Goal: Task Accomplishment & Management: Manage account settings

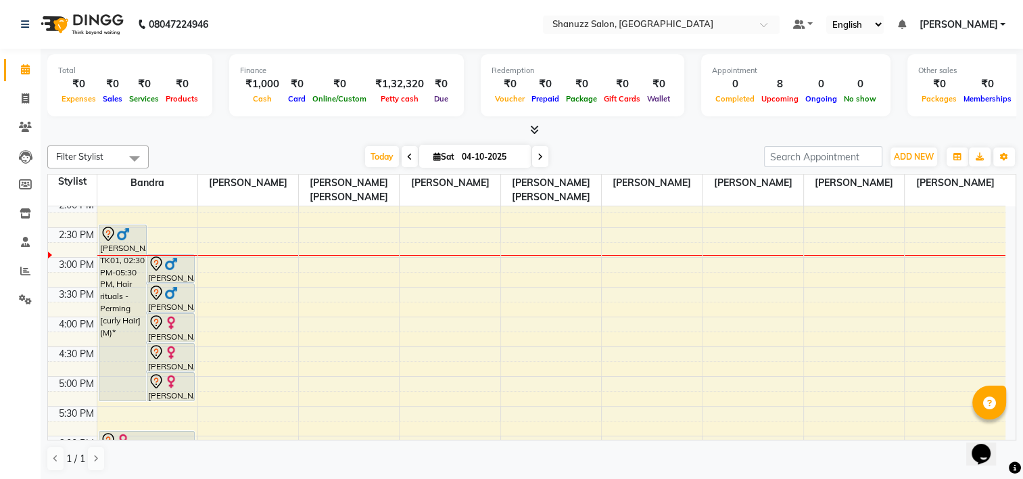
scroll to position [328, 0]
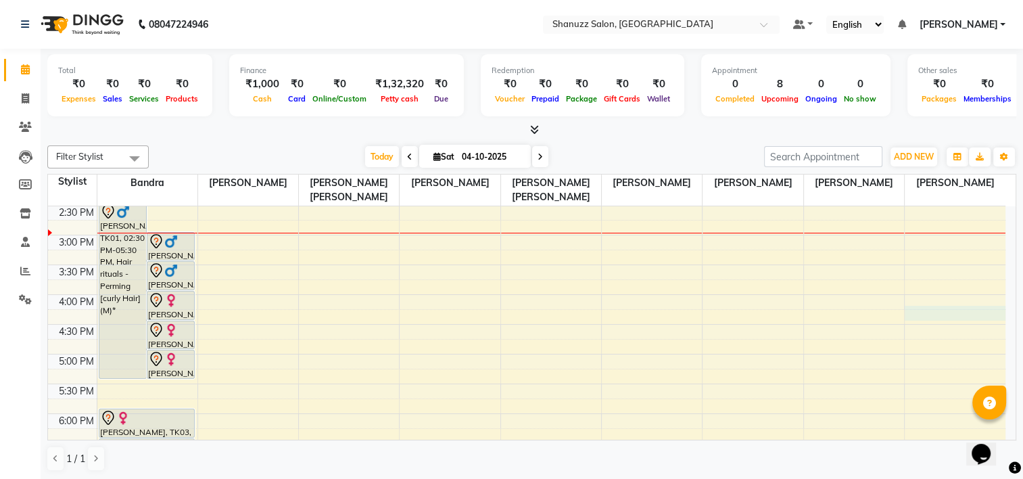
click at [1004, 298] on div "9:00 AM 9:30 AM 10:00 AM 10:30 AM 11:00 AM 11:30 AM 12:00 PM 12:30 PM 1:00 PM 1…" at bounding box center [526, 294] width 957 height 832
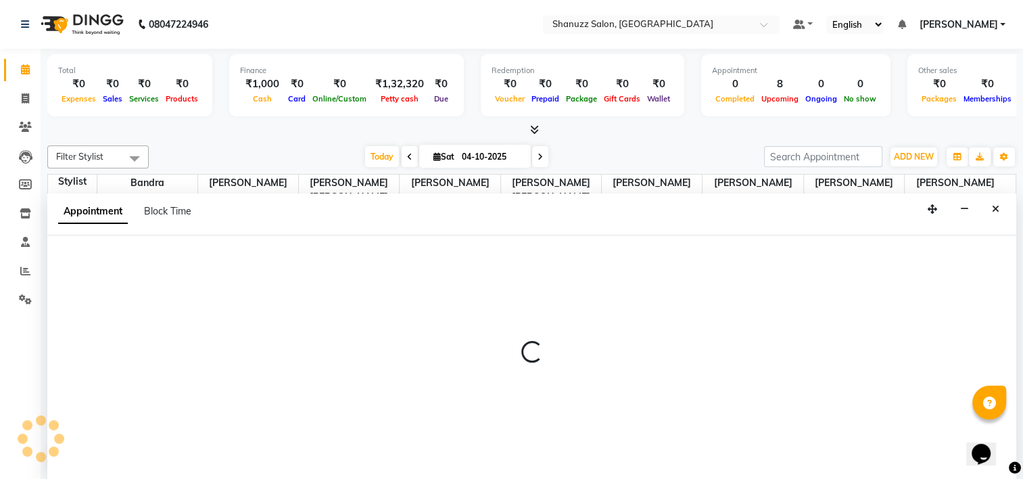
select select "92779"
select select "tentative"
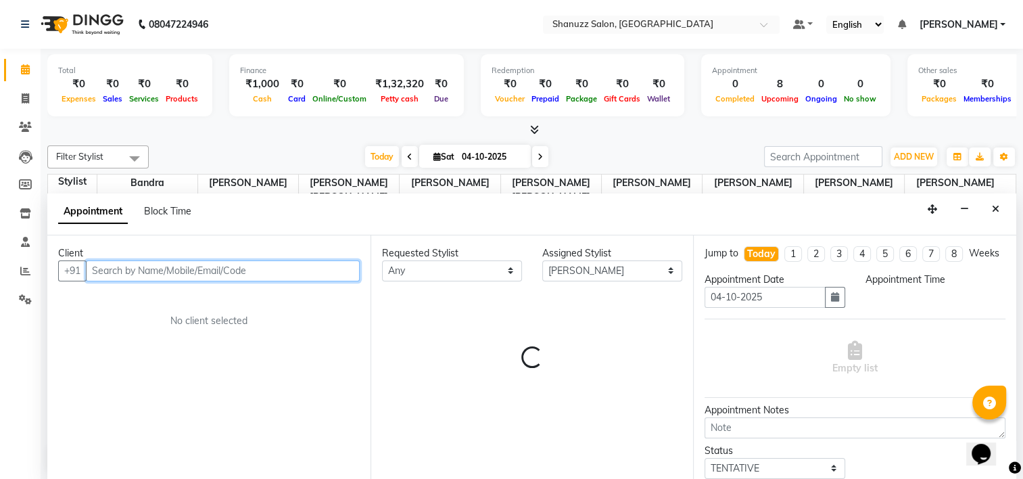
scroll to position [0, 0]
select select "960"
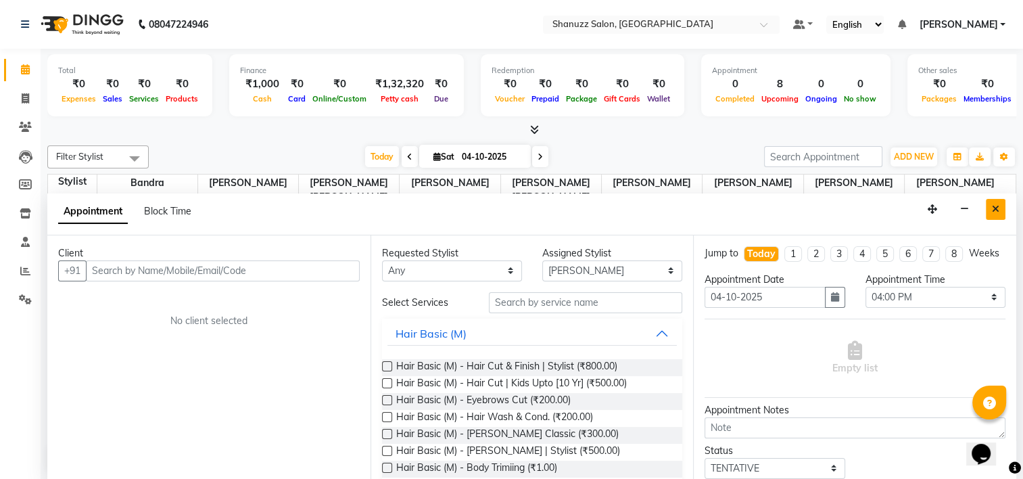
drag, startPoint x: 989, startPoint y: 205, endPoint x: 364, endPoint y: 216, distance: 625.3
click at [989, 205] on button "Close" at bounding box center [995, 209] width 20 height 21
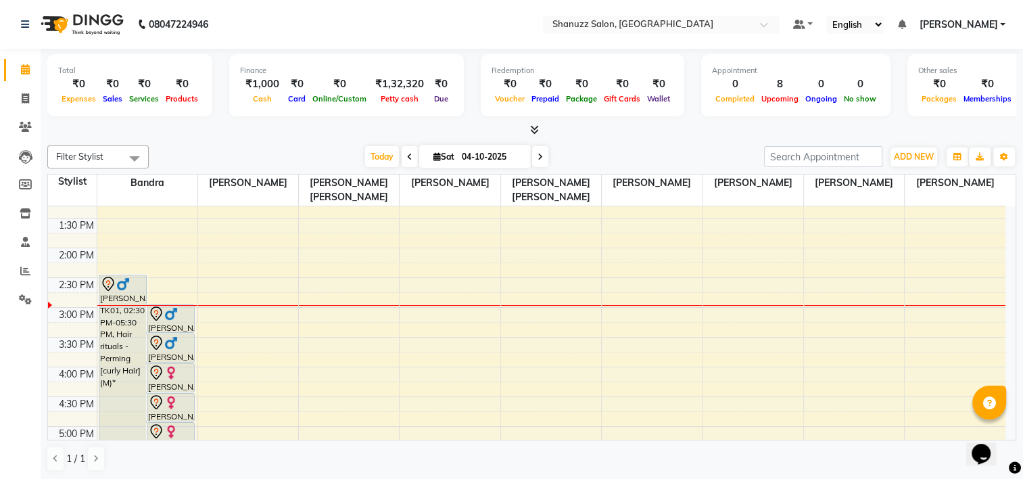
scroll to position [251, 0]
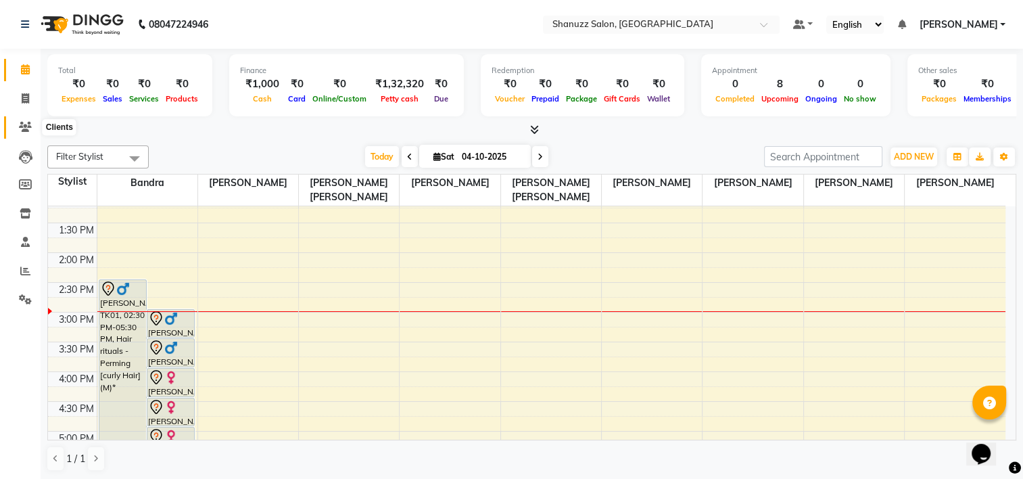
drag, startPoint x: 22, startPoint y: 128, endPoint x: 49, endPoint y: 129, distance: 26.4
click at [20, 127] on icon at bounding box center [25, 127] width 13 height 10
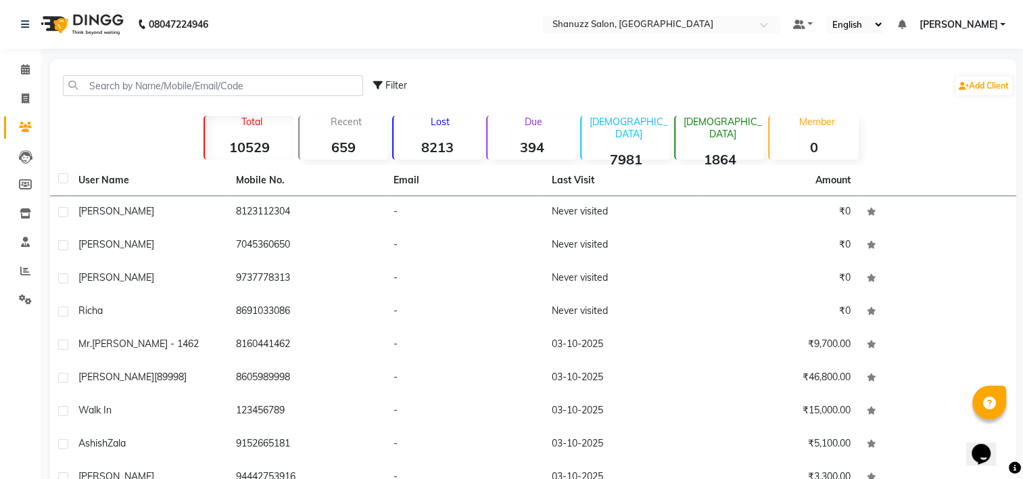
click at [954, 157] on div "Filter Add Client Total 10529 Recent 659 Lost 8213 Due 394 [DEMOGRAPHIC_DATA] 7…" at bounding box center [533, 318] width 966 height 518
click at [966, 82] on link "Add Client" at bounding box center [983, 85] width 57 height 19
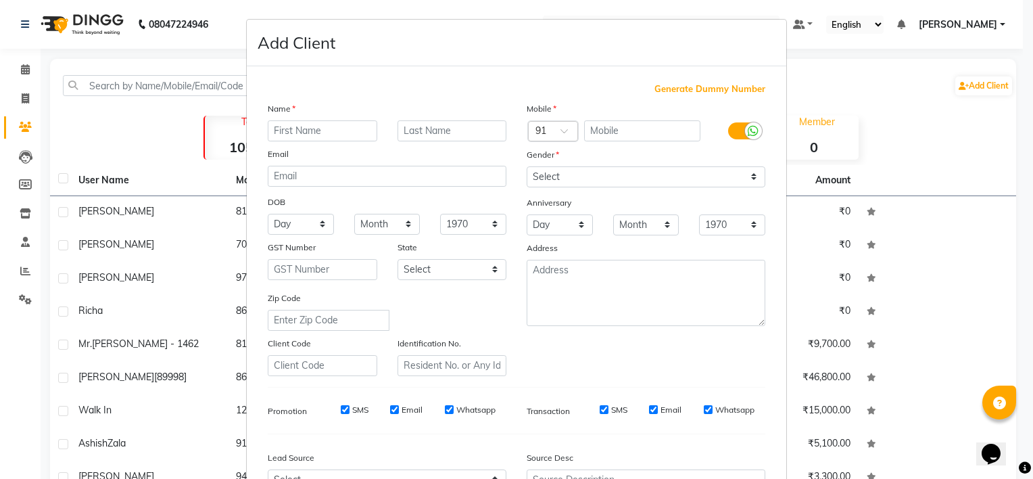
click at [916, 92] on ngb-modal-window "Add Client Generate Dummy Number Name Email DOB Day 01 02 03 04 05 06 07 08 09 …" at bounding box center [516, 239] width 1033 height 479
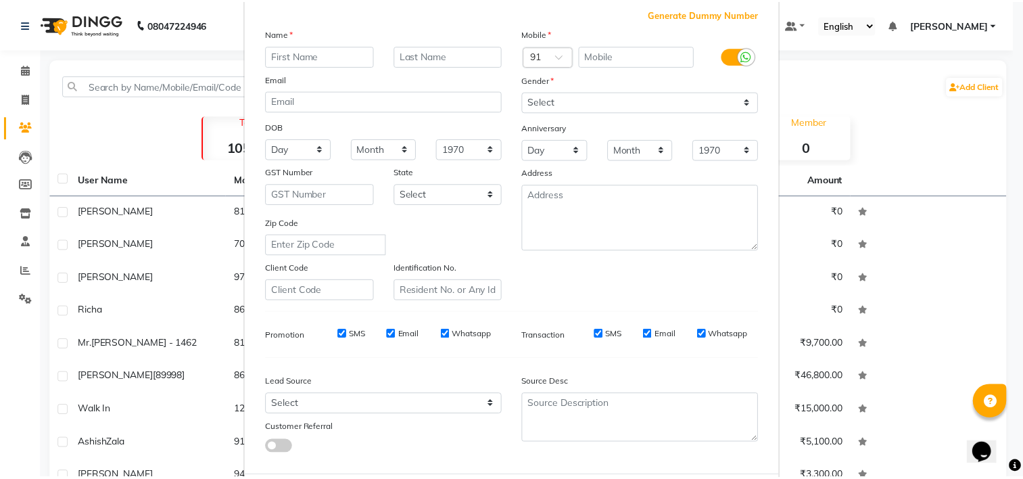
scroll to position [151, 0]
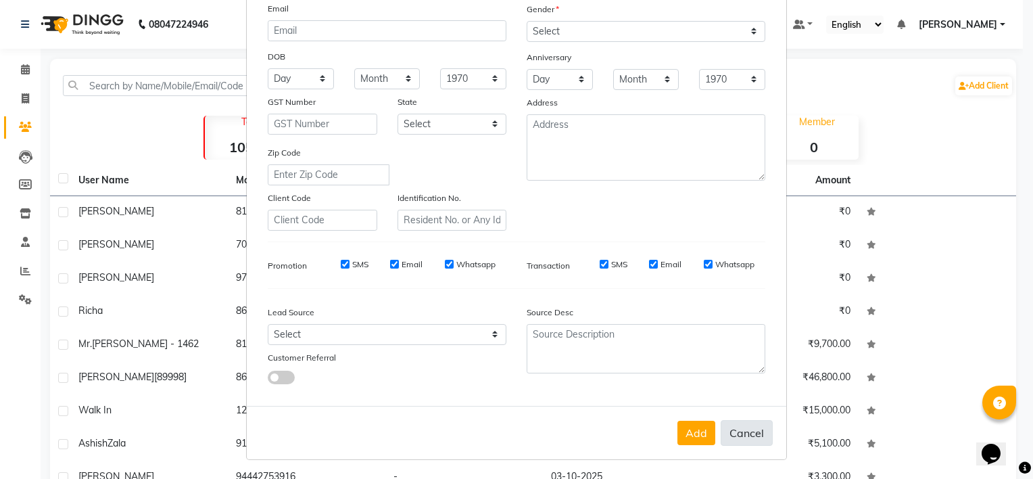
click at [757, 424] on button "Cancel" at bounding box center [746, 433] width 52 height 26
select select
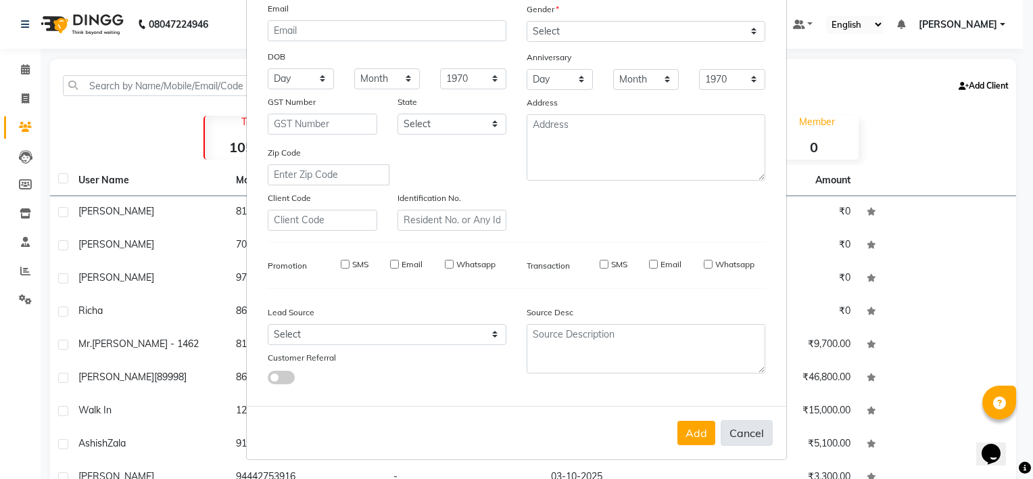
select select
checkbox input "false"
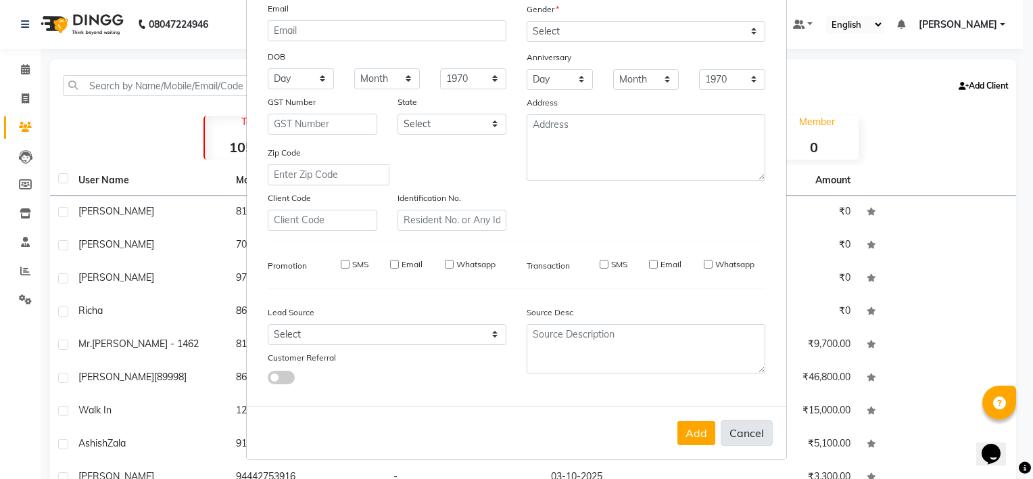
checkbox input "false"
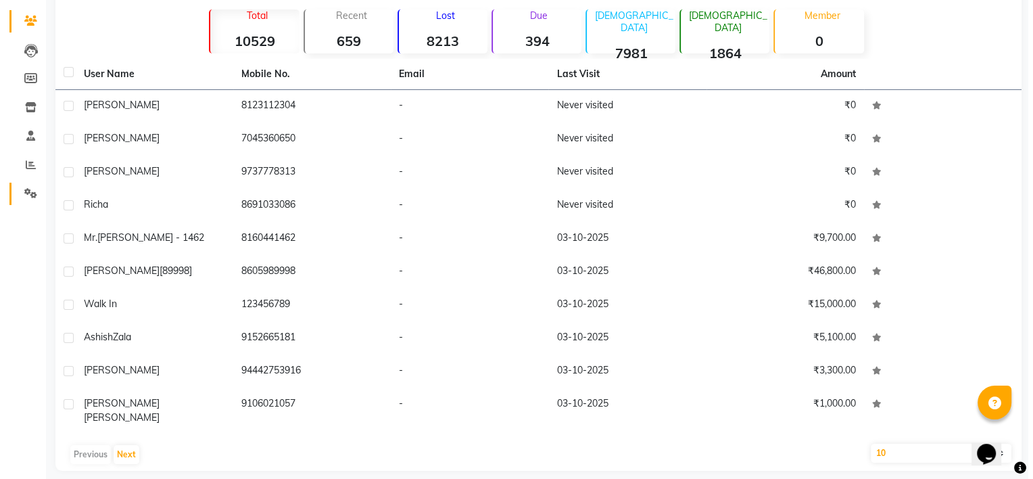
scroll to position [0, 0]
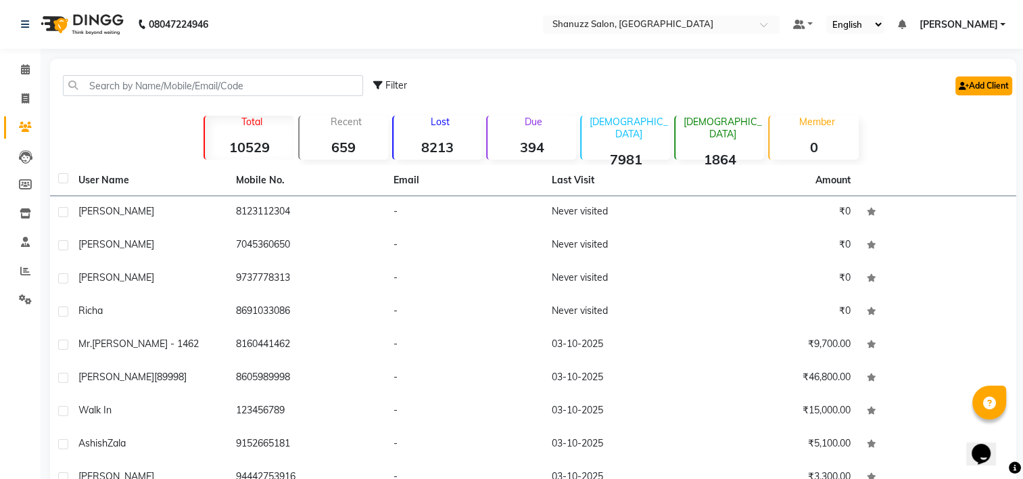
click at [979, 83] on link "Add Client" at bounding box center [983, 85] width 57 height 19
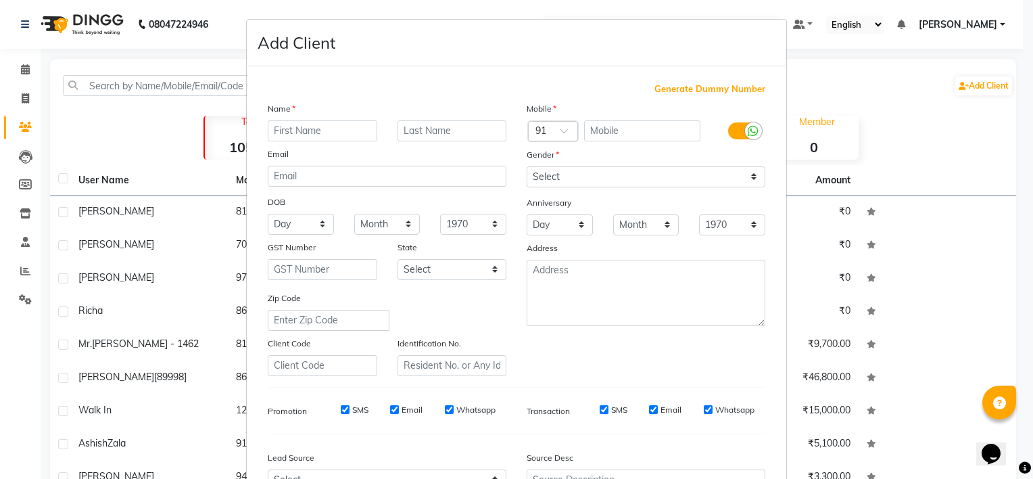
click at [351, 132] on input "text" at bounding box center [322, 130] width 109 height 21
click at [357, 130] on input "text" at bounding box center [322, 130] width 109 height 21
click at [295, 133] on input "text" at bounding box center [322, 130] width 109 height 21
click at [341, 130] on input "text" at bounding box center [322, 130] width 109 height 21
type input "i"
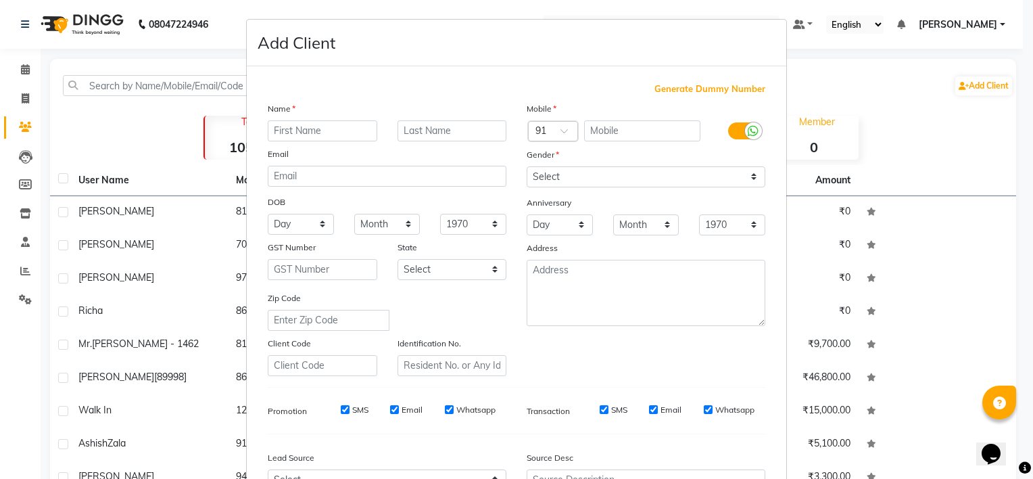
click at [330, 133] on input "text" at bounding box center [322, 130] width 109 height 21
click at [325, 137] on input "text" at bounding box center [322, 130] width 109 height 21
click at [327, 141] on input "text" at bounding box center [322, 130] width 109 height 21
click at [338, 127] on input "text" at bounding box center [322, 130] width 109 height 21
click at [330, 145] on div "Name Email DOB Day 01 02 03 04 05 06 07 08 09 10 11 12 13 14 15 16 17 18 19 20 …" at bounding box center [387, 238] width 259 height 274
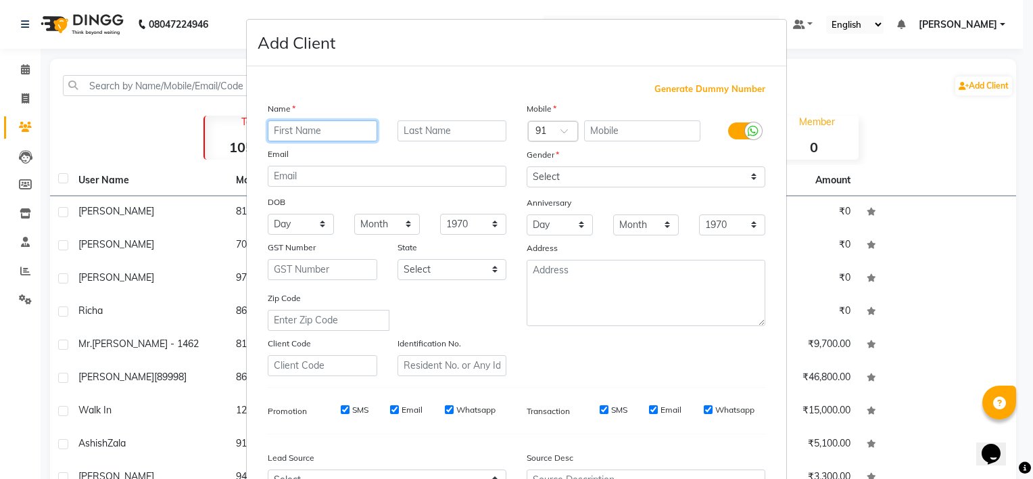
click at [330, 138] on input "text" at bounding box center [322, 130] width 109 height 21
click at [314, 126] on input "text" at bounding box center [322, 130] width 109 height 21
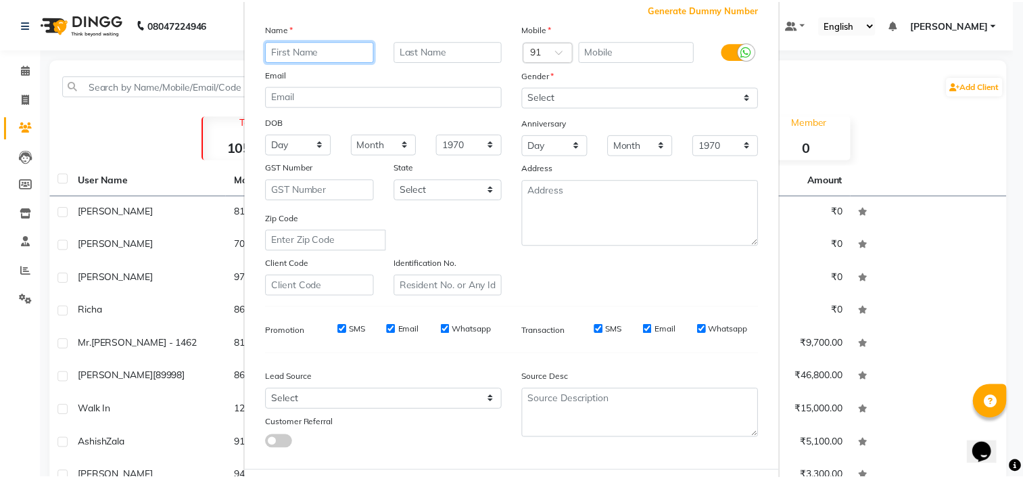
scroll to position [151, 0]
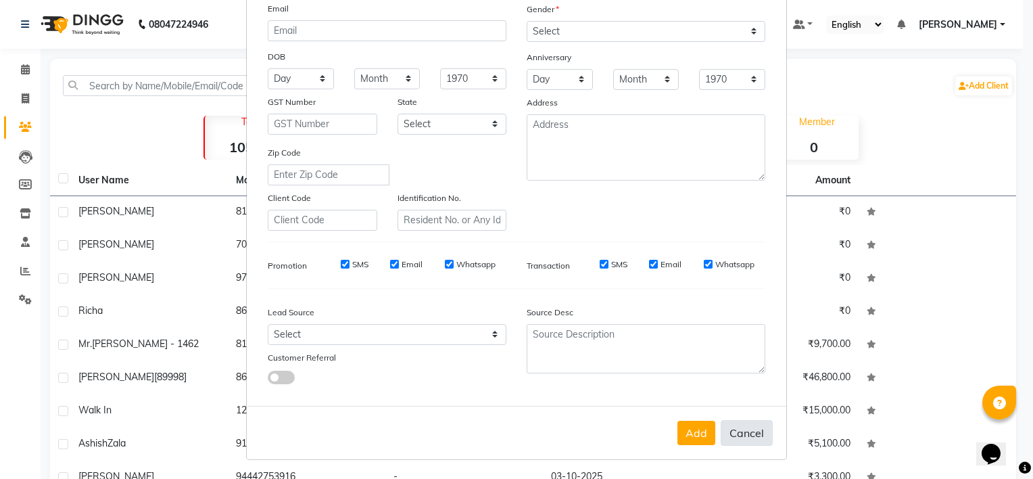
click at [754, 429] on button "Cancel" at bounding box center [746, 433] width 52 height 26
select select
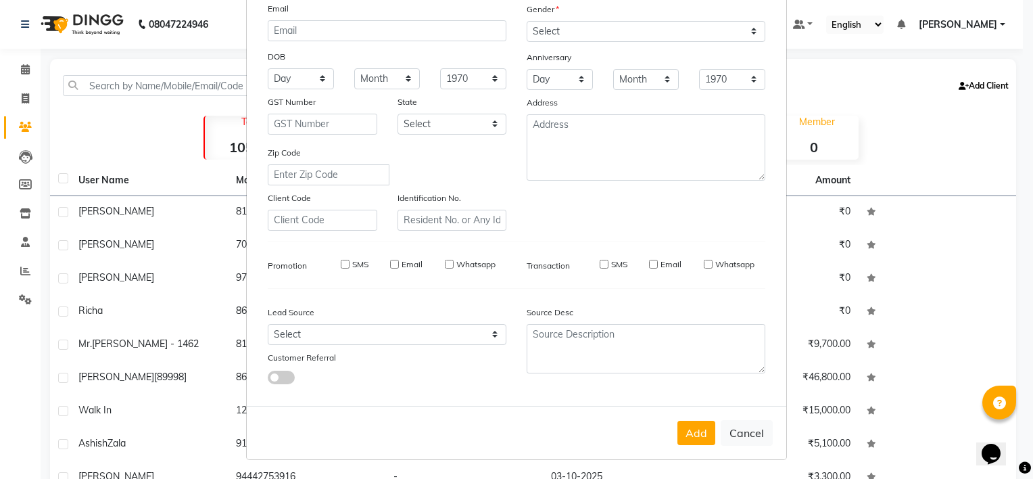
select select
checkbox input "false"
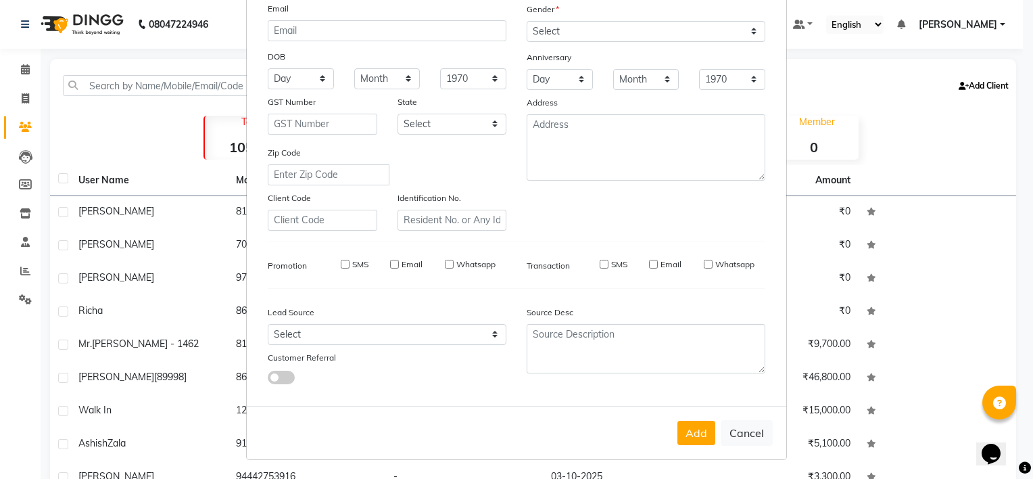
checkbox input "false"
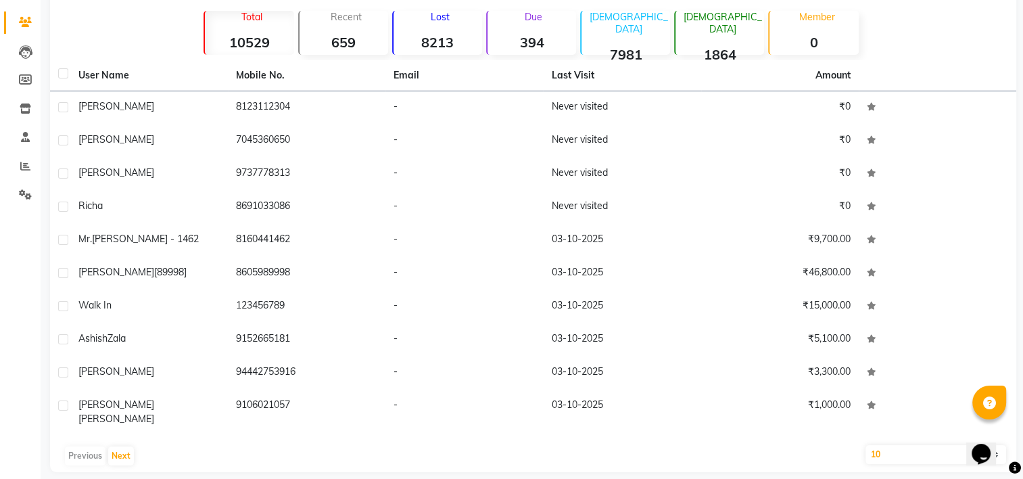
scroll to position [43, 0]
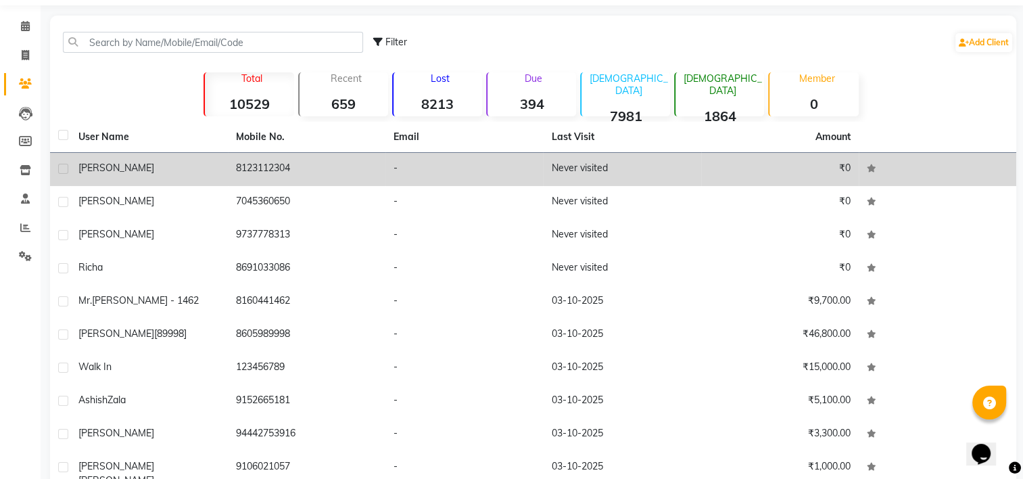
click at [150, 168] on span "[PERSON_NAME]" at bounding box center [116, 168] width 76 height 12
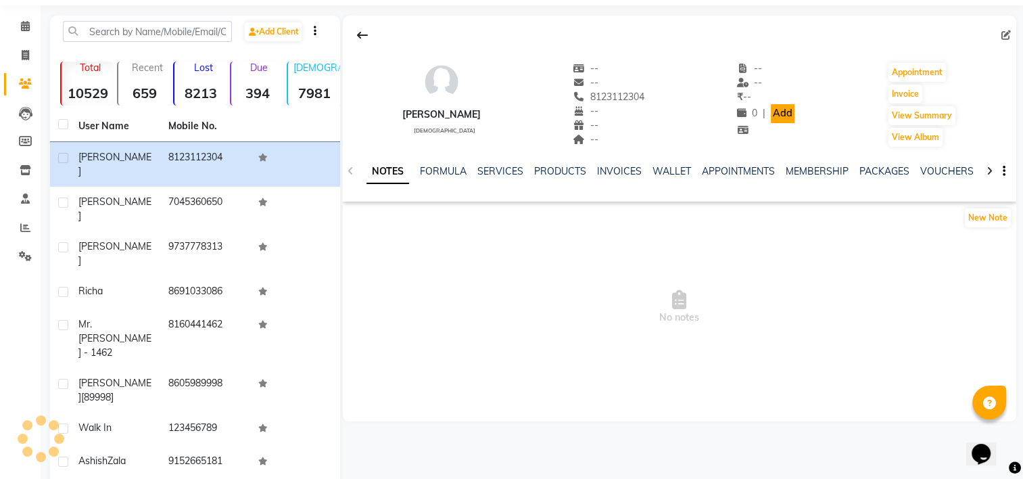
click at [790, 114] on link "Add" at bounding box center [782, 113] width 24 height 19
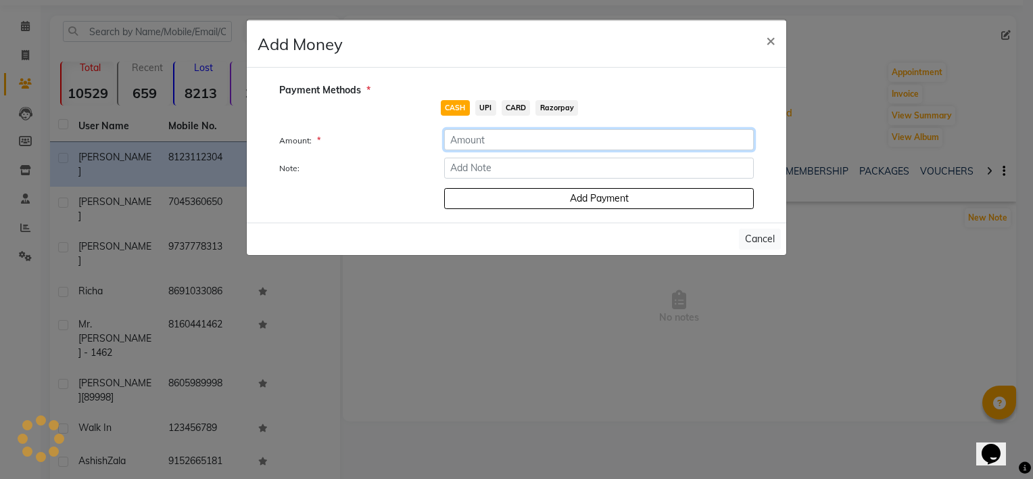
click at [489, 143] on input "number" at bounding box center [599, 139] width 310 height 21
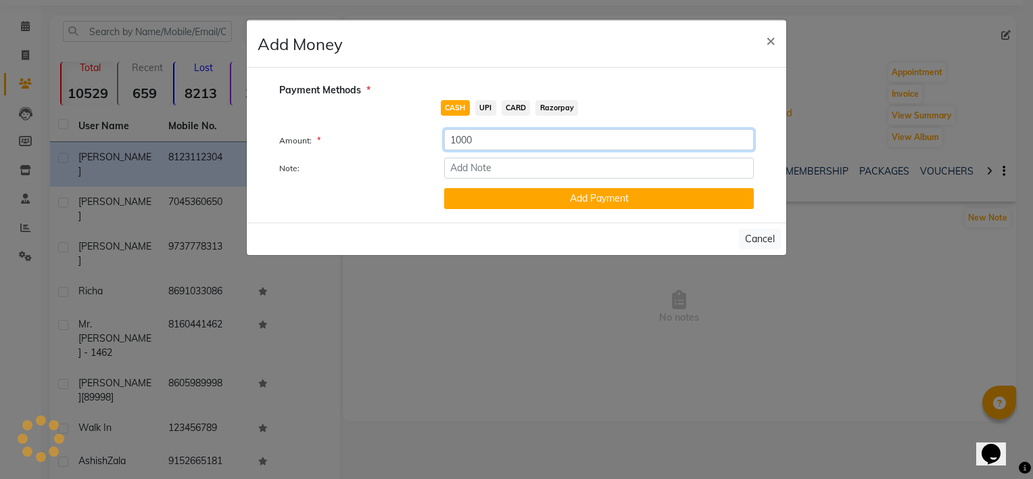
type input "1000"
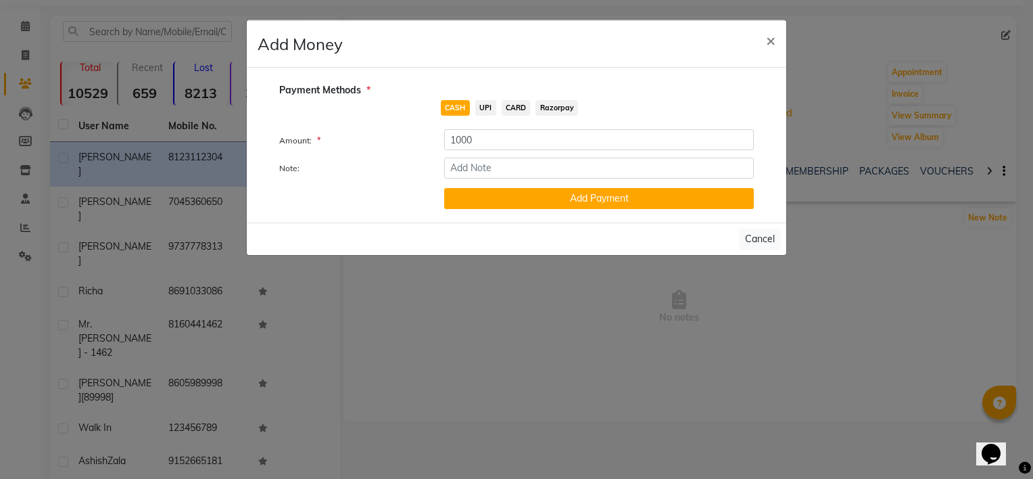
click at [488, 103] on span "UPI" at bounding box center [485, 108] width 21 height 16
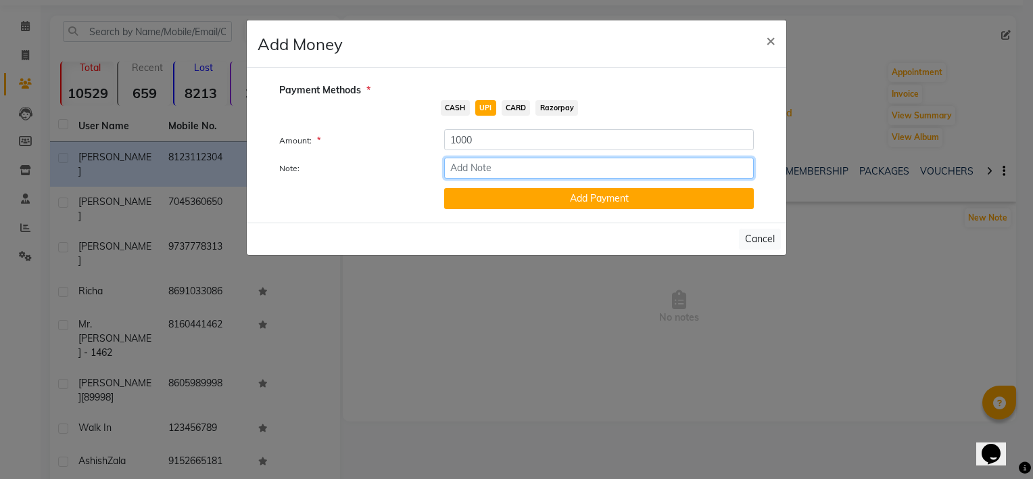
click at [492, 168] on input "Note:" at bounding box center [599, 167] width 310 height 21
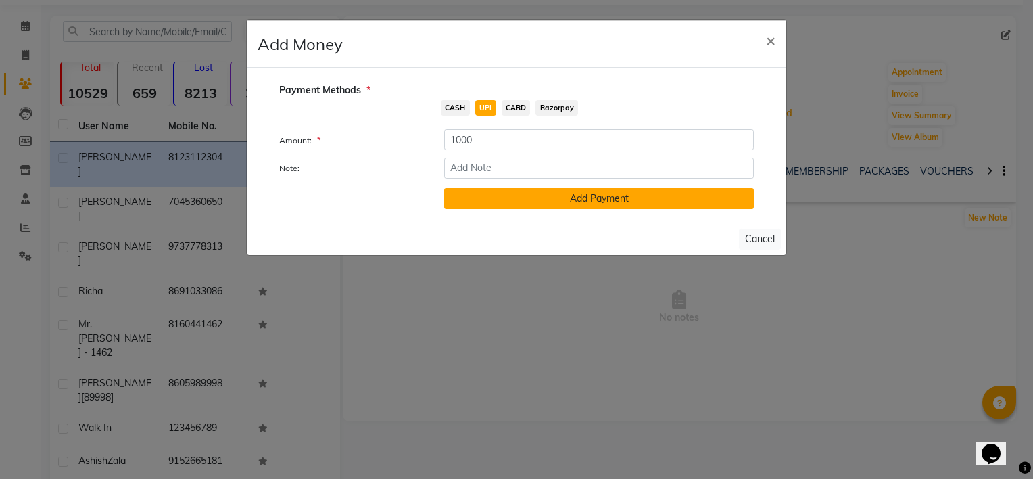
click at [564, 197] on button "Add Payment" at bounding box center [599, 198] width 310 height 21
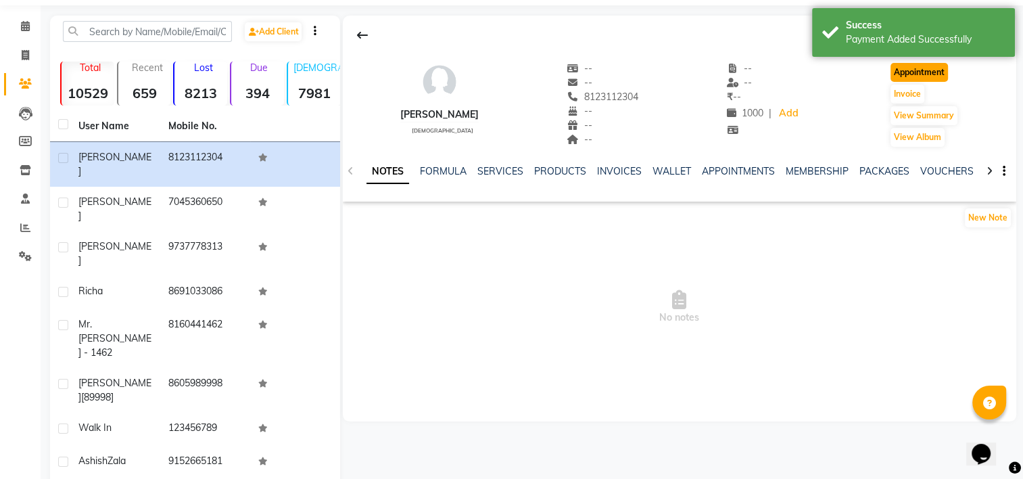
click at [925, 74] on button "Appointment" at bounding box center [918, 72] width 57 height 19
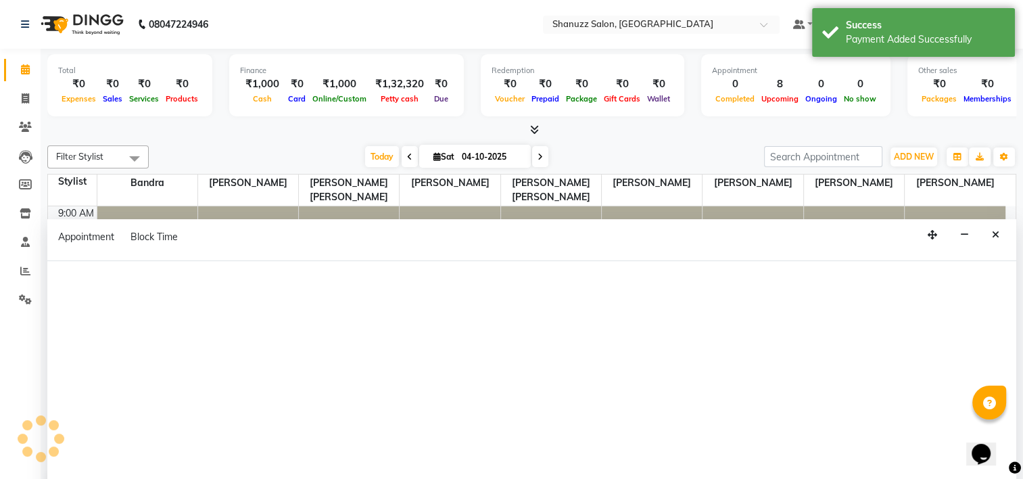
select select "tentative"
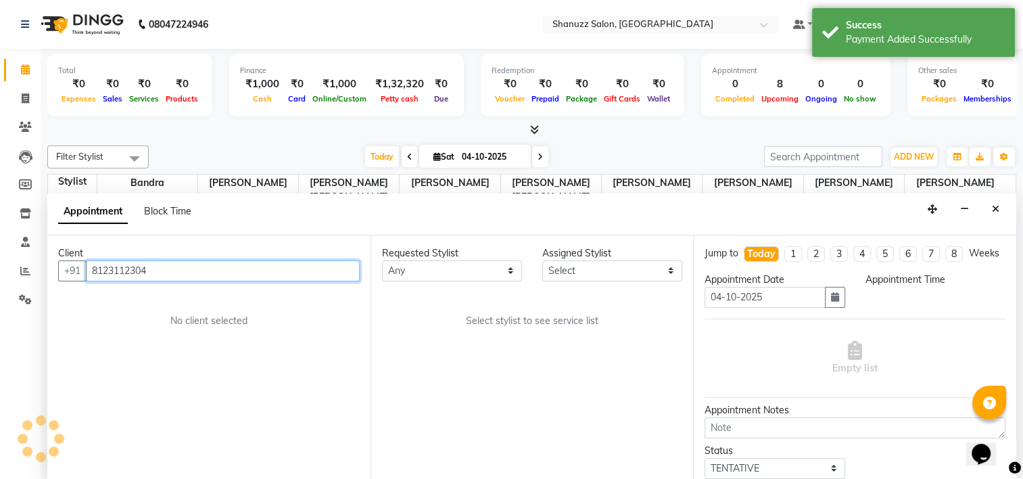
select select "600"
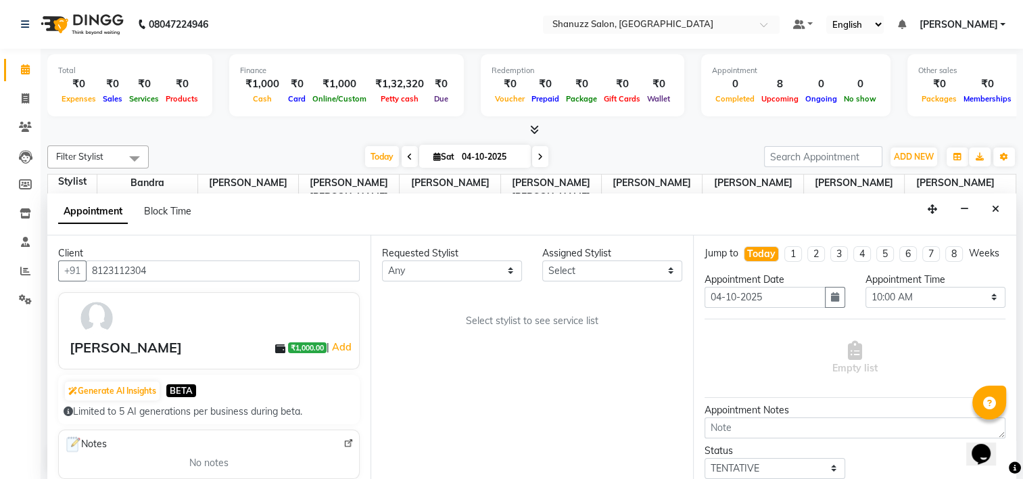
click at [439, 284] on div "Requested Stylist Any Bandra [PERSON_NAME] [PERSON_NAME] [PERSON_NAME] [PERSON_…" at bounding box center [531, 357] width 323 height 245
click at [445, 260] on select "Any Bandra [PERSON_NAME] [PERSON_NAME] [PERSON_NAME] [PERSON_NAME] [PERSON_NAME…" at bounding box center [452, 270] width 140 height 21
select select "92774"
click at [382, 260] on select "Any Bandra [PERSON_NAME] [PERSON_NAME] [PERSON_NAME] [PERSON_NAME] [PERSON_NAME…" at bounding box center [452, 270] width 140 height 21
select select "92774"
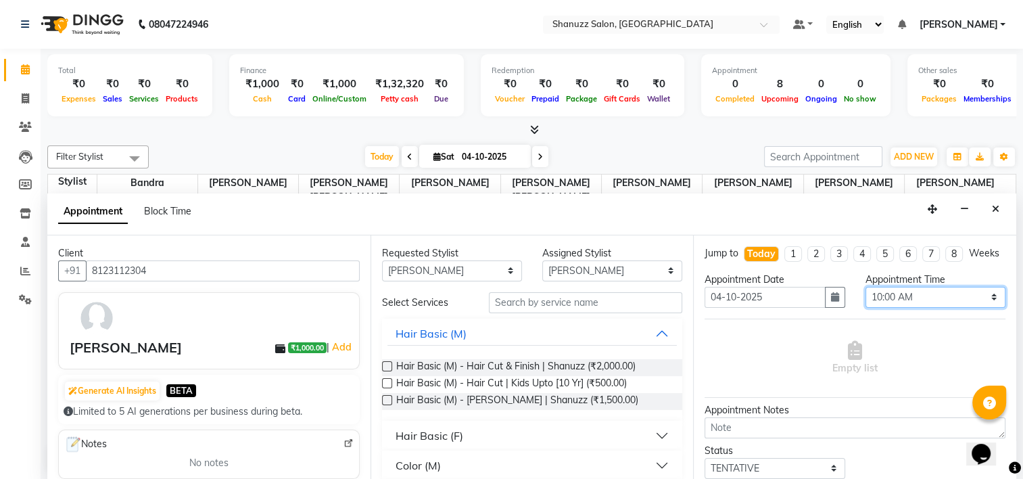
drag, startPoint x: 892, startPoint y: 308, endPoint x: 885, endPoint y: 321, distance: 15.1
click at [892, 308] on select "Select 10:00 AM 10:15 AM 10:30 AM 10:45 AM 11:00 AM 11:15 AM 11:30 AM 11:45 AM …" at bounding box center [935, 297] width 140 height 21
select select "840"
click at [865, 297] on select "Select 10:00 AM 10:15 AM 10:30 AM 10:45 AM 11:00 AM 11:15 AM 11:30 AM 11:45 AM …" at bounding box center [935, 297] width 140 height 21
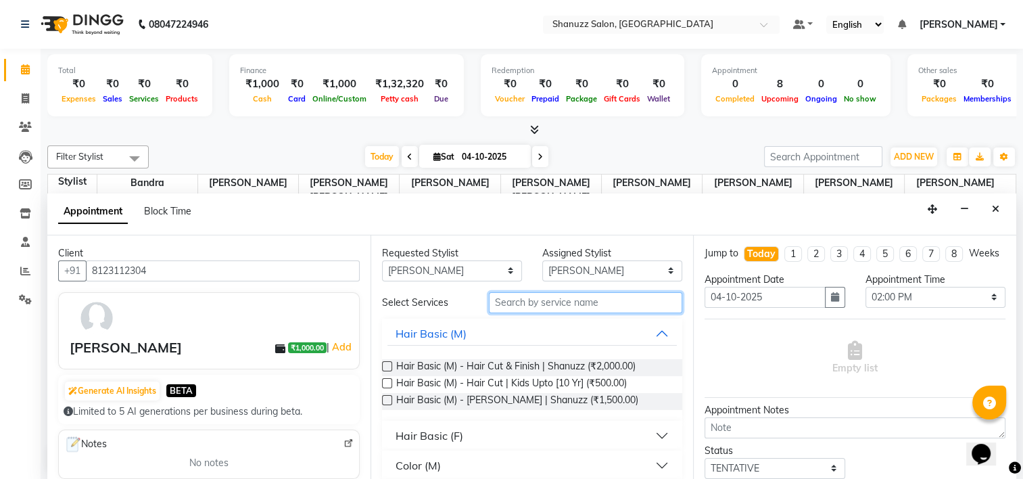
click at [568, 301] on input "text" at bounding box center [585, 302] width 193 height 21
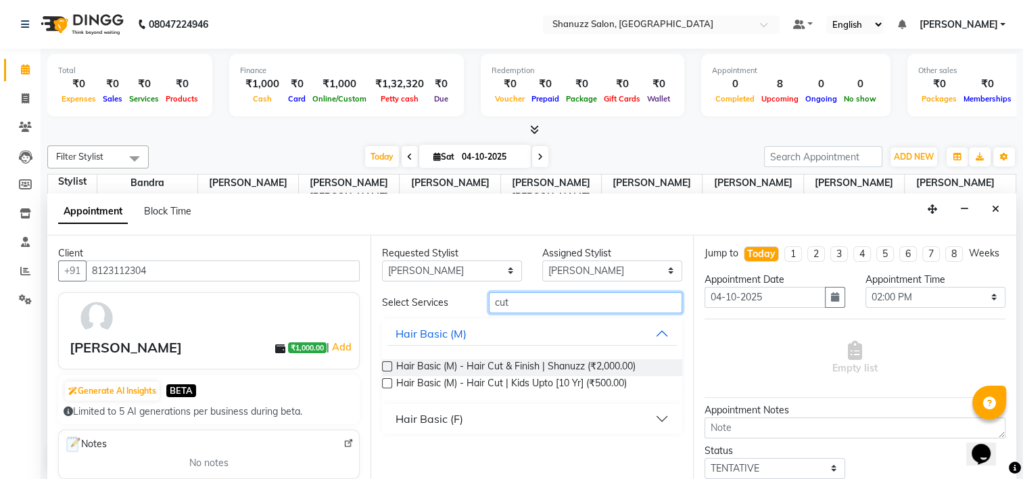
type input "cut"
click at [519, 414] on button "Hair Basic (F)" at bounding box center [532, 418] width 290 height 24
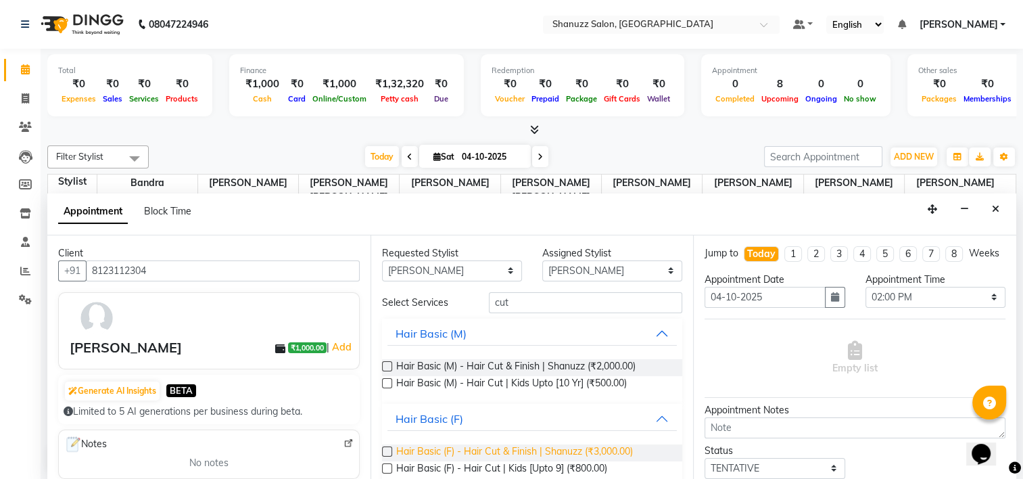
click at [624, 444] on span "Hair Basic (F) - Hair Cut & Finish | Shanuzz (₹3,000.00)" at bounding box center [514, 452] width 237 height 17
checkbox input "false"
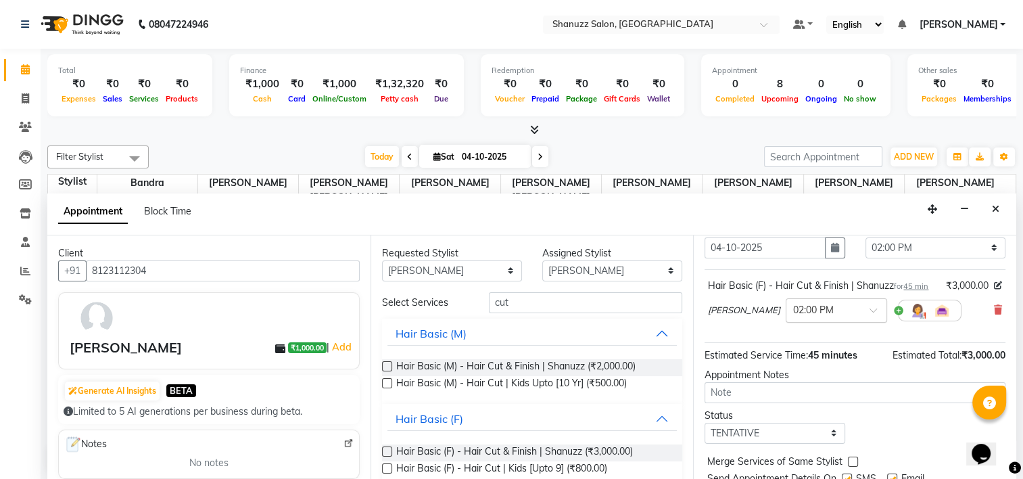
scroll to position [124, 0]
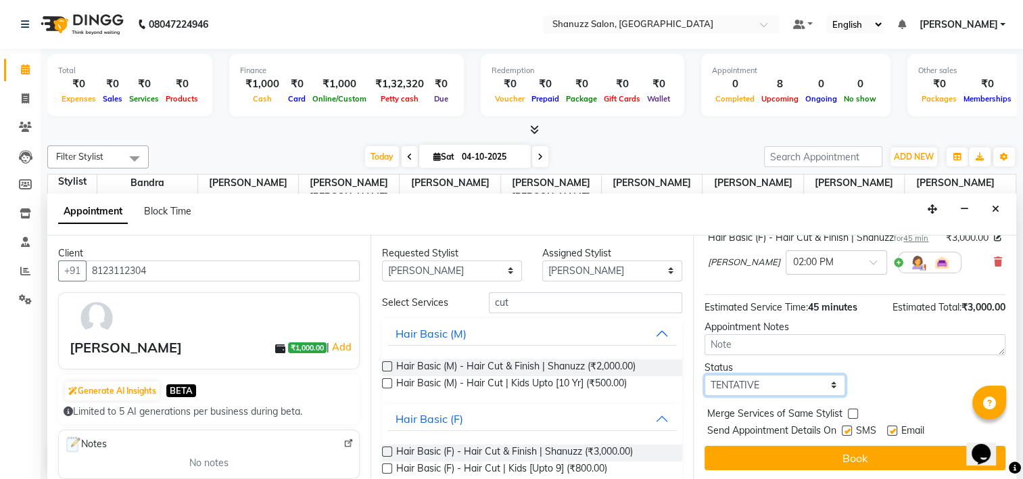
click at [803, 392] on select "Select TENTATIVE CONFIRM CHECK-IN UPCOMING" at bounding box center [774, 384] width 140 height 21
select select "confirm booking"
click at [704, 374] on select "Select TENTATIVE CONFIRM CHECK-IN UPCOMING" at bounding box center [774, 384] width 140 height 21
click at [335, 346] on link "Add" at bounding box center [341, 347] width 24 height 16
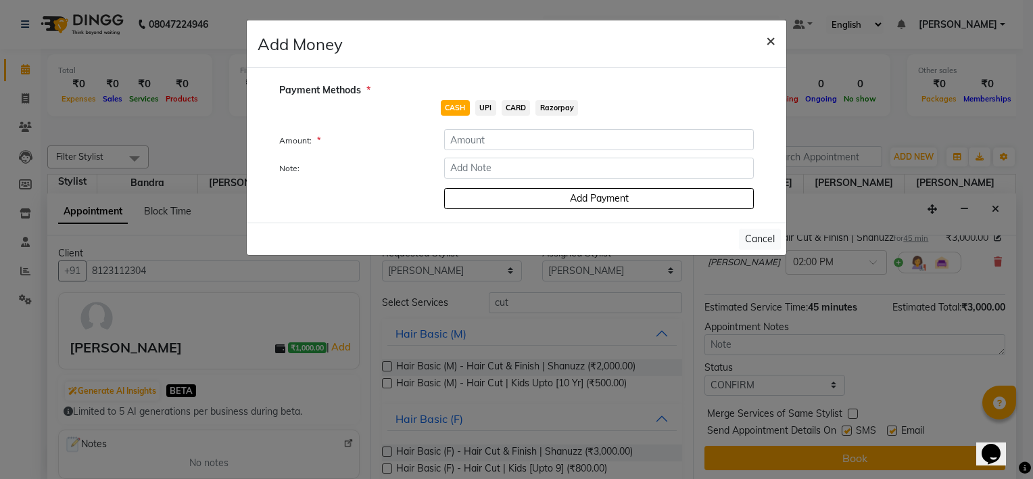
click at [764, 41] on button "×" at bounding box center [770, 40] width 31 height 38
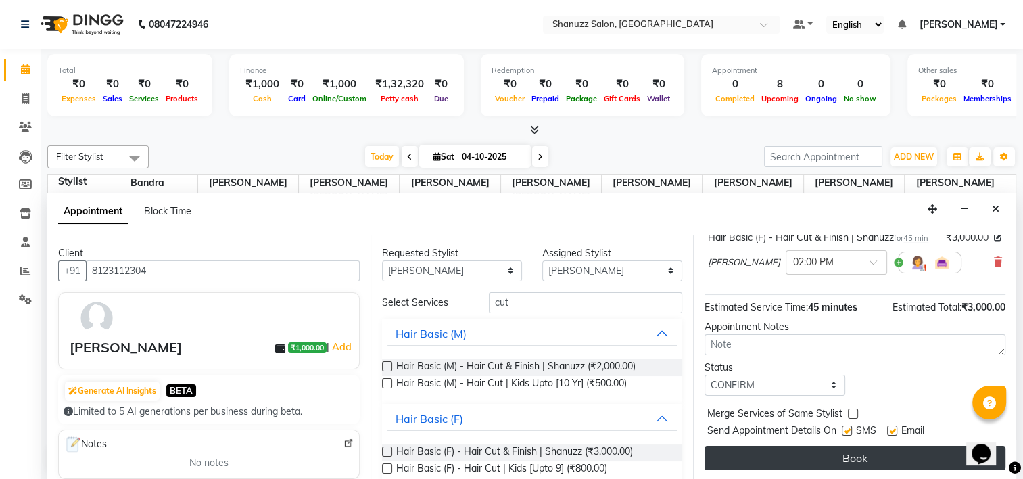
click at [808, 447] on button "Book" at bounding box center [854, 457] width 301 height 24
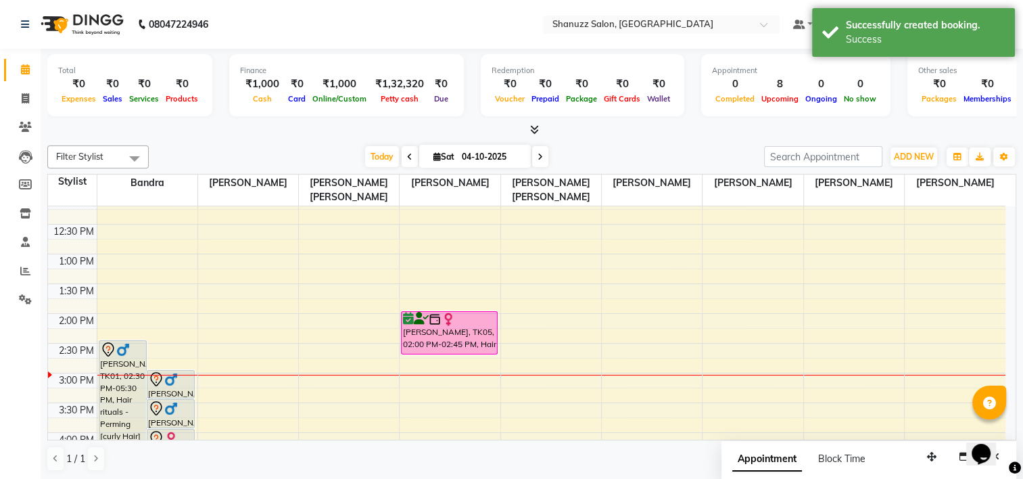
scroll to position [167, 0]
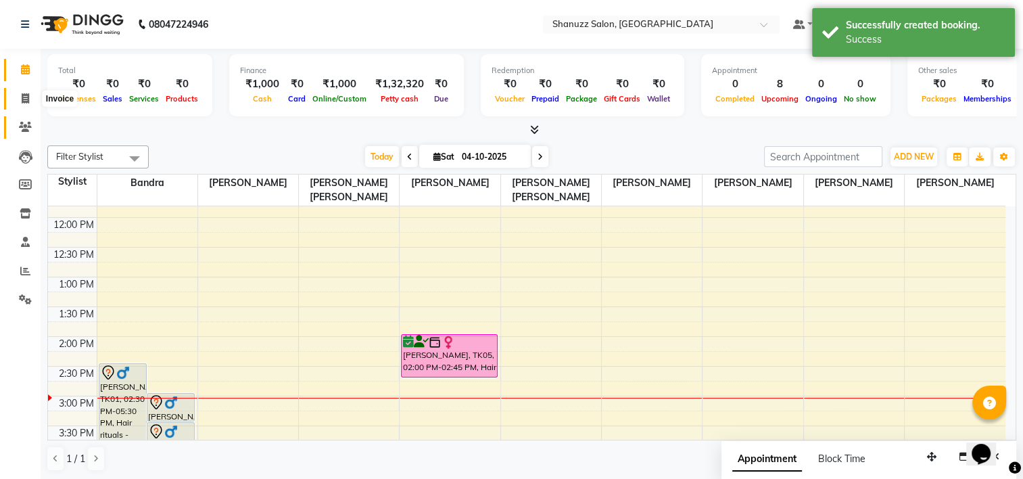
drag, startPoint x: 28, startPoint y: 97, endPoint x: 4, endPoint y: 126, distance: 37.0
click at [28, 97] on icon at bounding box center [25, 98] width 7 height 10
select select "service"
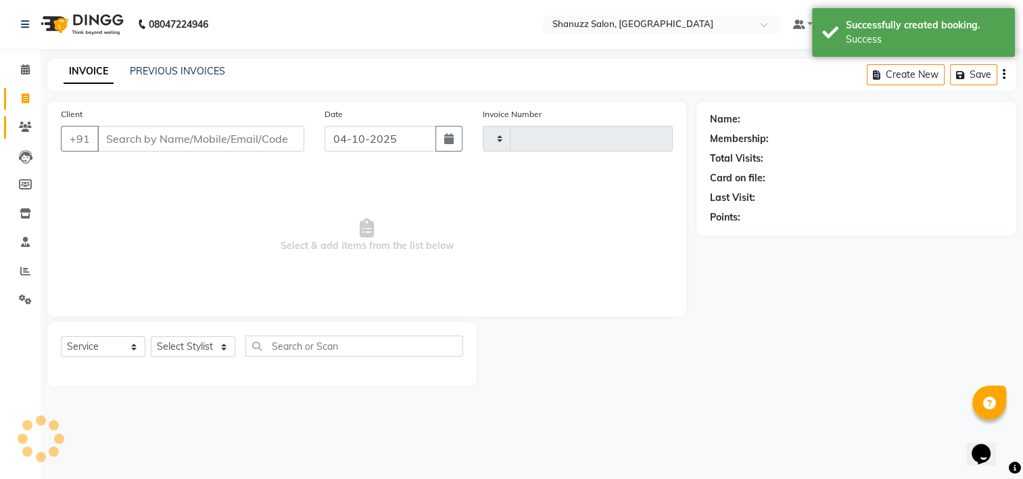
type input "1899"
select select "9055"
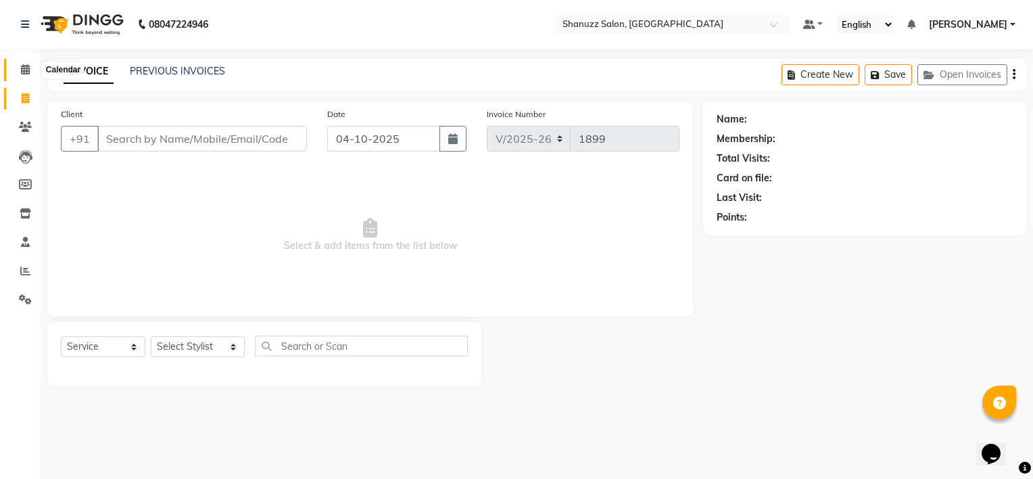
click at [15, 66] on span at bounding box center [26, 70] width 24 height 16
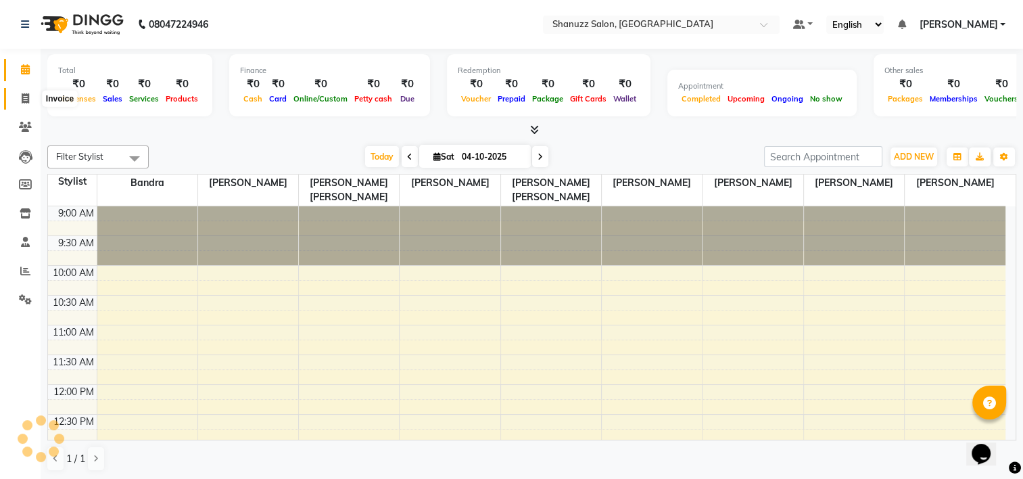
scroll to position [354, 0]
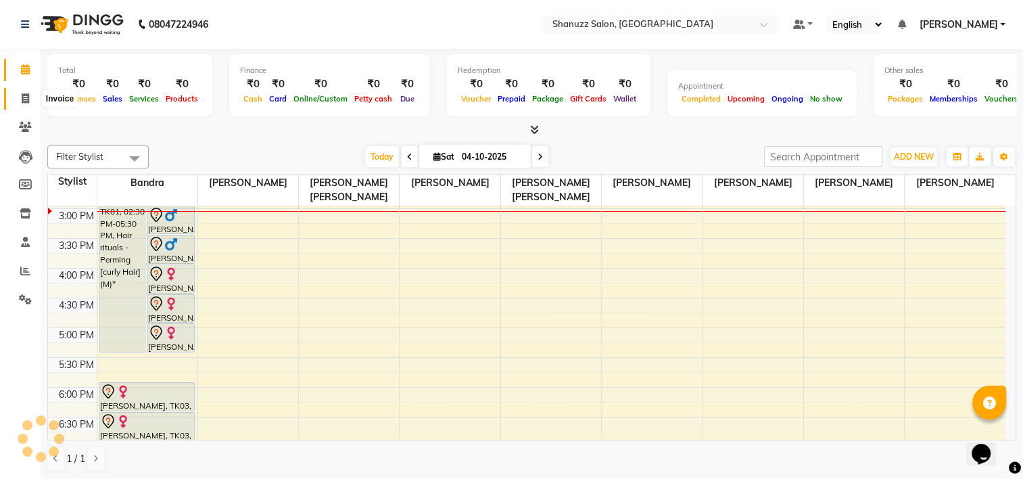
click at [26, 96] on icon at bounding box center [25, 98] width 7 height 10
select select "9055"
select select "service"
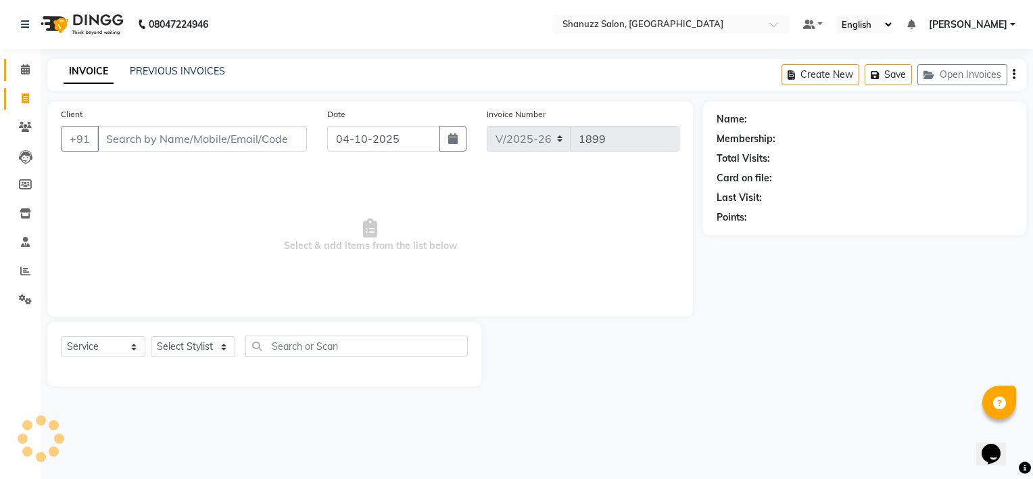
click at [24, 61] on link "Calendar" at bounding box center [20, 70] width 32 height 22
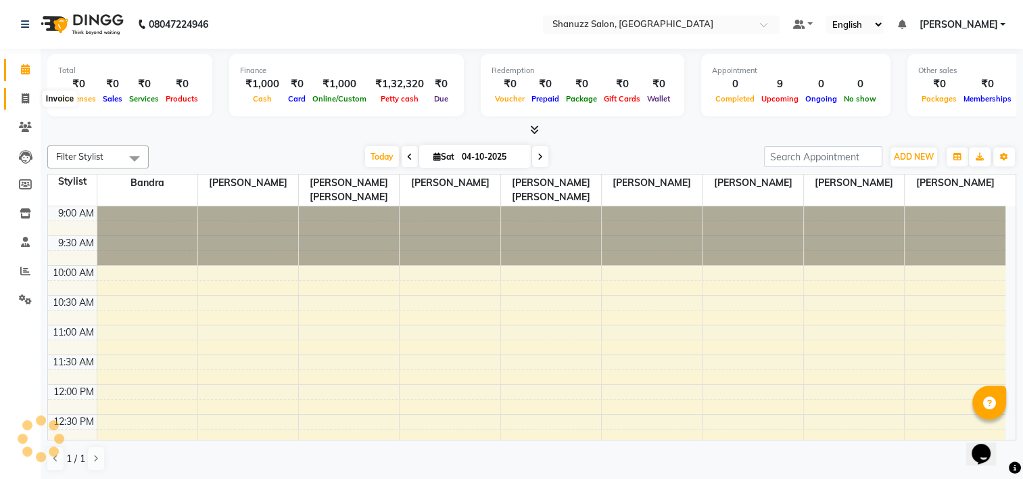
click at [20, 91] on span at bounding box center [26, 99] width 24 height 16
select select "service"
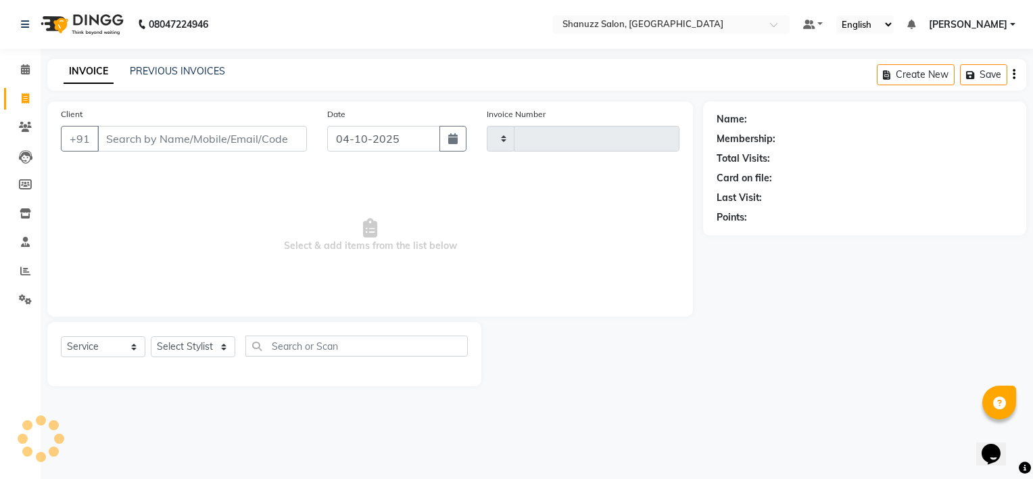
type input "1899"
select select "9055"
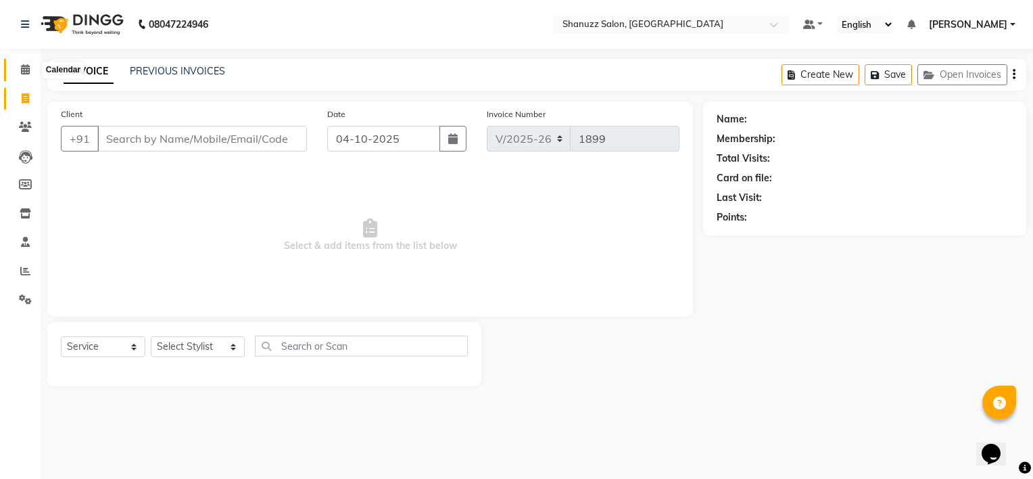
click at [16, 64] on span at bounding box center [26, 70] width 24 height 16
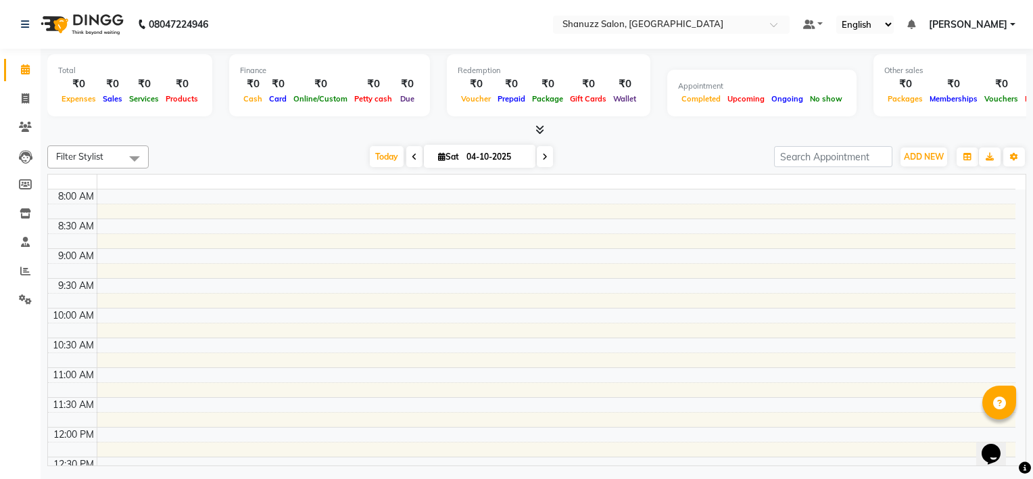
click at [16, 73] on span at bounding box center [26, 70] width 24 height 16
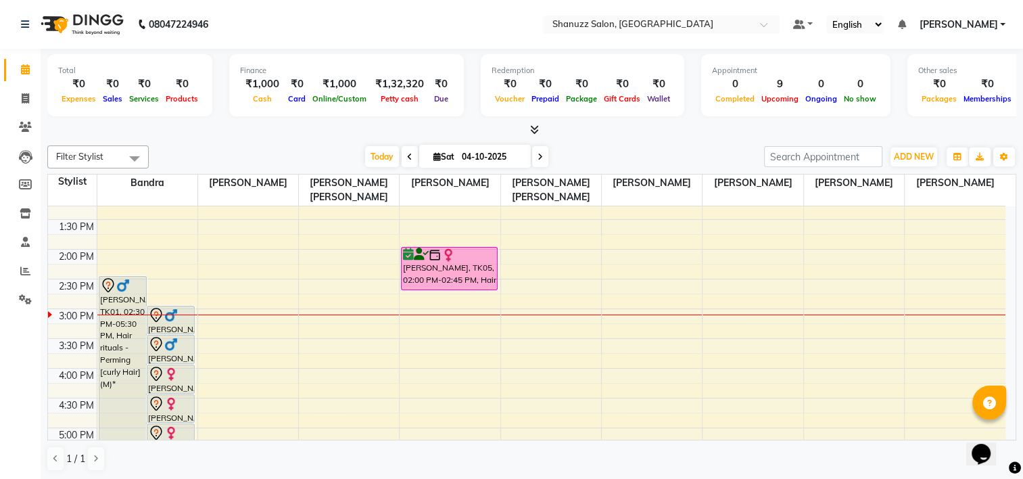
scroll to position [353, 0]
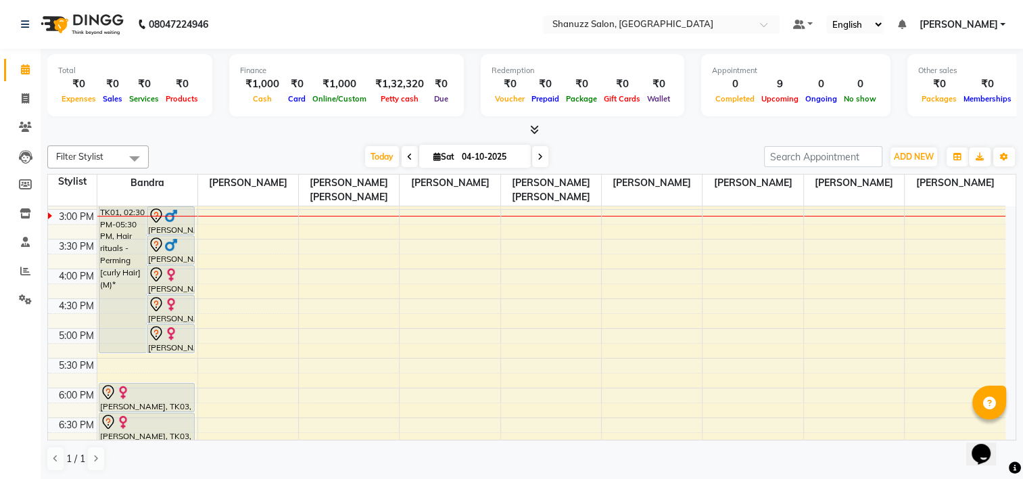
click at [1003, 325] on div "9:00 AM 9:30 AM 10:00 AM 10:30 AM 11:00 AM 11:30 AM 12:00 PM 12:30 PM 1:00 PM 1…" at bounding box center [526, 269] width 957 height 832
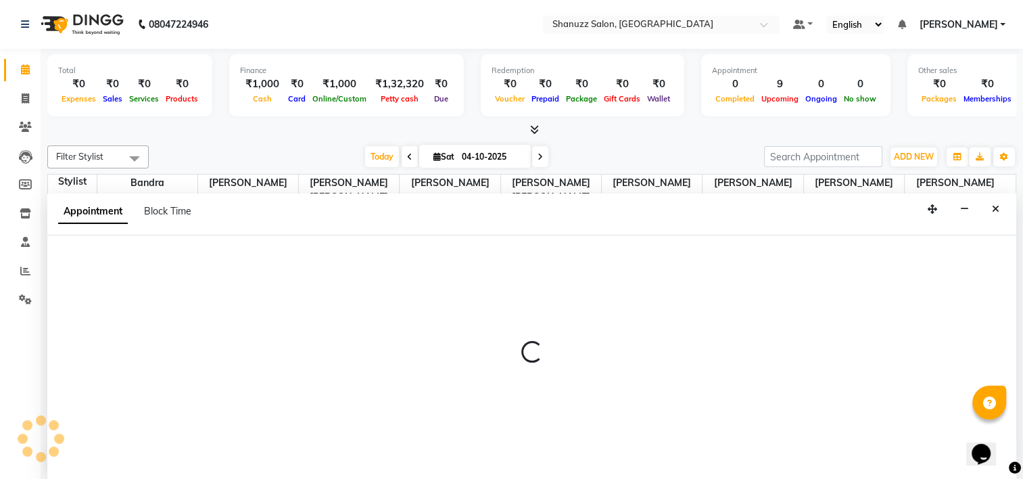
drag, startPoint x: 1002, startPoint y: 326, endPoint x: 1002, endPoint y: 300, distance: 25.7
click at [1002, 300] on div at bounding box center [531, 357] width 969 height 245
select select "92779"
select select "tentative"
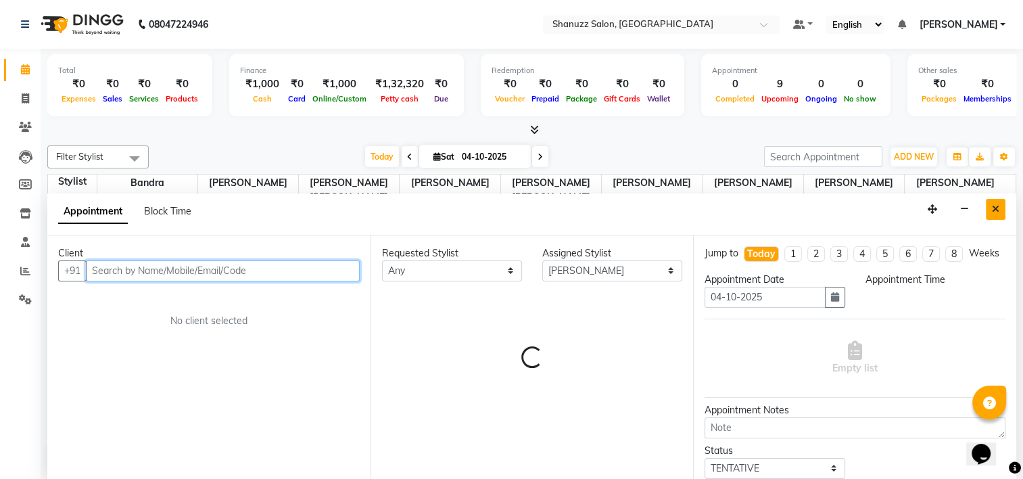
select select "1020"
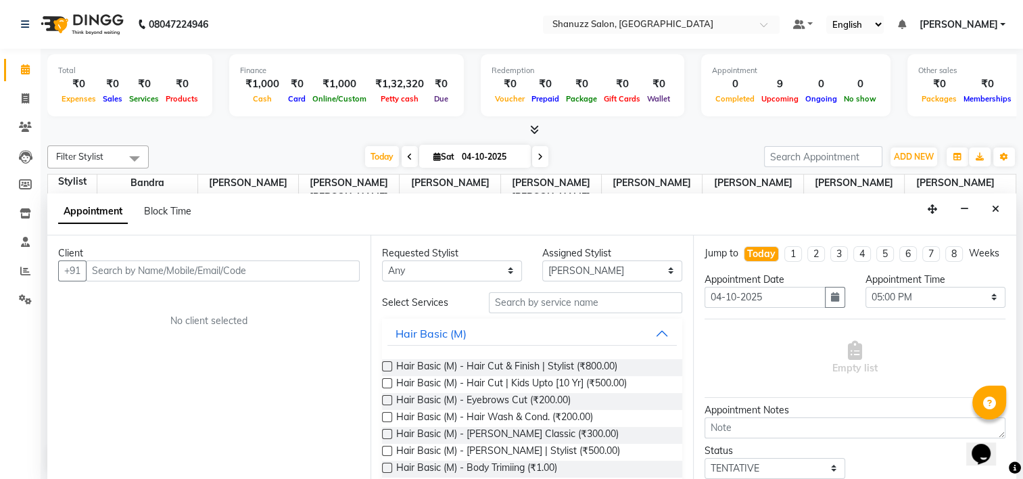
drag, startPoint x: 999, startPoint y: 205, endPoint x: 714, endPoint y: 357, distance: 323.2
click at [998, 208] on button "Close" at bounding box center [995, 209] width 20 height 21
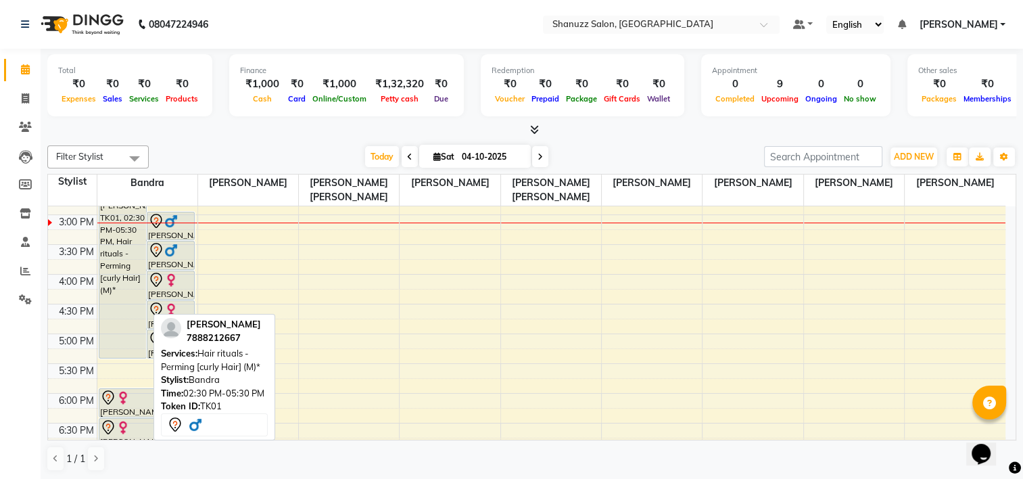
scroll to position [318, 0]
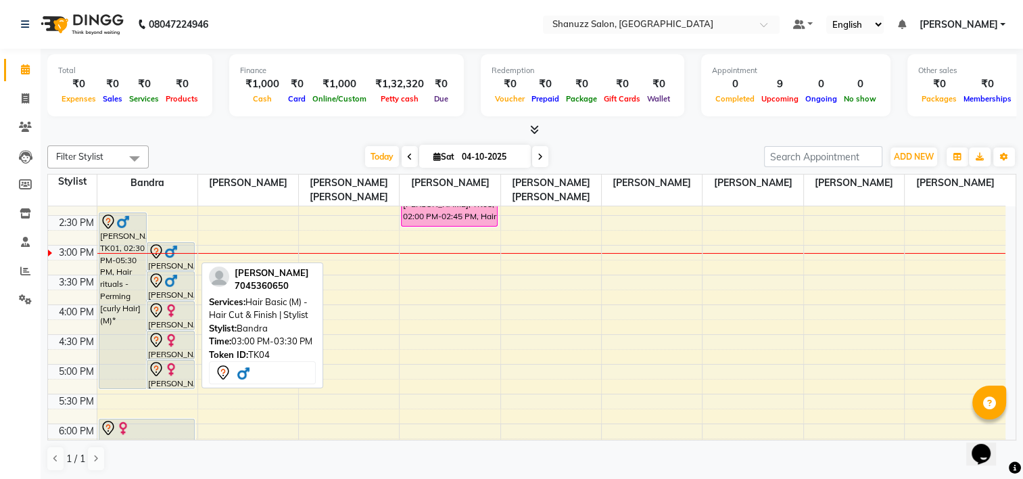
click at [159, 250] on icon at bounding box center [156, 251] width 16 height 16
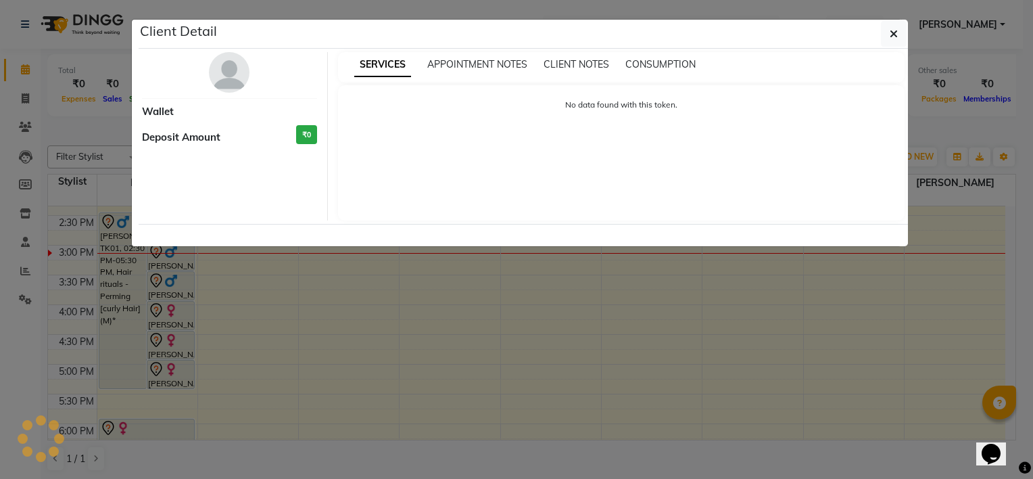
select select "7"
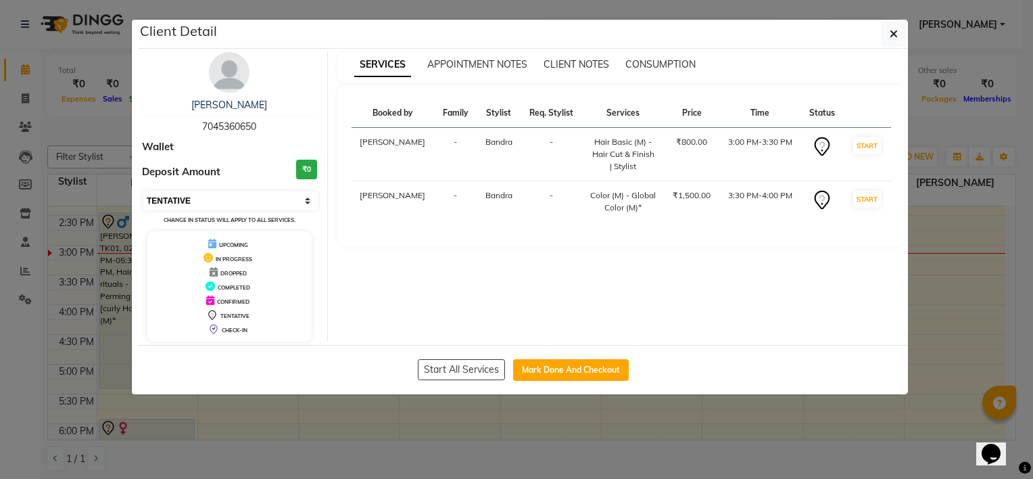
click at [234, 195] on select "Select IN SERVICE CONFIRMED TENTATIVE CHECK IN MARK DONE DROPPED UPCOMING" at bounding box center [230, 200] width 175 height 19
click at [895, 36] on icon "button" at bounding box center [893, 33] width 8 height 11
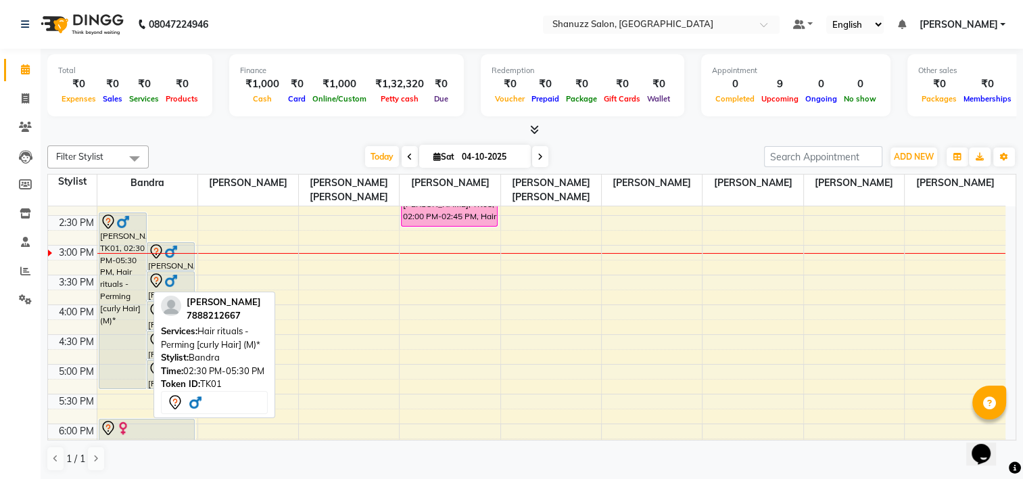
click at [115, 238] on div "[PERSON_NAME], TK01, 02:30 PM-05:30 PM, Hair rituals - Perming [curly Hair] (M)*" at bounding box center [122, 300] width 47 height 175
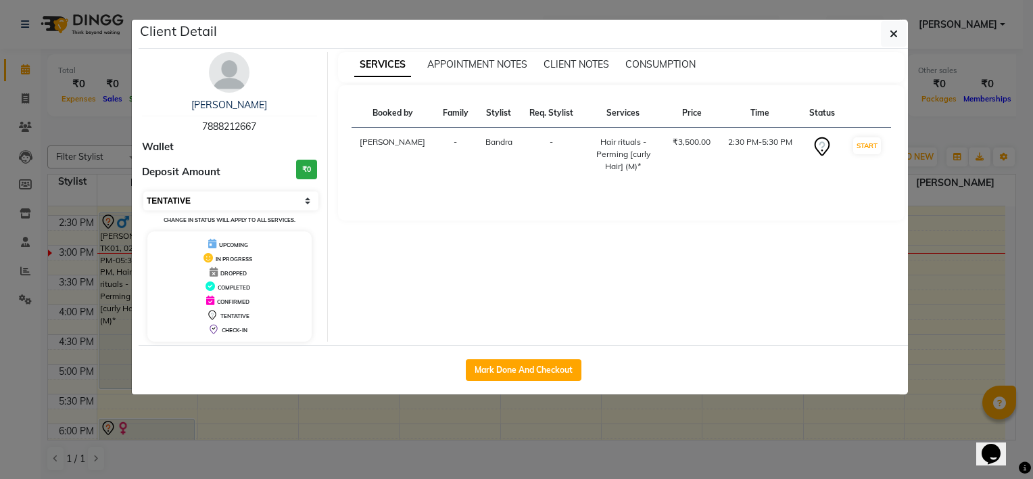
click at [207, 196] on select "Select IN SERVICE CONFIRMED TENTATIVE CHECK IN MARK DONE DROPPED UPCOMING" at bounding box center [230, 200] width 175 height 19
select select "2"
click at [143, 191] on select "Select IN SERVICE CONFIRMED TENTATIVE CHECK IN MARK DONE DROPPED UPCOMING" at bounding box center [230, 200] width 175 height 19
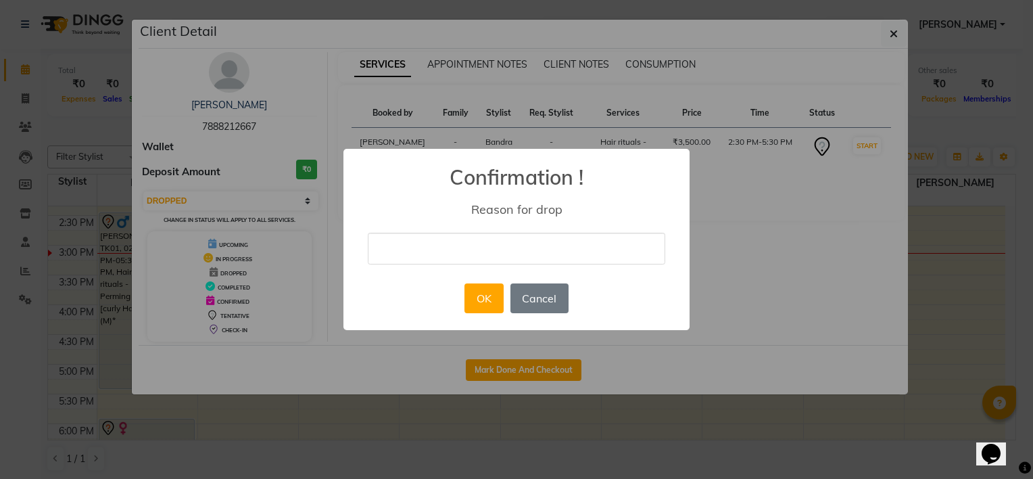
click at [487, 240] on input "text" at bounding box center [516, 248] width 297 height 32
type input "not coming"
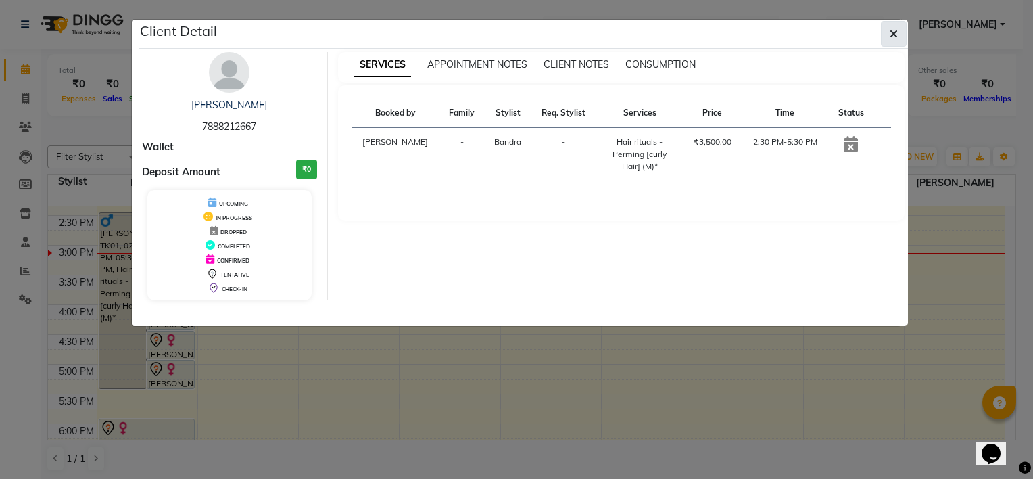
click at [898, 32] on button "button" at bounding box center [894, 34] width 26 height 26
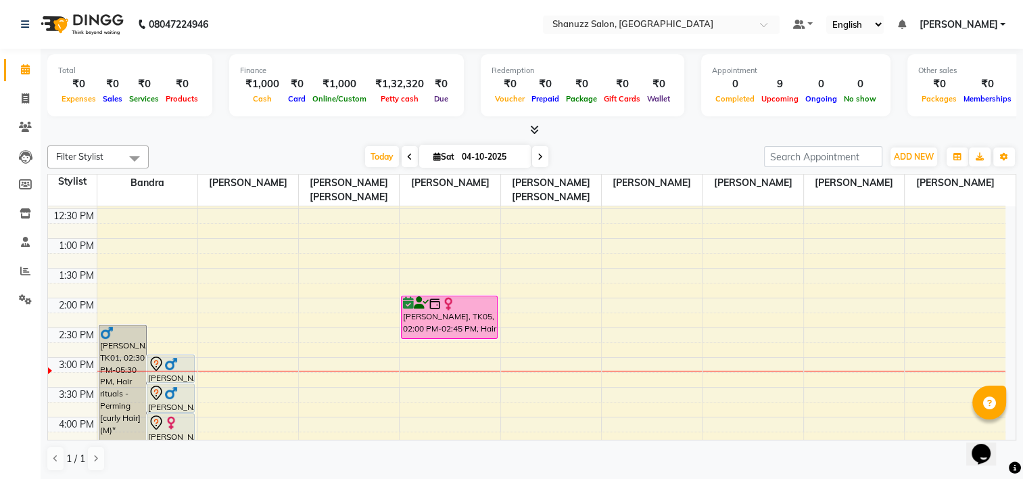
scroll to position [278, 0]
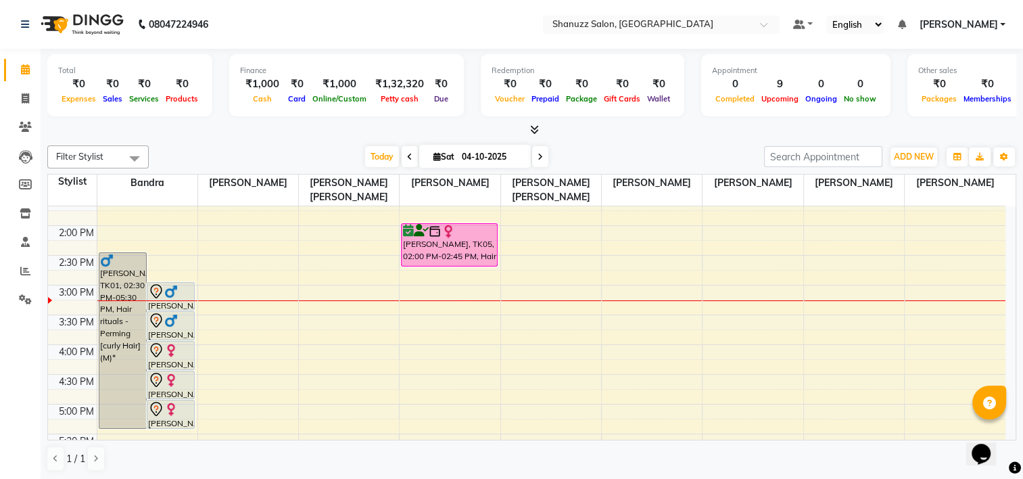
click at [541, 160] on span at bounding box center [540, 156] width 16 height 21
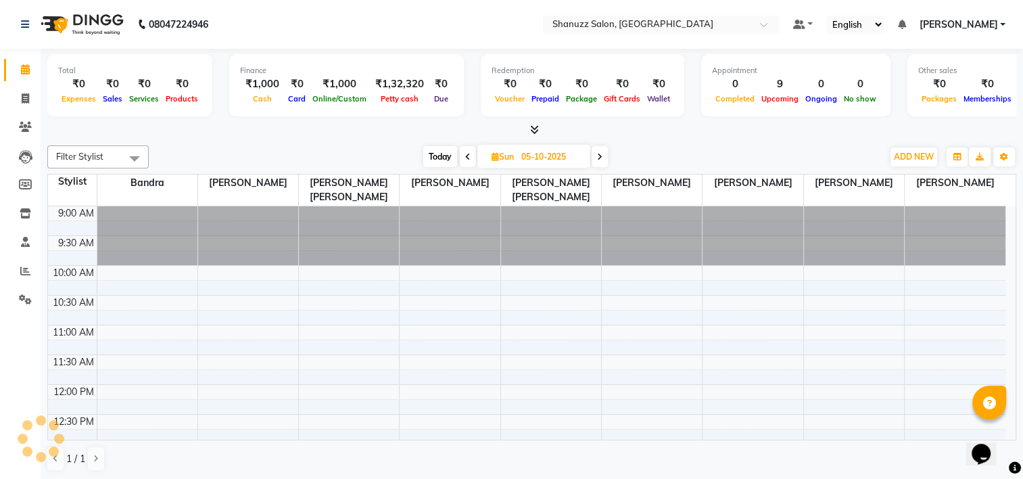
scroll to position [354, 0]
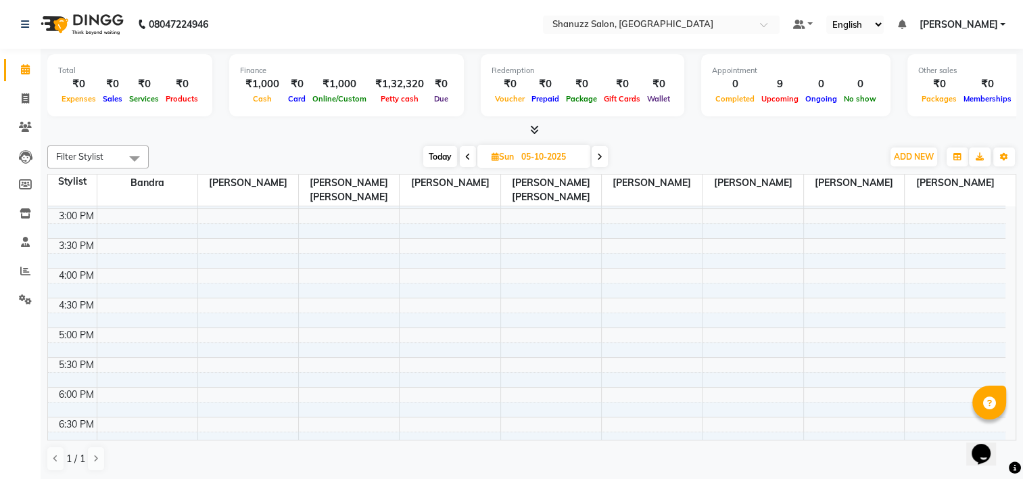
click at [470, 151] on span at bounding box center [468, 156] width 16 height 21
type input "04-10-2025"
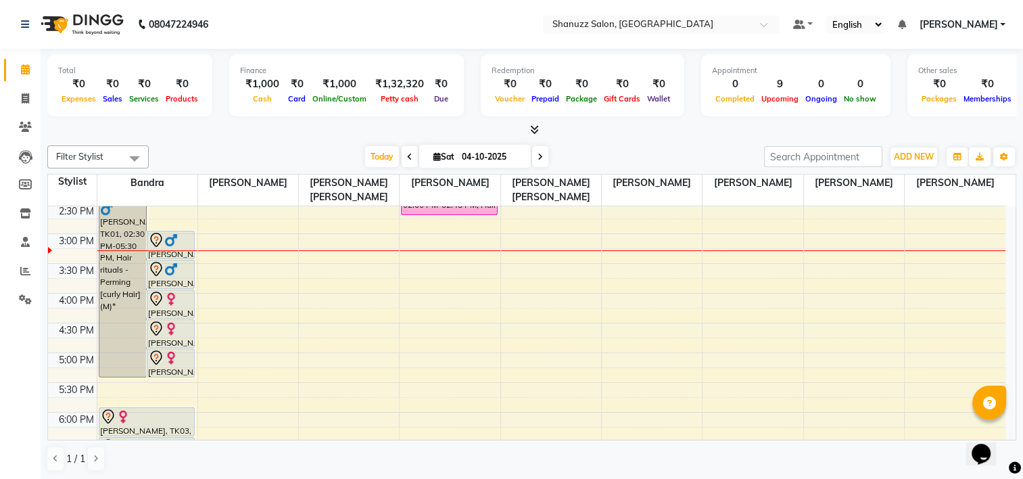
scroll to position [397, 0]
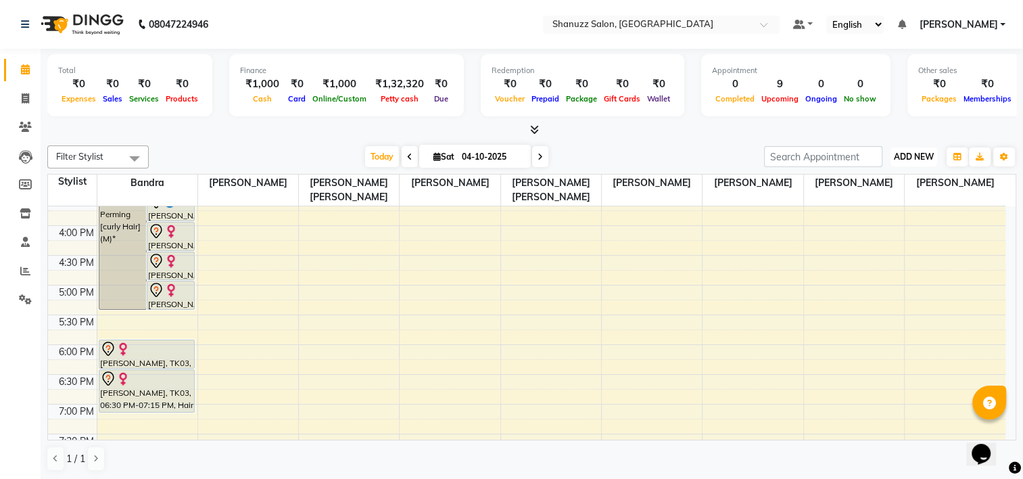
click at [908, 151] on span "ADD NEW" at bounding box center [913, 156] width 40 height 10
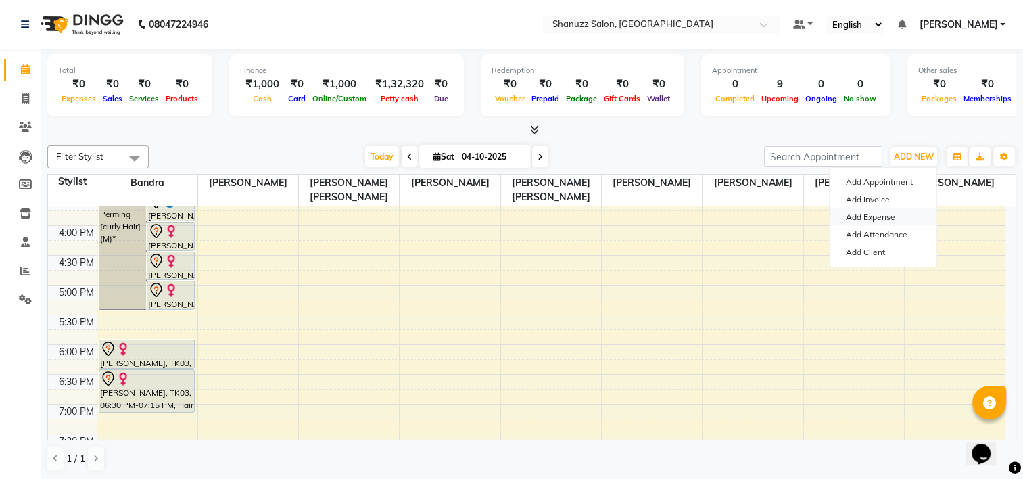
click at [878, 217] on link "Add Expense" at bounding box center [882, 217] width 107 height 18
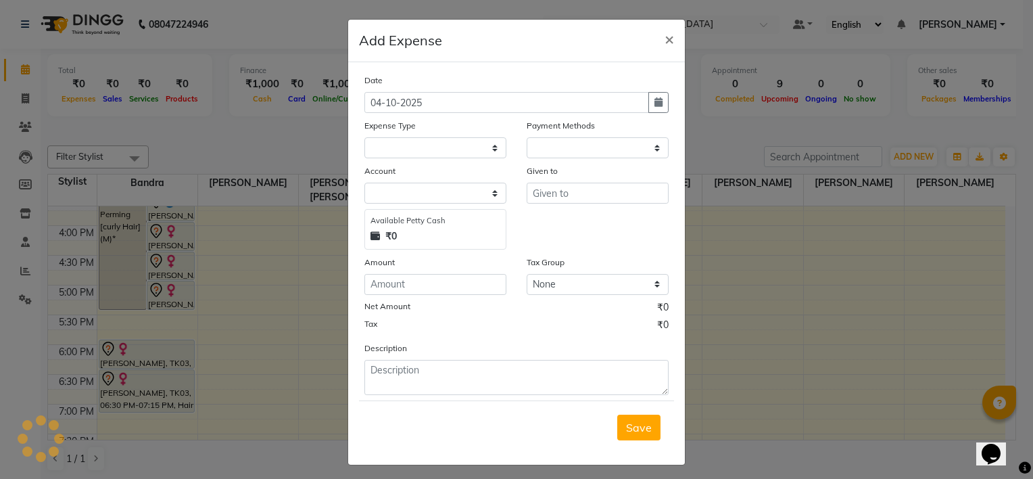
select select "1"
select select "8329"
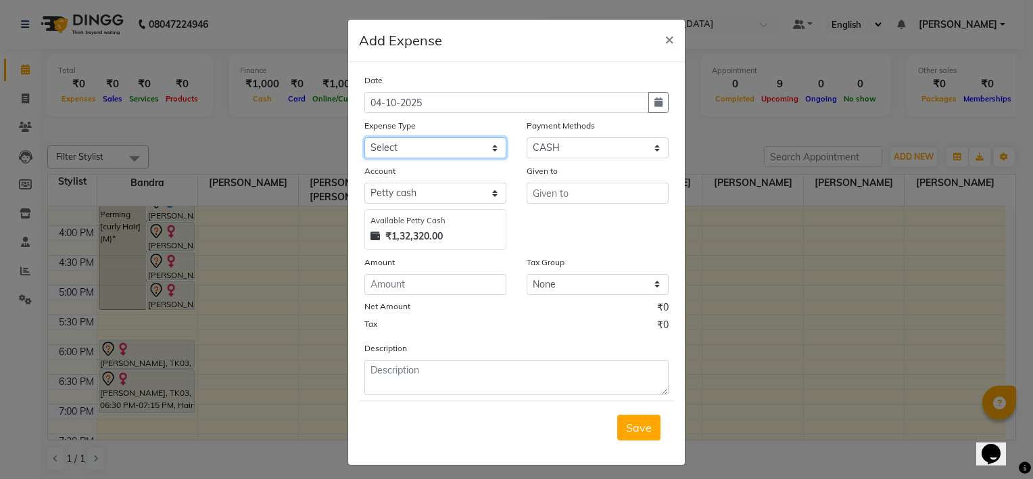
click at [410, 147] on select "Select Bisleri CCTV and all other client welfare Conveyance Courier & Postage e…" at bounding box center [435, 147] width 142 height 21
click at [364, 139] on select "Select Bisleri CCTV and all other client welfare Conveyance Courier & Postage e…" at bounding box center [435, 147] width 142 height 21
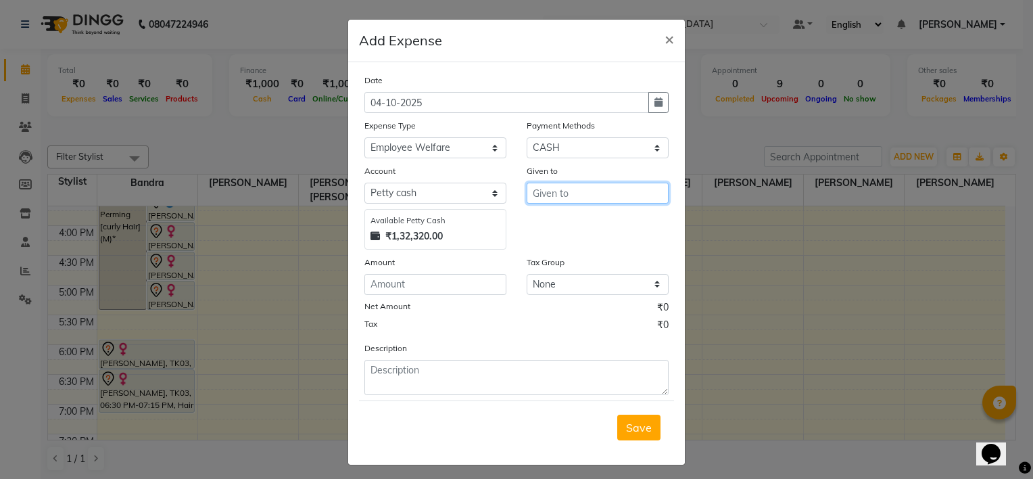
click at [552, 202] on input "text" at bounding box center [598, 192] width 142 height 21
click at [439, 150] on select "Select Bisleri CCTV and all other client welfare Conveyance Courier & Postage e…" at bounding box center [435, 147] width 142 height 21
select select "24931"
click at [364, 139] on select "Select Bisleri CCTV and all other client welfare Conveyance Courier & Postage e…" at bounding box center [435, 147] width 142 height 21
click at [572, 188] on input "text" at bounding box center [598, 192] width 142 height 21
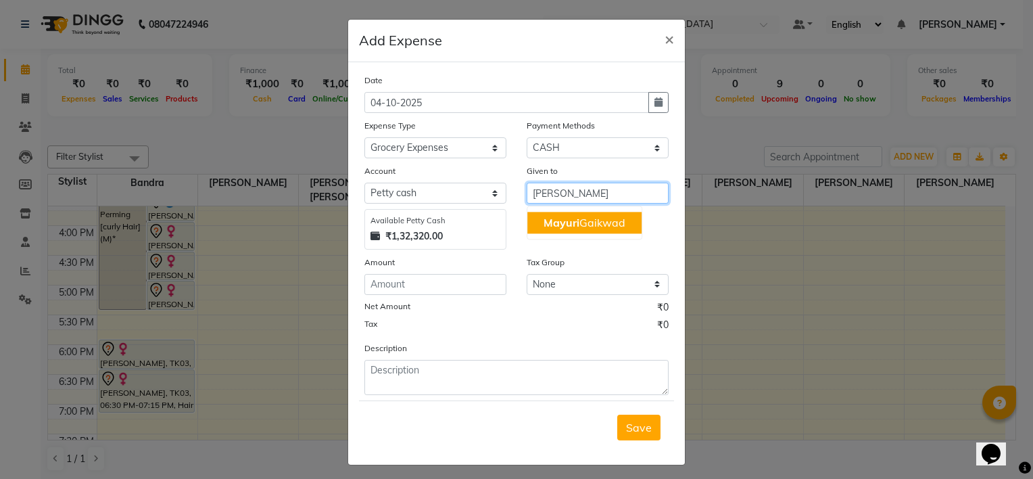
click at [570, 227] on span "Mayuri" at bounding box center [561, 223] width 36 height 14
type input "[PERSON_NAME]"
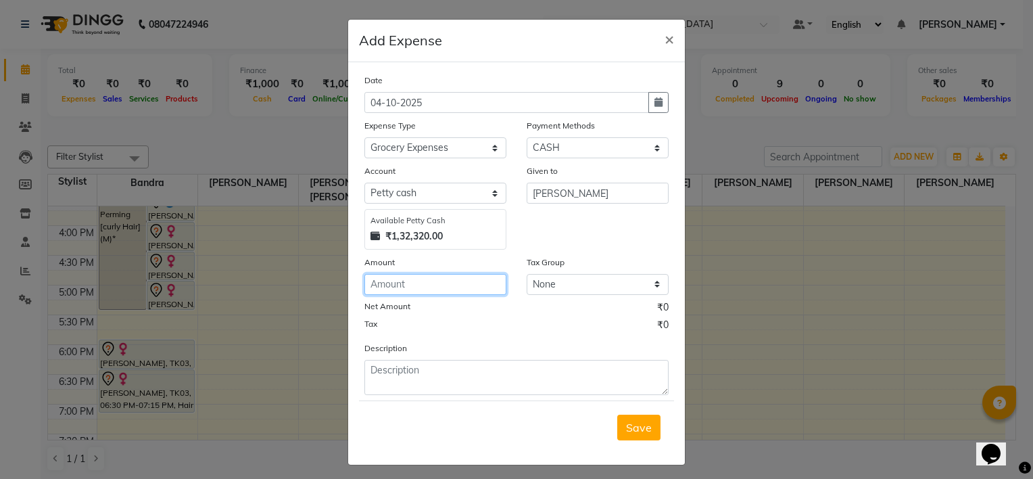
click at [403, 291] on input "number" at bounding box center [435, 284] width 142 height 21
type input "240"
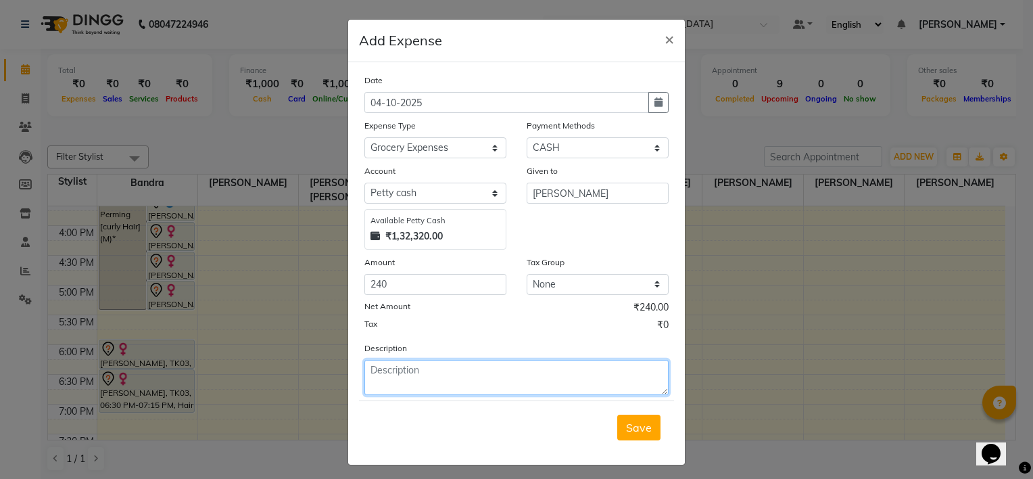
click at [460, 386] on textarea at bounding box center [516, 377] width 304 height 35
type textarea "Tissue toilet roll"
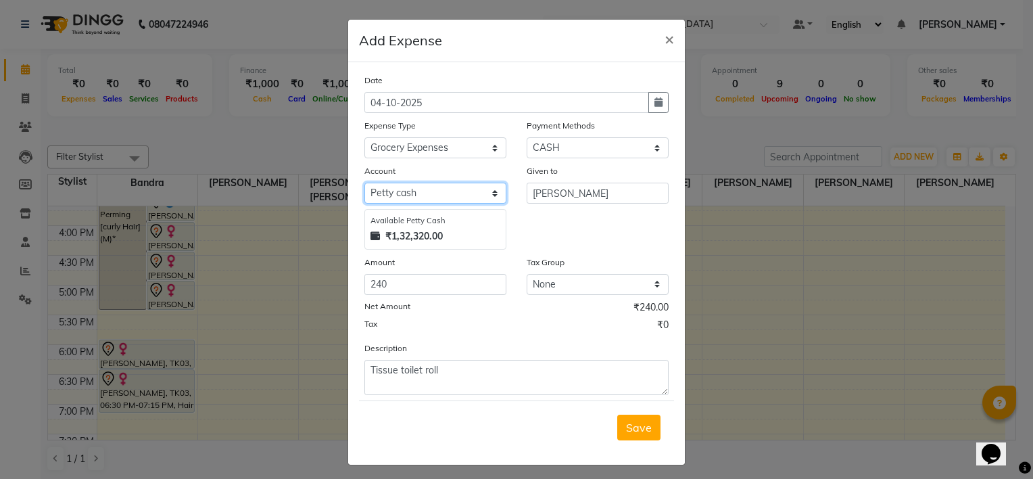
click at [451, 192] on select "Select [PERSON_NAME] cash Default account [PERSON_NAME]" at bounding box center [435, 192] width 142 height 21
select select "8330"
click at [364, 185] on select "Select [PERSON_NAME] cash Default account [PERSON_NAME]" at bounding box center [435, 192] width 142 height 21
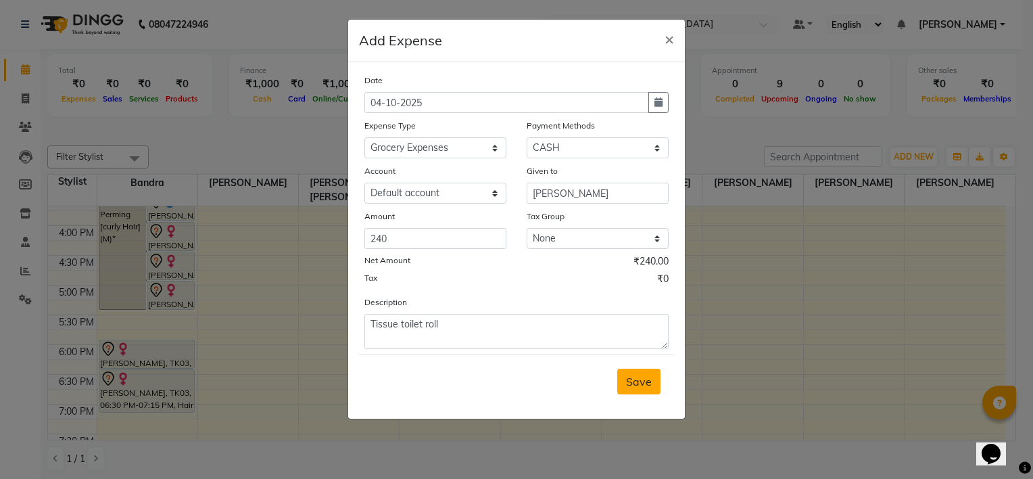
click at [652, 385] on span "Save" at bounding box center [639, 381] width 26 height 14
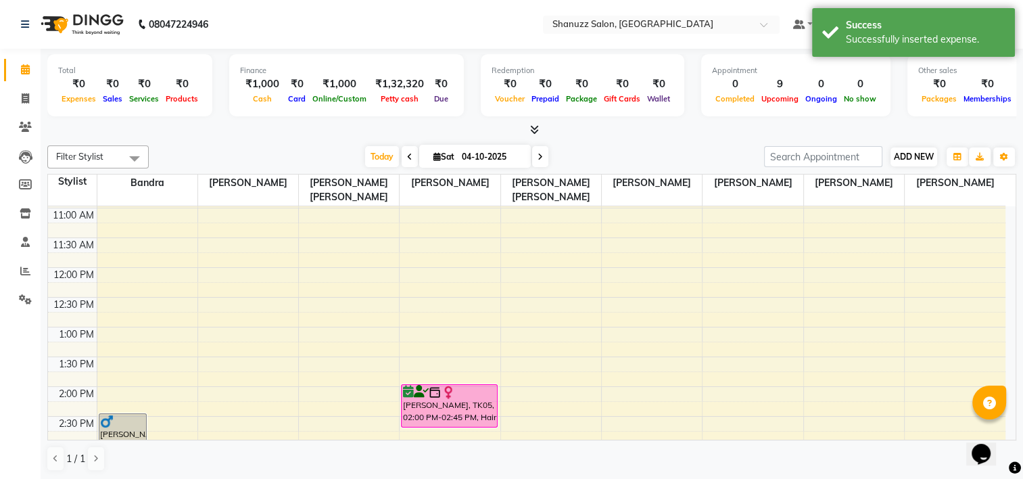
scroll to position [0, 0]
click at [922, 153] on span "ADD NEW" at bounding box center [913, 156] width 40 height 10
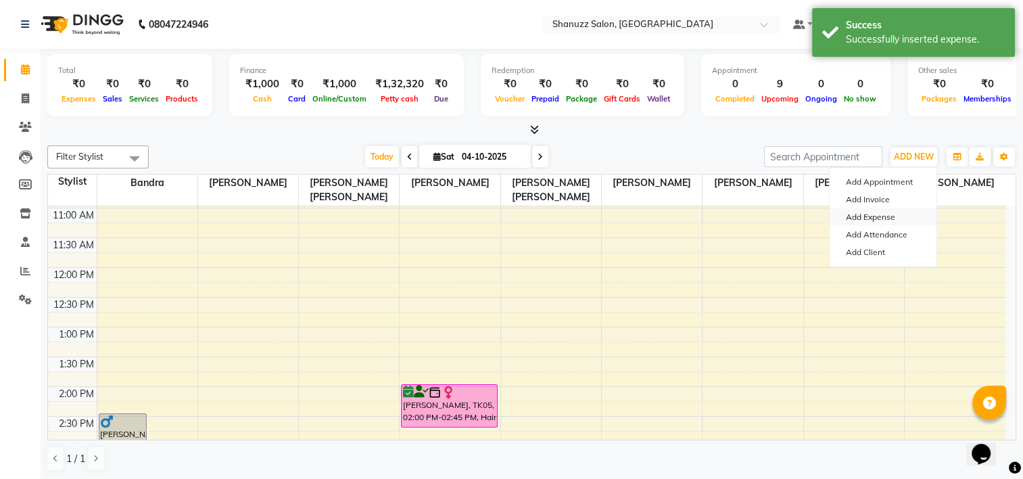
click at [881, 214] on link "Add Expense" at bounding box center [882, 217] width 107 height 18
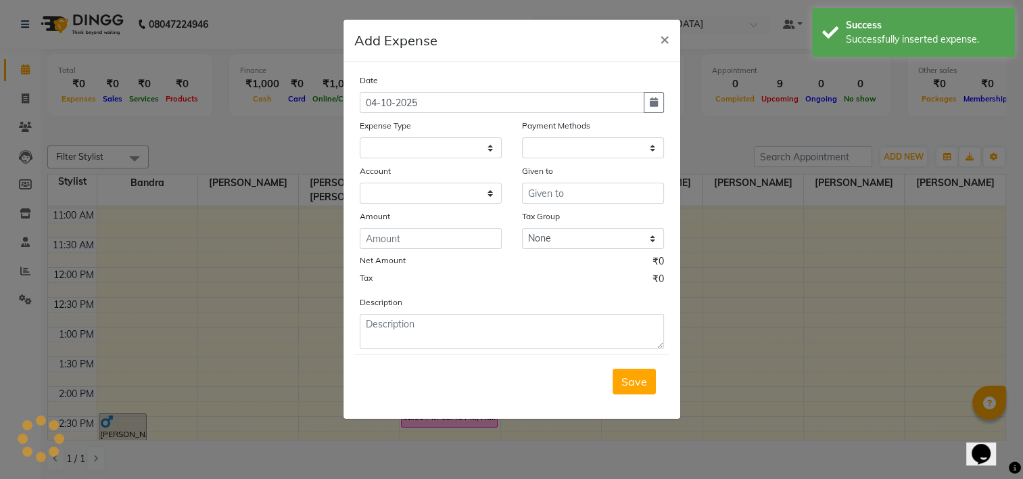
select select
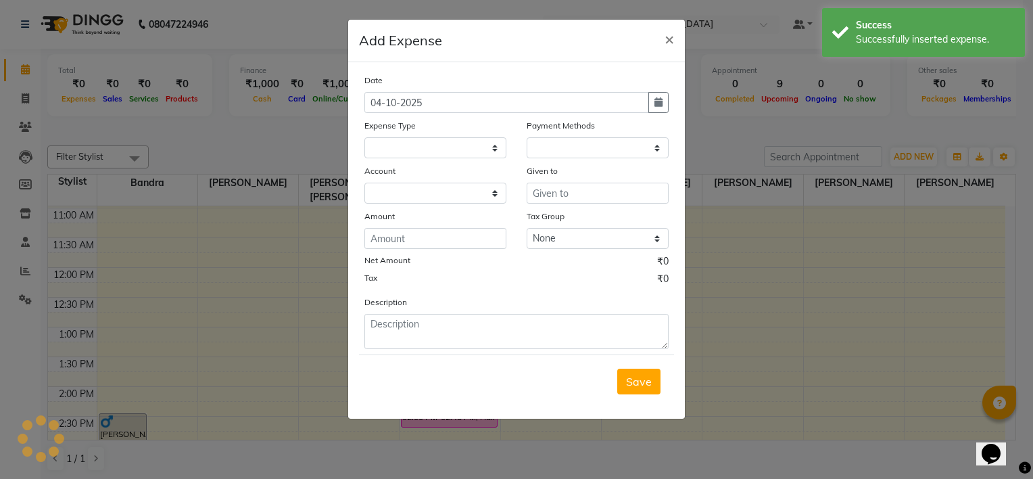
select select "1"
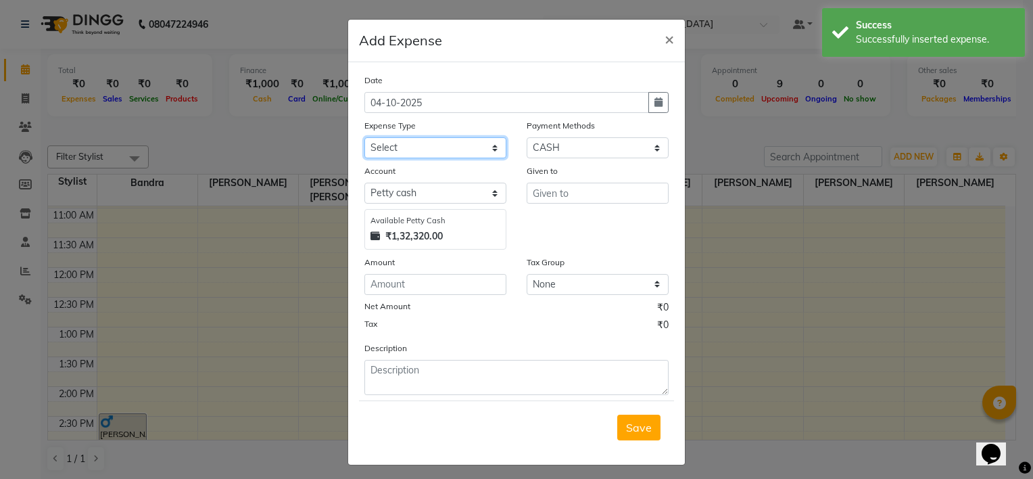
click at [449, 143] on select "Select Bisleri CCTV and all other client welfare Conveyance Courier & Postage e…" at bounding box center [435, 147] width 142 height 21
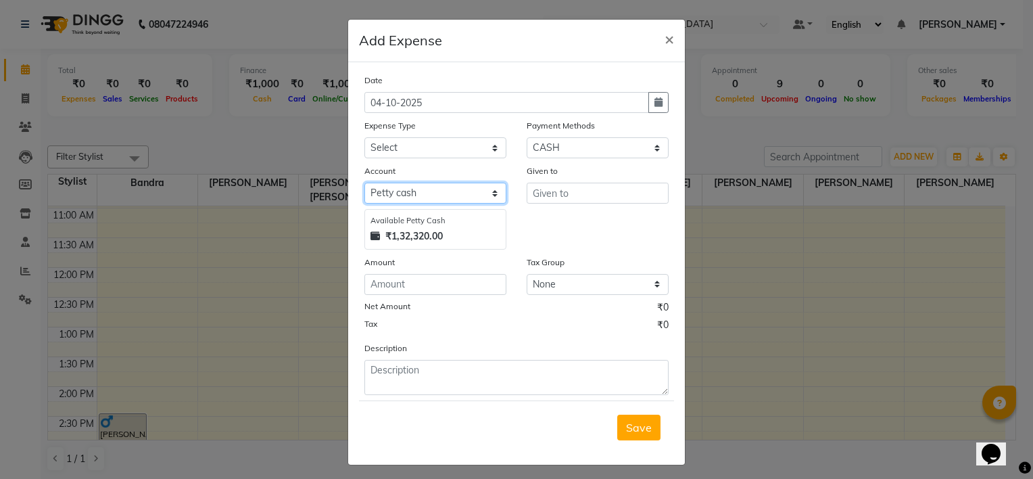
click at [433, 193] on select "Select [PERSON_NAME] cash Default account [PERSON_NAME]" at bounding box center [435, 192] width 142 height 21
select select "8330"
click at [364, 185] on select "Select [PERSON_NAME] cash Default account [PERSON_NAME]" at bounding box center [435, 192] width 142 height 21
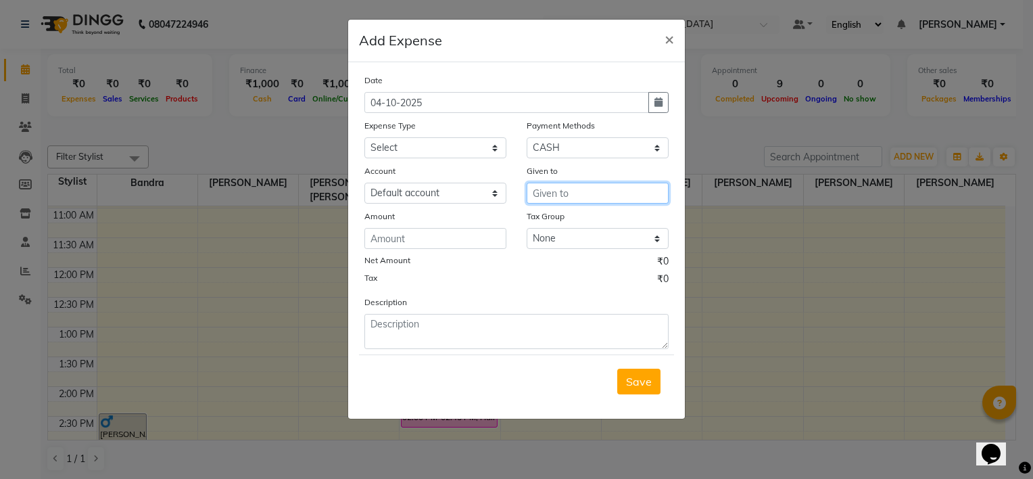
click at [559, 198] on input "text" at bounding box center [598, 192] width 142 height 21
click at [613, 224] on ngb-highlight "[PERSON_NAME]" at bounding box center [584, 223] width 82 height 14
type input "[PERSON_NAME]"
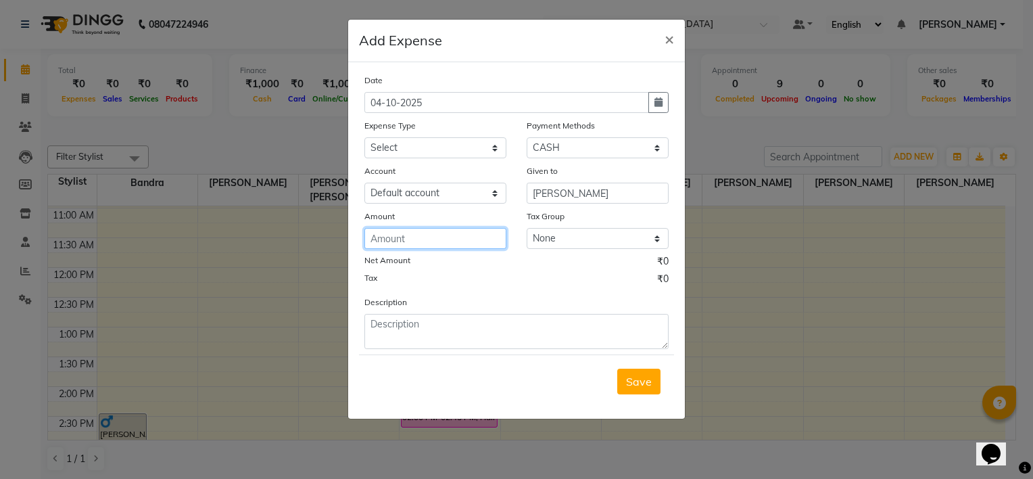
click at [406, 249] on input "number" at bounding box center [435, 238] width 142 height 21
click at [385, 239] on input "number" at bounding box center [435, 238] width 142 height 21
type input "105"
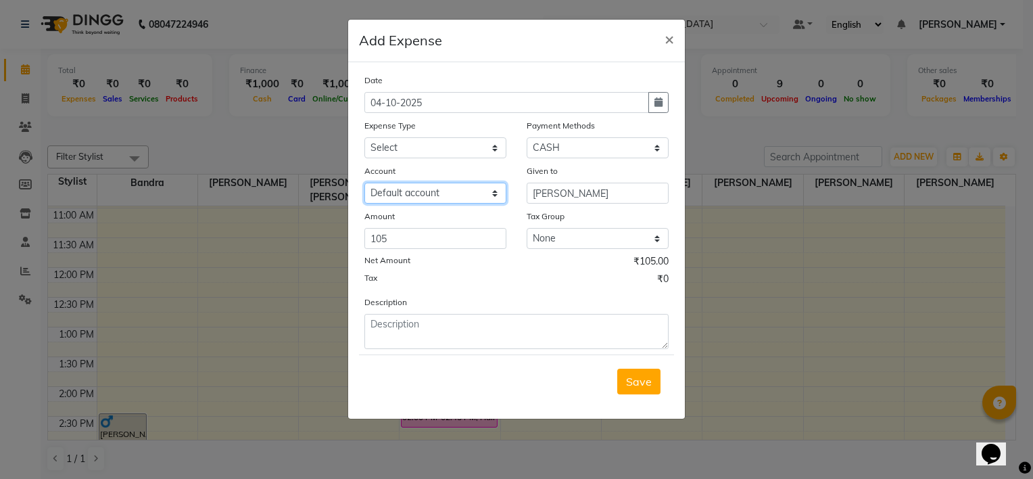
click at [433, 192] on select "Select [PERSON_NAME] cash Default account [PERSON_NAME]" at bounding box center [435, 192] width 142 height 21
click at [364, 185] on select "Select [PERSON_NAME] cash Default account [PERSON_NAME]" at bounding box center [435, 192] width 142 height 21
click at [445, 146] on select "Select Bisleri CCTV and all other client welfare Conveyance Courier & Postage e…" at bounding box center [435, 147] width 142 height 21
select select "24931"
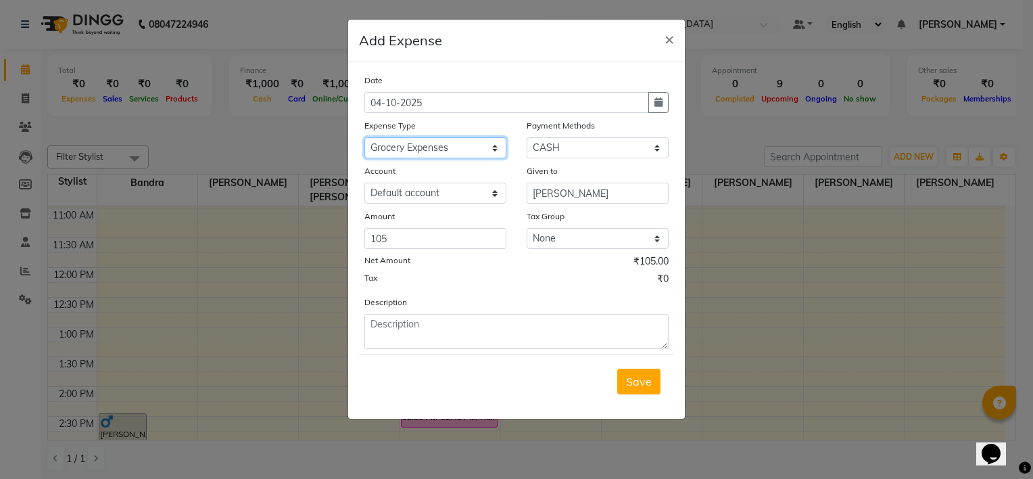
click at [364, 139] on select "Select Bisleri CCTV and all other client welfare Conveyance Courier & Postage e…" at bounding box center [435, 147] width 142 height 21
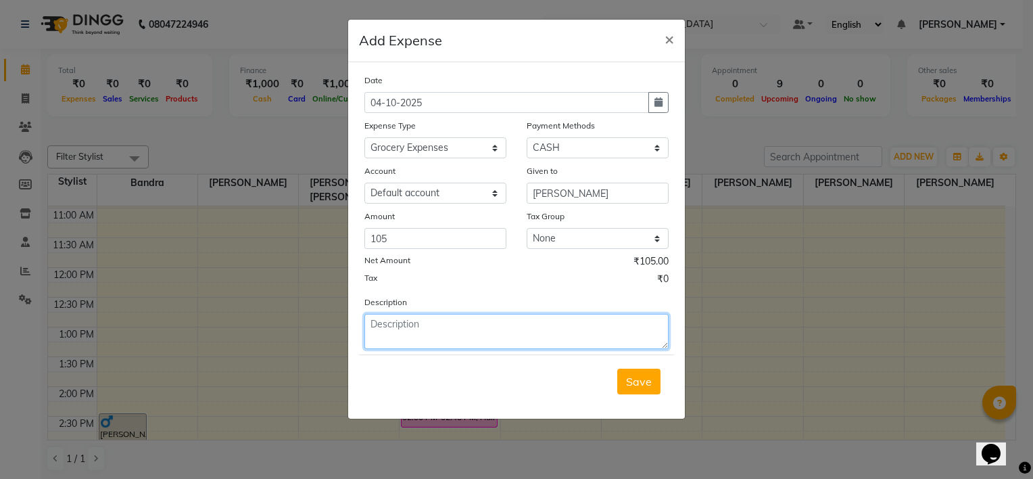
click at [469, 343] on textarea at bounding box center [516, 331] width 304 height 35
type textarea "suagr"
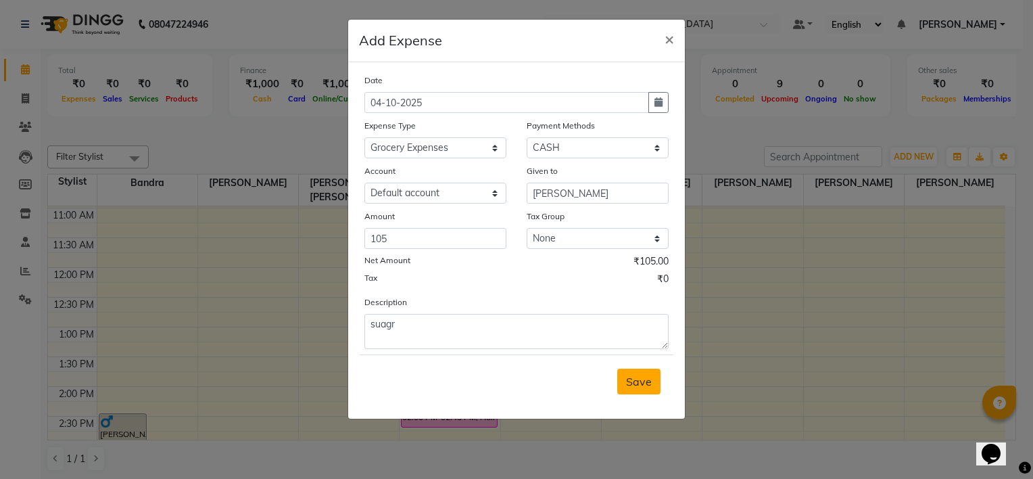
click at [633, 391] on button "Save" at bounding box center [638, 381] width 43 height 26
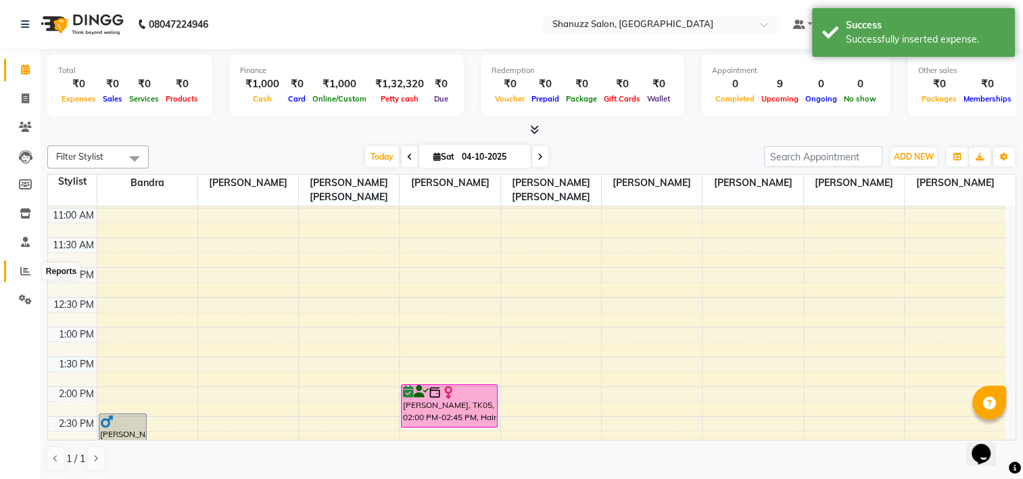
click at [21, 268] on icon at bounding box center [25, 271] width 10 height 10
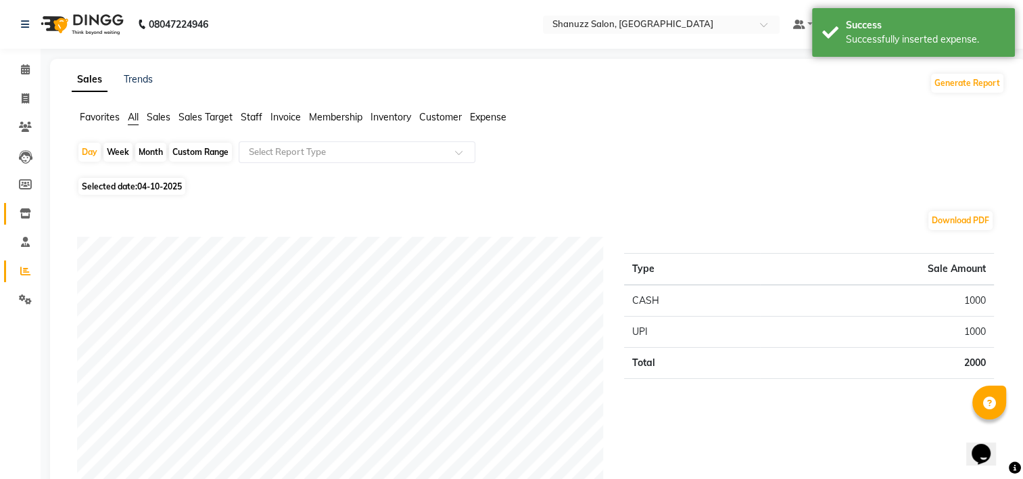
click at [24, 214] on icon at bounding box center [25, 213] width 11 height 10
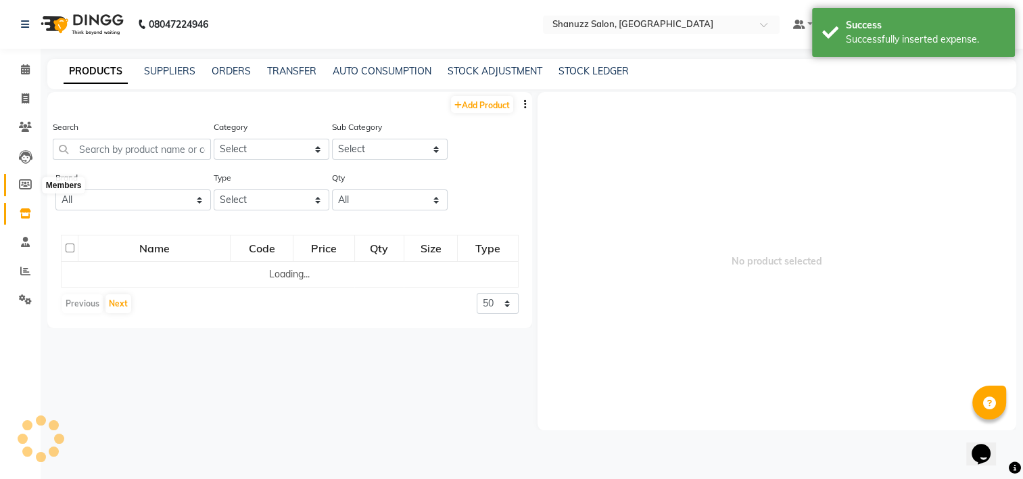
click at [19, 182] on icon at bounding box center [25, 184] width 13 height 10
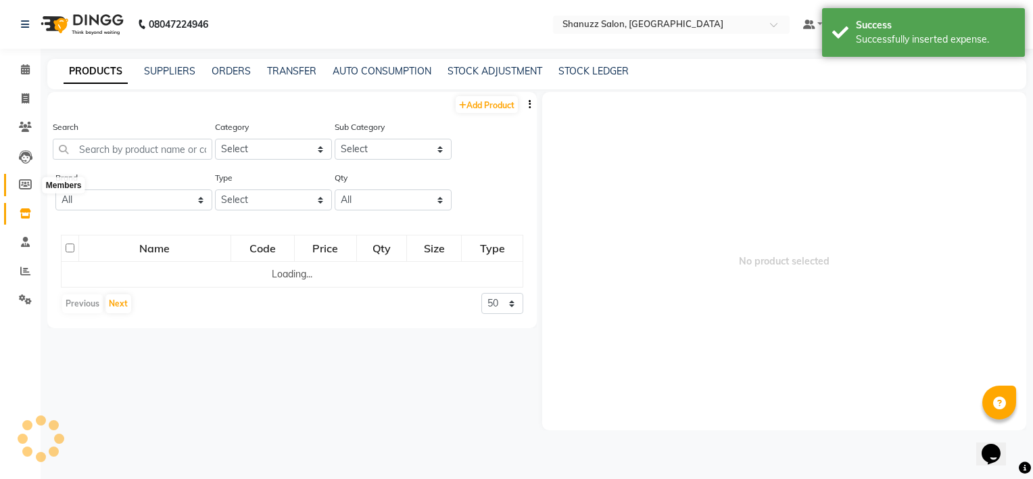
select select
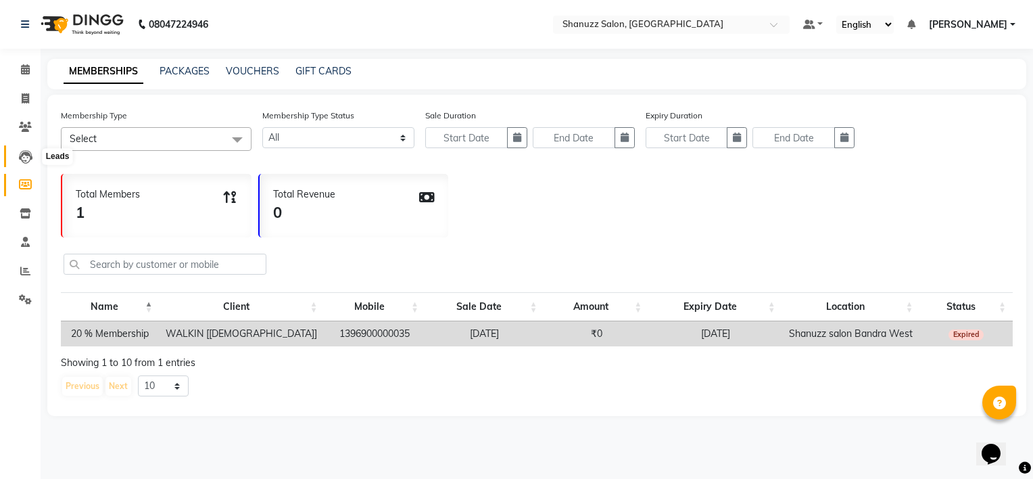
click at [27, 151] on icon at bounding box center [26, 157] width 14 height 14
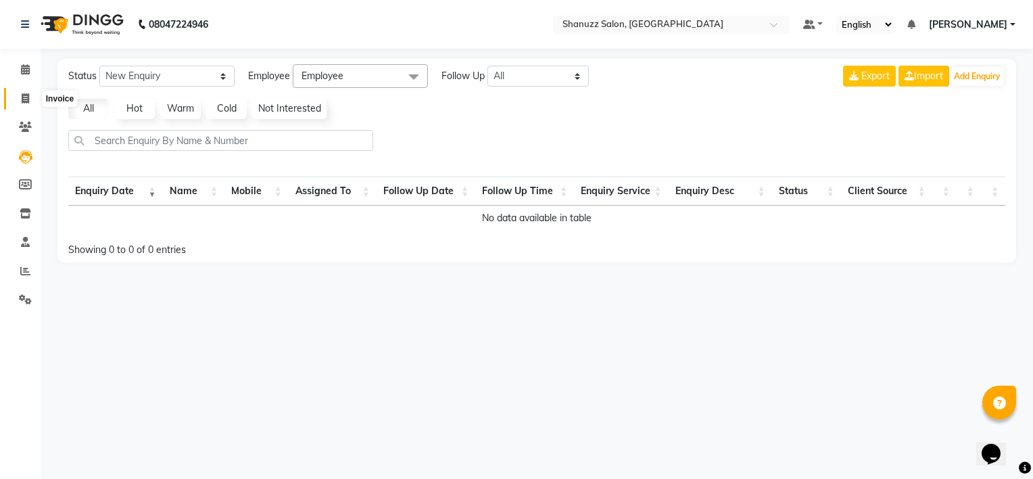
click at [20, 102] on span at bounding box center [26, 99] width 24 height 16
select select "service"
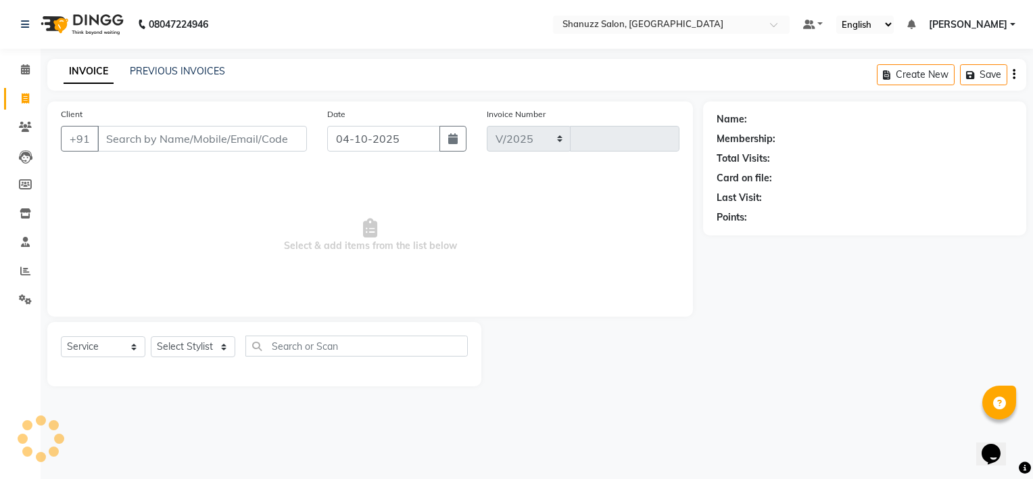
select select "9055"
type input "1899"
click at [25, 59] on link "Calendar" at bounding box center [20, 70] width 32 height 22
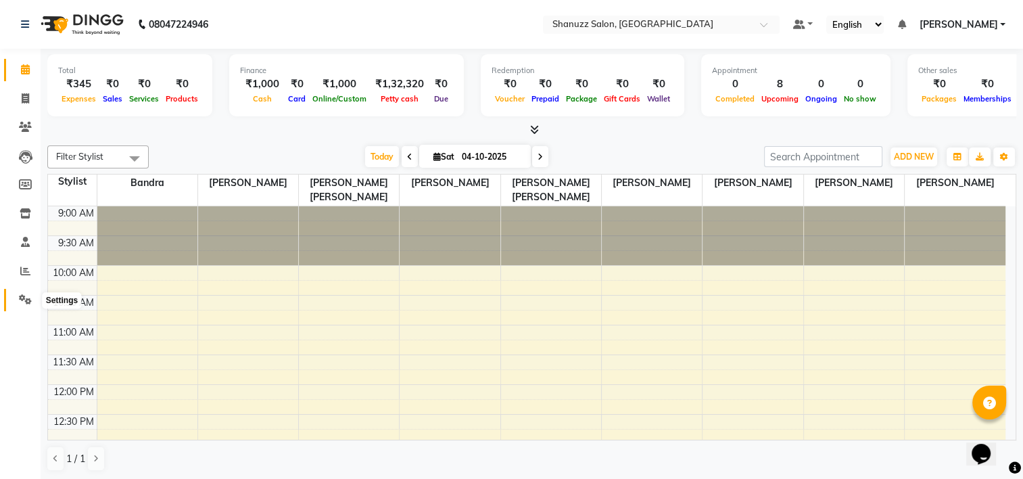
click at [23, 297] on icon at bounding box center [25, 299] width 13 height 10
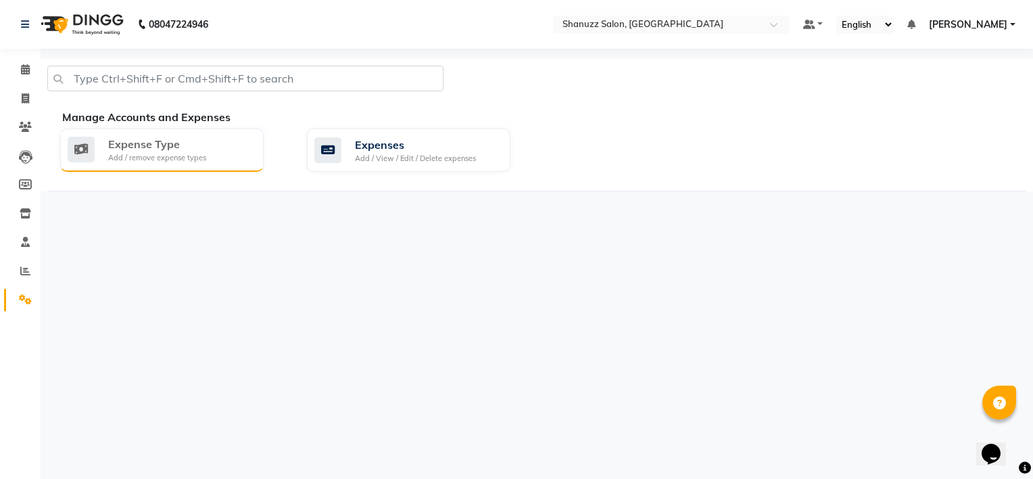
click at [206, 143] on div "Expense Type Add / remove expense types" at bounding box center [160, 150] width 185 height 28
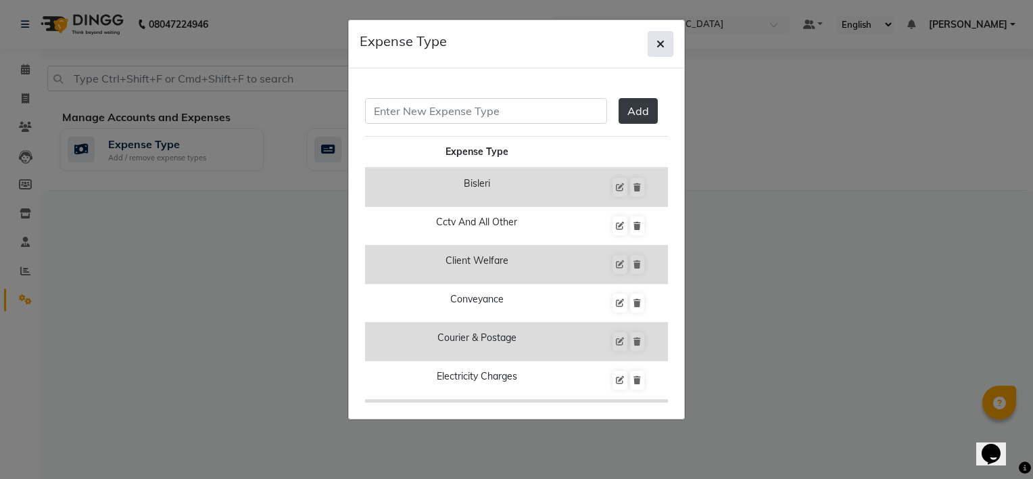
drag, startPoint x: 651, startPoint y: 29, endPoint x: 654, endPoint y: 38, distance: 9.4
click at [652, 34] on div "Expense Type" at bounding box center [516, 44] width 335 height 48
click at [659, 45] on icon "button" at bounding box center [660, 44] width 8 height 11
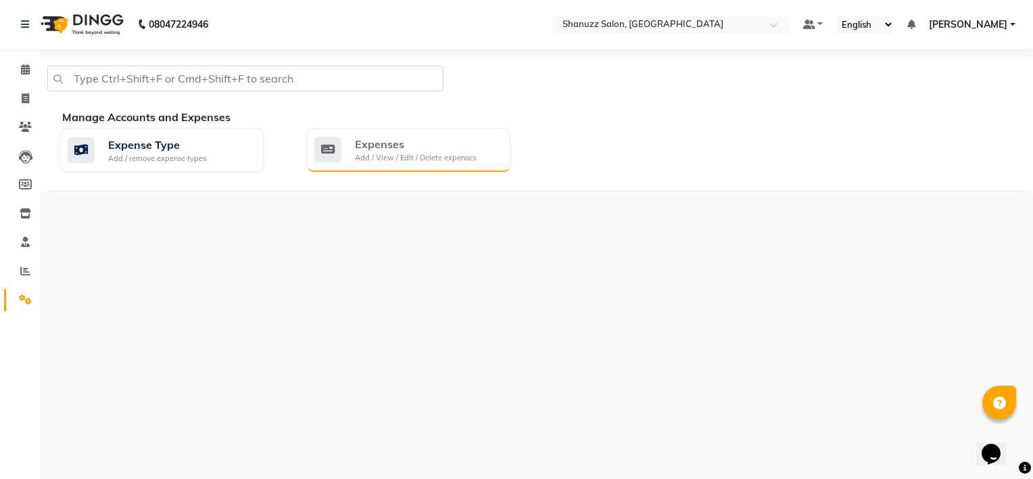
click at [451, 160] on div "Add / View / Edit / Delete expenses" at bounding box center [415, 157] width 121 height 11
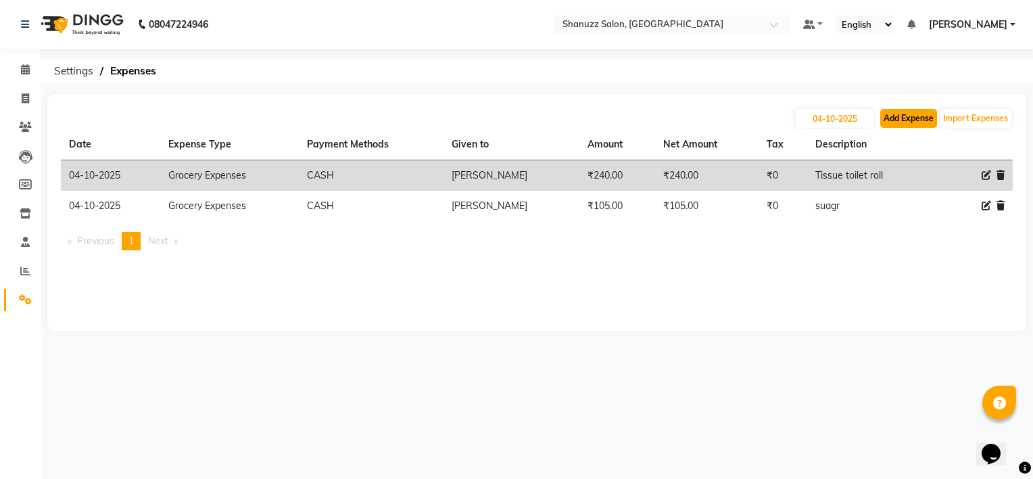
click at [900, 116] on button "Add Expense" at bounding box center [908, 118] width 57 height 19
select select "1"
select select "8329"
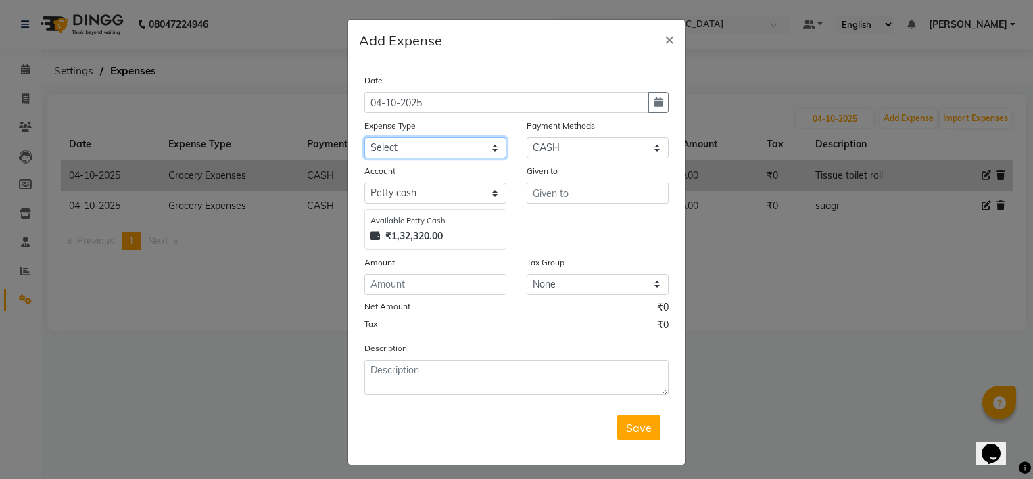
click at [433, 147] on select "Select Bisleri CCTV and all other client welfare Conveyance Courier & Postage e…" at bounding box center [435, 147] width 142 height 21
select select "24896"
click at [364, 139] on select "Select Bisleri CCTV and all other client welfare Conveyance Courier & Postage e…" at bounding box center [435, 147] width 142 height 21
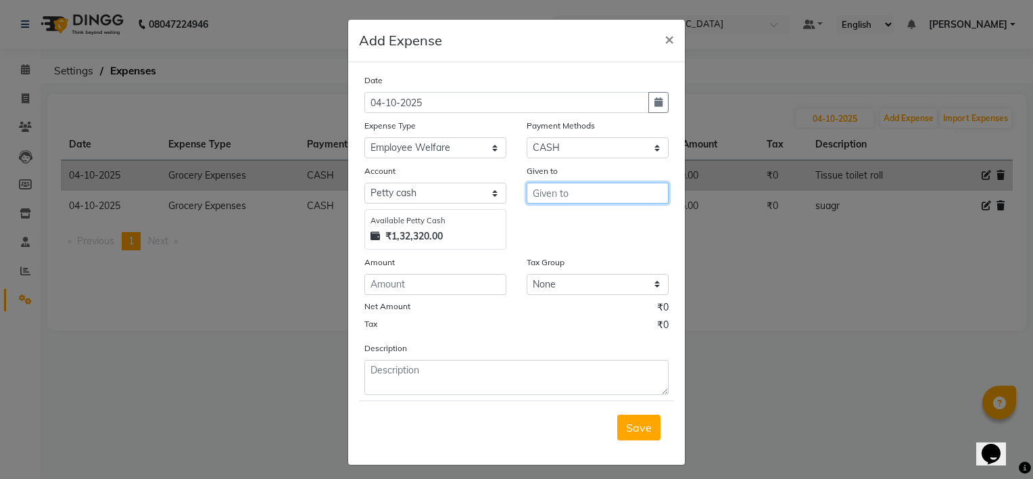
drag, startPoint x: 568, startPoint y: 184, endPoint x: 564, endPoint y: 201, distance: 17.4
click at [568, 186] on input "text" at bounding box center [598, 192] width 142 height 21
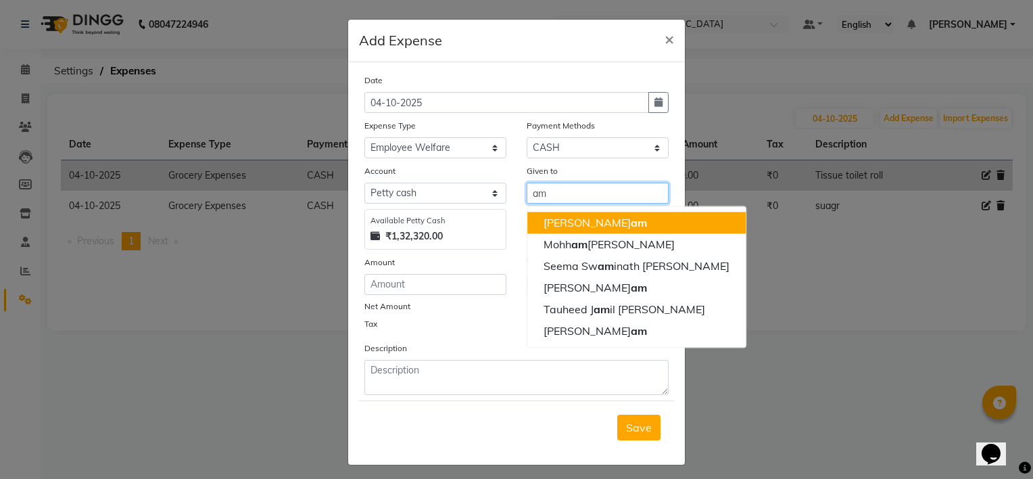
type input "a"
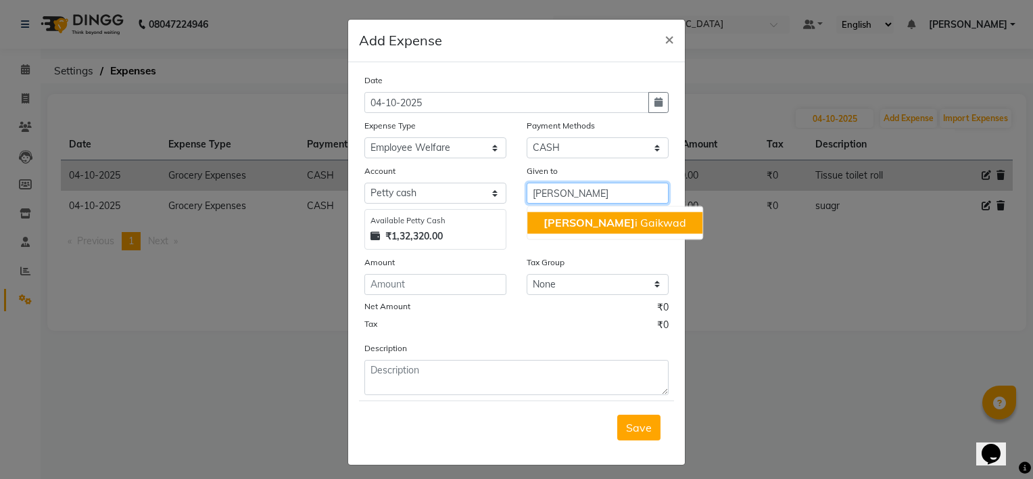
drag, startPoint x: 592, startPoint y: 225, endPoint x: 584, endPoint y: 228, distance: 8.8
click at [592, 226] on ngb-highlight "[PERSON_NAME]" at bounding box center [614, 223] width 143 height 14
type input "[PERSON_NAME]"
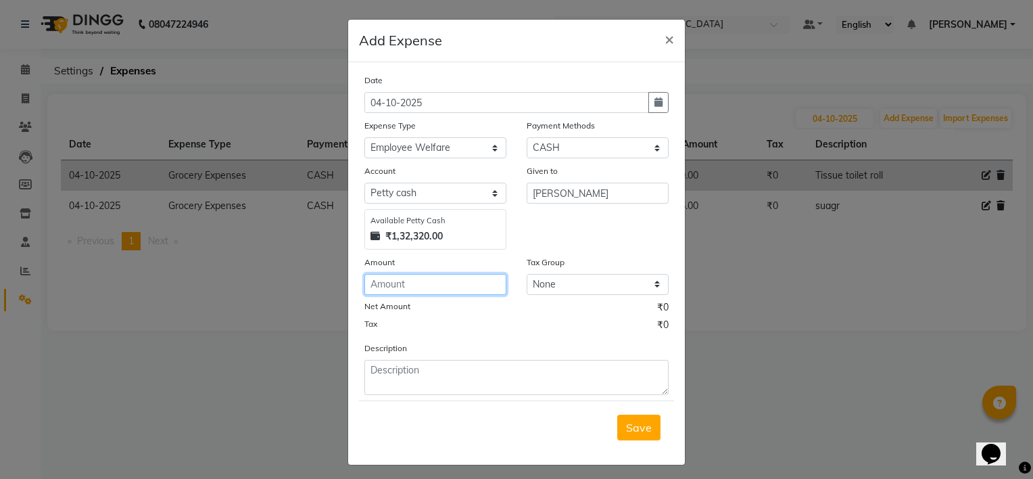
click at [454, 278] on input "number" at bounding box center [435, 284] width 142 height 21
type input "60"
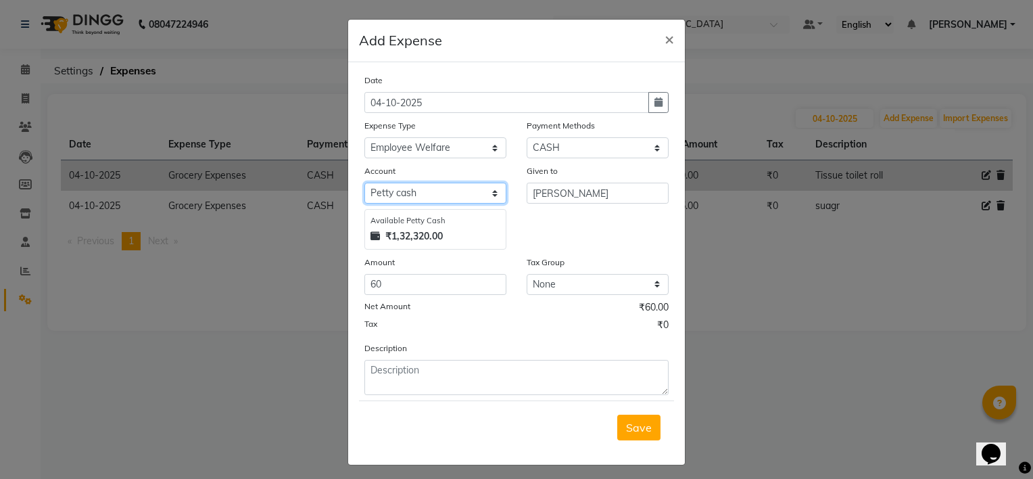
click at [435, 198] on select "Select [PERSON_NAME] cash Default account [PERSON_NAME]" at bounding box center [435, 192] width 142 height 21
click at [364, 185] on select "Select [PERSON_NAME] cash Default account [PERSON_NAME]" at bounding box center [435, 192] width 142 height 21
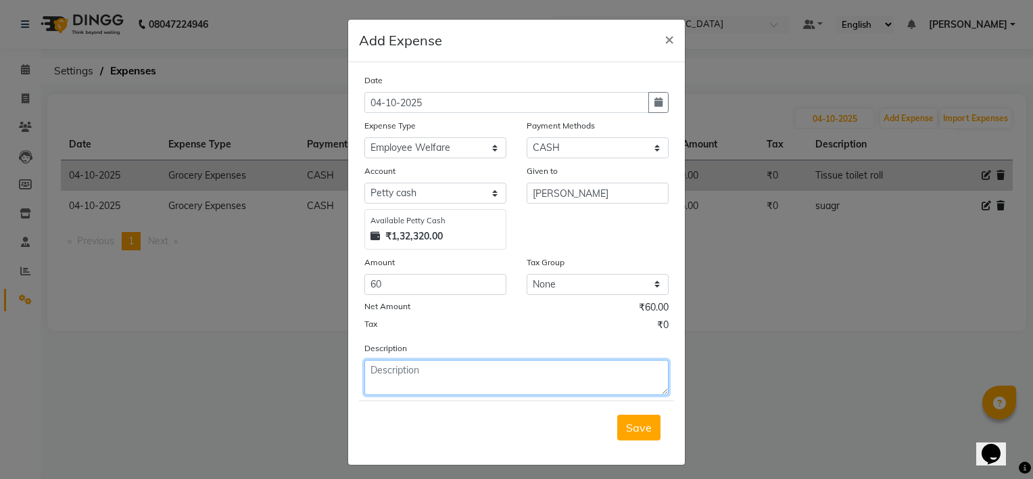
click at [456, 394] on textarea at bounding box center [516, 377] width 304 height 35
type textarea "milk"
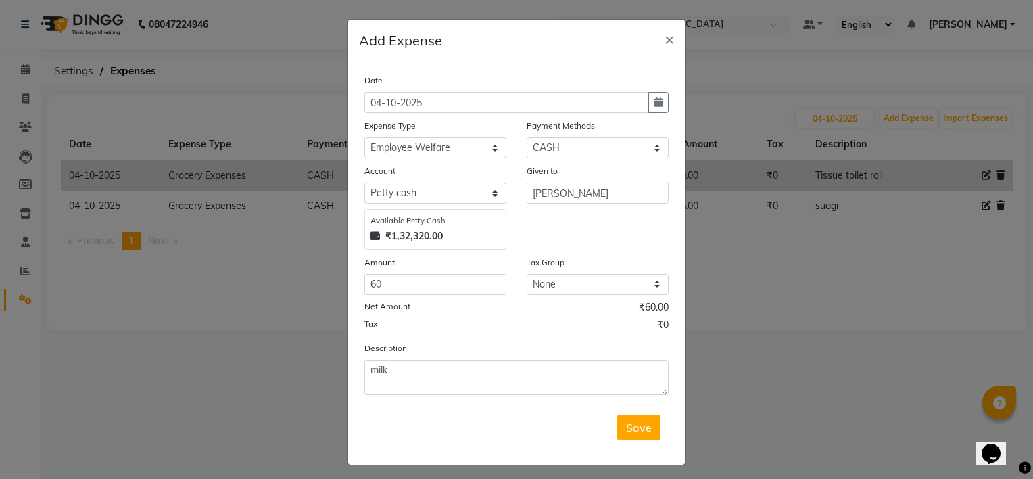
click at [633, 424] on span "Save" at bounding box center [639, 427] width 26 height 14
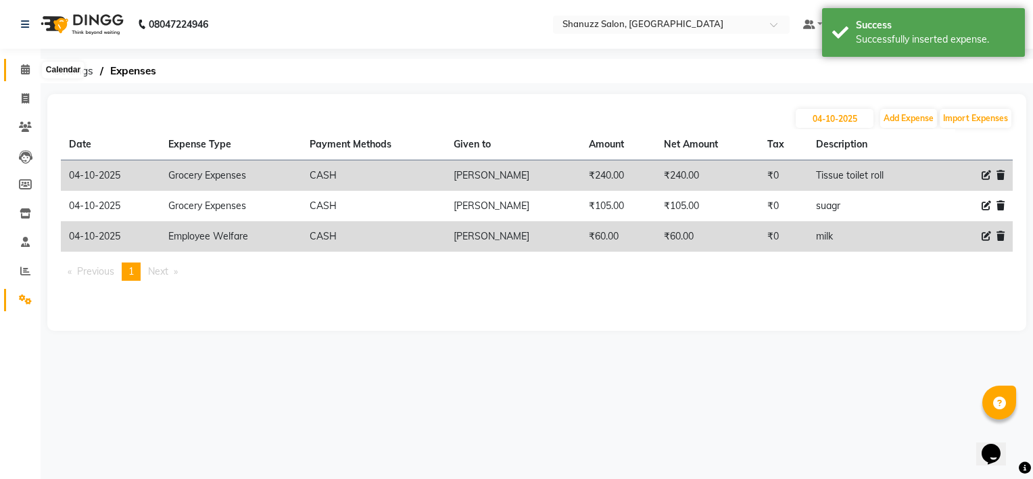
click at [26, 69] on icon at bounding box center [25, 69] width 9 height 10
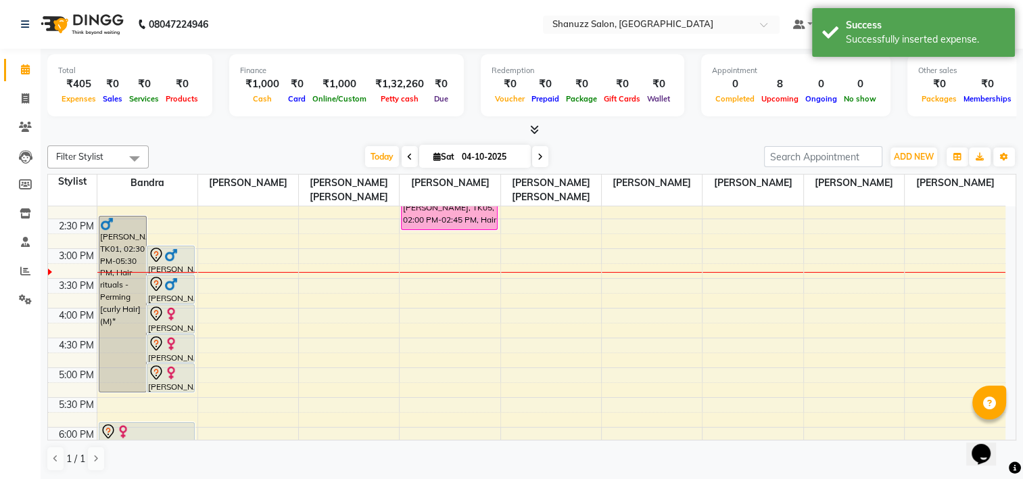
scroll to position [338, 0]
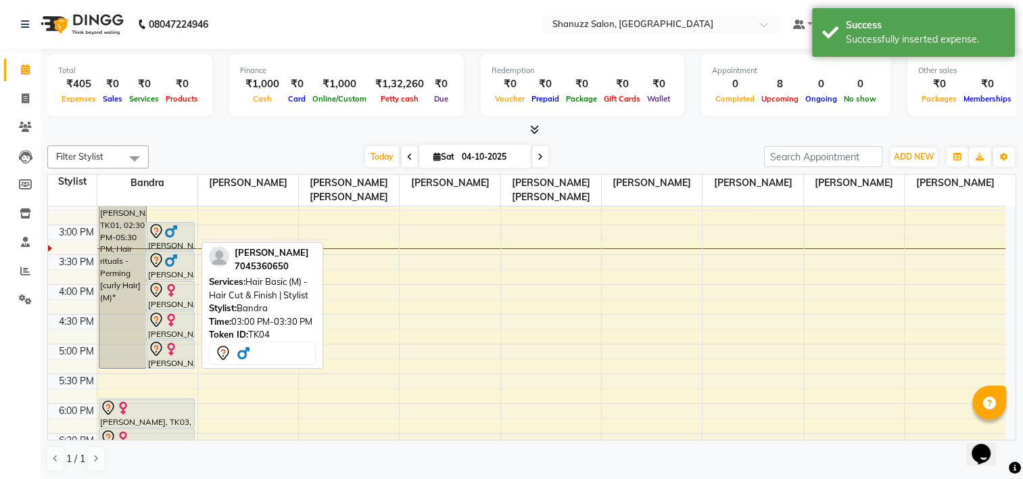
click at [160, 241] on div "[PERSON_NAME], TK04, 03:00 PM-03:30 PM, Hair Basic (M) - Hair Cut & Finish | St…" at bounding box center [170, 235] width 47 height 27
select select "7"
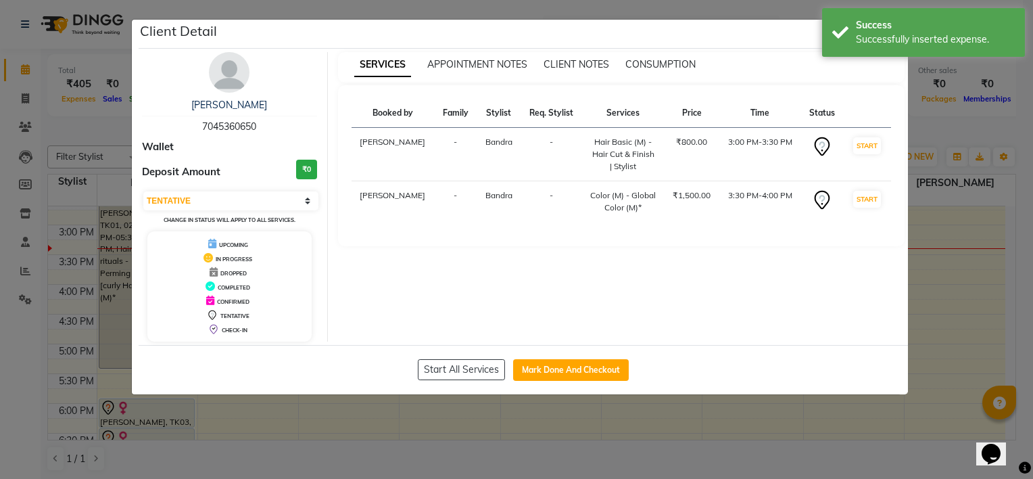
drag, startPoint x: 887, startPoint y: 65, endPoint x: 907, endPoint y: 68, distance: 20.6
click at [887, 66] on div "SERVICES APPOINTMENT NOTES CLIENT NOTES CONSUMPTION" at bounding box center [613, 64] width 551 height 14
click at [937, 62] on ngb-modal-window "Client Detail [PERSON_NAME] 7045360650 Wallet Deposit Amount ₹0 Select IN SERVI…" at bounding box center [516, 239] width 1033 height 479
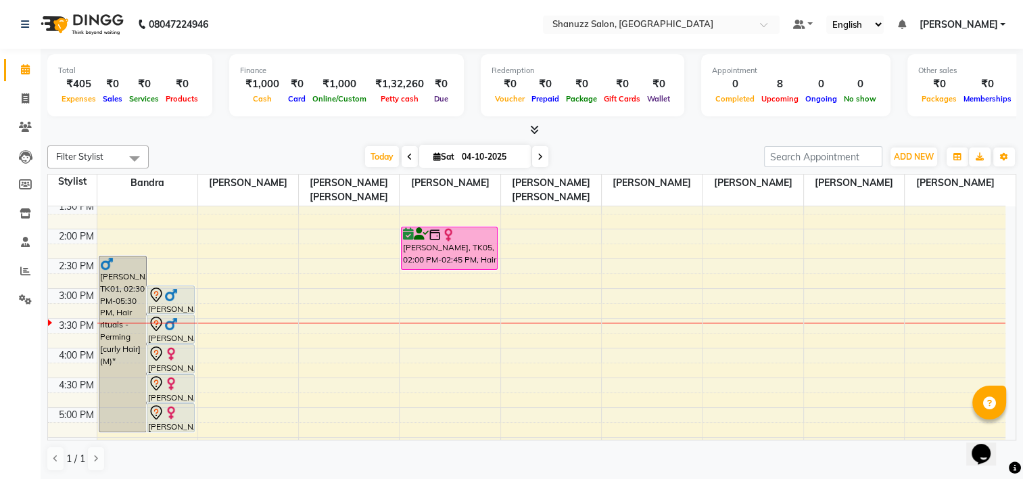
scroll to position [252, 0]
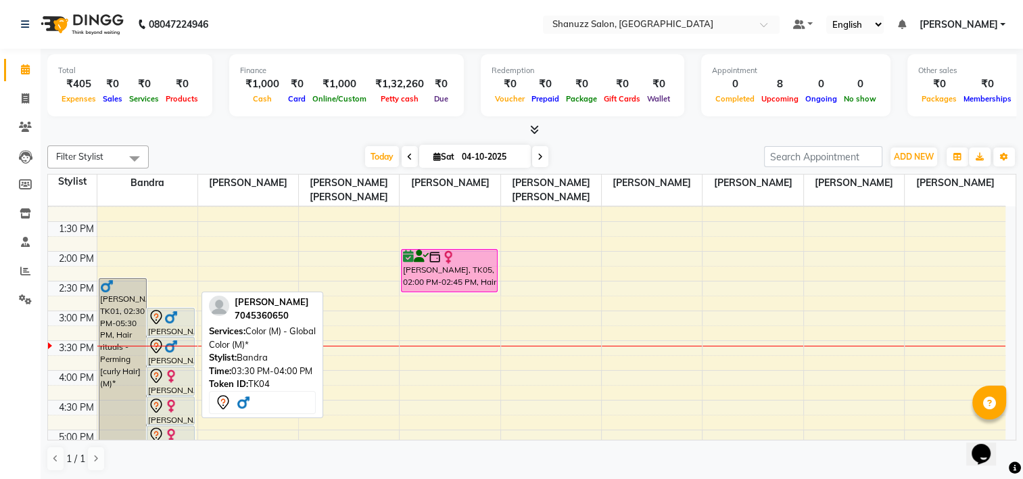
click at [176, 353] on div "[PERSON_NAME], TK04, 03:30 PM-04:00 PM, Color (M) - Global Color (M)*" at bounding box center [170, 351] width 47 height 28
select select "7"
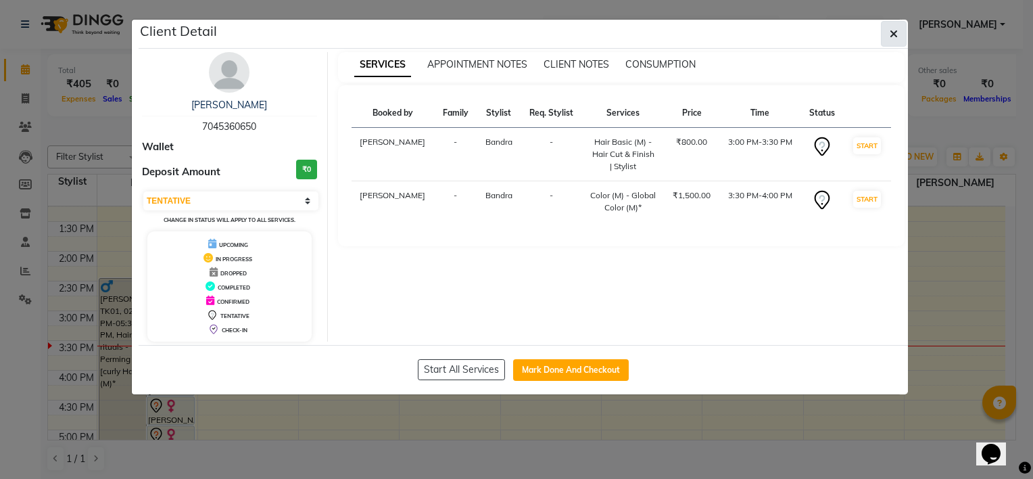
click at [902, 31] on button "button" at bounding box center [894, 34] width 26 height 26
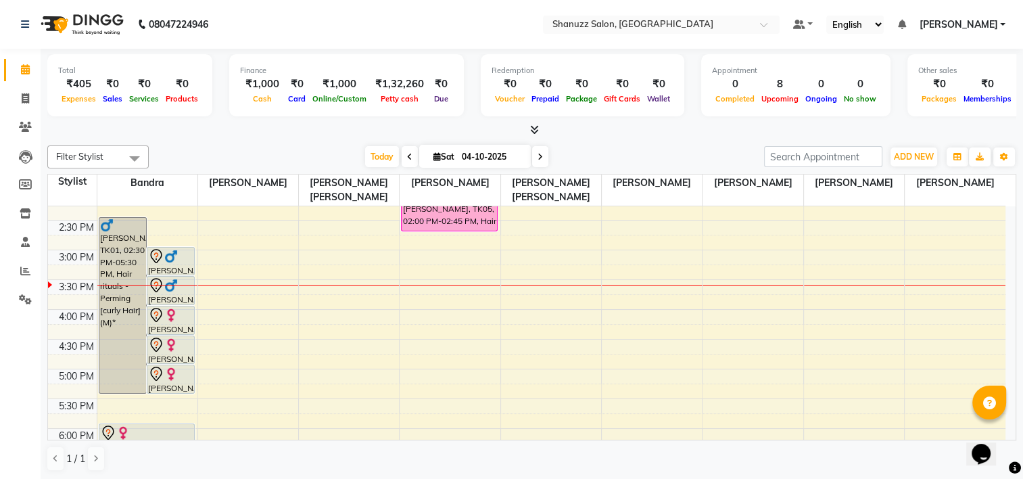
scroll to position [304, 0]
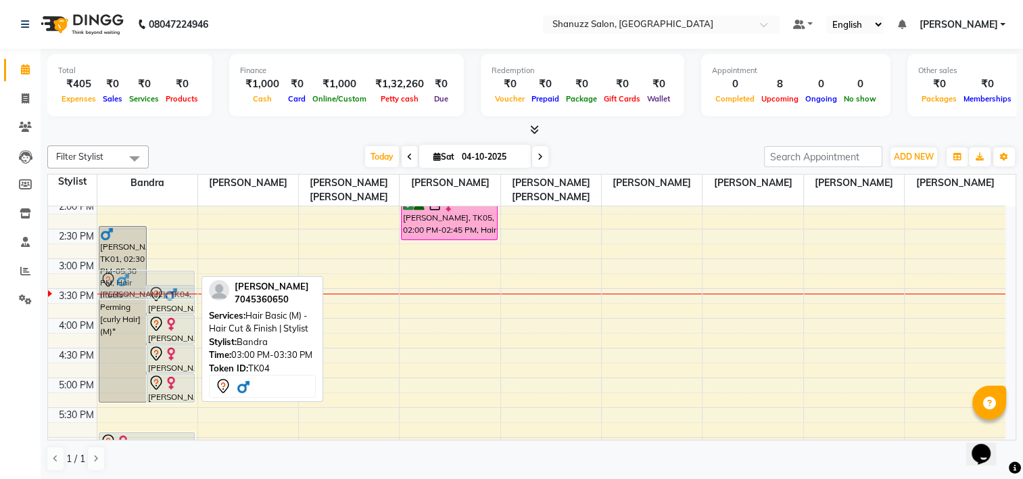
drag, startPoint x: 178, startPoint y: 272, endPoint x: 178, endPoint y: 293, distance: 21.6
click at [178, 293] on div "[PERSON_NAME], TK01, 02:30 PM-05:30 PM, Hair rituals - Perming [curly Hair] (M)…" at bounding box center [147, 318] width 100 height 832
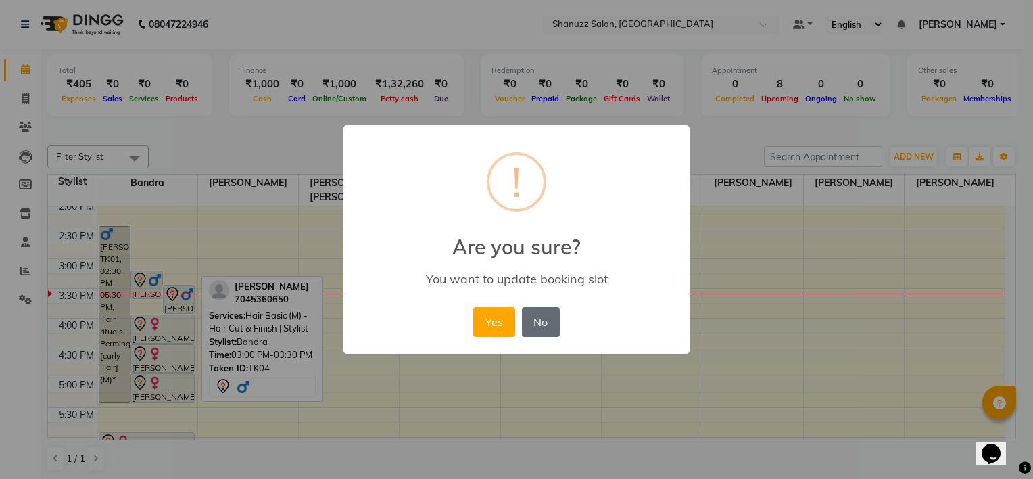
click at [553, 328] on button "No" at bounding box center [541, 322] width 38 height 30
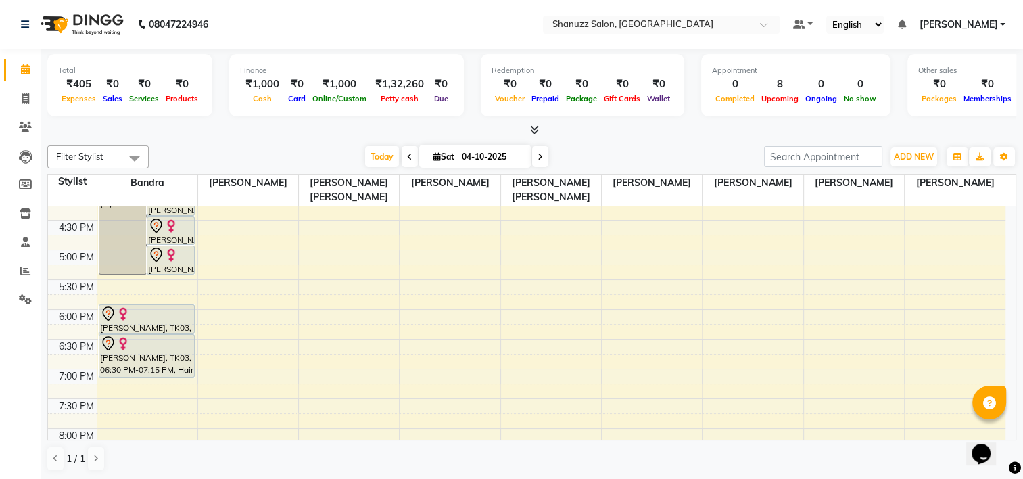
scroll to position [470, 0]
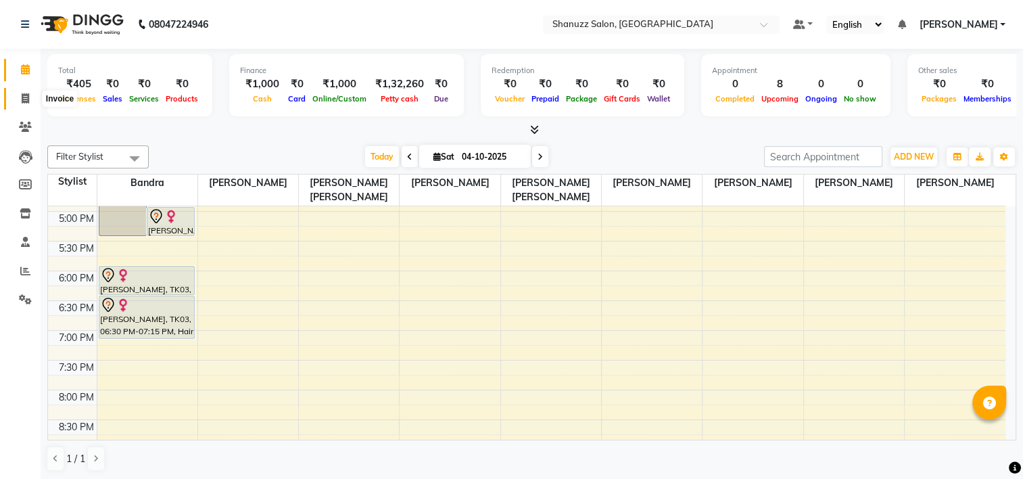
click at [22, 97] on icon at bounding box center [25, 98] width 7 height 10
select select "service"
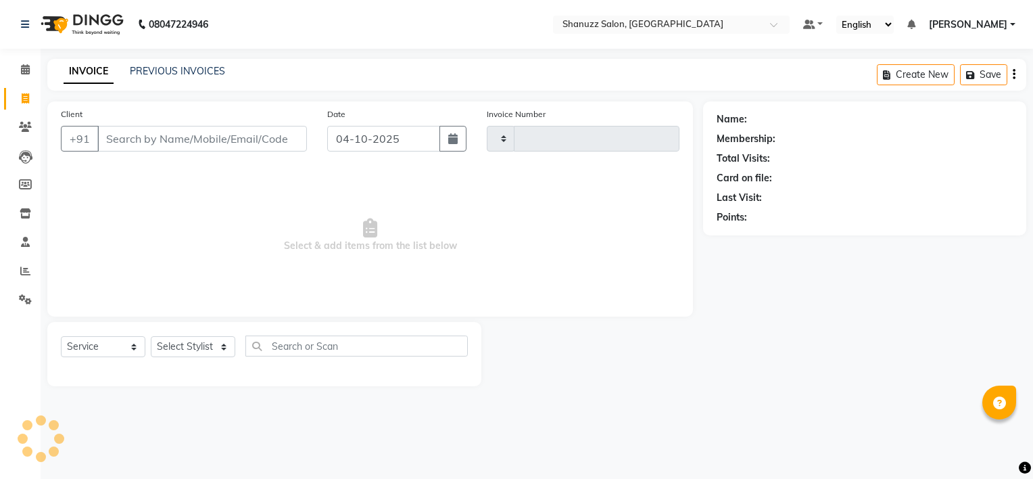
type input "1899"
select select "9055"
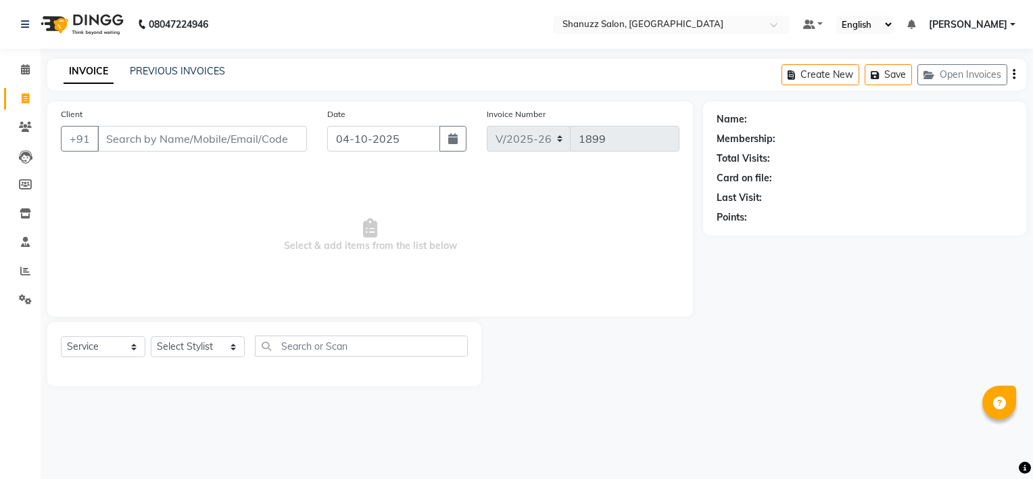
drag, startPoint x: 175, startPoint y: 338, endPoint x: 186, endPoint y: 348, distance: 14.8
click at [179, 348] on div "Select Service Product Membership Package Voucher Prepaid Gift Card Select Styl…" at bounding box center [264, 354] width 434 height 64
click at [190, 345] on select "Select Stylist [PERSON_NAME] [PERSON_NAME] [PERSON_NAME] [PERSON_NAME] [PERSON_…" at bounding box center [198, 346] width 94 height 21
click at [151, 337] on select "Select Stylist [PERSON_NAME] [PERSON_NAME] [PERSON_NAME] [PERSON_NAME] [PERSON_…" at bounding box center [198, 346] width 94 height 21
click at [194, 339] on select "Select Stylist [PERSON_NAME] [PERSON_NAME] [PERSON_NAME] [PERSON_NAME] [PERSON_…" at bounding box center [198, 346] width 94 height 21
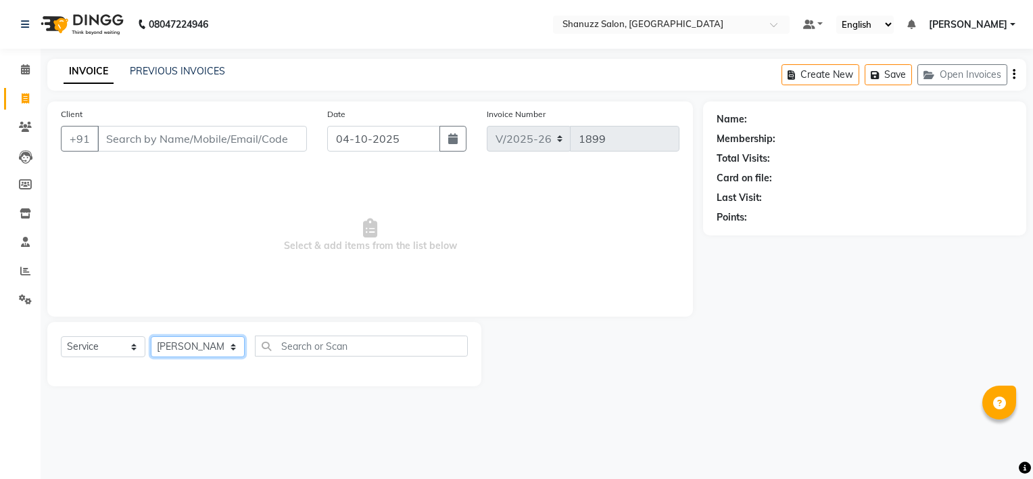
select select "92774"
click at [151, 337] on select "Select Stylist [PERSON_NAME] [PERSON_NAME] [PERSON_NAME] [PERSON_NAME] [PERSON_…" at bounding box center [198, 346] width 94 height 21
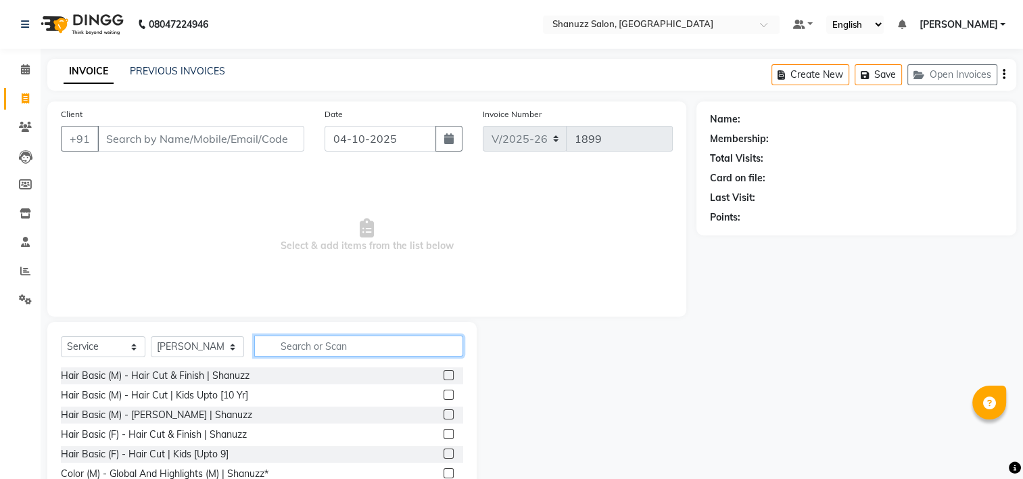
click at [311, 343] on input "text" at bounding box center [358, 345] width 209 height 21
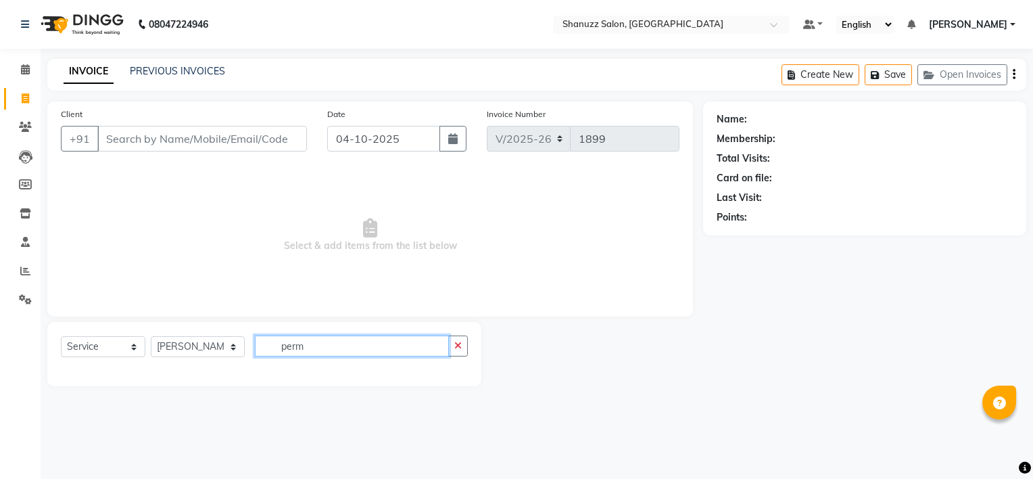
type input "perm"
drag, startPoint x: 208, startPoint y: 351, endPoint x: 210, endPoint y: 343, distance: 8.2
click at [208, 351] on select "Select Stylist [PERSON_NAME] [PERSON_NAME] [PERSON_NAME] [PERSON_NAME] [PERSON_…" at bounding box center [198, 346] width 94 height 21
select select "92776"
click at [151, 337] on select "Select Stylist [PERSON_NAME] [PERSON_NAME] [PERSON_NAME] [PERSON_NAME] [PERSON_…" at bounding box center [198, 346] width 94 height 21
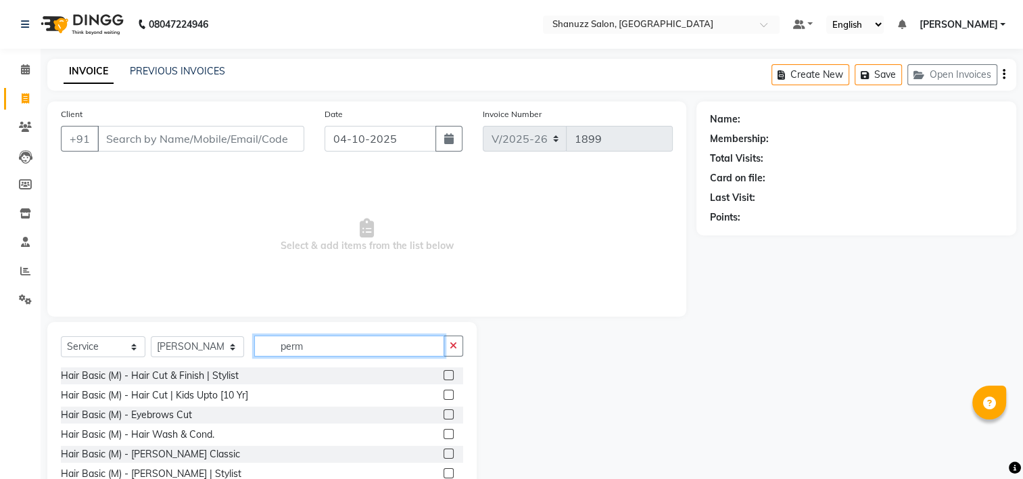
click at [295, 349] on input "perm" at bounding box center [349, 345] width 190 height 21
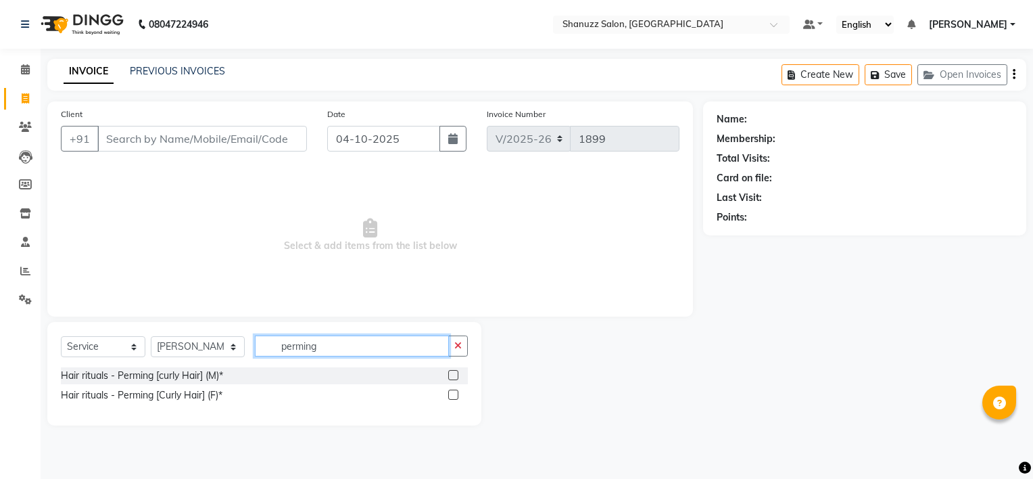
type input "perming"
click at [454, 378] on label at bounding box center [453, 375] width 10 height 10
click at [454, 378] on input "checkbox" at bounding box center [452, 375] width 9 height 9
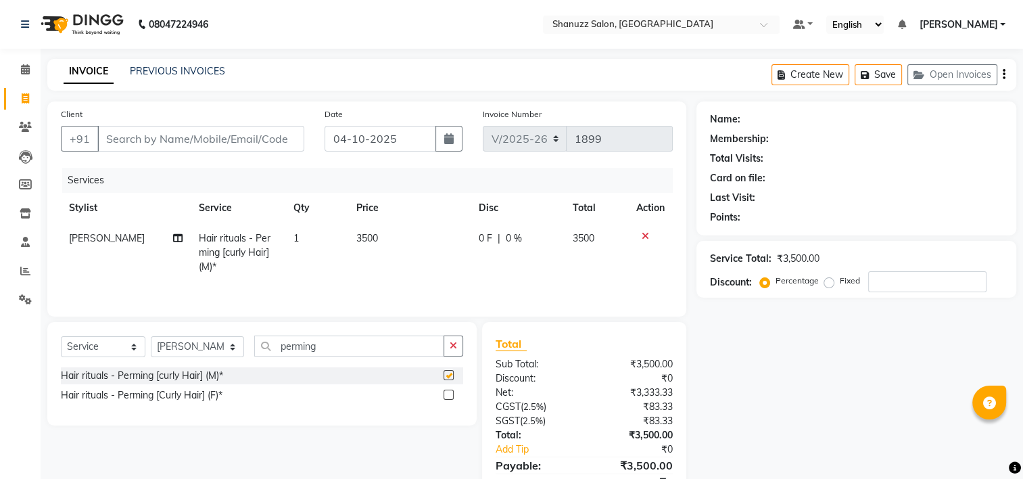
checkbox input "false"
click at [645, 235] on icon at bounding box center [644, 235] width 7 height 9
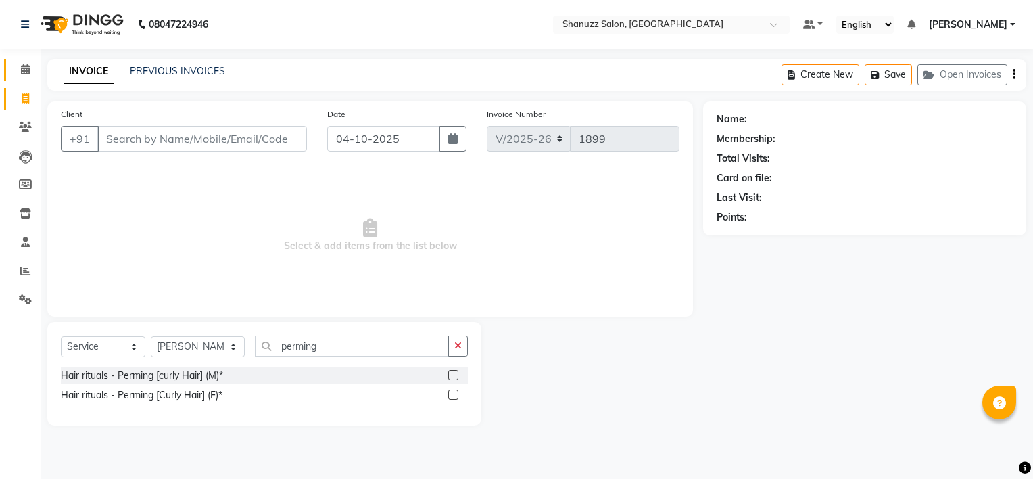
click at [24, 70] on icon at bounding box center [25, 69] width 9 height 10
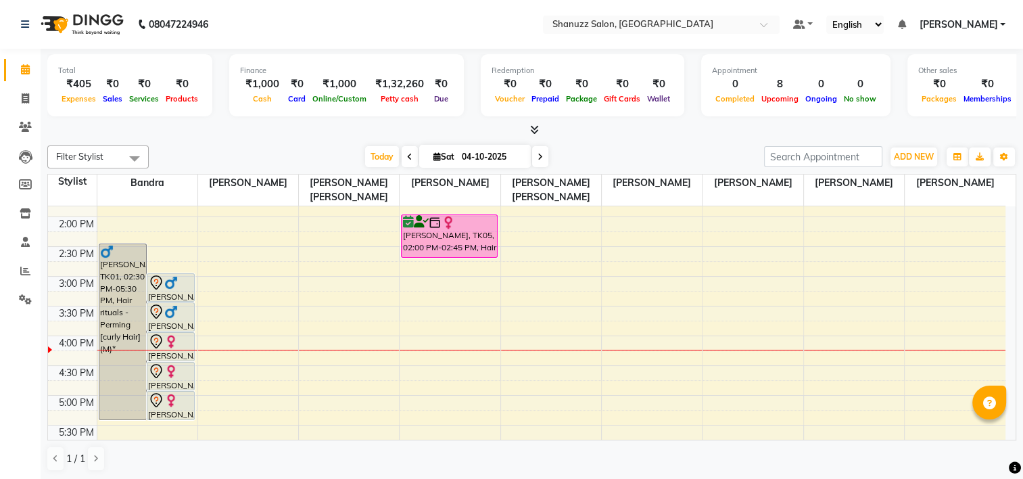
scroll to position [216, 0]
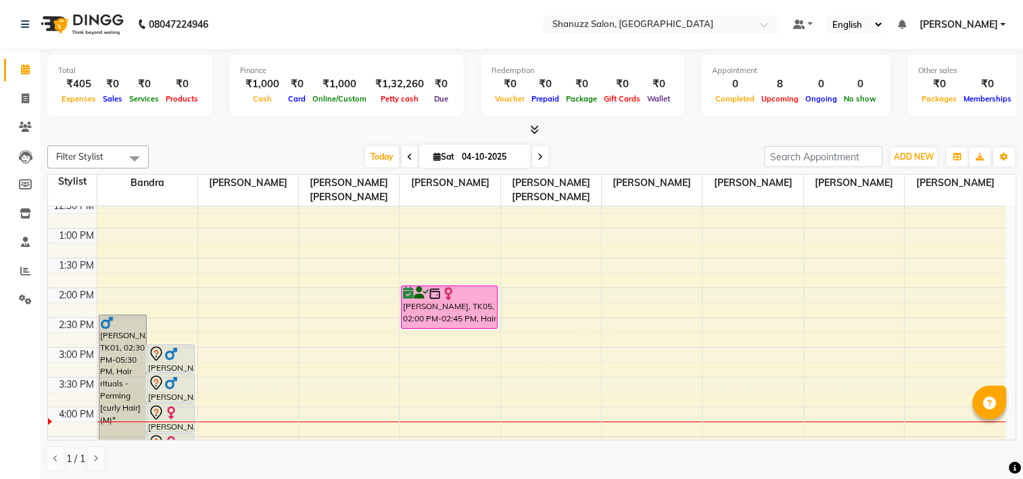
click at [1014, 297] on td "9:00 AM 9:30 AM 10:00 AM 10:30 AM 11:00 AM 11:30 AM 12:00 PM 12:30 PM 1:00 PM 1…" at bounding box center [532, 323] width 968 height 235
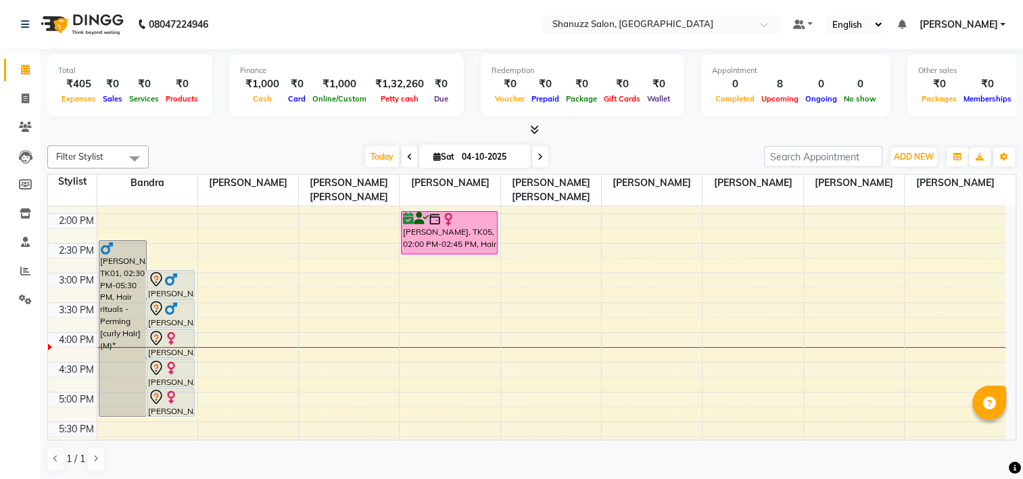
click at [0, 325] on html "08047224946 Select Location × Shanuzz Salon, Bandra West Default Panel My Panel…" at bounding box center [511, 239] width 1023 height 479
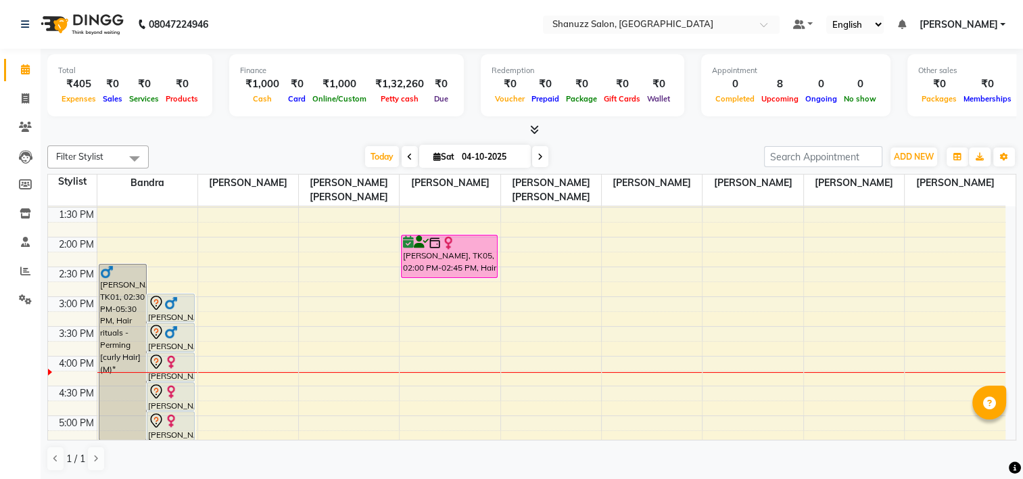
scroll to position [270, 0]
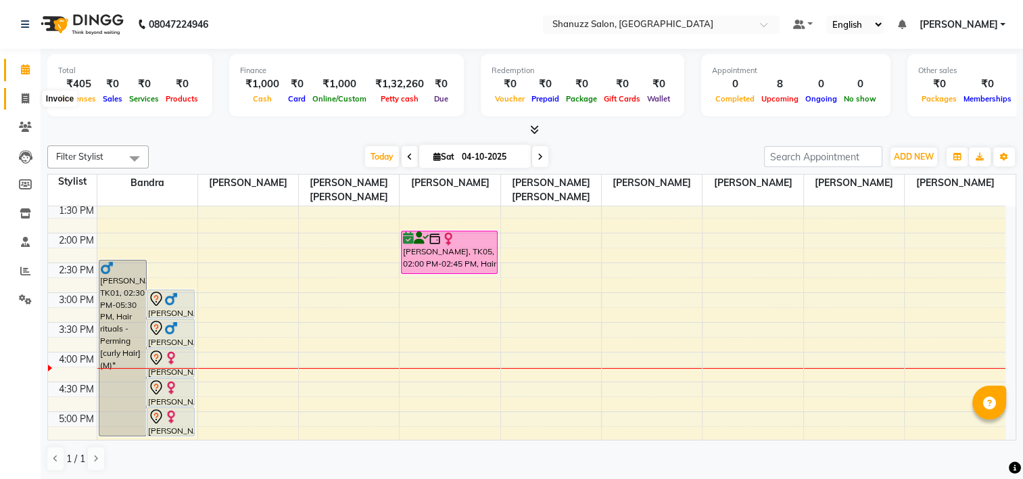
click at [26, 97] on icon at bounding box center [25, 98] width 7 height 10
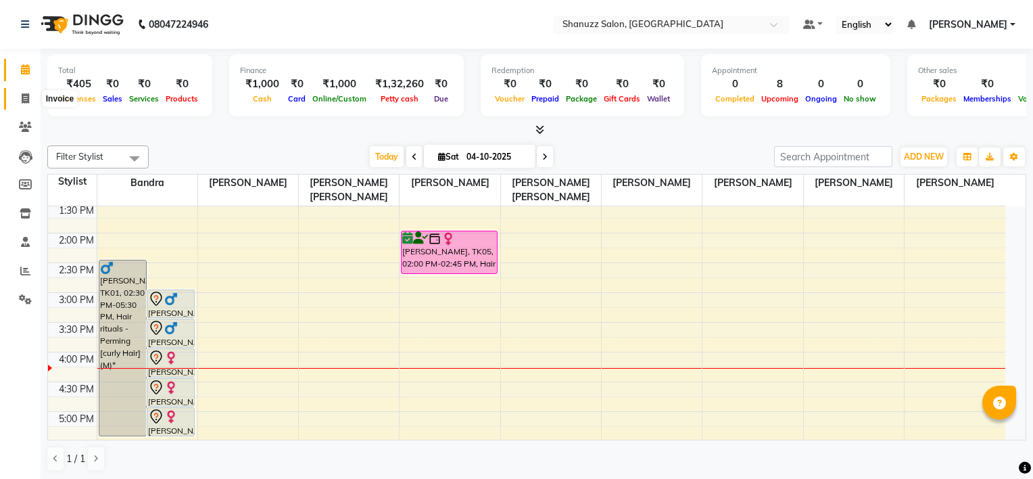
select select "9055"
select select "service"
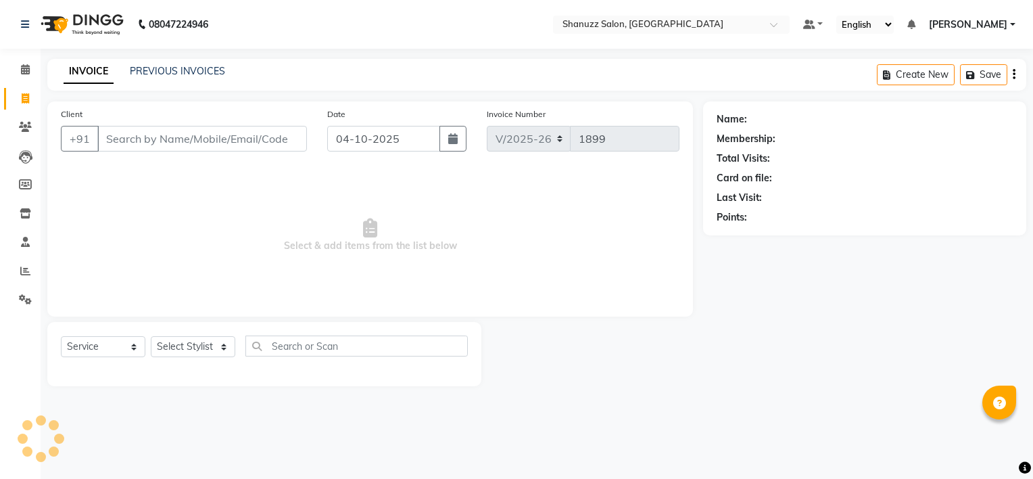
click at [203, 145] on input "Client" at bounding box center [202, 139] width 210 height 26
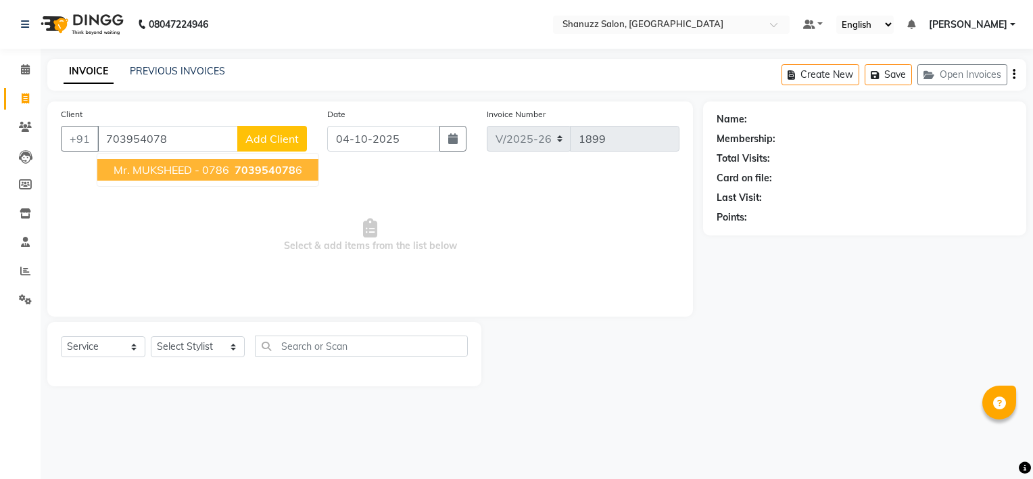
click at [152, 168] on span "Mr. MUKSHEED - 0786" at bounding box center [172, 170] width 116 height 14
type input "7039540786"
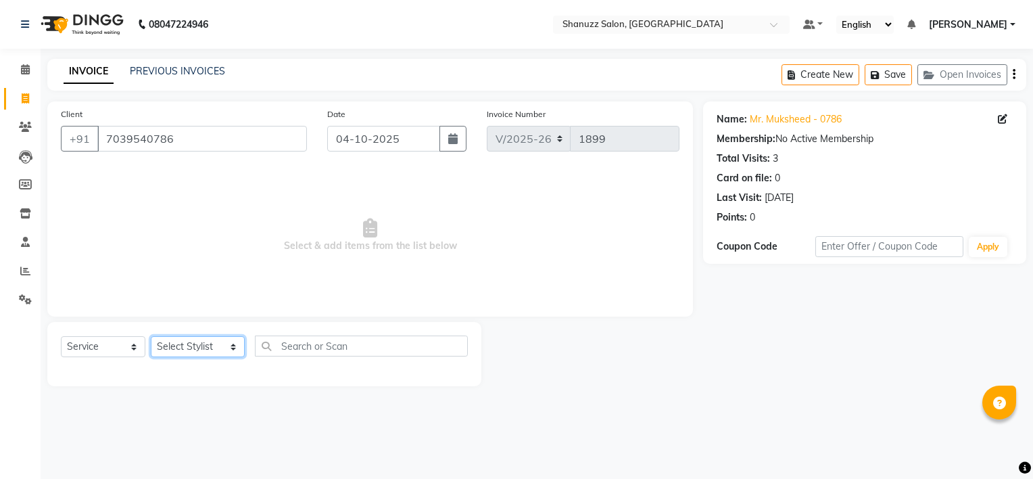
click at [184, 346] on select "Select Stylist [PERSON_NAME] [PERSON_NAME] [PERSON_NAME] [PERSON_NAME] [PERSON_…" at bounding box center [198, 346] width 94 height 21
select select "92777"
click at [151, 337] on select "Select Stylist [PERSON_NAME] [PERSON_NAME] [PERSON_NAME] [PERSON_NAME] [PERSON_…" at bounding box center [198, 346] width 94 height 21
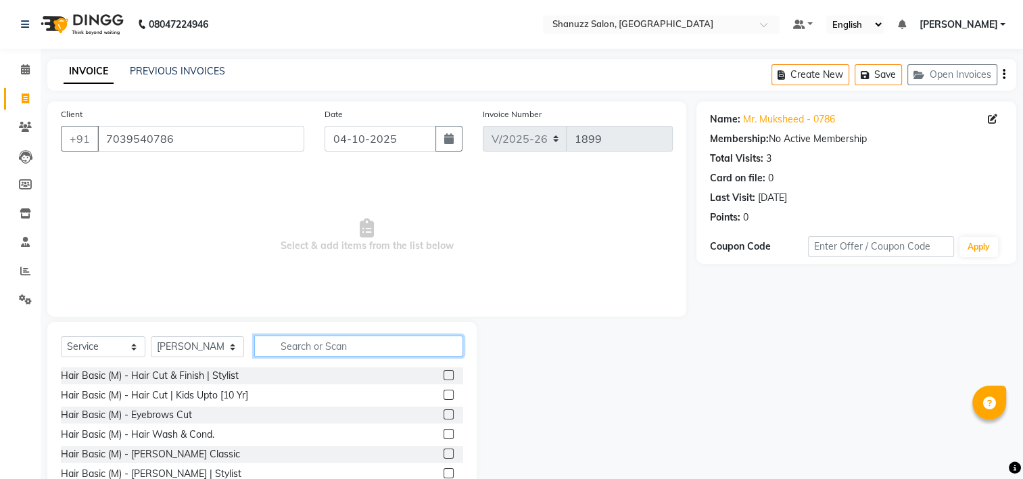
click at [343, 337] on input "text" at bounding box center [358, 345] width 209 height 21
type input "cut"
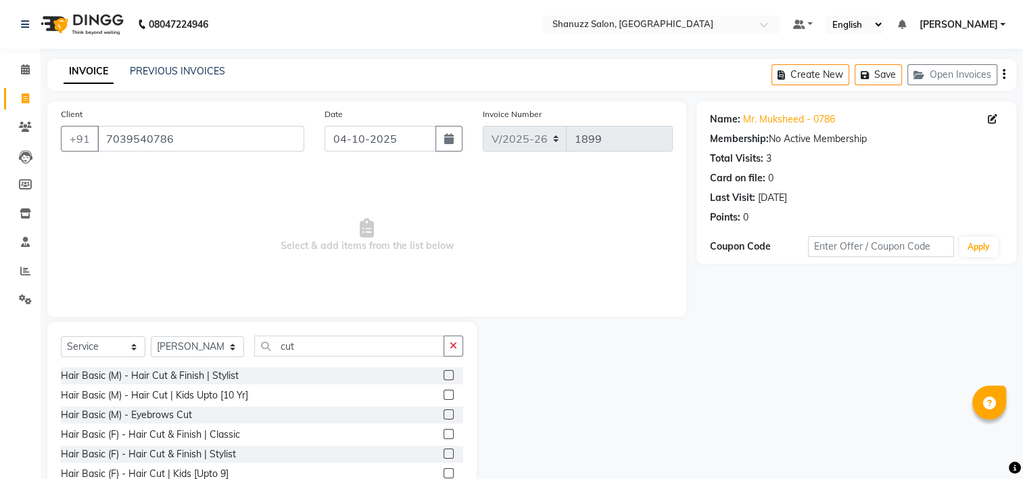
click at [443, 376] on label at bounding box center [448, 375] width 10 height 10
click at [443, 376] on input "checkbox" at bounding box center [447, 375] width 9 height 9
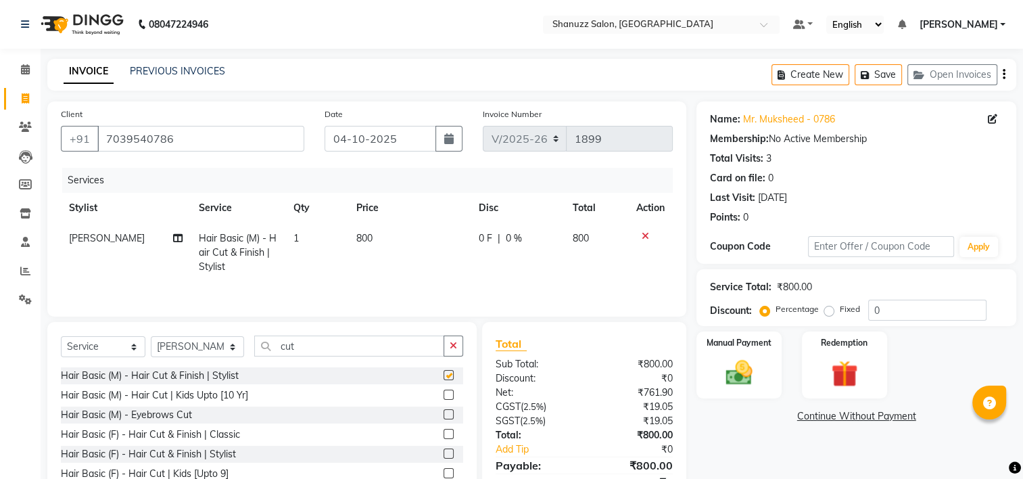
checkbox input "false"
click at [397, 252] on td "800" at bounding box center [409, 252] width 122 height 59
select select "92777"
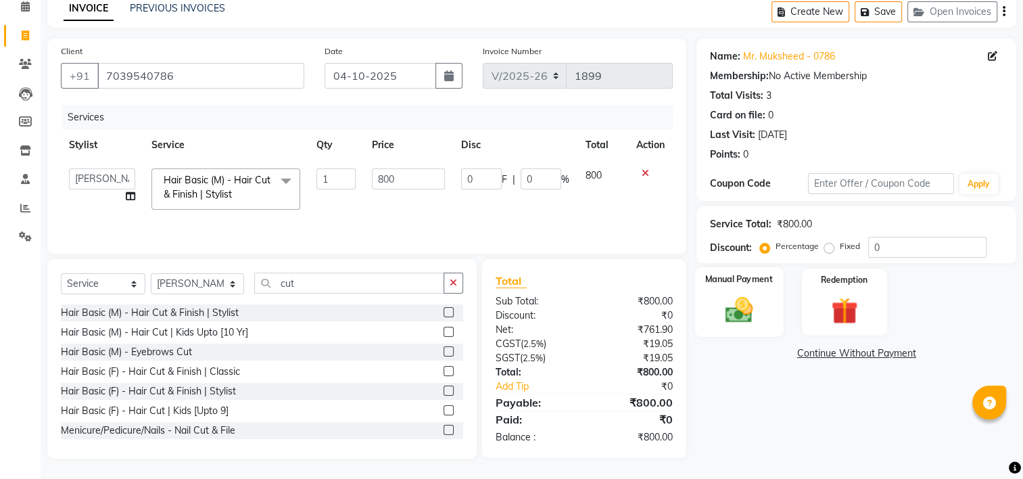
scroll to position [22, 0]
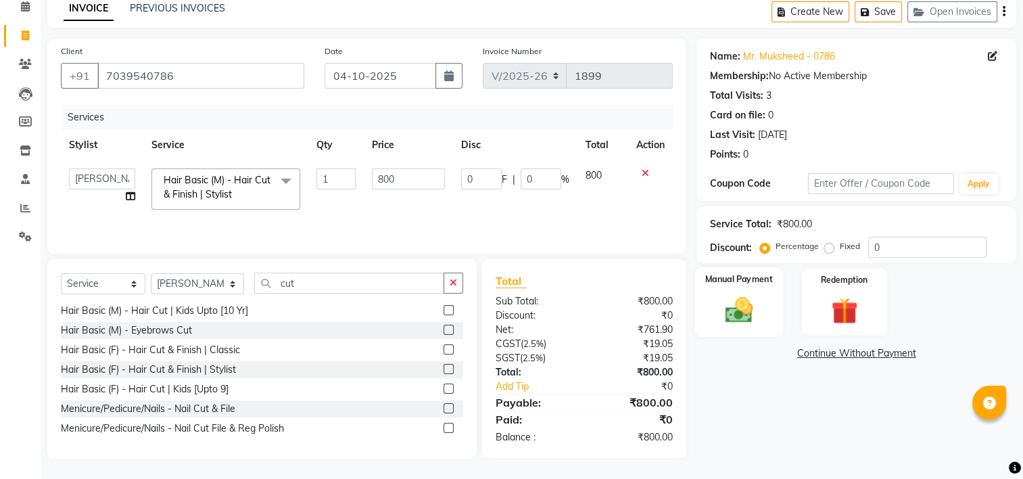
click at [735, 306] on img at bounding box center [738, 310] width 45 height 32
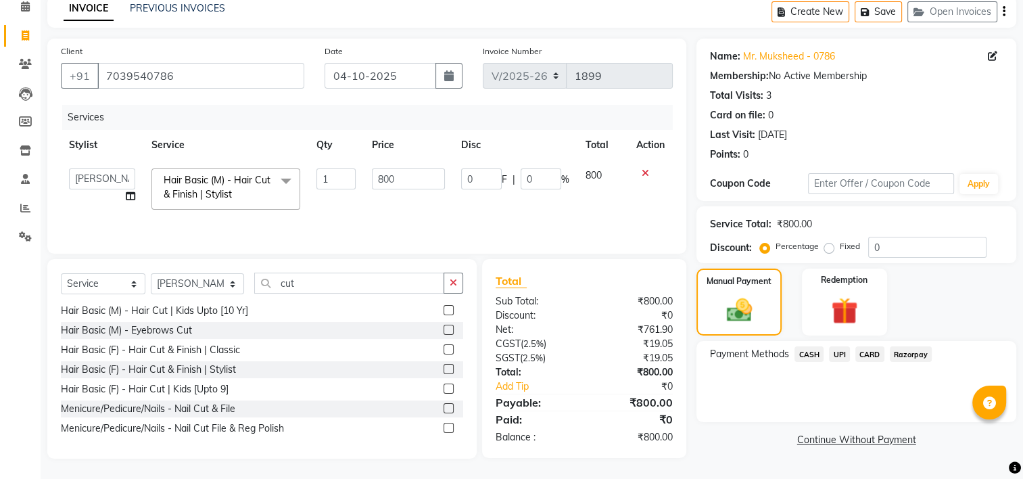
click at [839, 356] on span "UPI" at bounding box center [839, 354] width 21 height 16
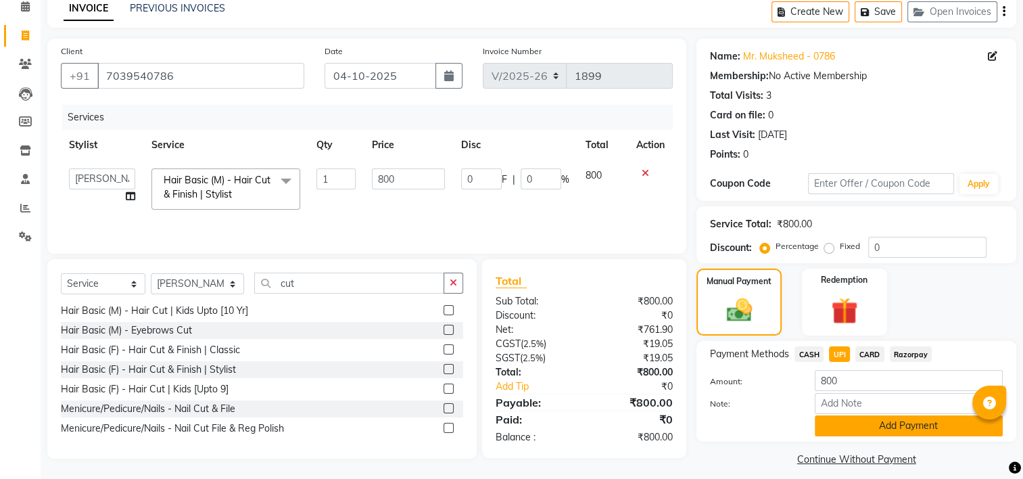
click at [912, 427] on button "Add Payment" at bounding box center [908, 425] width 188 height 21
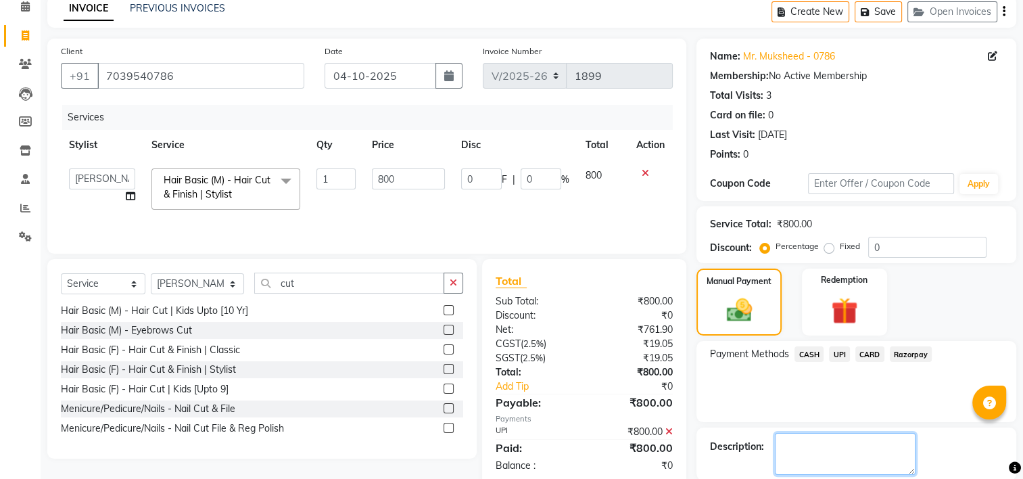
click at [915, 445] on textarea at bounding box center [845, 454] width 141 height 42
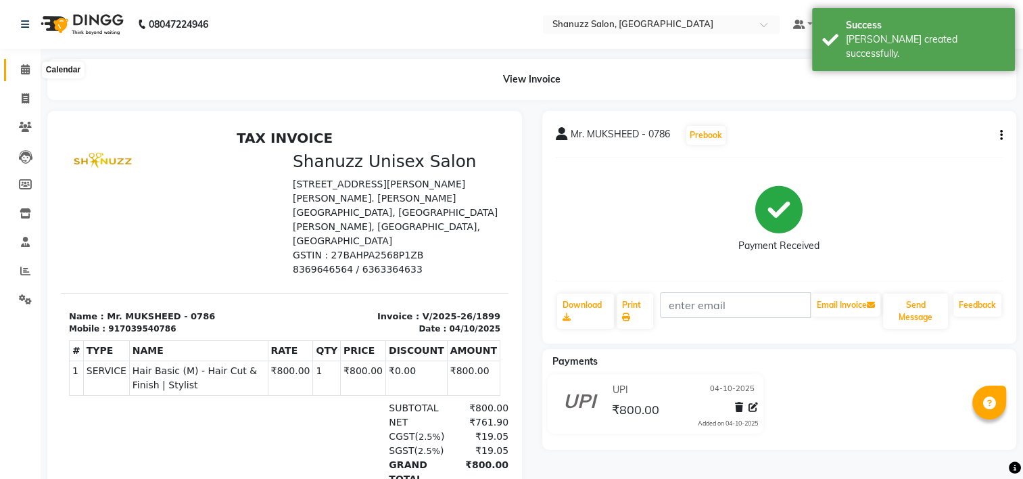
click at [21, 74] on icon at bounding box center [25, 69] width 9 height 10
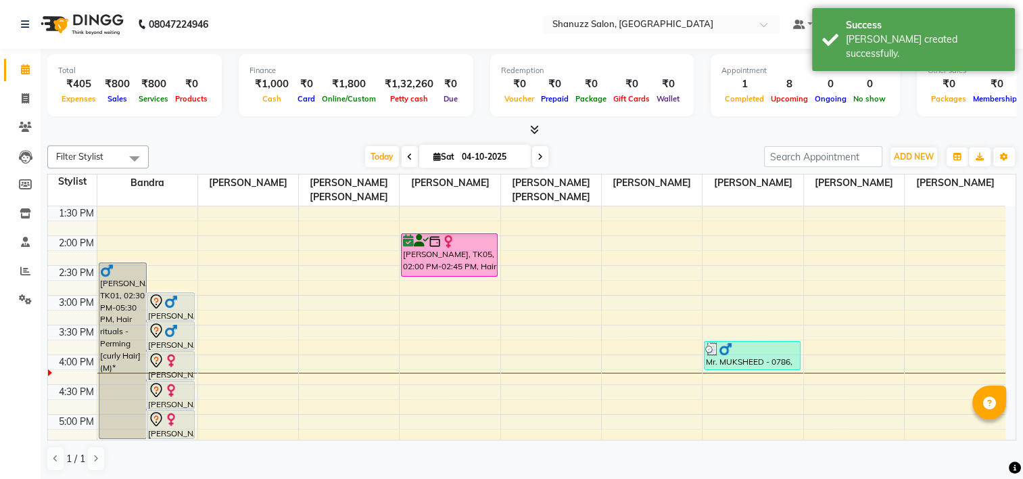
scroll to position [272, 0]
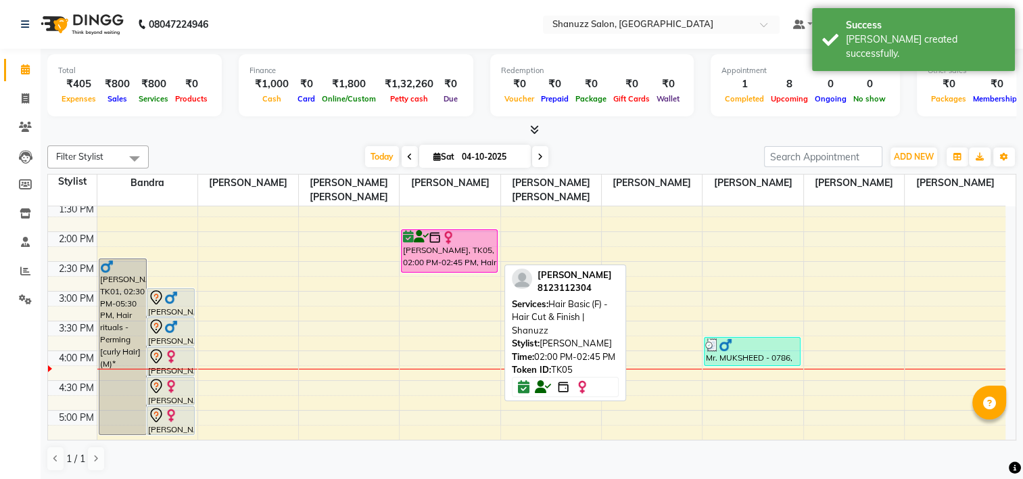
click at [456, 250] on div "[PERSON_NAME], TK05, 02:00 PM-02:45 PM, Hair Basic (F) - Hair Cut & Finish | Sh…" at bounding box center [448, 251] width 95 height 42
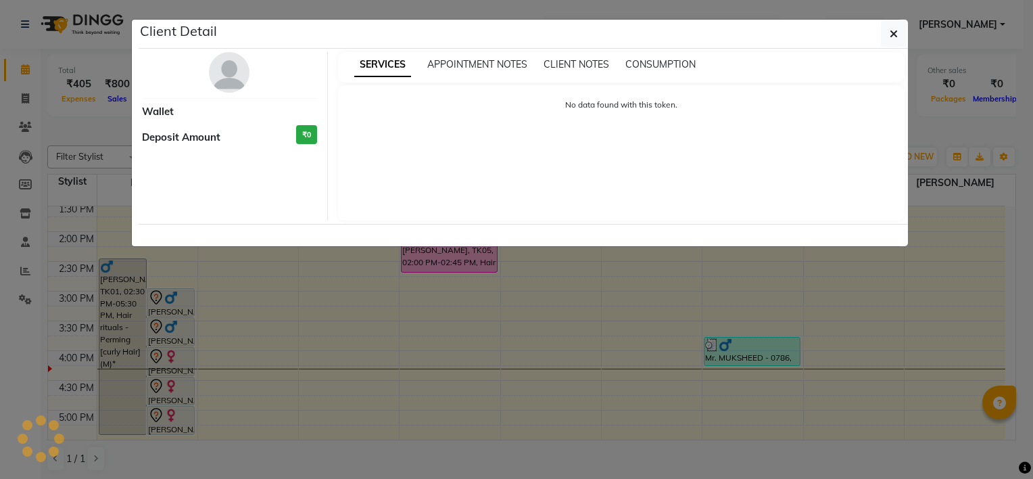
select select "6"
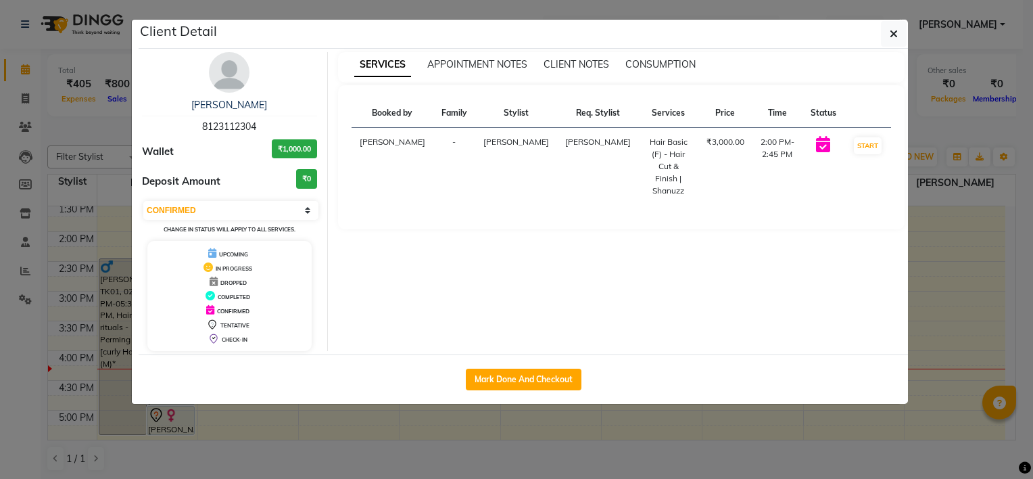
click at [314, 174] on h3 "₹0" at bounding box center [306, 179] width 21 height 20
click at [305, 218] on div "Select IN SERVICE CONFIRMED TENTATIVE CHECK IN MARK DONE DROPPED UPCOMING Chang…" at bounding box center [229, 217] width 175 height 36
drag, startPoint x: 305, startPoint y: 216, endPoint x: 416, endPoint y: 235, distance: 113.1
click at [400, 245] on div "SERVICES APPOINTMENT NOTES CLIENT NOTES CONSUMPTION Booked by Family Stylist Re…" at bounding box center [621, 201] width 587 height 299
click at [896, 26] on button "button" at bounding box center [894, 34] width 26 height 26
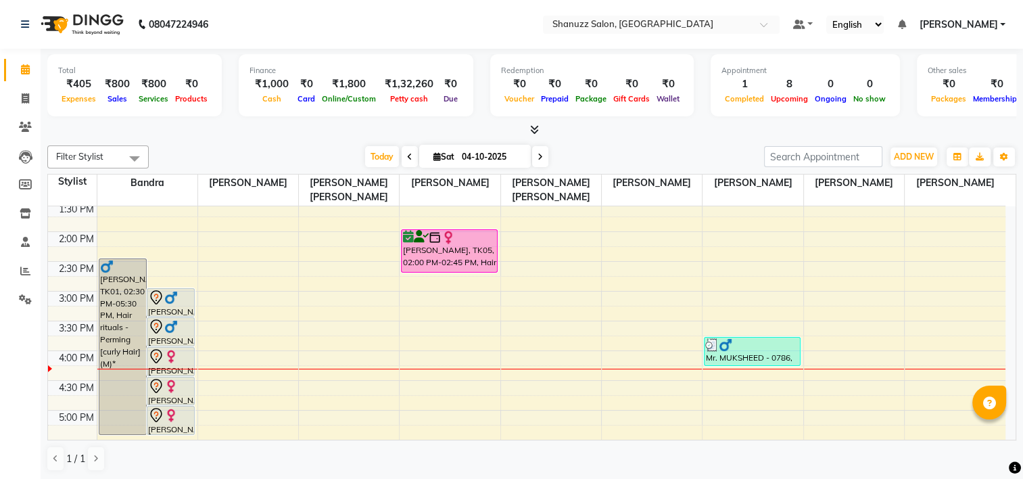
scroll to position [239, 0]
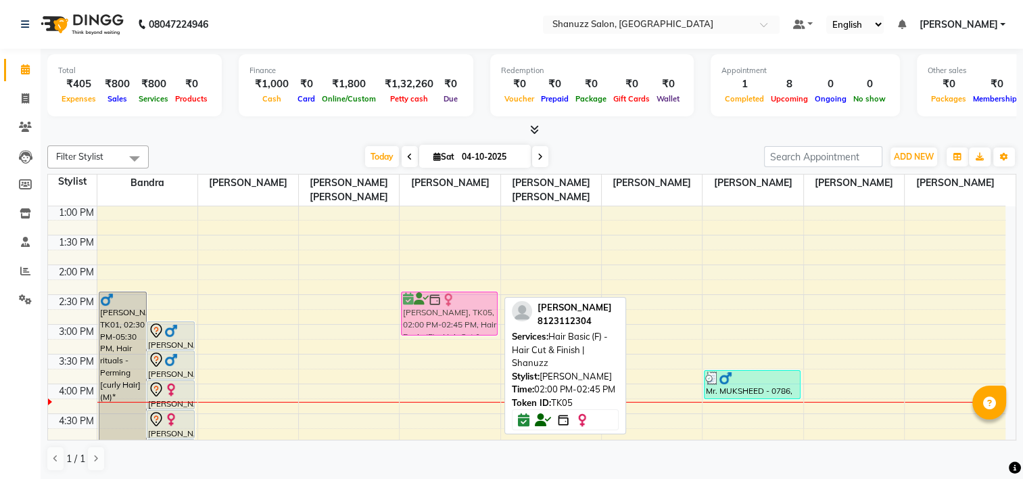
drag, startPoint x: 419, startPoint y: 284, endPoint x: 430, endPoint y: 300, distance: 19.5
click at [430, 308] on div "[PERSON_NAME], TK05, 02:00 PM-02:45 PM, Hair Basic (F) - Hair Cut & Finish | Sh…" at bounding box center [449, 384] width 100 height 832
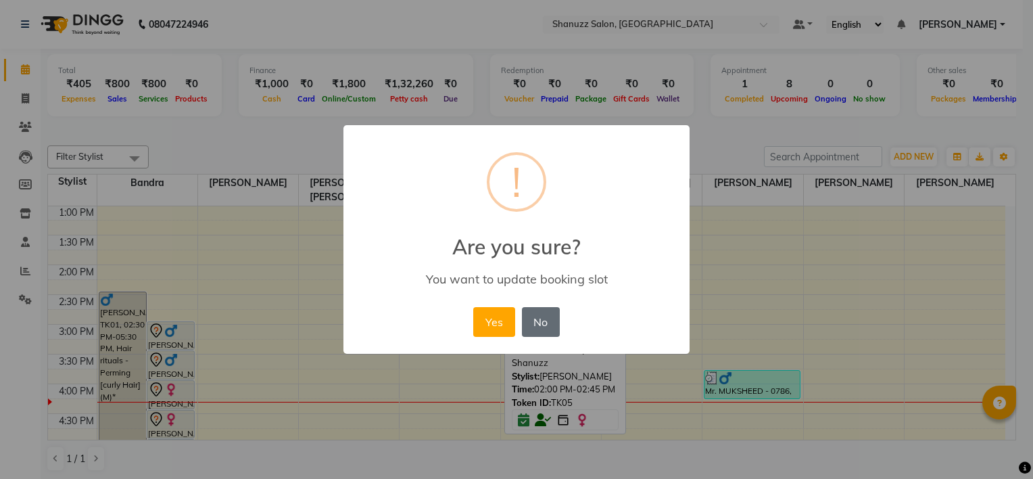
click at [557, 310] on button "No" at bounding box center [541, 322] width 38 height 30
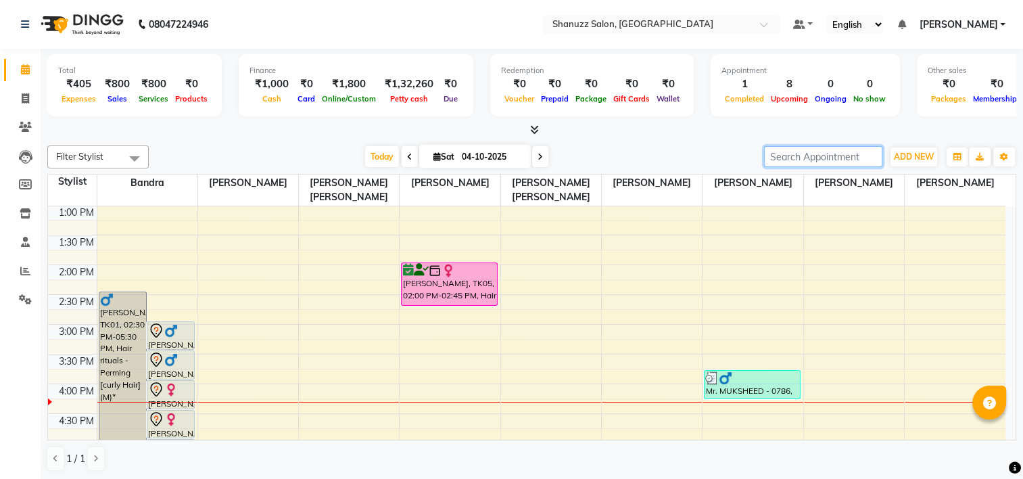
click at [838, 164] on input "search" at bounding box center [823, 156] width 118 height 21
type input "a"
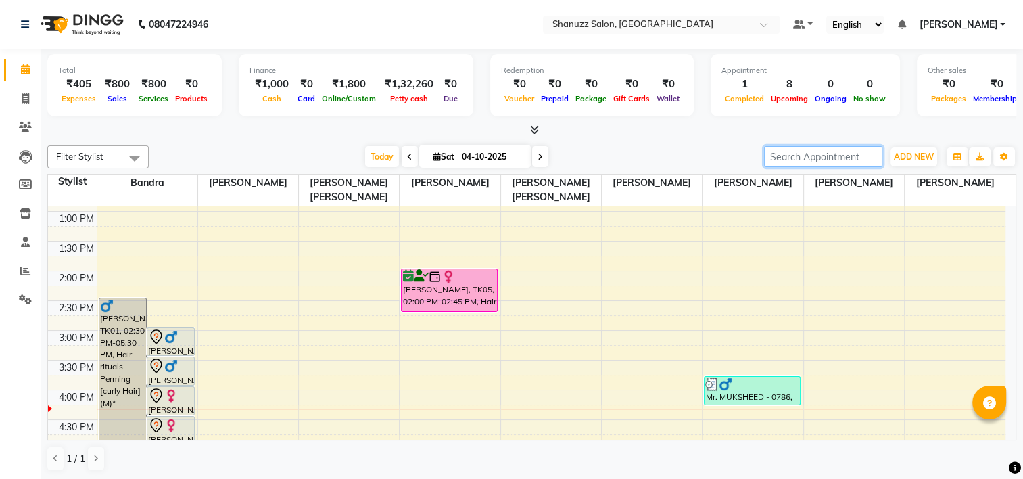
scroll to position [230, 0]
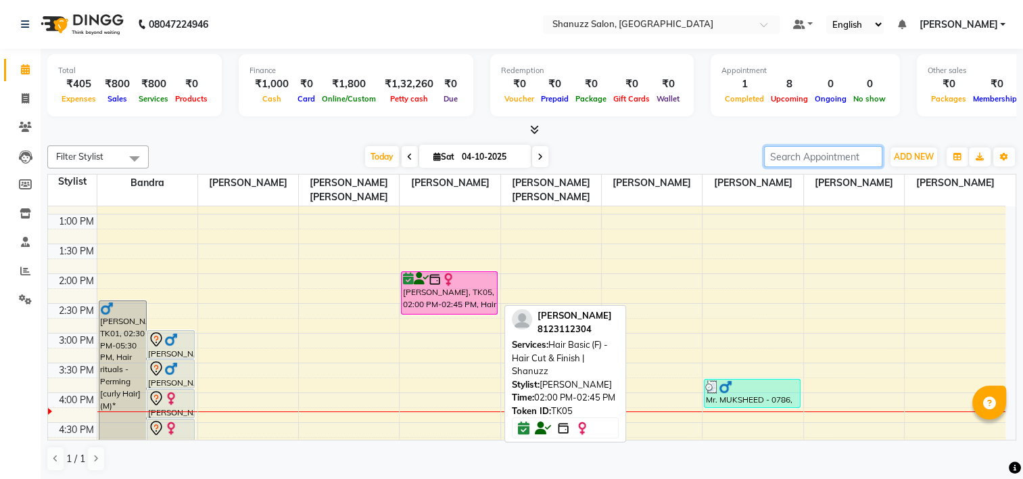
click at [468, 275] on div at bounding box center [449, 279] width 94 height 14
click at [460, 290] on div "[PERSON_NAME], TK05, 02:00 PM-02:45 PM, Hair Basic (F) - Hair Cut & Finish | Sh…" at bounding box center [448, 293] width 95 height 42
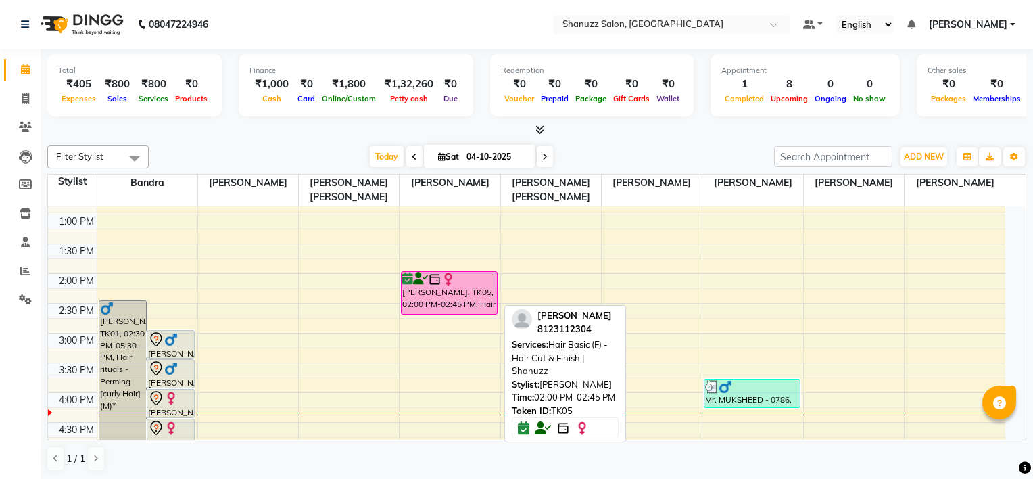
select select "6"
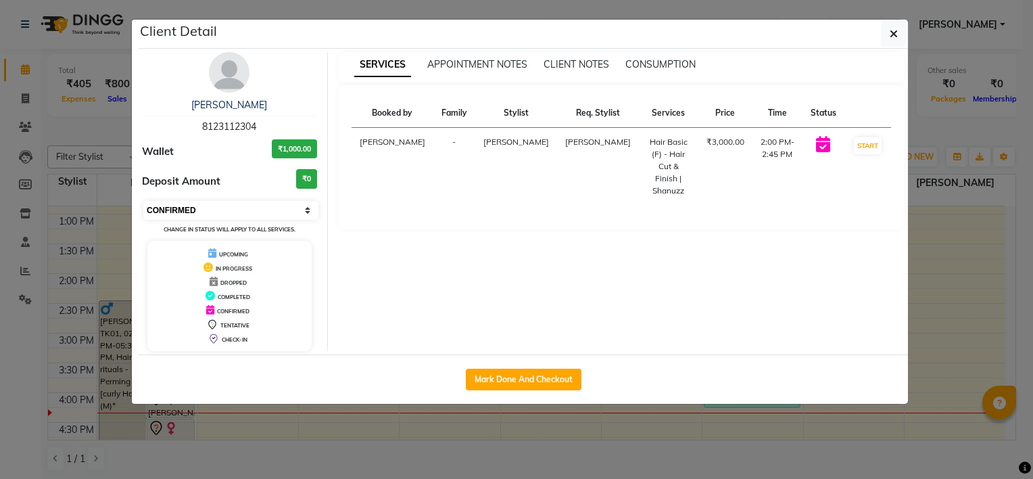
click at [296, 203] on select "Select IN SERVICE CONFIRMED TENTATIVE CHECK IN MARK DONE DROPPED UPCOMING" at bounding box center [230, 210] width 175 height 19
click at [420, 219] on div "Booked by Family Stylist Req. Stylist Services Price Time Status [PERSON_NAME] …" at bounding box center [621, 157] width 567 height 144
click at [351, 175] on div "Booked by Family Stylist Req. Stylist Services Price Time Status [PERSON_NAME] …" at bounding box center [621, 157] width 567 height 144
drag, startPoint x: 351, startPoint y: 175, endPoint x: 308, endPoint y: 177, distance: 42.6
click at [308, 177] on h3 "₹0" at bounding box center [306, 179] width 21 height 20
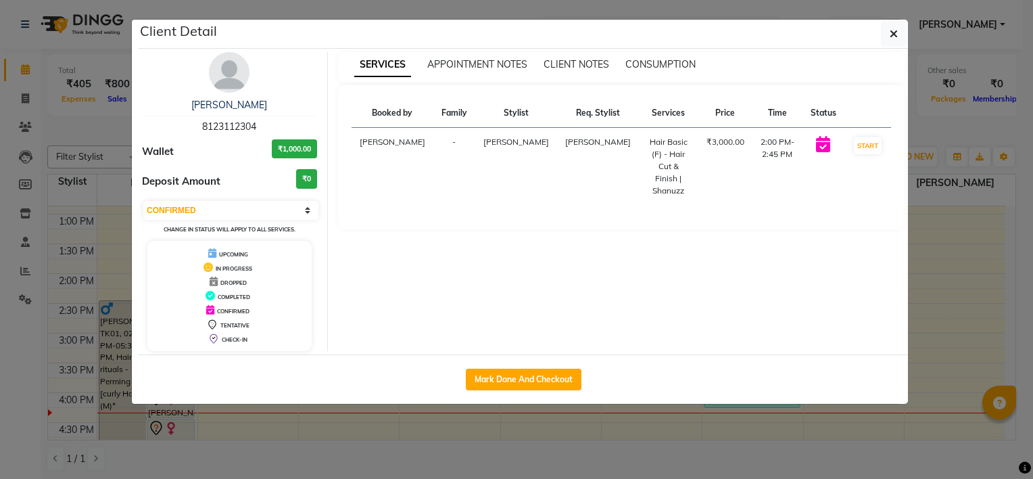
click at [388, 200] on div "Booked by Family Stylist Req. Stylist Services Price Time Status [PERSON_NAME] …" at bounding box center [621, 157] width 540 height 117
click at [891, 35] on icon "button" at bounding box center [893, 33] width 8 height 11
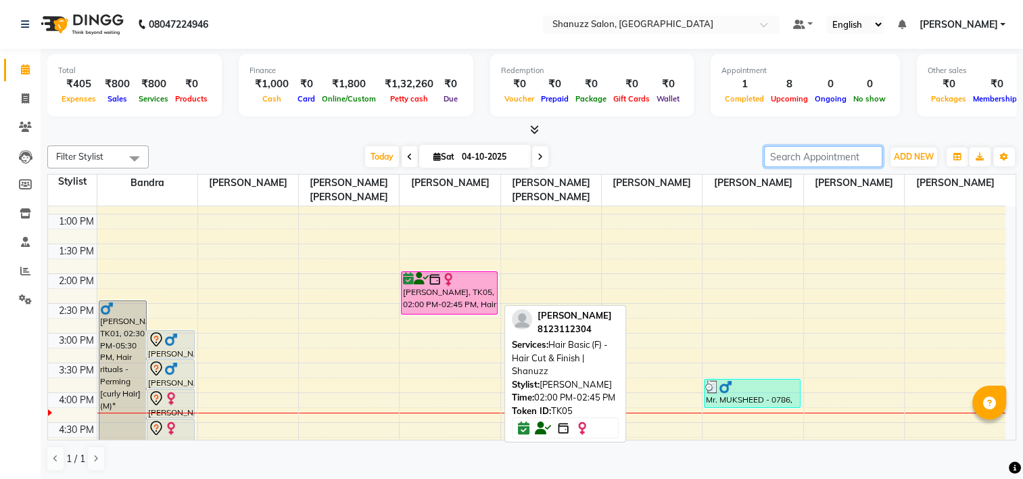
click at [459, 272] on div at bounding box center [449, 279] width 94 height 14
select select "6"
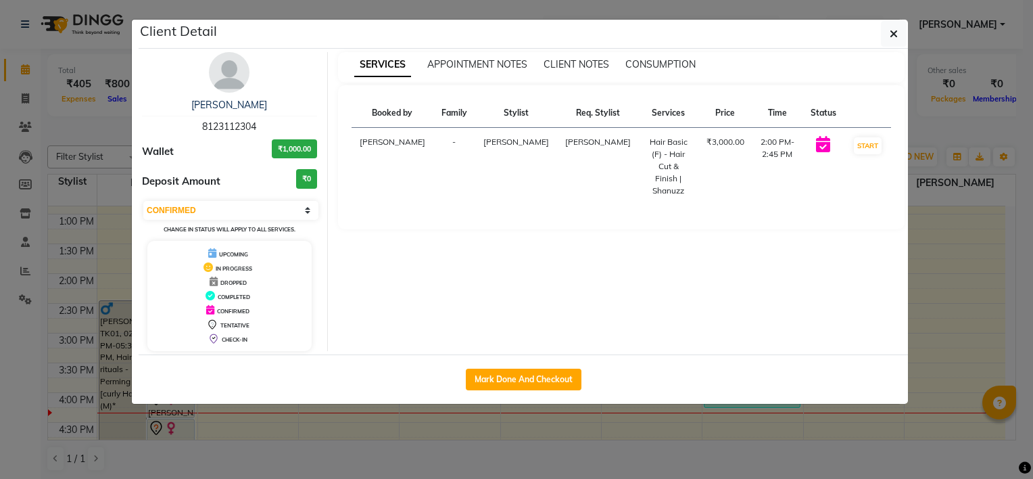
click at [892, 19] on div "Client Detail [PERSON_NAME] 8123112304 Wallet ₹1,000.00 Deposit Amount ₹0 Selec…" at bounding box center [516, 211] width 770 height 385
click at [897, 30] on button "button" at bounding box center [894, 34] width 26 height 26
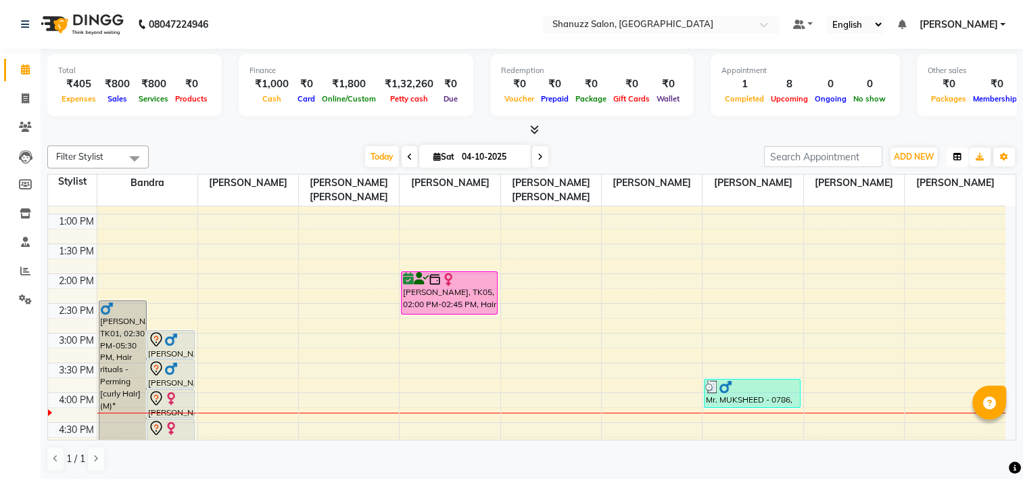
click at [952, 154] on button "button" at bounding box center [957, 156] width 22 height 19
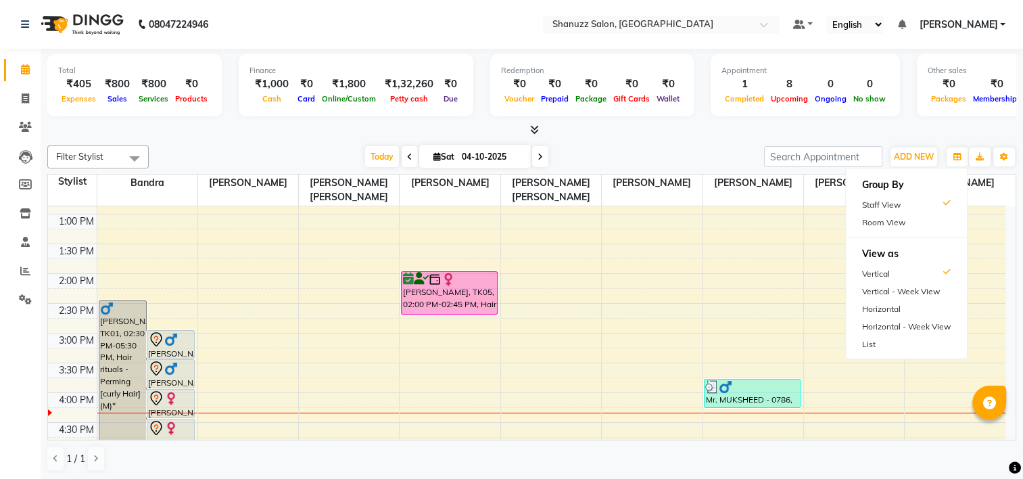
click at [671, 147] on div "[DATE] [DATE]" at bounding box center [456, 157] width 602 height 20
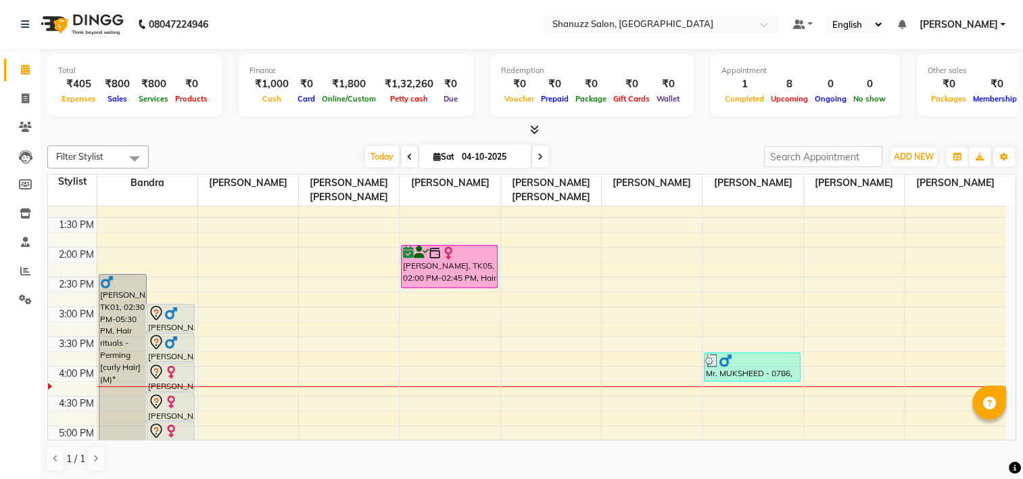
scroll to position [314, 0]
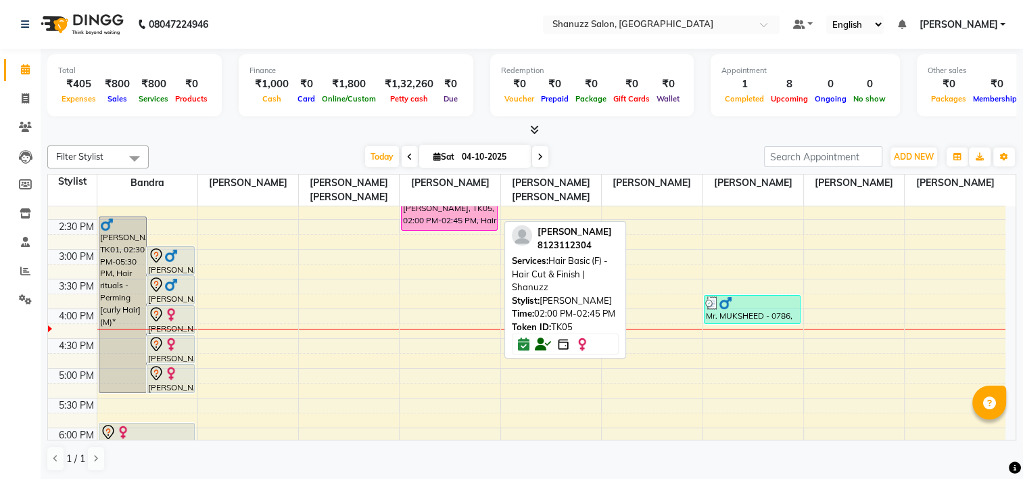
click at [466, 216] on div "[PERSON_NAME], TK05, 02:00 PM-02:45 PM, Hair Basic (F) - Hair Cut & Finish | Sh…" at bounding box center [448, 209] width 95 height 42
select select "6"
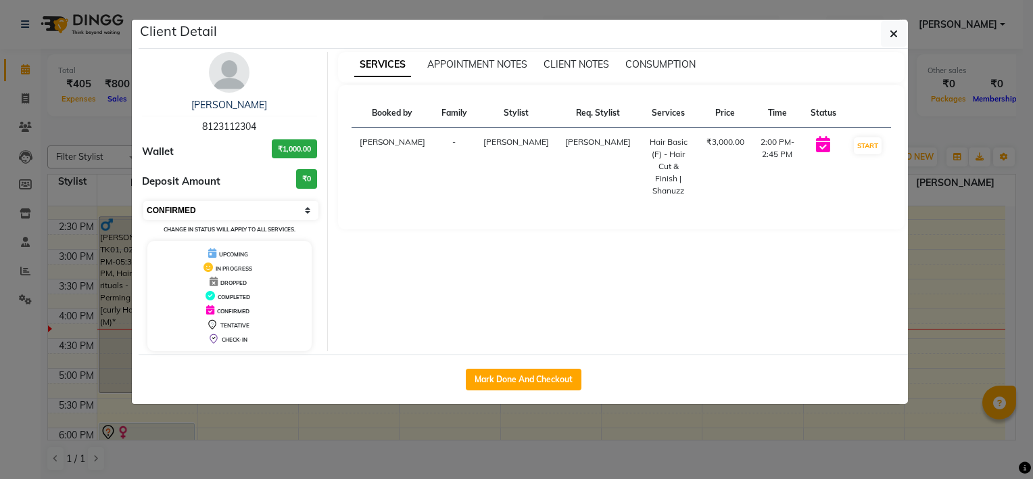
click at [310, 210] on select "Select IN SERVICE CONFIRMED TENTATIVE CHECK IN MARK DONE DROPPED UPCOMING" at bounding box center [230, 210] width 175 height 19
click at [143, 201] on select "Select IN SERVICE CONFIRMED TENTATIVE CHECK IN MARK DONE DROPPED UPCOMING" at bounding box center [230, 210] width 175 height 19
click at [704, 228] on div "SERVICES APPOINTMENT NOTES CLIENT NOTES CONSUMPTION Booked by Family Stylist Re…" at bounding box center [621, 201] width 587 height 299
click at [892, 28] on icon "button" at bounding box center [893, 33] width 8 height 11
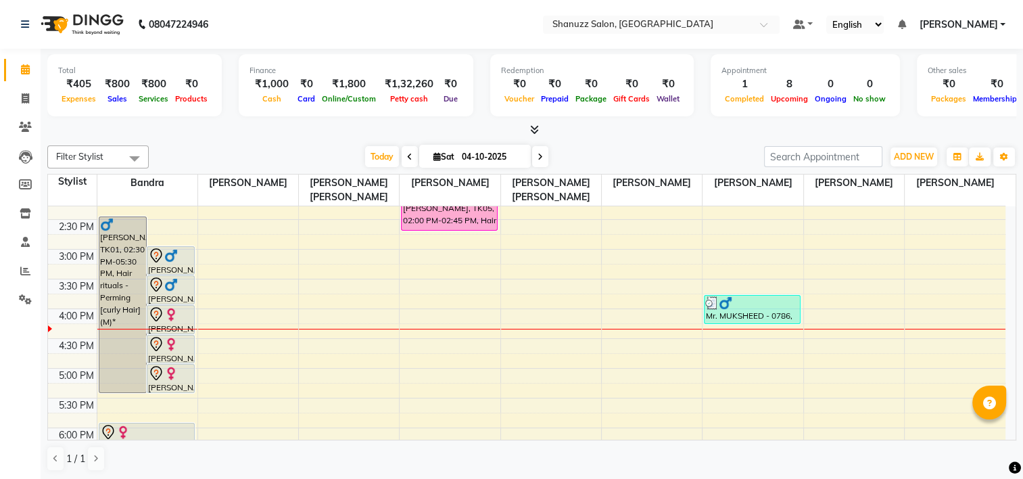
click at [480, 150] on input "04-10-2025" at bounding box center [492, 157] width 68 height 20
select select "10"
select select "2025"
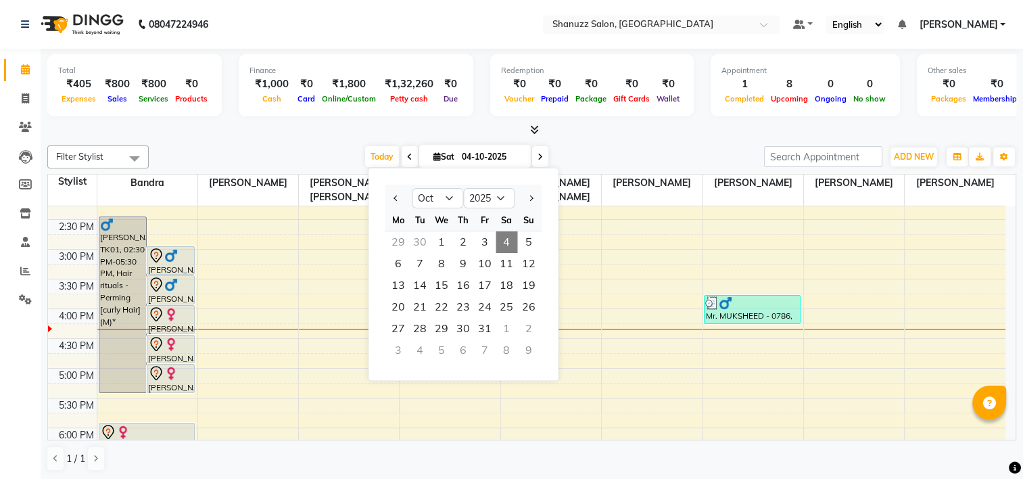
click at [504, 263] on span "11" at bounding box center [506, 264] width 22 height 22
type input "[DATE]"
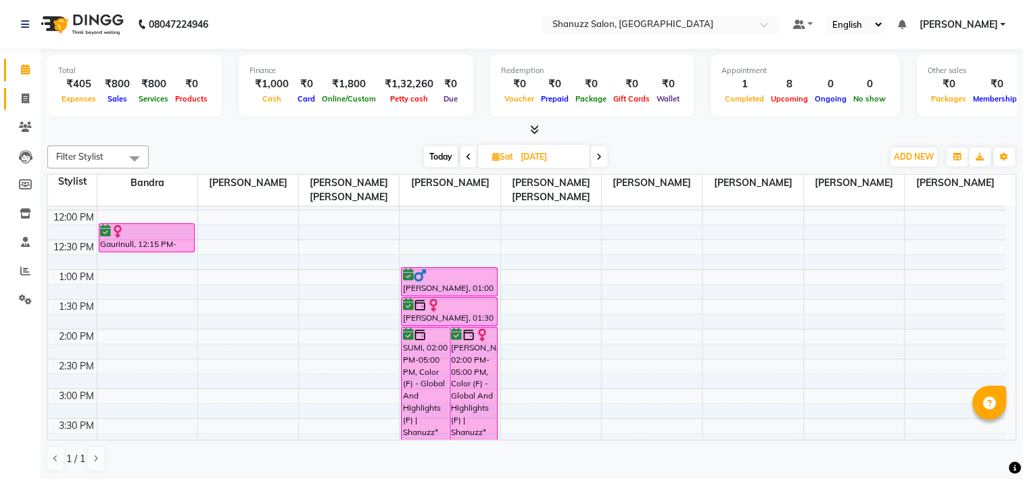
scroll to position [0, 0]
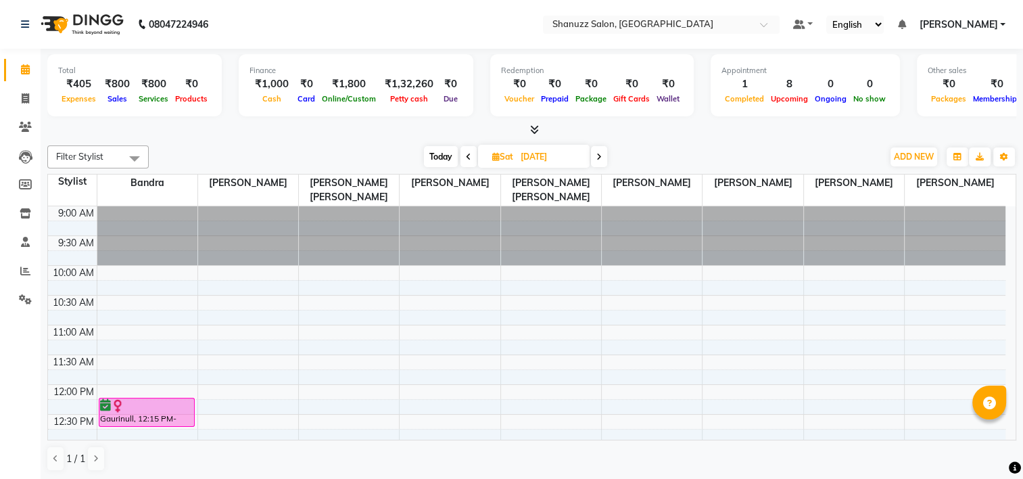
click at [501, 157] on span "Sat" at bounding box center [503, 156] width 28 height 10
select select "10"
select select "2025"
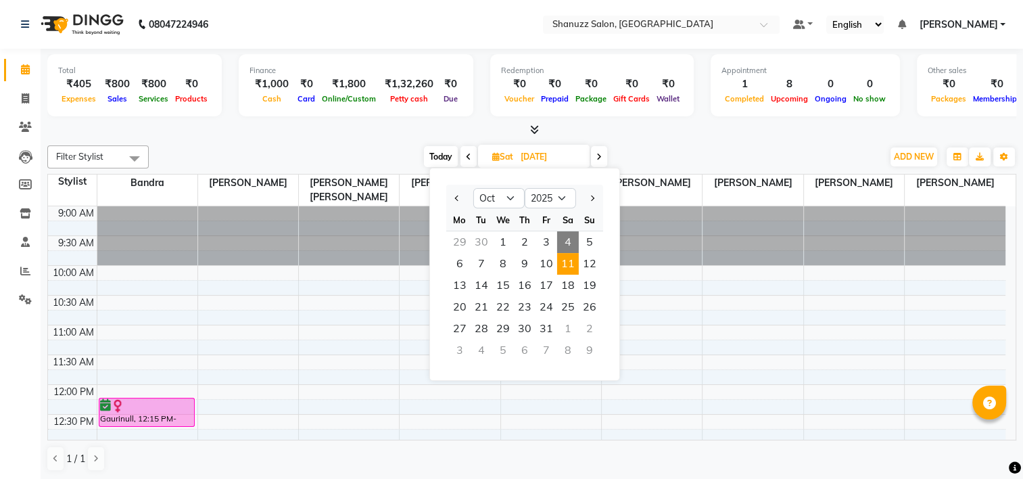
click at [571, 239] on span "4" at bounding box center [568, 242] width 22 height 22
type input "04-10-2025"
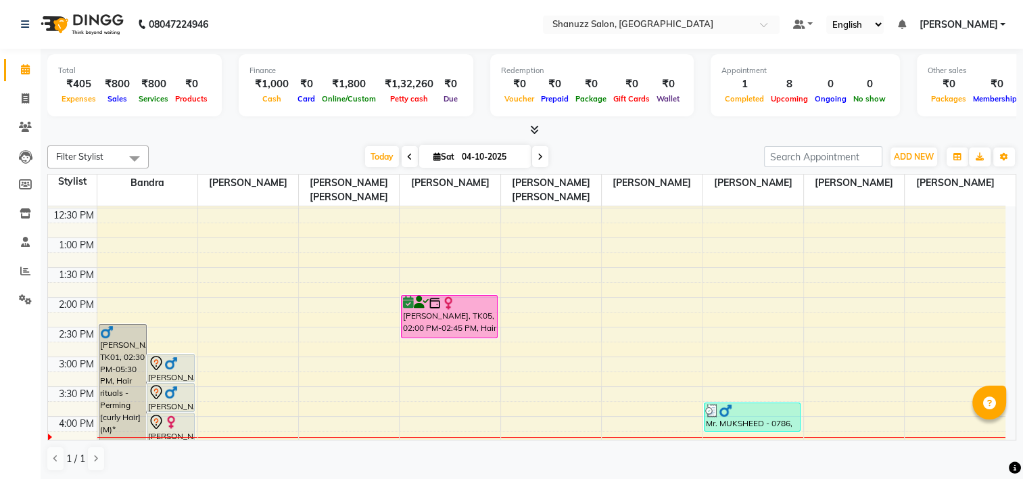
scroll to position [210, 0]
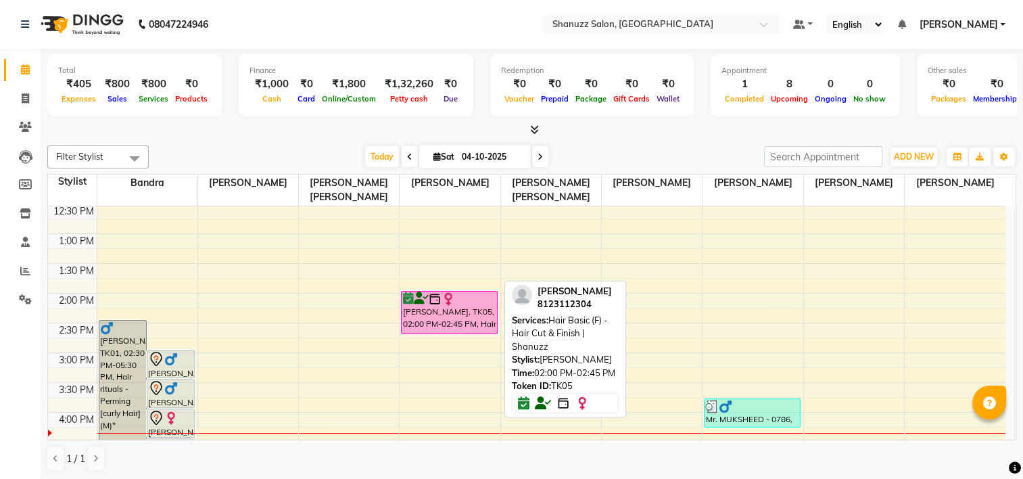
click at [434, 316] on div "[PERSON_NAME], TK05, 02:00 PM-02:45 PM, Hair Basic (F) - Hair Cut & Finish | Sh…" at bounding box center [448, 312] width 95 height 42
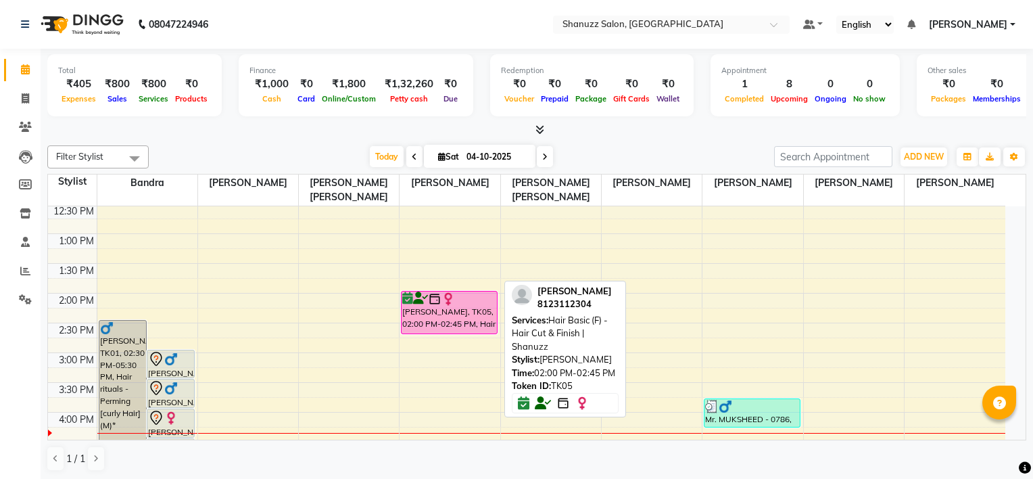
select select "6"
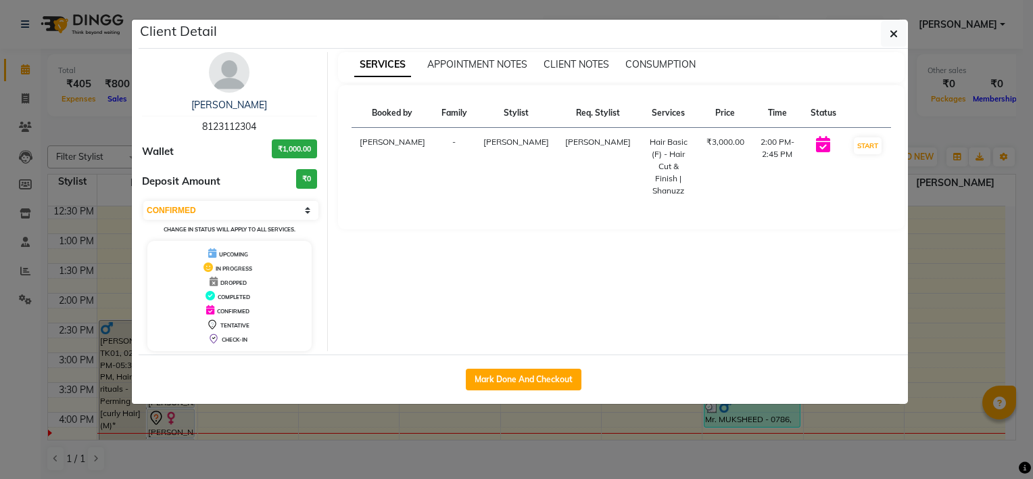
click at [891, 32] on icon "button" at bounding box center [893, 33] width 8 height 11
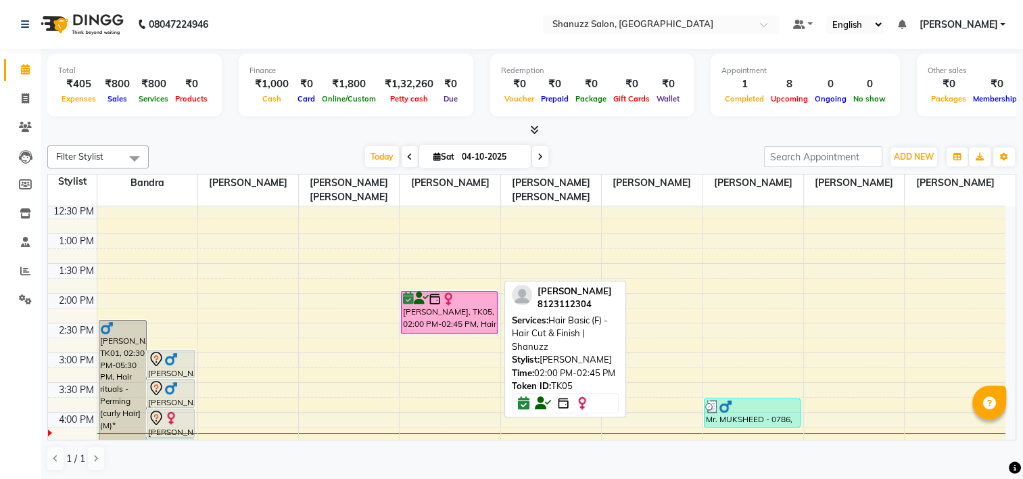
click at [423, 310] on div "[PERSON_NAME], TK05, 02:00 PM-02:45 PM, Hair Basic (F) - Hair Cut & Finish | Sh…" at bounding box center [448, 312] width 95 height 42
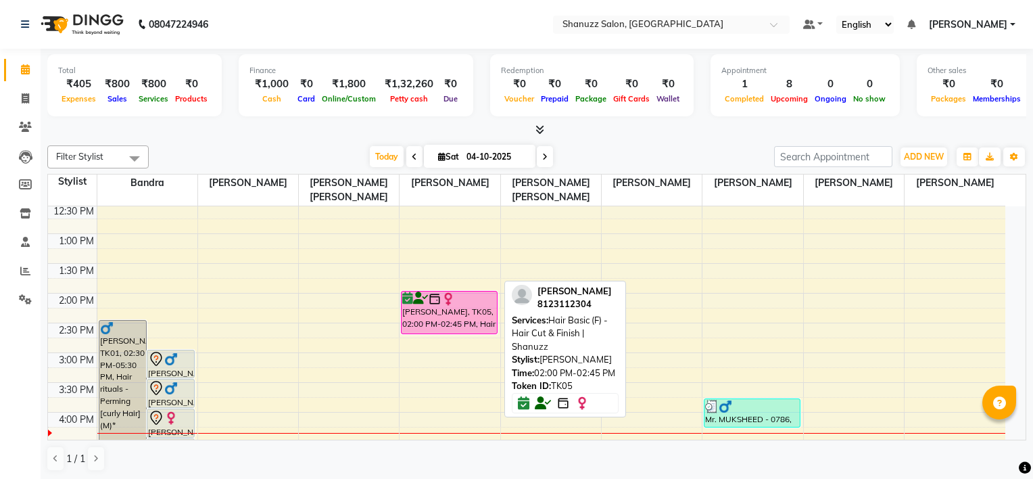
select select "6"
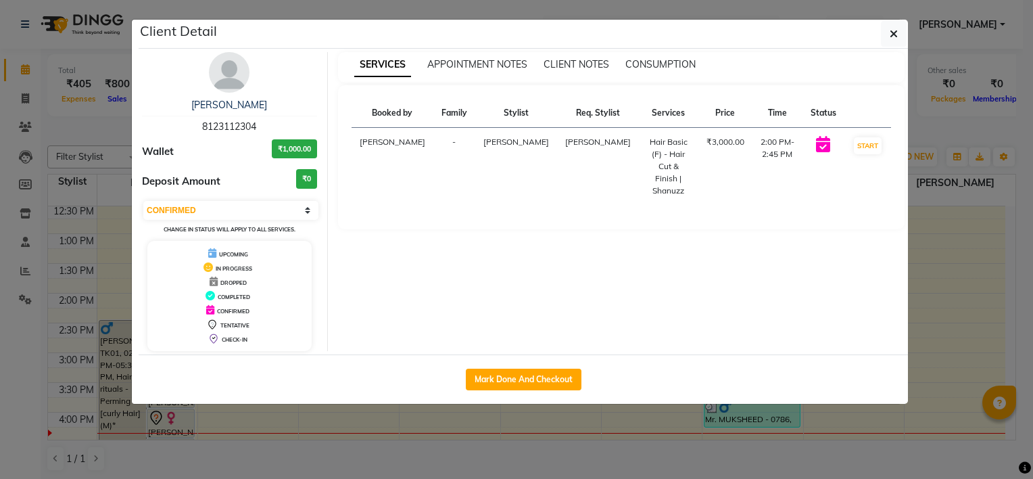
click at [586, 50] on div "[PERSON_NAME] 8123112304 Wallet ₹1,000.00 Deposit Amount ₹0 Select IN SERVICE C…" at bounding box center [523, 201] width 769 height 305
click at [585, 62] on span "CLIENT NOTES" at bounding box center [576, 64] width 66 height 12
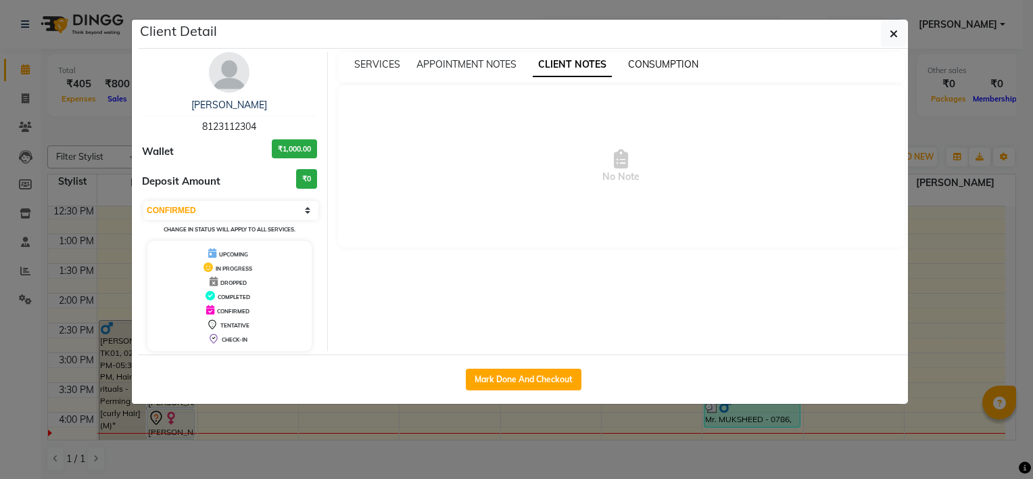
click at [637, 62] on span "CONSUMPTION" at bounding box center [663, 64] width 70 height 12
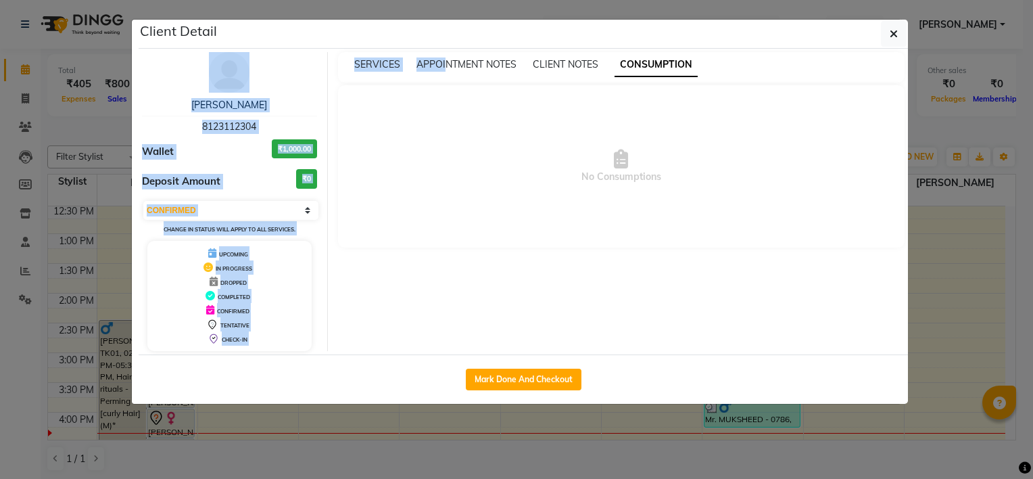
click at [443, 49] on div "Client Detail [PERSON_NAME] 8123112304 Wallet ₹1,000.00 Deposit Amount ₹0 Selec…" at bounding box center [523, 212] width 769 height 384
drag, startPoint x: 443, startPoint y: 49, endPoint x: 439, endPoint y: 56, distance: 8.8
click at [441, 56] on div "SERVICES APPOINTMENT NOTES CLIENT NOTES CONSUMPTION" at bounding box center [621, 67] width 567 height 30
drag, startPoint x: 437, startPoint y: 59, endPoint x: 433, endPoint y: 68, distance: 9.4
click at [438, 59] on span "APPOINTMENT NOTES" at bounding box center [466, 64] width 100 height 12
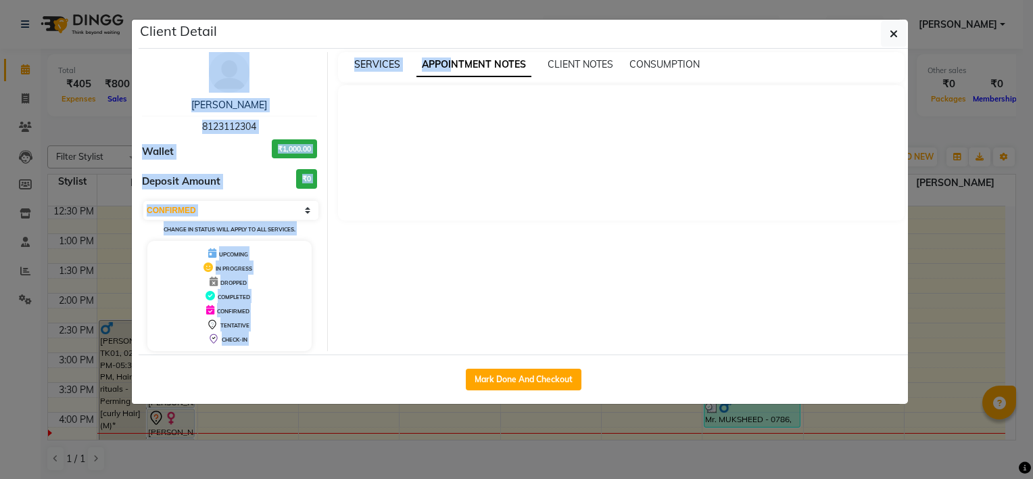
click at [374, 66] on span "SERVICES" at bounding box center [377, 64] width 46 height 12
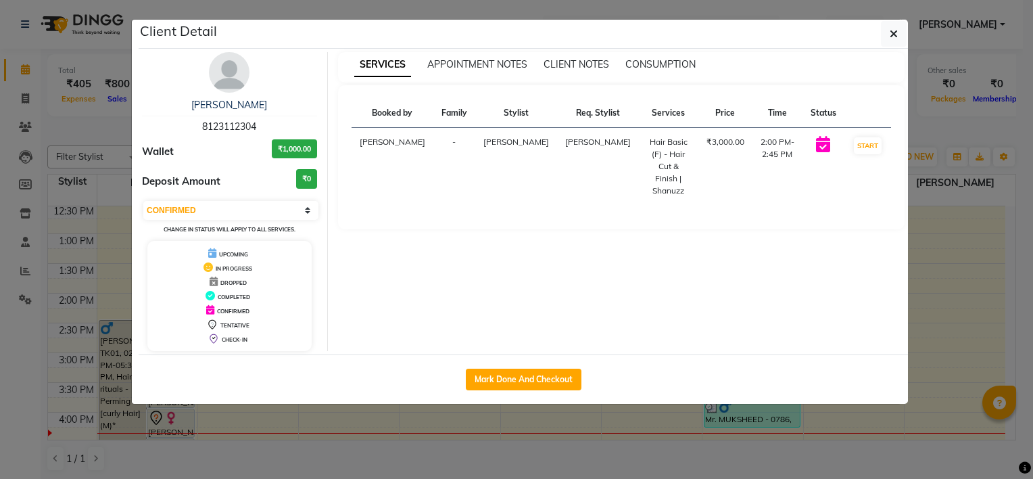
click at [433, 165] on td "-" at bounding box center [454, 167] width 42 height 78
click at [885, 42] on button "button" at bounding box center [894, 34] width 26 height 26
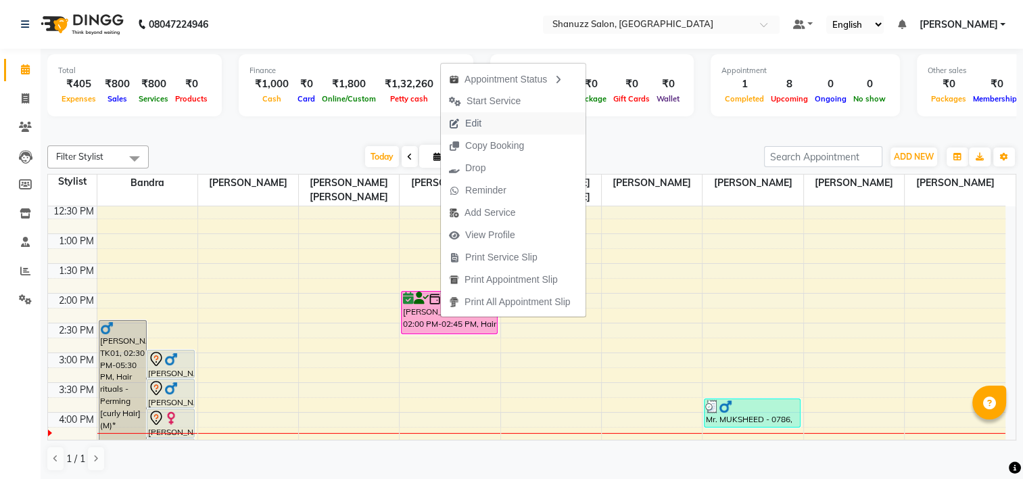
click at [503, 124] on button "Edit" at bounding box center [513, 123] width 145 height 22
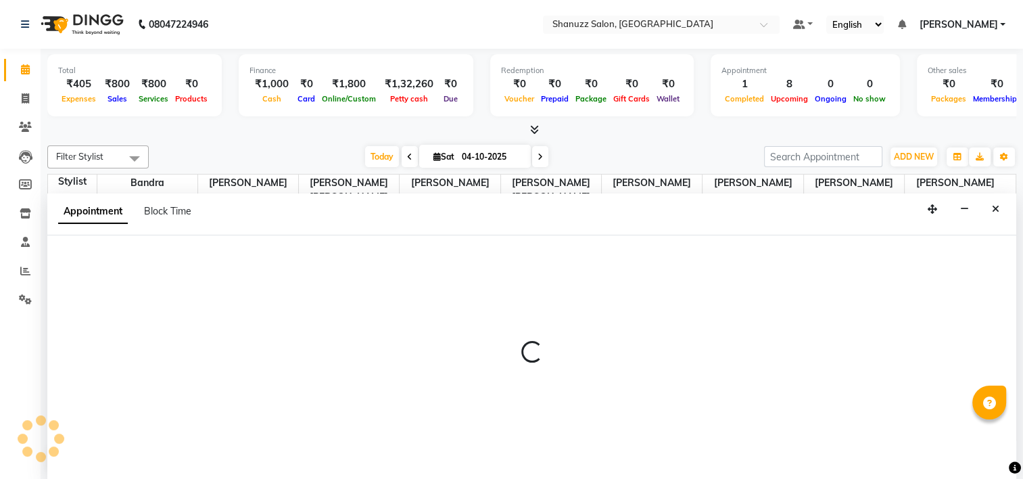
select select "tentative"
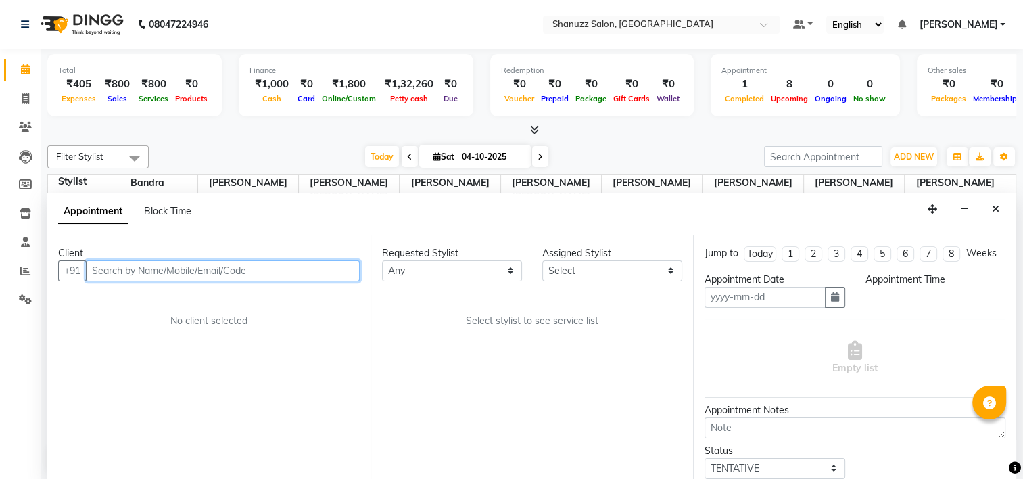
type input "04-10-2025"
select select "confirm booking"
select select "840"
select select "92774"
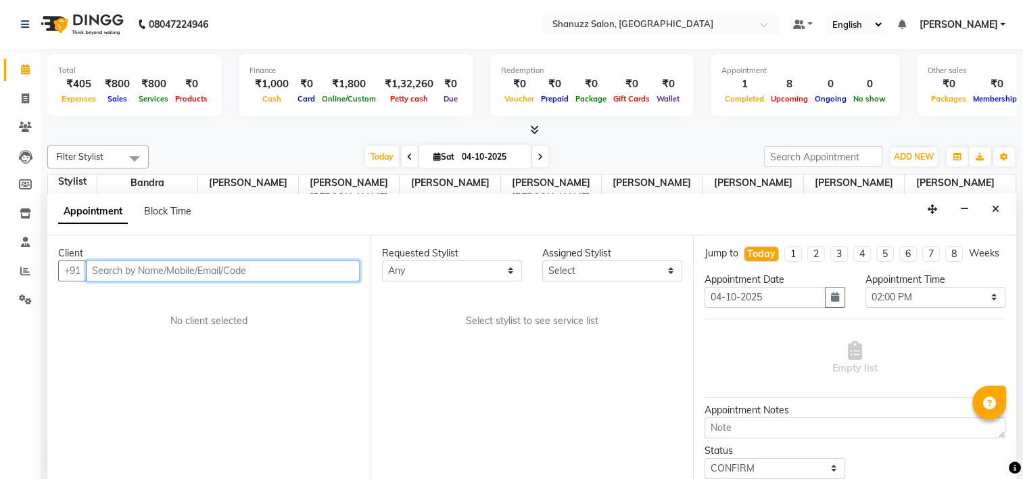
select select "92774"
select select "4578"
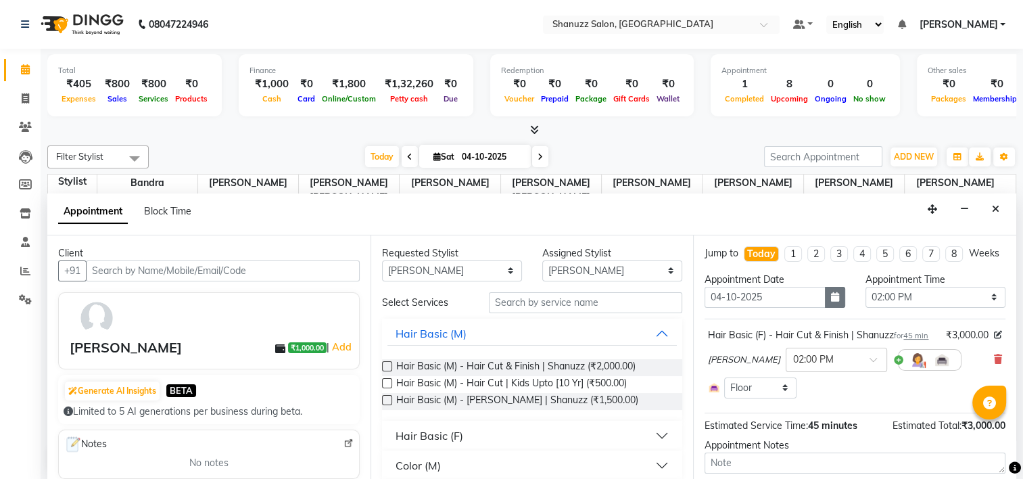
click at [837, 308] on button "button" at bounding box center [835, 297] width 20 height 21
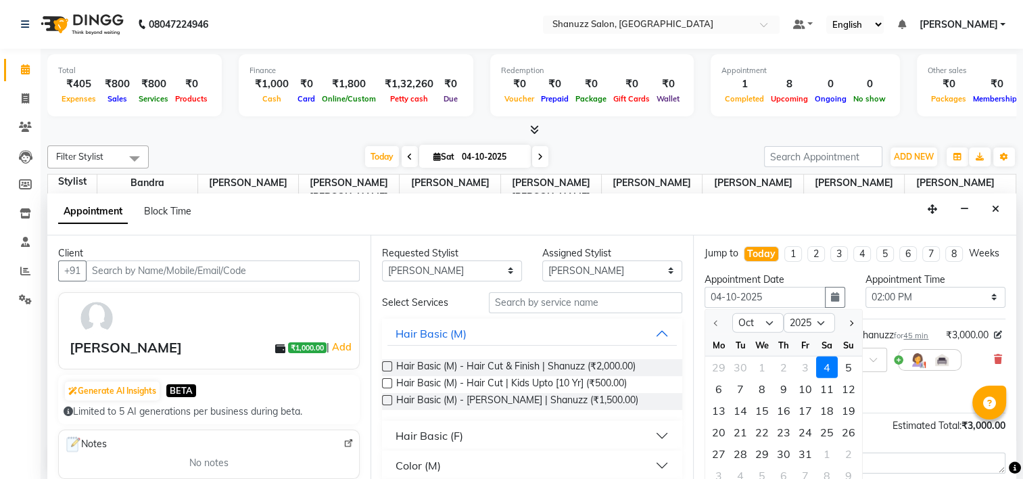
click at [823, 399] on div "11" at bounding box center [827, 388] width 22 height 22
type input "[DATE]"
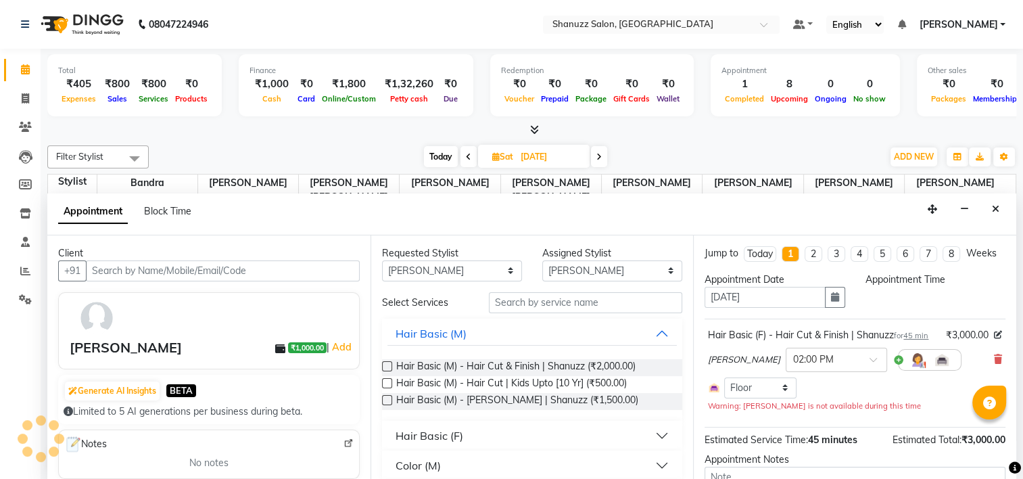
select select "840"
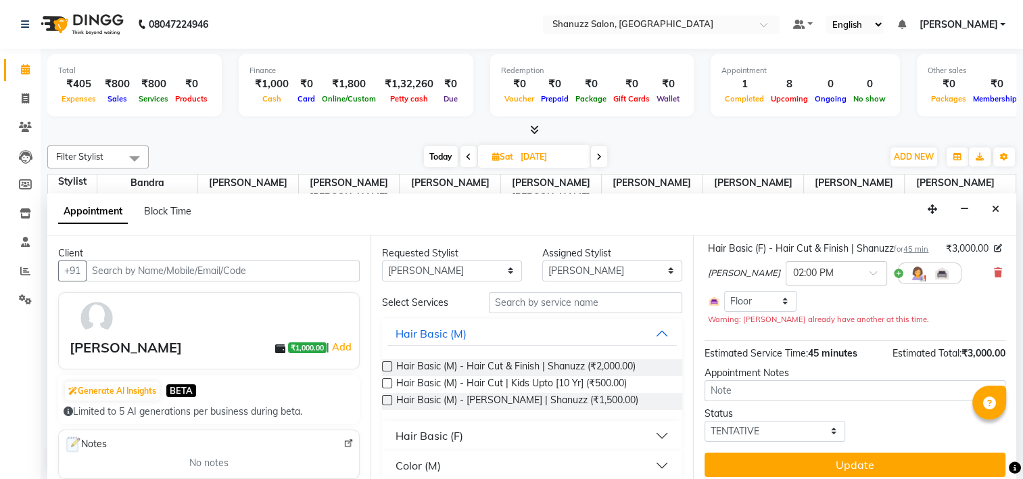
scroll to position [120, 0]
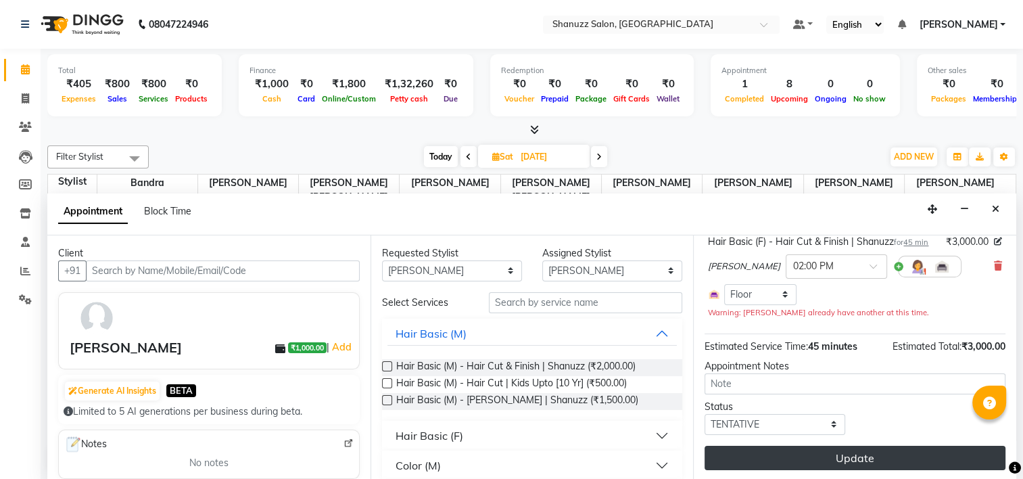
click at [853, 457] on button "Update" at bounding box center [854, 457] width 301 height 24
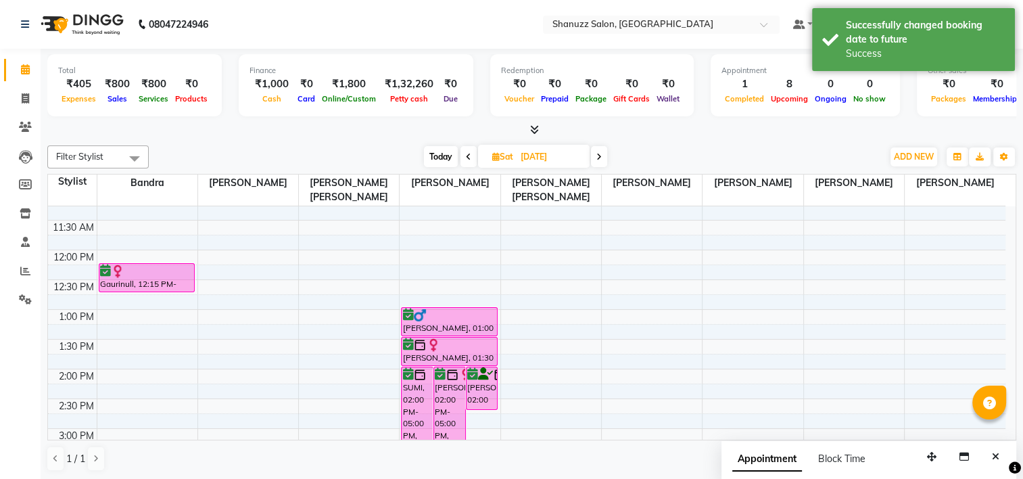
scroll to position [135, 0]
click at [537, 154] on input "[DATE]" at bounding box center [550, 157] width 68 height 20
select select "10"
select select "2025"
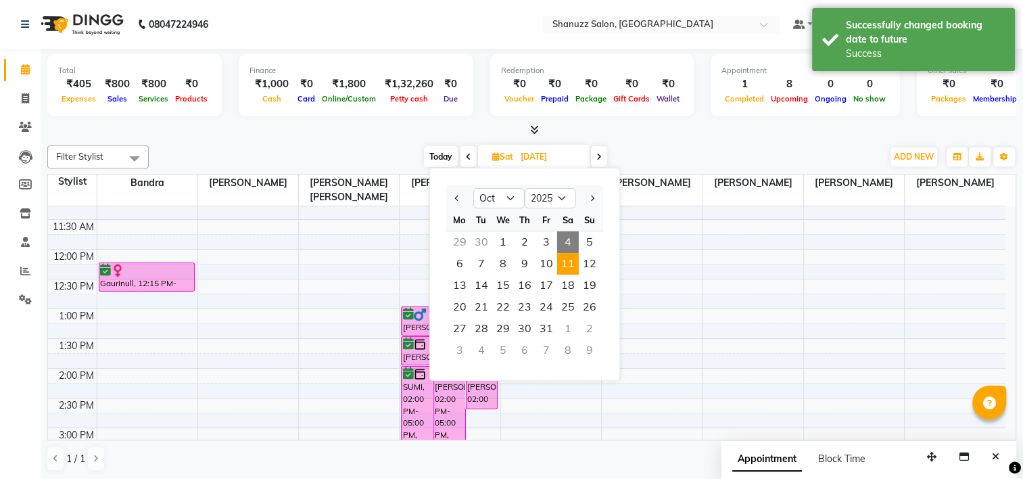
click at [565, 241] on span "4" at bounding box center [568, 242] width 22 height 22
type input "04-10-2025"
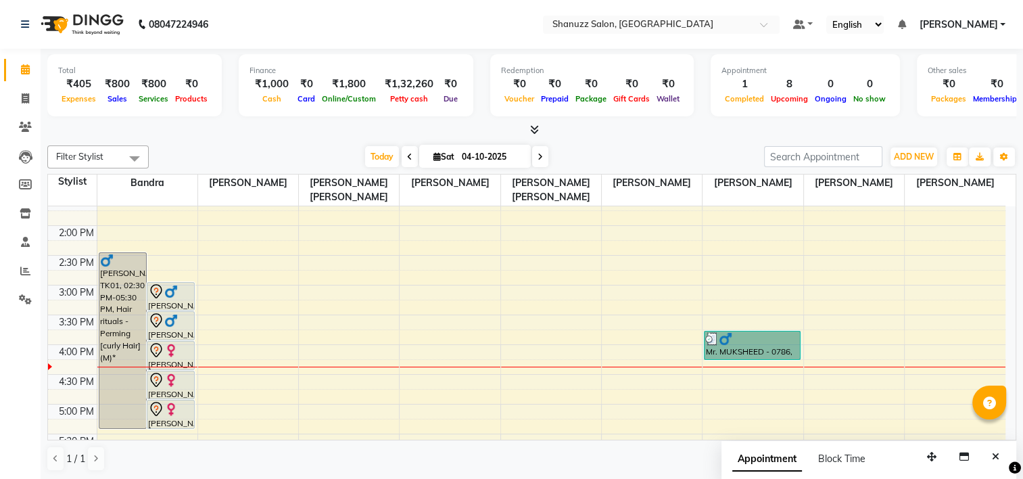
scroll to position [0, 0]
click at [14, 362] on div "Calendar Invoice Clients Leads Members Inventory Staff Reports Settings Complet…" at bounding box center [91, 249] width 182 height 421
click at [22, 99] on icon at bounding box center [25, 98] width 7 height 10
click at [19, 91] on span at bounding box center [26, 99] width 24 height 16
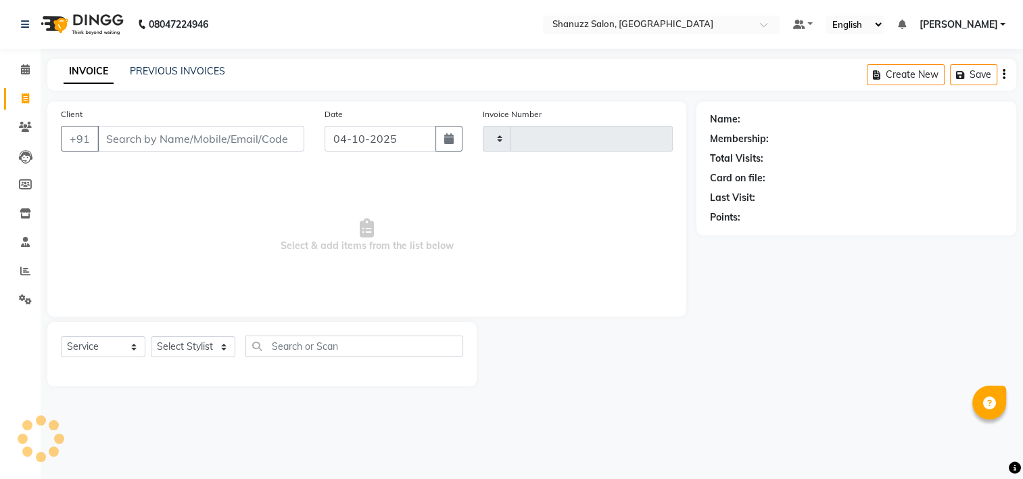
click at [27, 95] on icon at bounding box center [25, 98] width 7 height 10
select select "service"
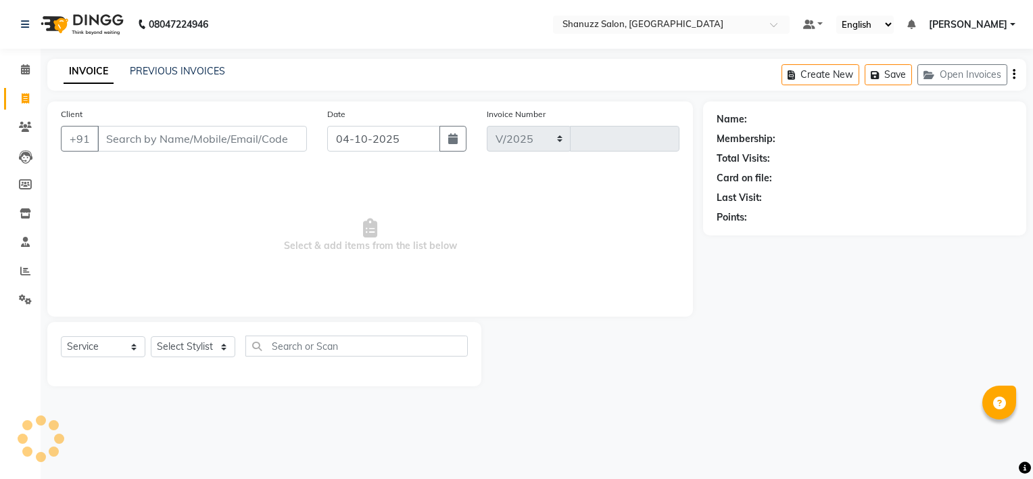
select select "9055"
type input "1900"
click at [28, 124] on icon at bounding box center [25, 127] width 13 height 10
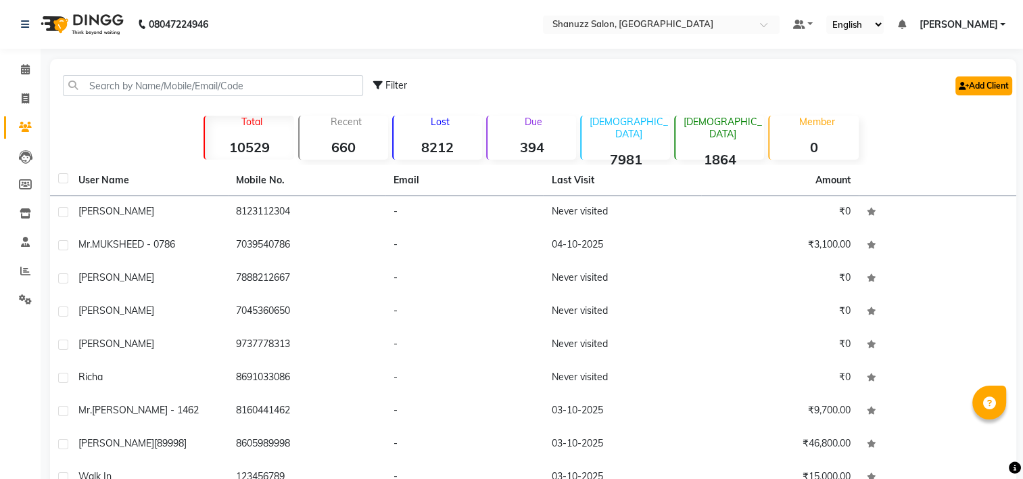
click at [982, 79] on link "Add Client" at bounding box center [983, 85] width 57 height 19
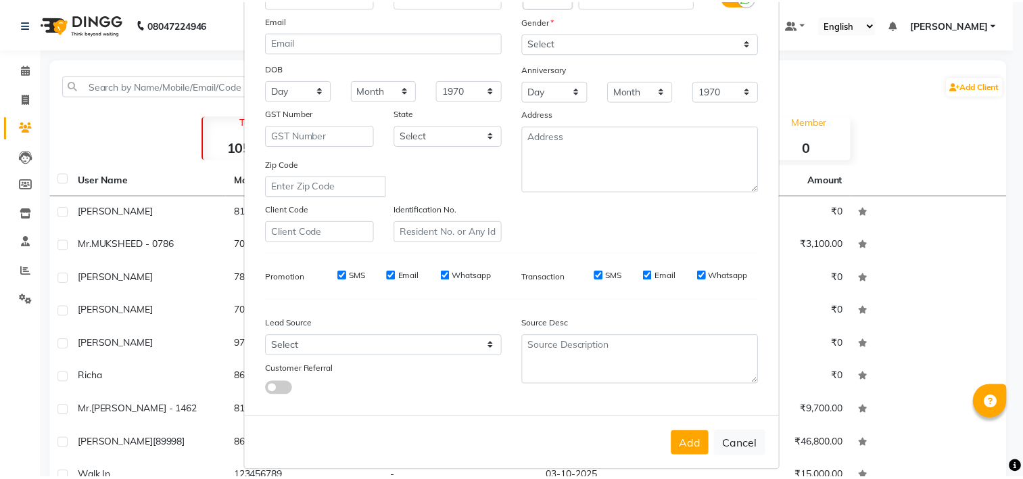
scroll to position [151, 0]
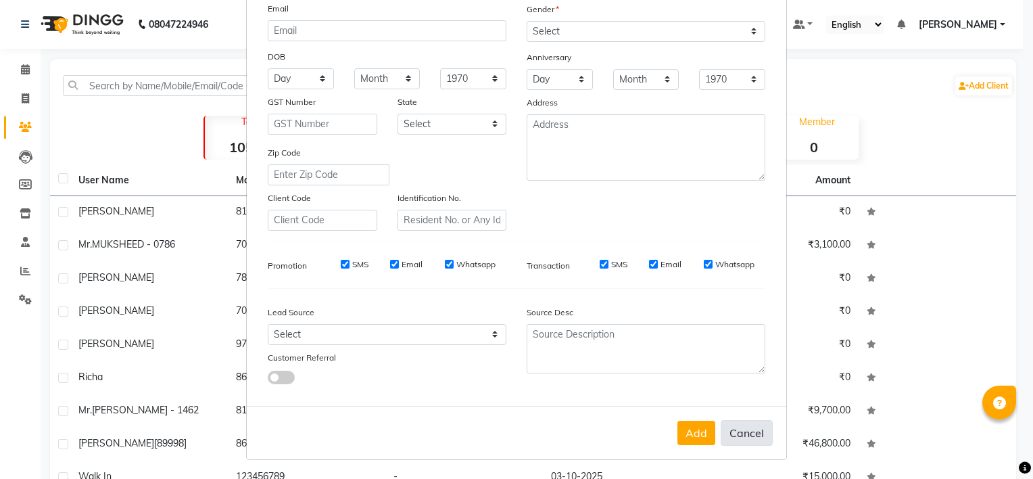
click at [739, 429] on button "Cancel" at bounding box center [746, 433] width 52 height 26
select select
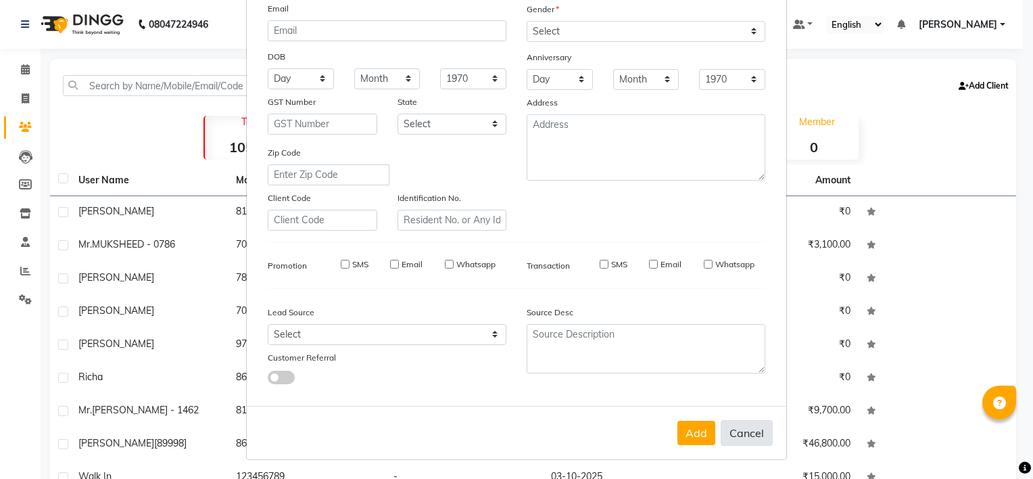
select select
checkbox input "false"
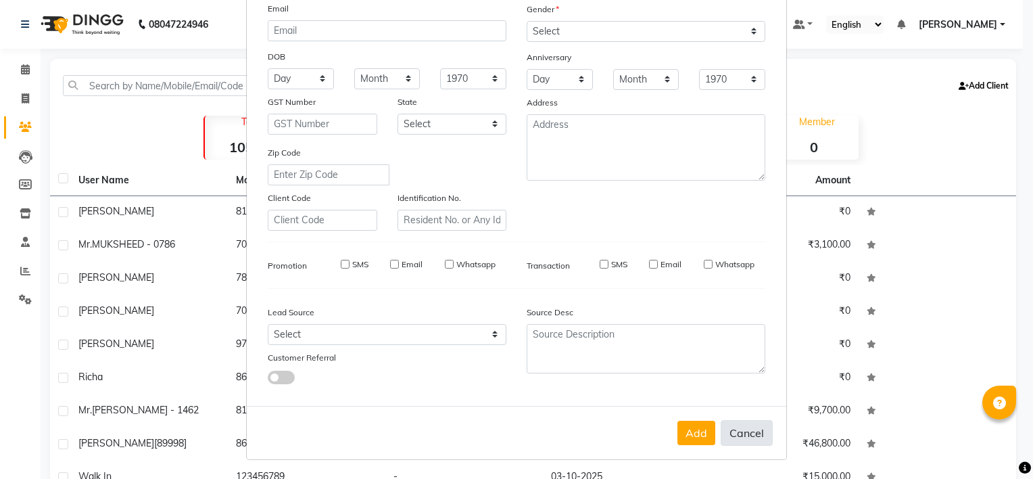
checkbox input "false"
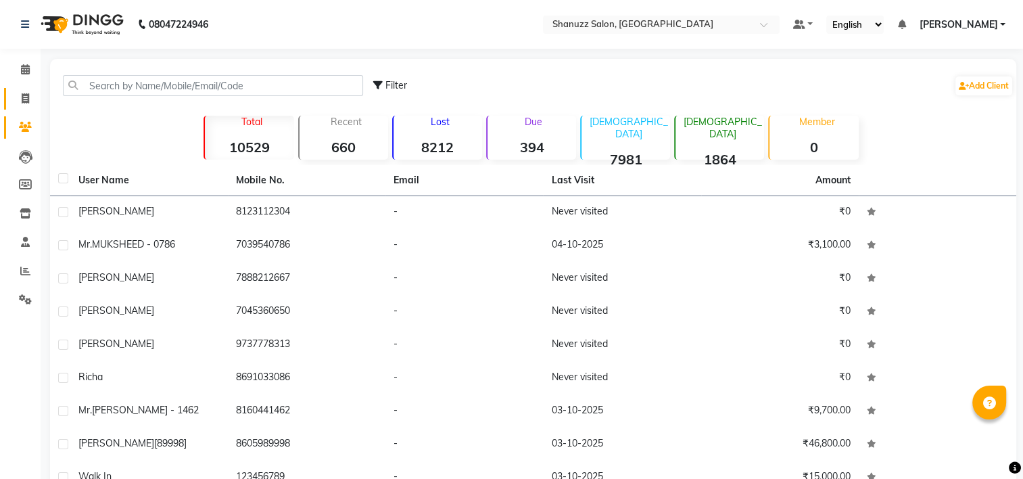
click at [11, 97] on link "Invoice" at bounding box center [20, 99] width 32 height 22
select select "service"
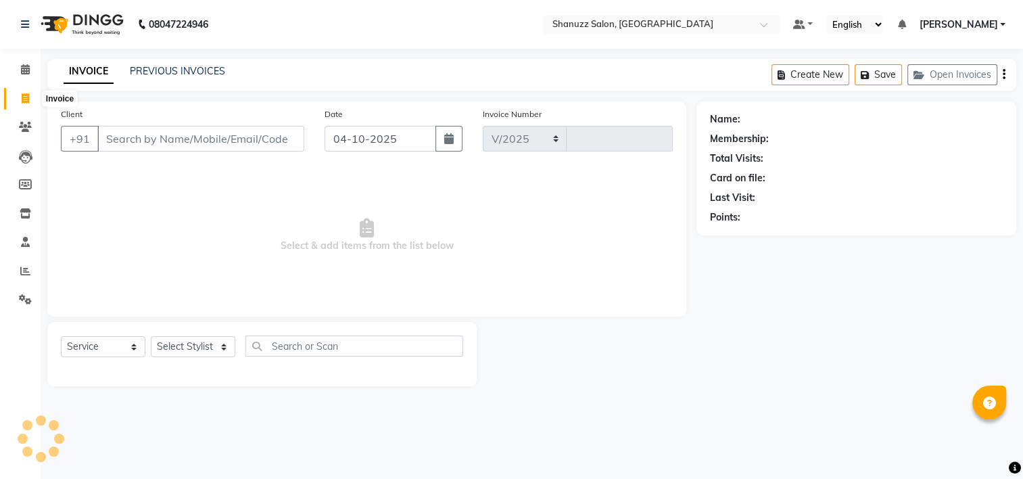
select select "9055"
type input "1900"
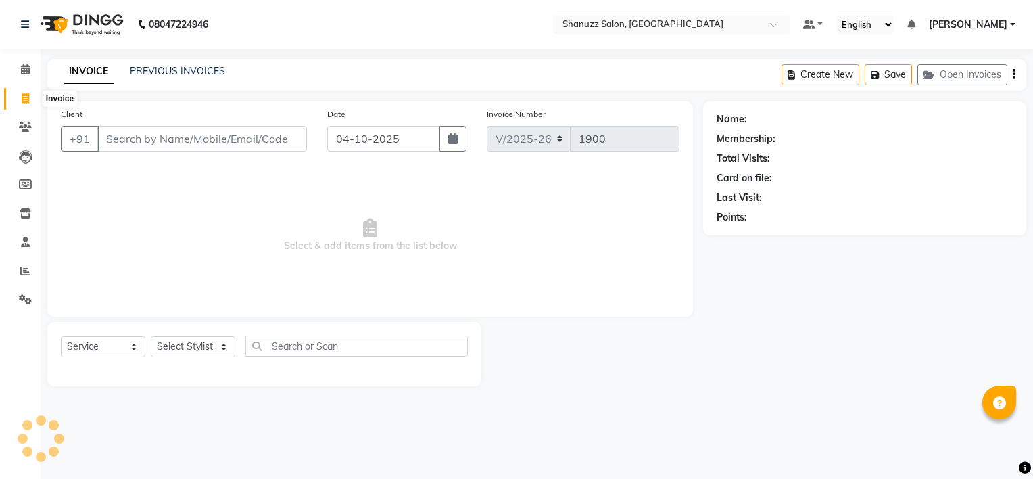
click at [22, 94] on icon at bounding box center [25, 98] width 7 height 10
select select "service"
select select "9055"
type input "1900"
click at [7, 72] on link "Calendar" at bounding box center [20, 70] width 32 height 22
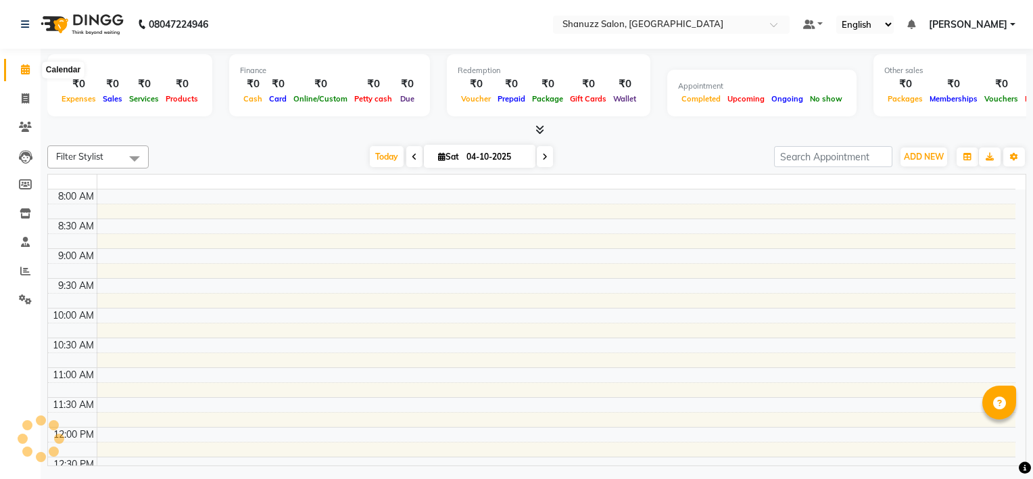
click at [30, 76] on span at bounding box center [26, 70] width 24 height 16
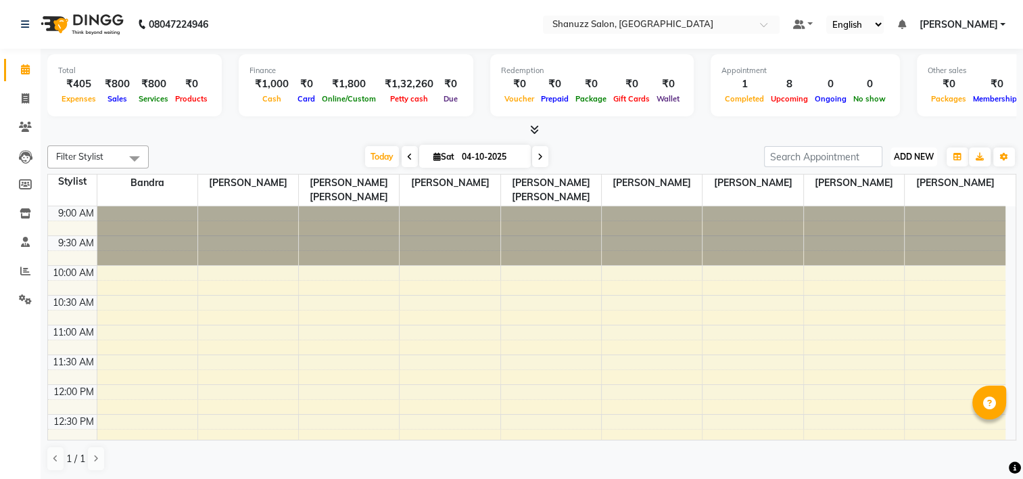
click at [909, 147] on button "ADD NEW Toggle Dropdown" at bounding box center [913, 156] width 47 height 19
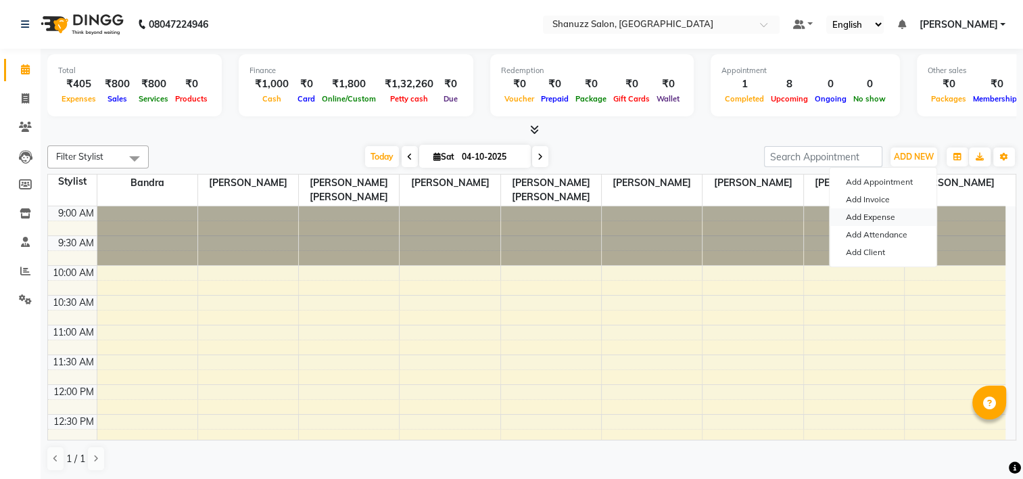
click at [873, 214] on link "Add Expense" at bounding box center [882, 217] width 107 height 18
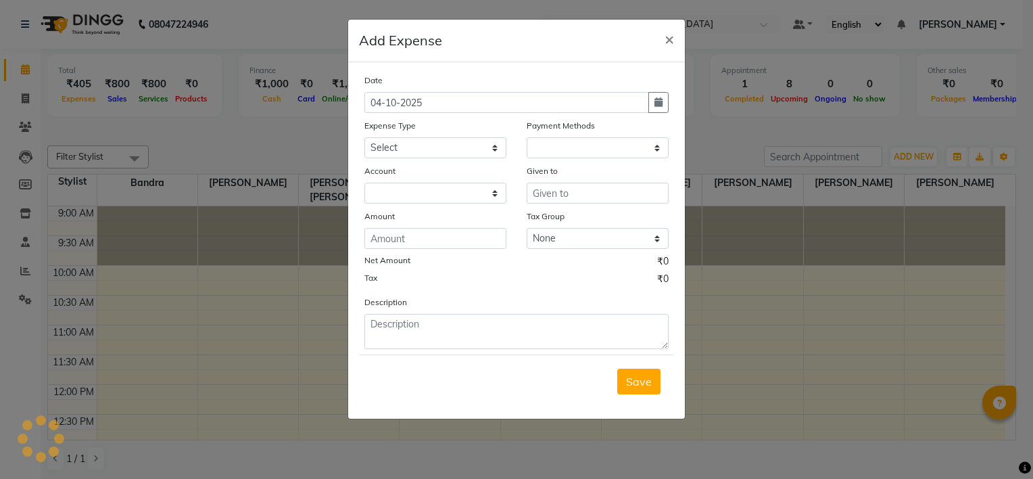
select select "1"
select select "8329"
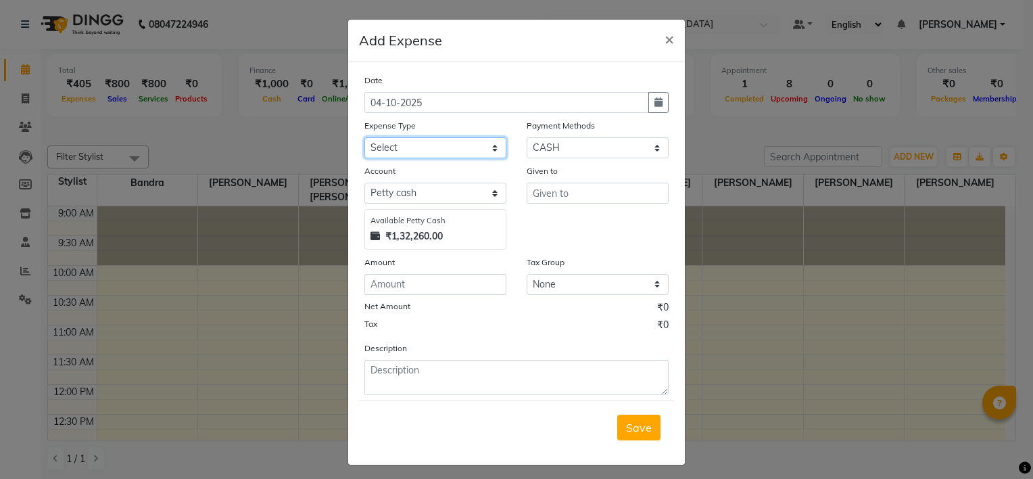
drag, startPoint x: 464, startPoint y: 149, endPoint x: 468, endPoint y: 156, distance: 8.2
click at [464, 149] on select "Select Bisleri CCTV and all other client welfare Conveyance Courier & Postage e…" at bounding box center [435, 147] width 142 height 21
select select "24896"
click at [364, 139] on select "Select Bisleri CCTV and all other client welfare Conveyance Courier & Postage e…" at bounding box center [435, 147] width 142 height 21
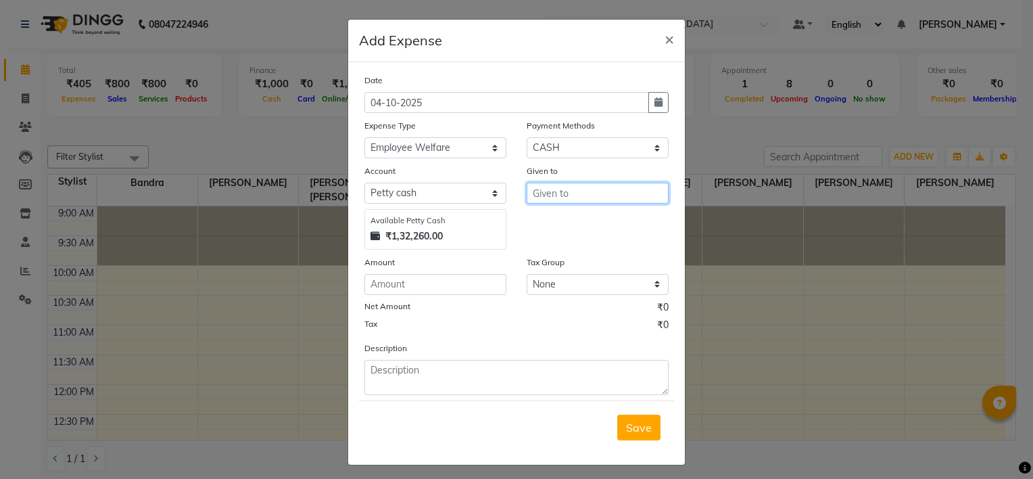
click at [556, 195] on input "text" at bounding box center [598, 192] width 142 height 21
click at [546, 203] on input "text" at bounding box center [598, 192] width 142 height 21
type input "k"
click at [588, 231] on button "K hushi Jaiswal" at bounding box center [580, 223] width 107 height 22
type input "[PERSON_NAME]"
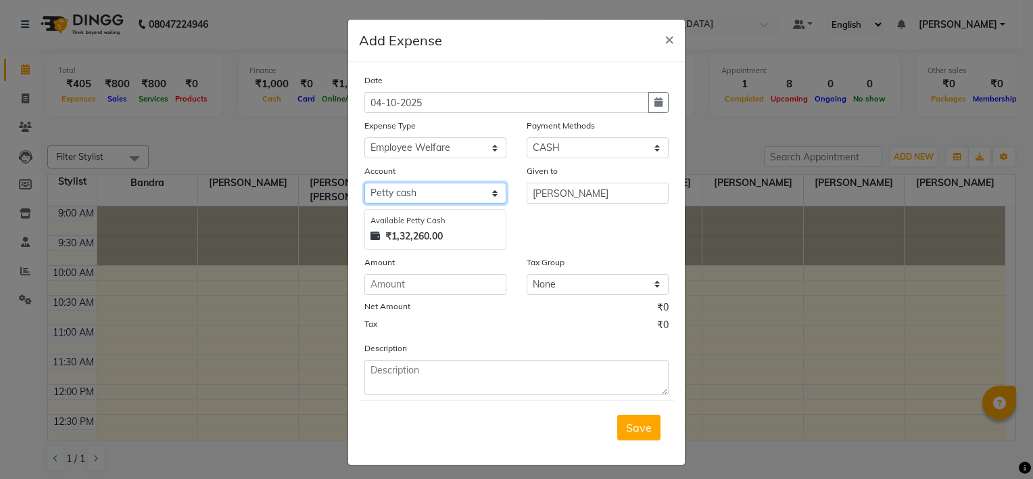
click at [398, 200] on select "Select [PERSON_NAME] cash Default account [PERSON_NAME]" at bounding box center [435, 192] width 142 height 21
select select "8330"
click at [364, 185] on select "Select [PERSON_NAME] cash Default account [PERSON_NAME]" at bounding box center [435, 192] width 142 height 21
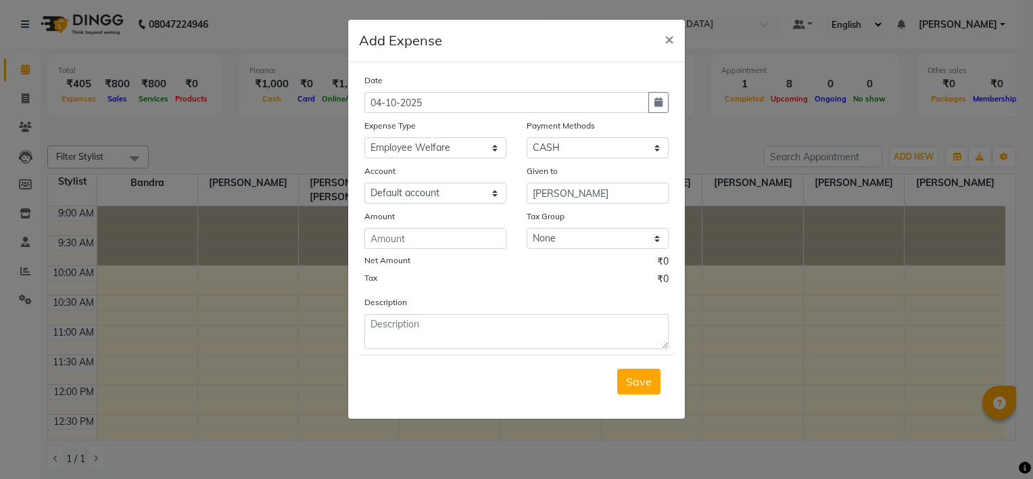
click at [398, 224] on div "Amount" at bounding box center [435, 218] width 142 height 19
click at [401, 238] on input "number" at bounding box center [435, 238] width 142 height 21
type input "80"
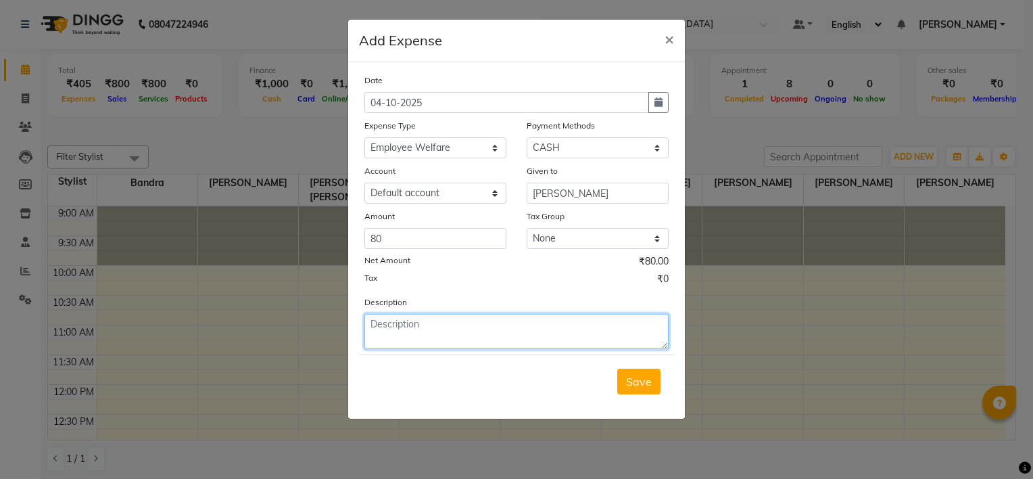
click at [489, 328] on textarea at bounding box center [516, 331] width 304 height 35
type textarea "Tea"
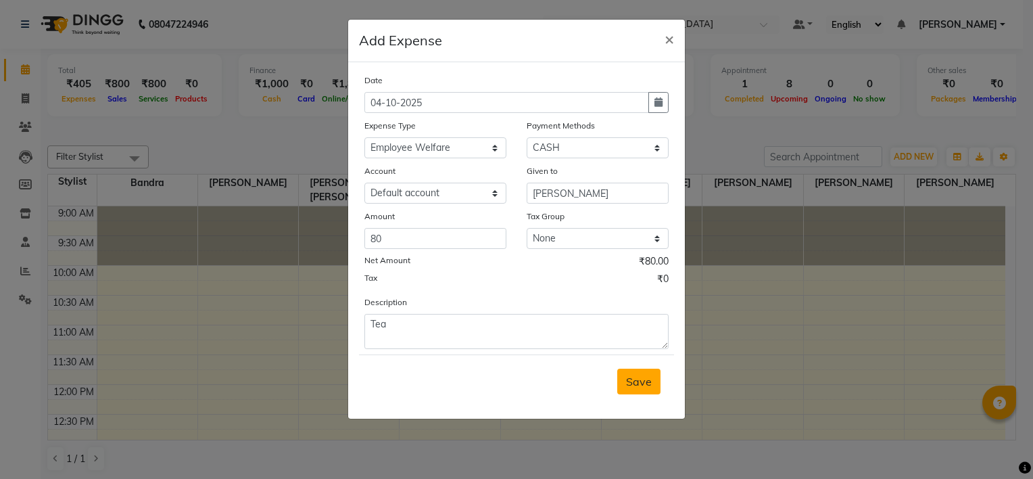
click at [646, 378] on span "Save" at bounding box center [639, 381] width 26 height 14
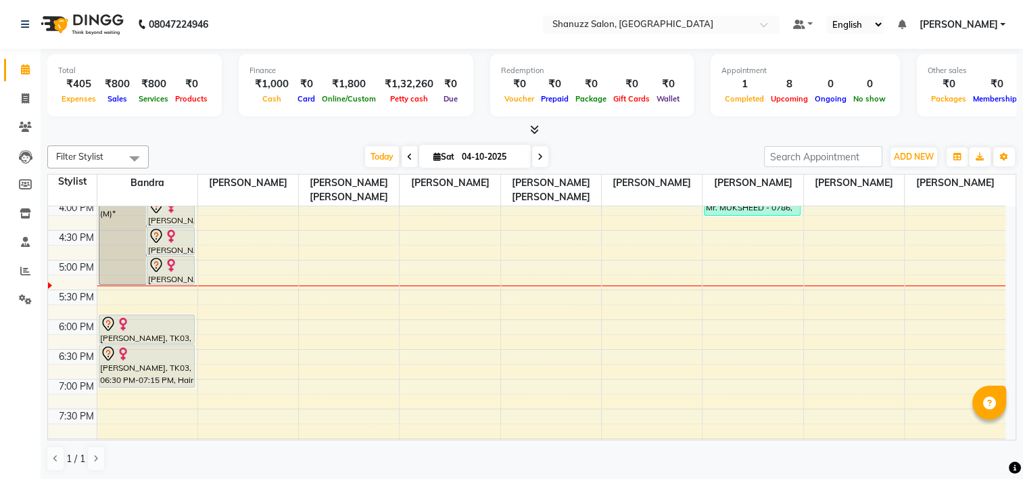
scroll to position [343, 0]
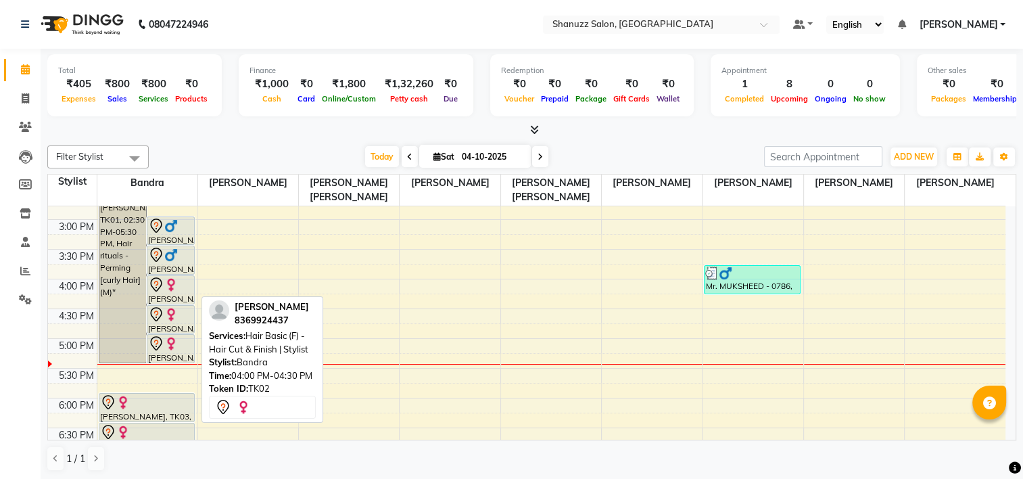
click at [176, 284] on img at bounding box center [171, 285] width 14 height 14
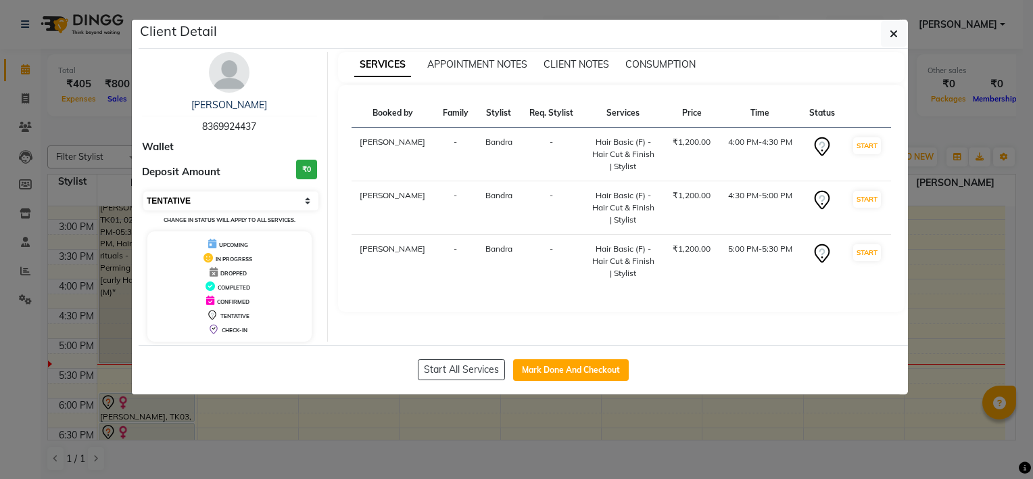
click at [203, 191] on select "Select IN SERVICE CONFIRMED TENTATIVE CHECK IN MARK DONE DROPPED UPCOMING" at bounding box center [230, 200] width 175 height 19
select select "8"
click at [143, 191] on select "Select IN SERVICE CONFIRMED TENTATIVE CHECK IN MARK DONE DROPPED UPCOMING" at bounding box center [230, 200] width 175 height 19
click at [885, 39] on button "button" at bounding box center [894, 34] width 26 height 26
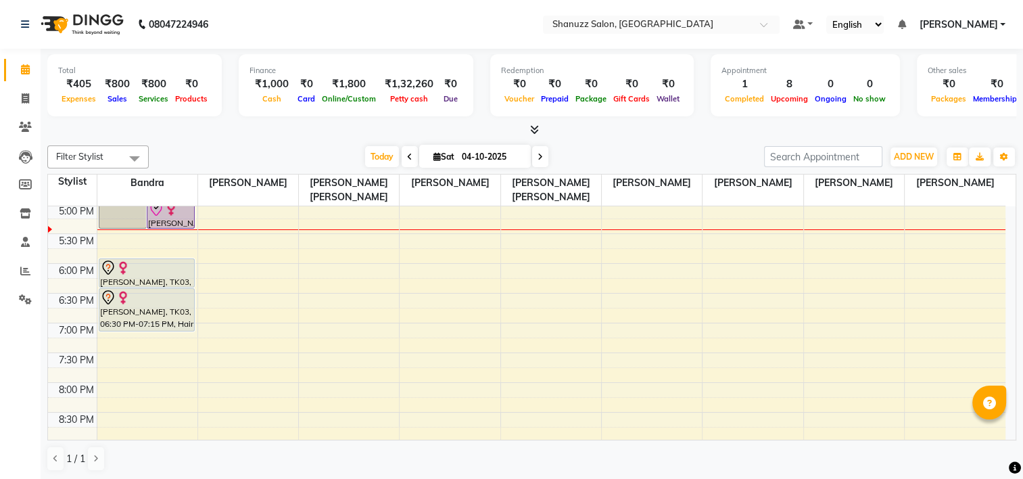
scroll to position [479, 0]
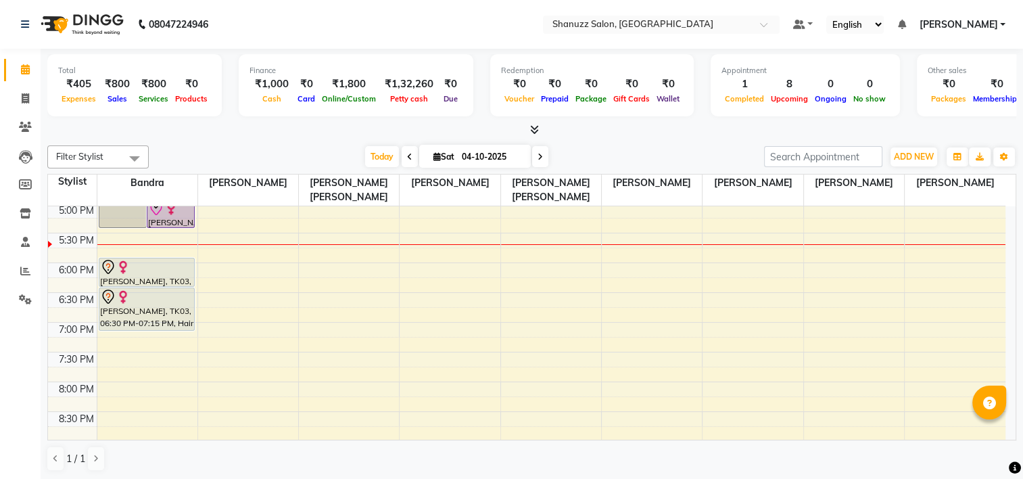
click at [499, 150] on input "04-10-2025" at bounding box center [492, 157] width 68 height 20
select select "10"
select select "2025"
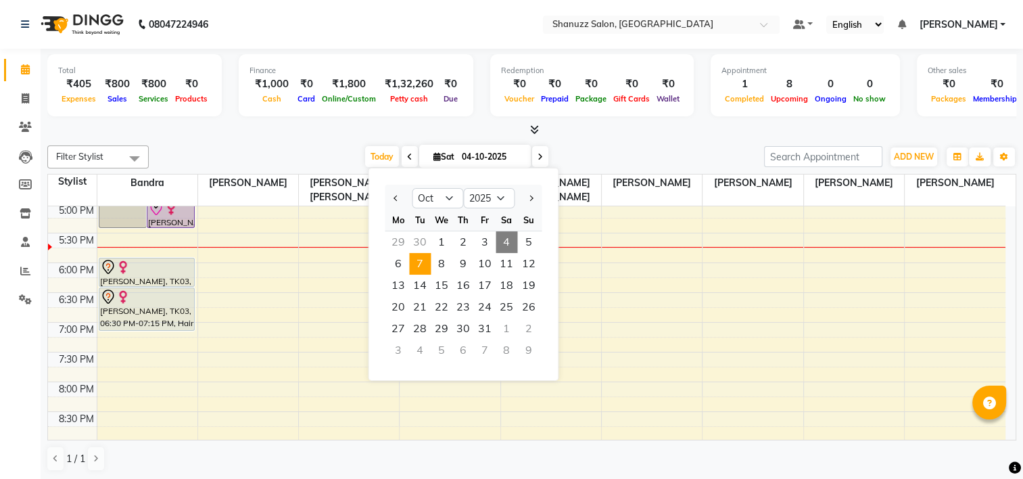
click at [420, 259] on span "7" at bounding box center [420, 264] width 22 height 22
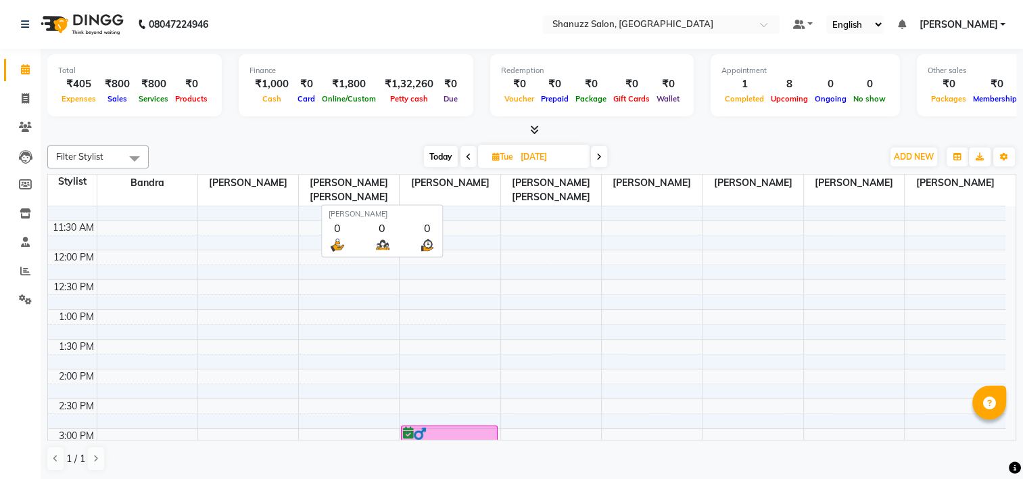
scroll to position [0, 0]
drag, startPoint x: 462, startPoint y: 153, endPoint x: 446, endPoint y: 155, distance: 16.3
click at [464, 154] on span at bounding box center [468, 156] width 16 height 21
type input "[DATE]"
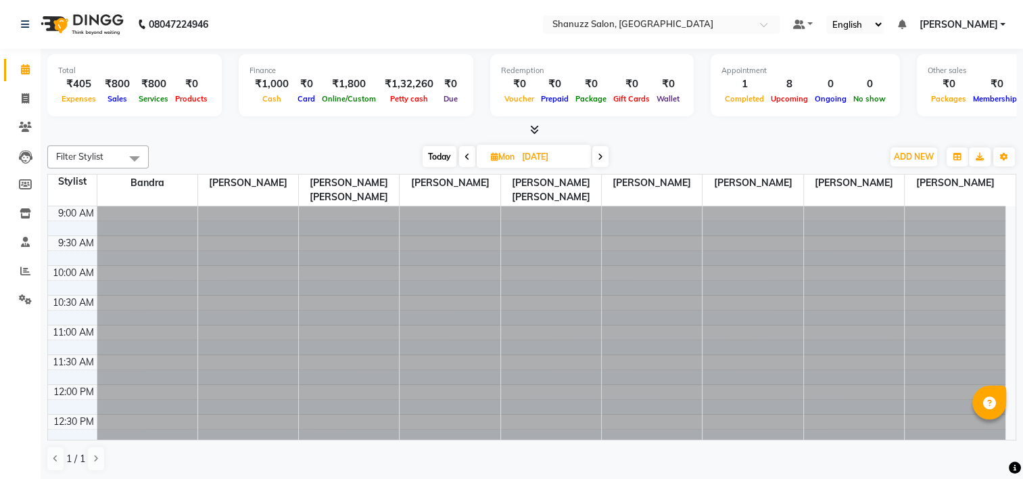
scroll to position [472, 0]
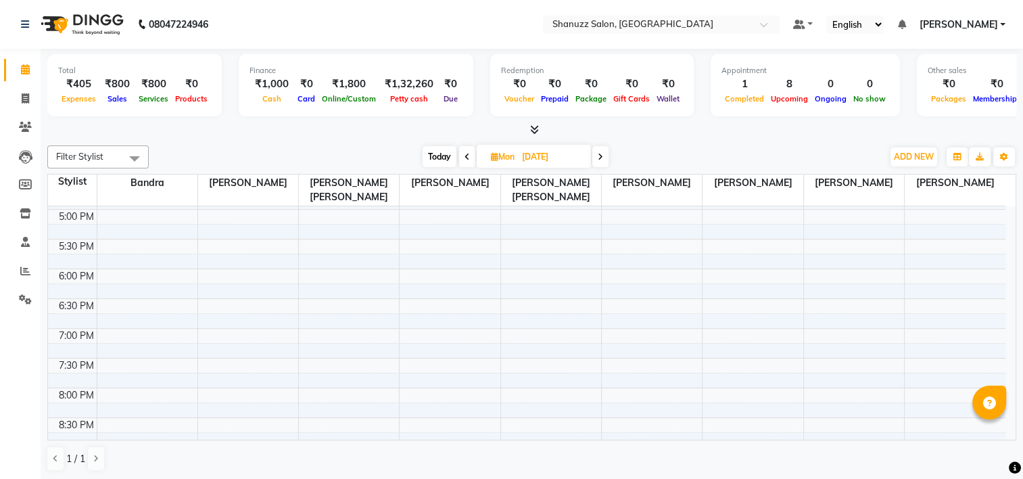
click at [526, 149] on input "[DATE]" at bounding box center [552, 157] width 68 height 20
select select "10"
select select "2025"
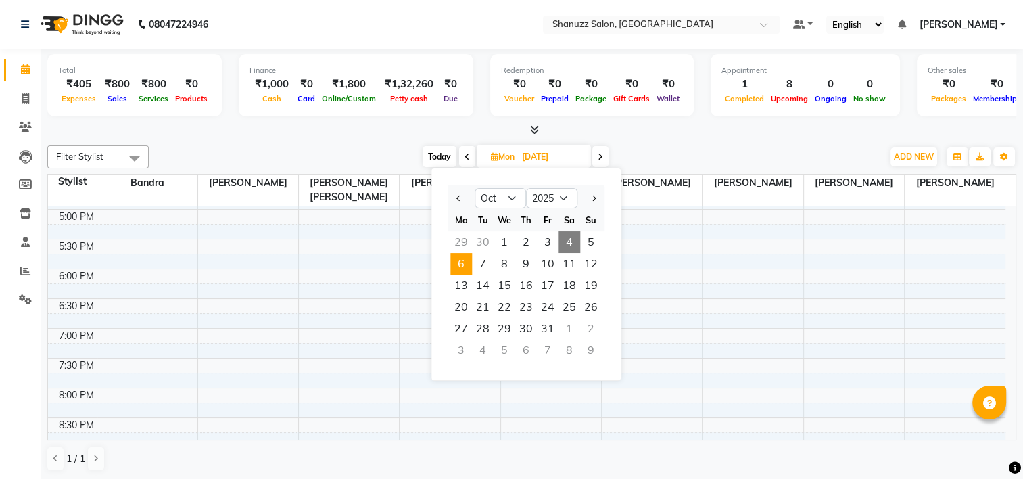
click at [573, 243] on span "4" at bounding box center [569, 242] width 22 height 22
type input "04-10-2025"
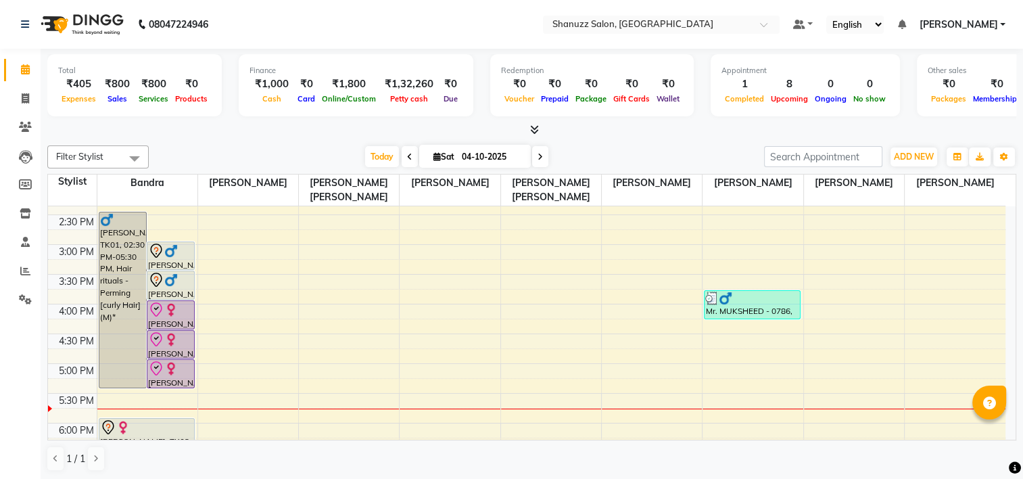
scroll to position [337, 0]
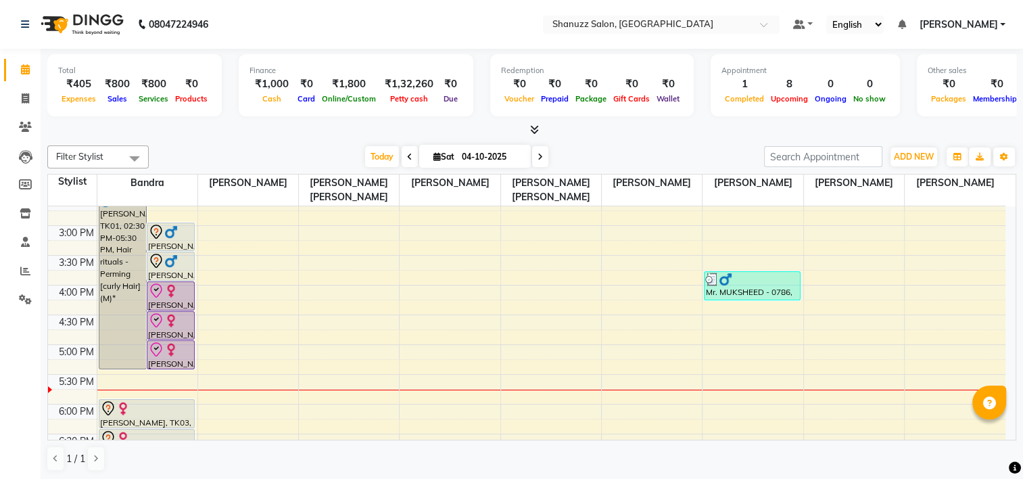
click at [211, 268] on div "9:00 AM 9:30 AM 10:00 AM 10:30 AM 11:00 AM 11:30 AM 12:00 PM 12:30 PM 1:00 PM 1…" at bounding box center [526, 285] width 957 height 832
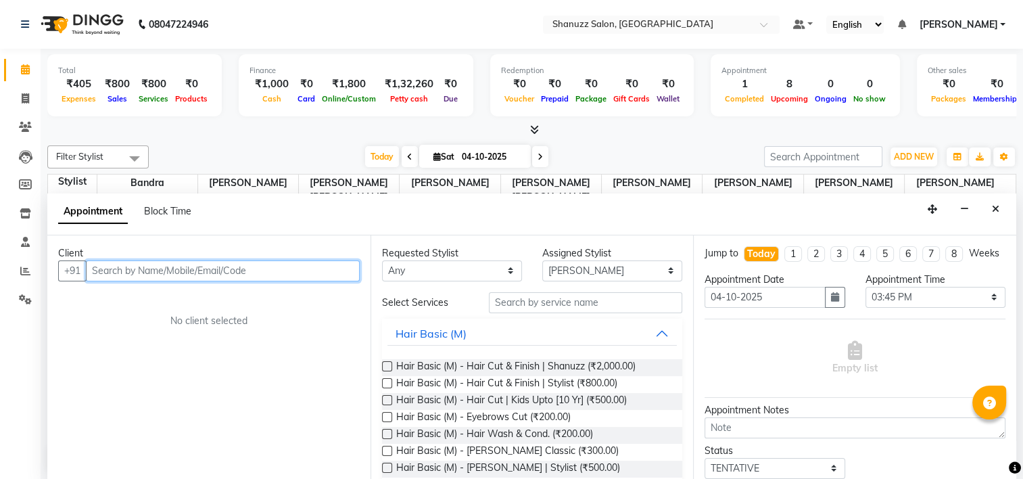
drag, startPoint x: 994, startPoint y: 205, endPoint x: 291, endPoint y: 254, distance: 704.6
click at [994, 206] on icon "Close" at bounding box center [994, 208] width 7 height 9
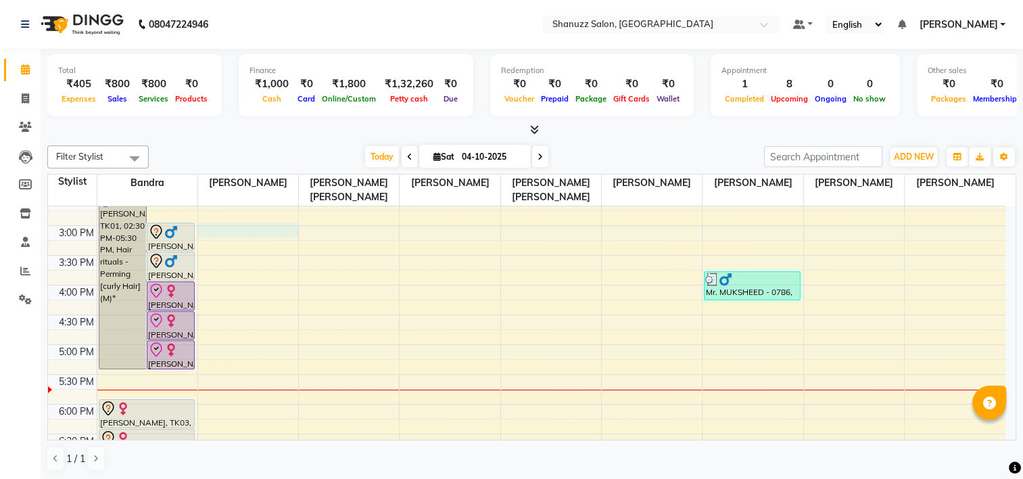
click at [205, 226] on div "9:00 AM 9:30 AM 10:00 AM 10:30 AM 11:00 AM 11:30 AM 12:00 PM 12:30 PM 1:00 PM 1…" at bounding box center [526, 285] width 957 height 832
select select "92772"
select select "tentative"
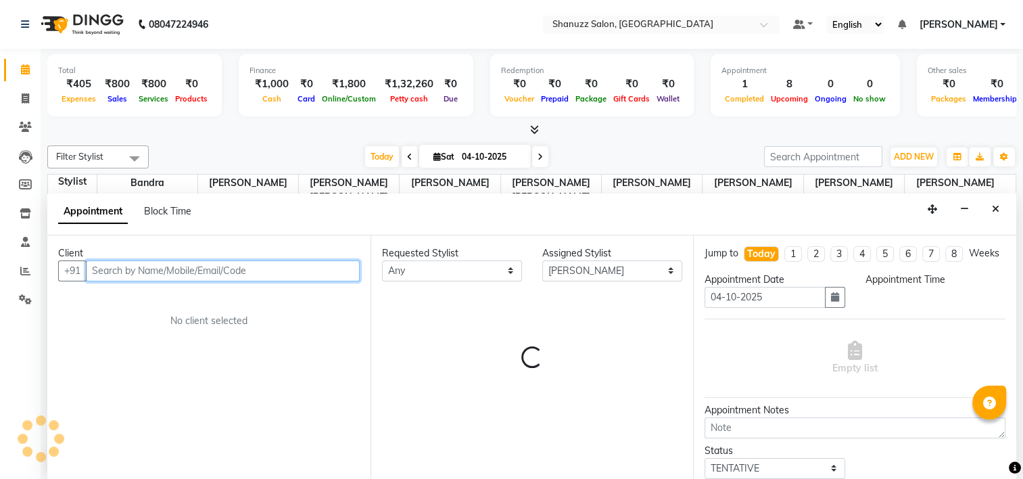
select select "900"
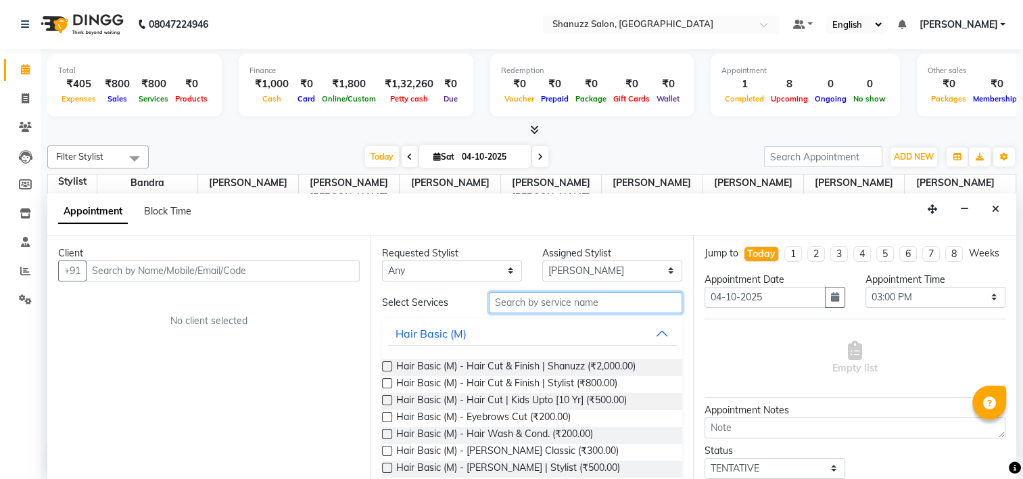
click at [571, 308] on input "text" at bounding box center [585, 302] width 193 height 21
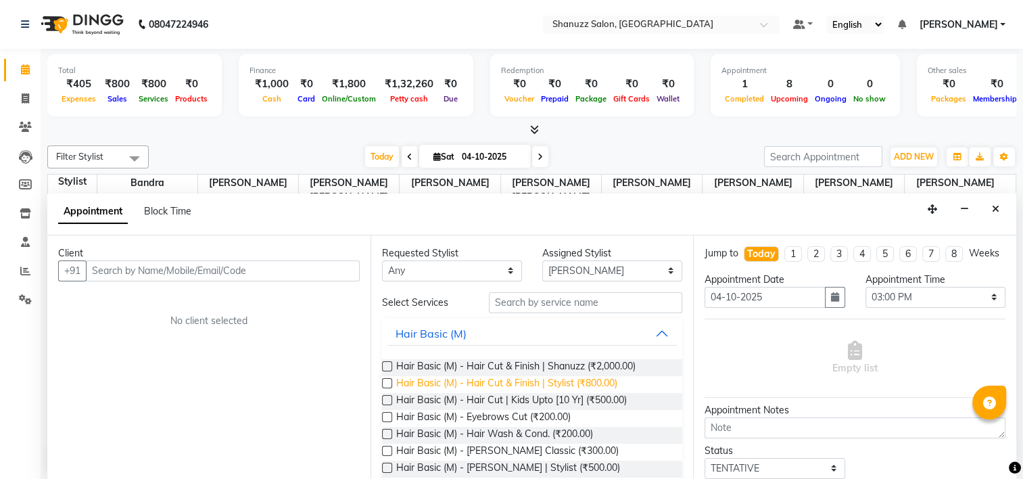
click at [600, 384] on span "Hair Basic (M) - Hair Cut & Finish | Stylist (₹800.00)" at bounding box center [506, 384] width 221 height 17
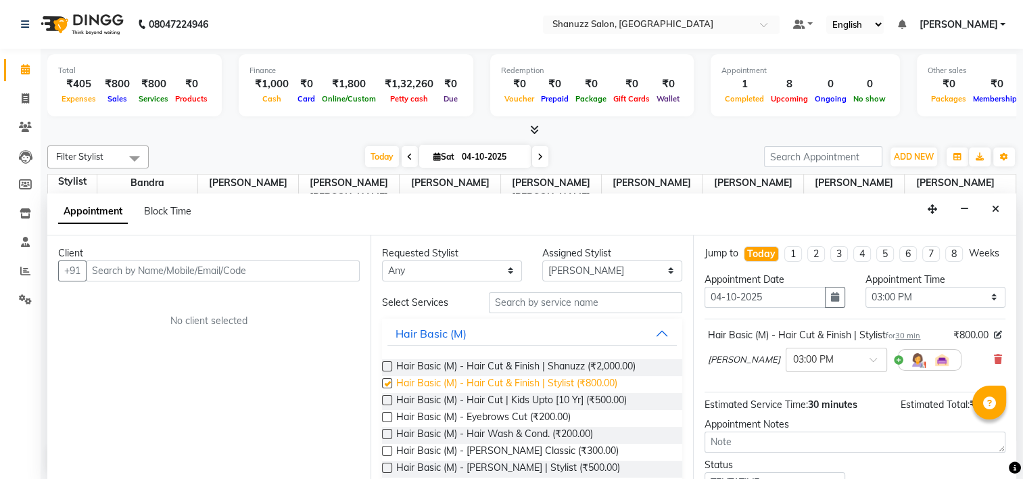
checkbox input "false"
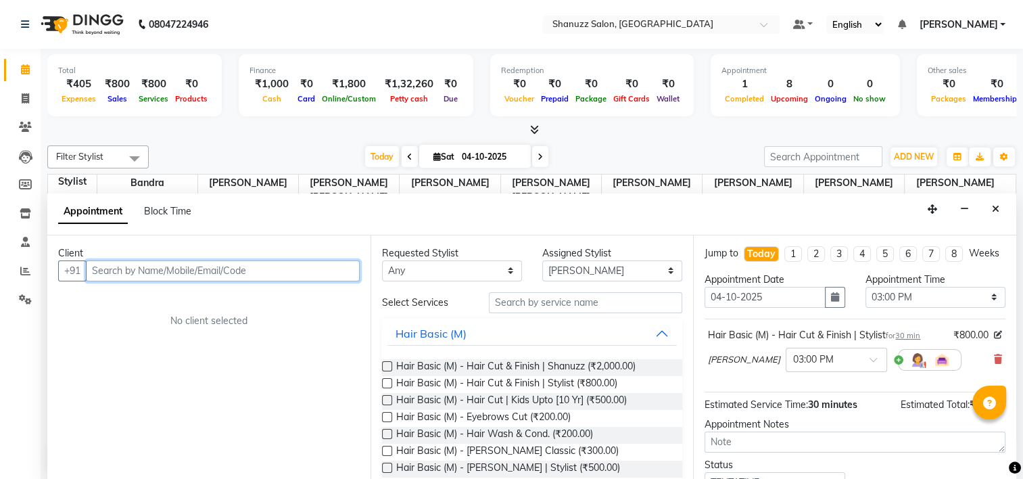
drag, startPoint x: 260, startPoint y: 276, endPoint x: 266, endPoint y: 270, distance: 8.6
click at [260, 276] on input "text" at bounding box center [223, 270] width 274 height 21
click at [165, 274] on input "text" at bounding box center [223, 270] width 274 height 21
click at [793, 366] on input "text" at bounding box center [822, 358] width 59 height 14
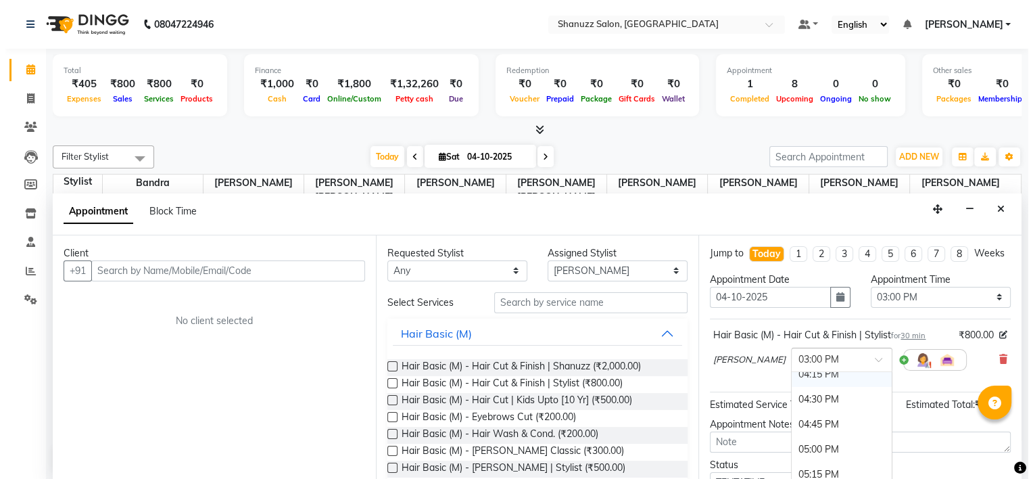
scroll to position [568, 0]
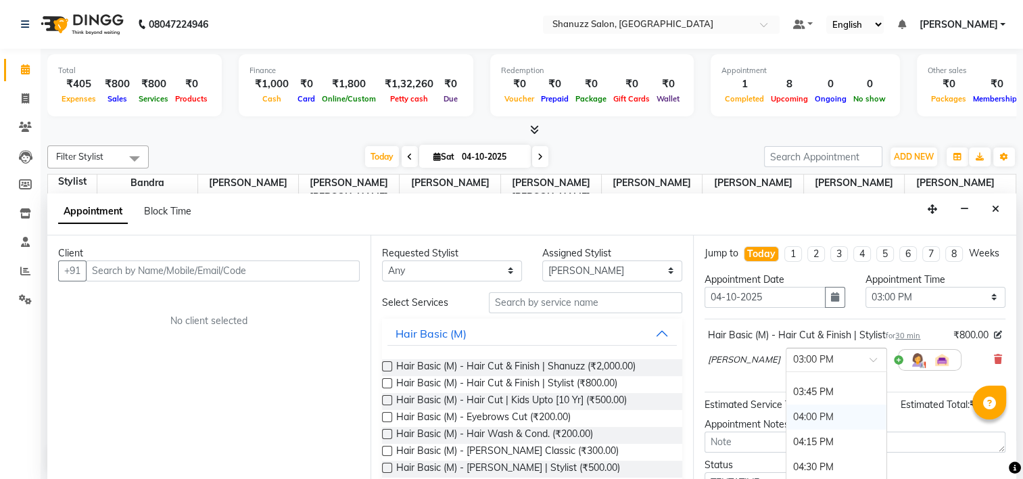
click at [786, 429] on div "04:00 PM" at bounding box center [836, 416] width 100 height 25
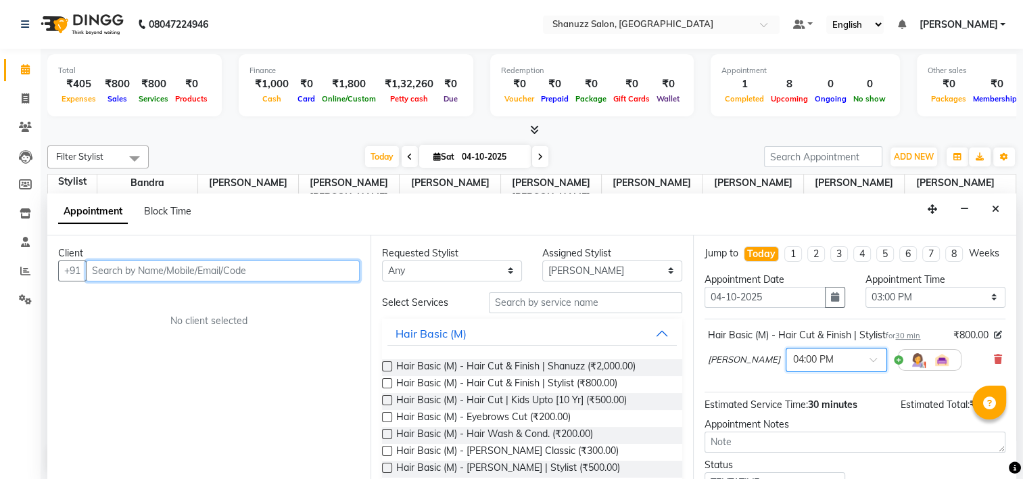
click at [238, 277] on input "text" at bounding box center [223, 270] width 274 height 21
type input "9892564637"
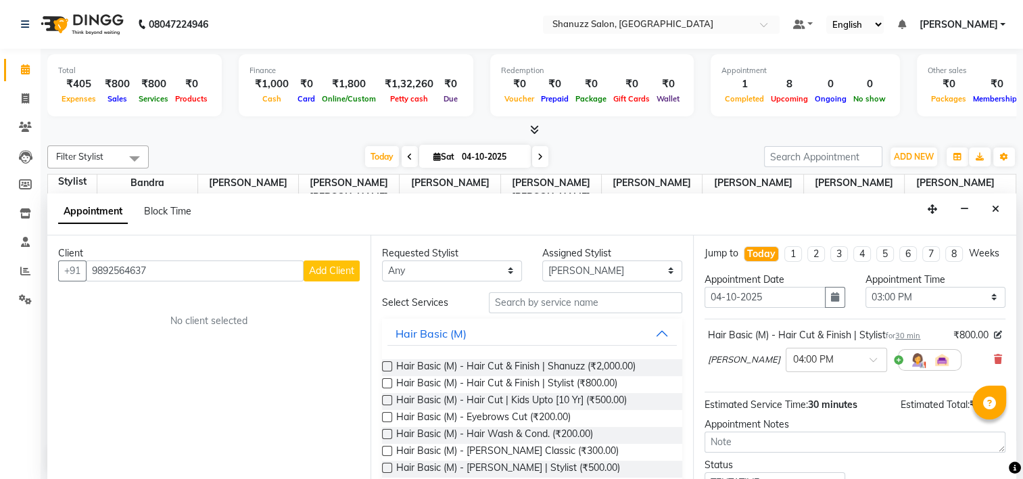
click at [341, 279] on div "Client [PHONE_NUMBER] Add Client No client selected" at bounding box center [208, 357] width 323 height 245
click at [338, 272] on span "Add Client" at bounding box center [331, 270] width 45 height 12
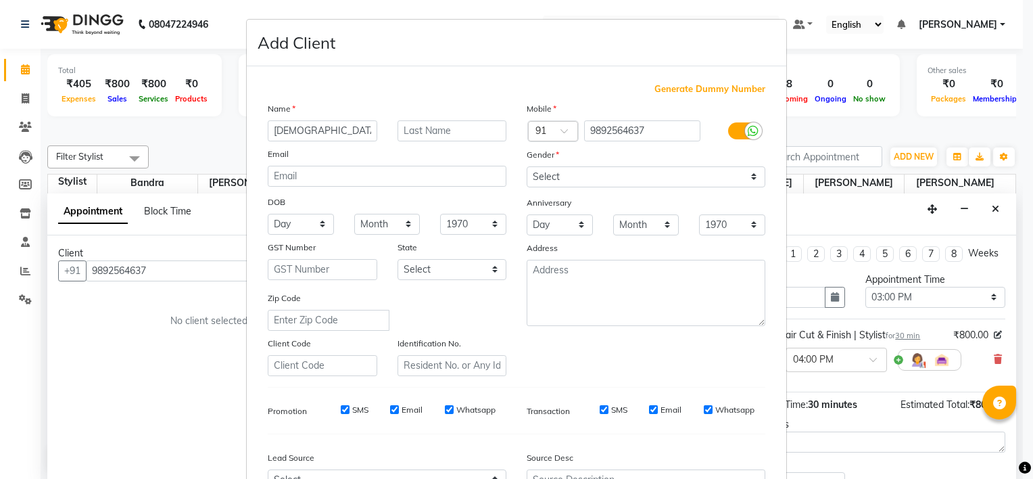
type input "[DEMOGRAPHIC_DATA]"
click at [484, 132] on input "text" at bounding box center [451, 130] width 109 height 21
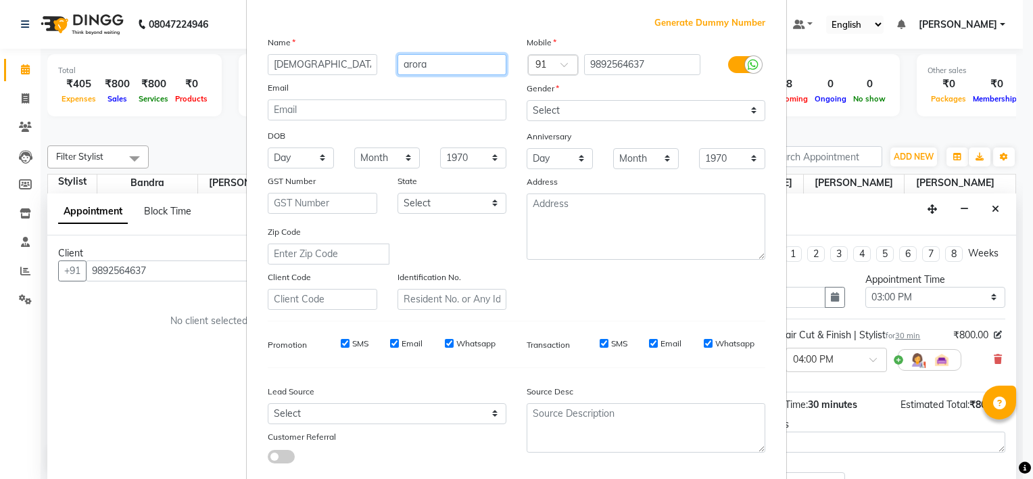
scroll to position [0, 0]
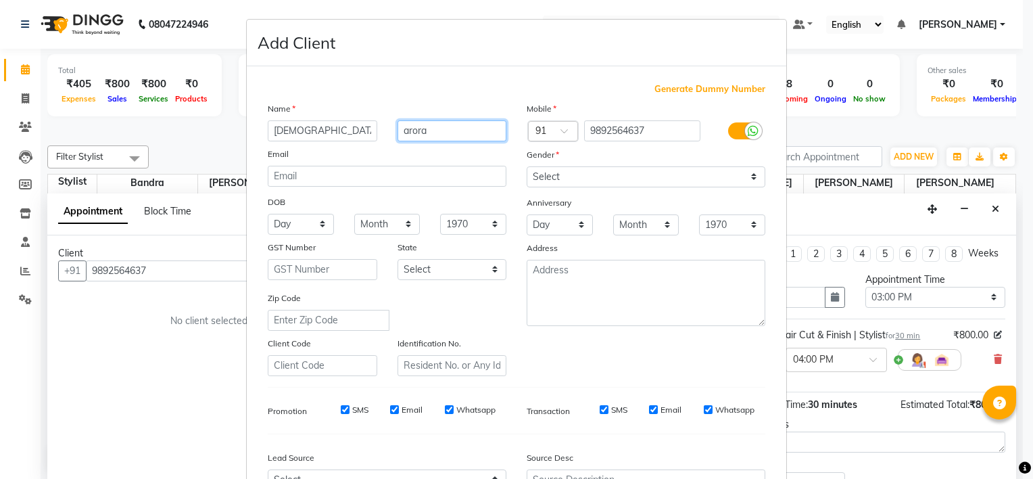
type input "arora"
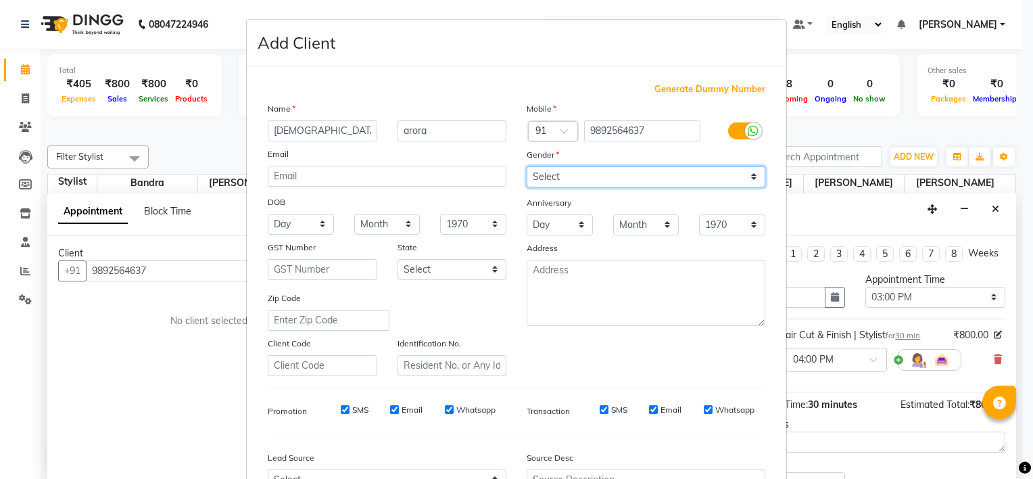
click at [646, 174] on select "Select [DEMOGRAPHIC_DATA] [DEMOGRAPHIC_DATA] Other Prefer Not To Say" at bounding box center [646, 176] width 239 height 21
select select "[DEMOGRAPHIC_DATA]"
click at [527, 167] on select "Select [DEMOGRAPHIC_DATA] [DEMOGRAPHIC_DATA] Other Prefer Not To Say" at bounding box center [646, 176] width 239 height 21
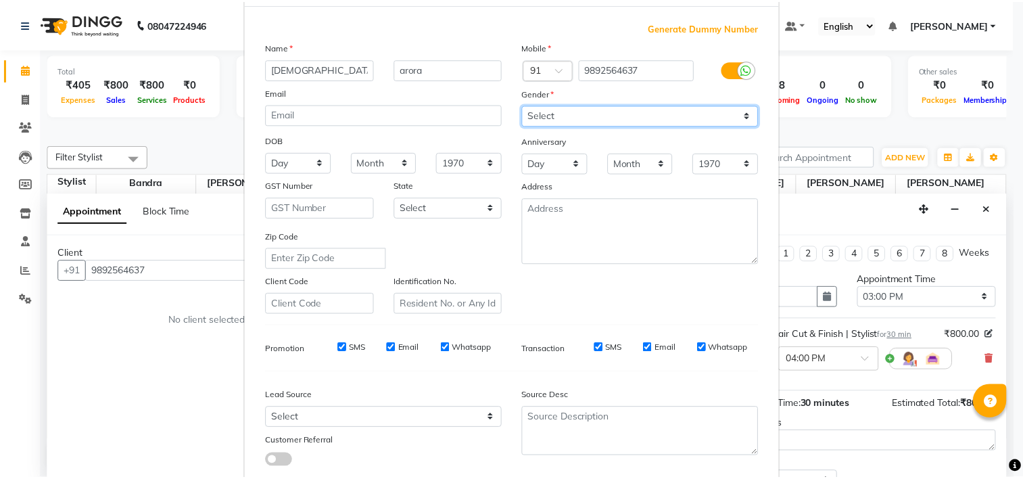
scroll to position [151, 0]
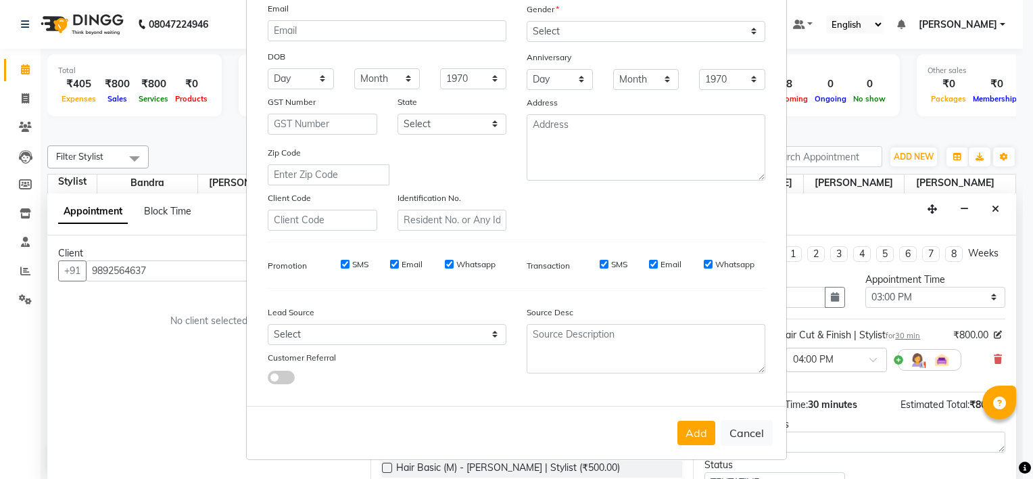
click at [689, 433] on button "Add" at bounding box center [696, 432] width 38 height 24
select select
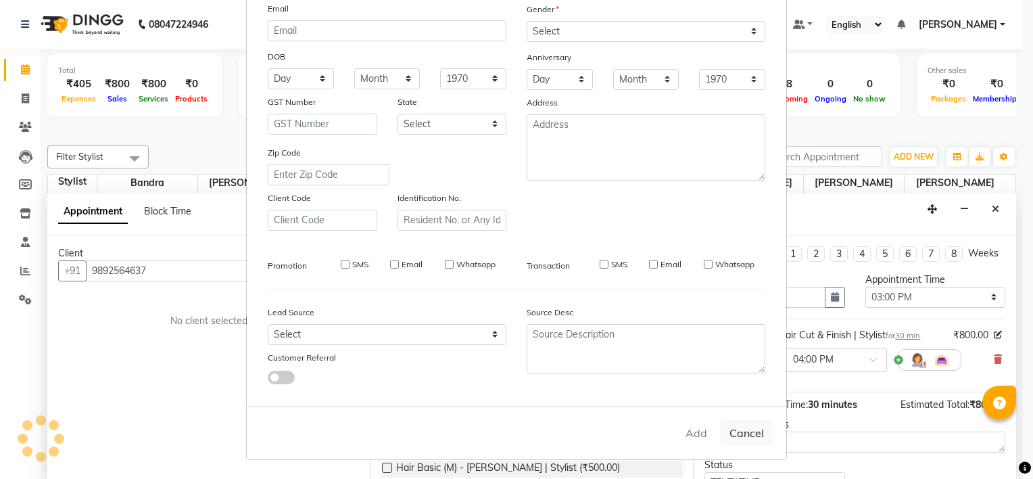
select select
checkbox input "false"
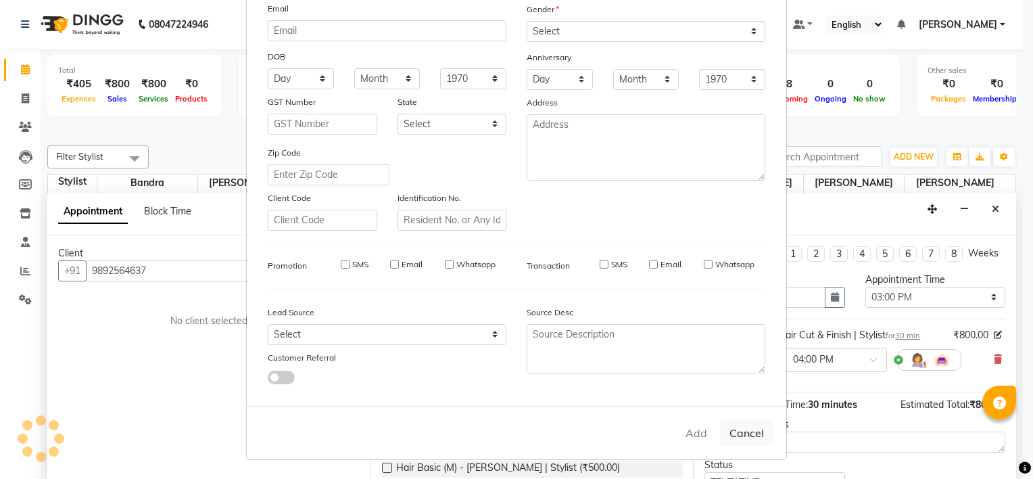
checkbox input "false"
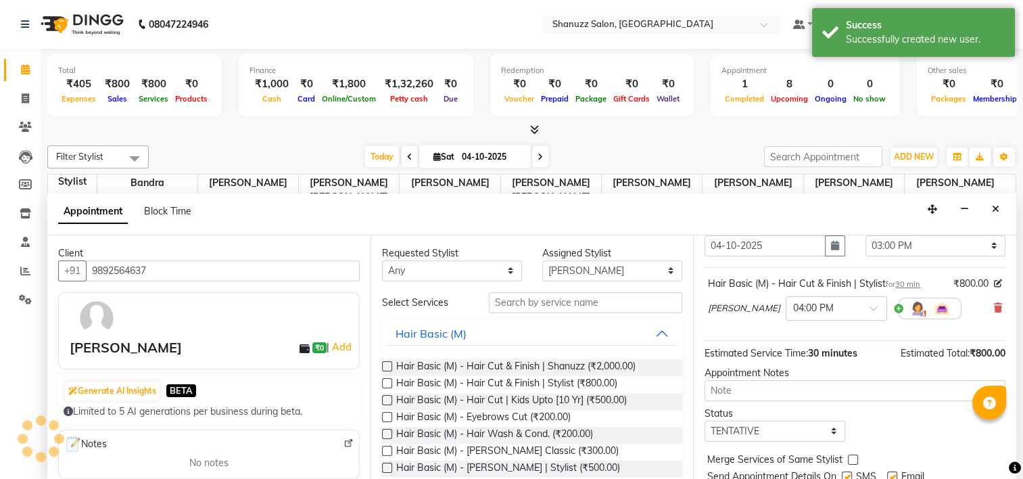
scroll to position [109, 0]
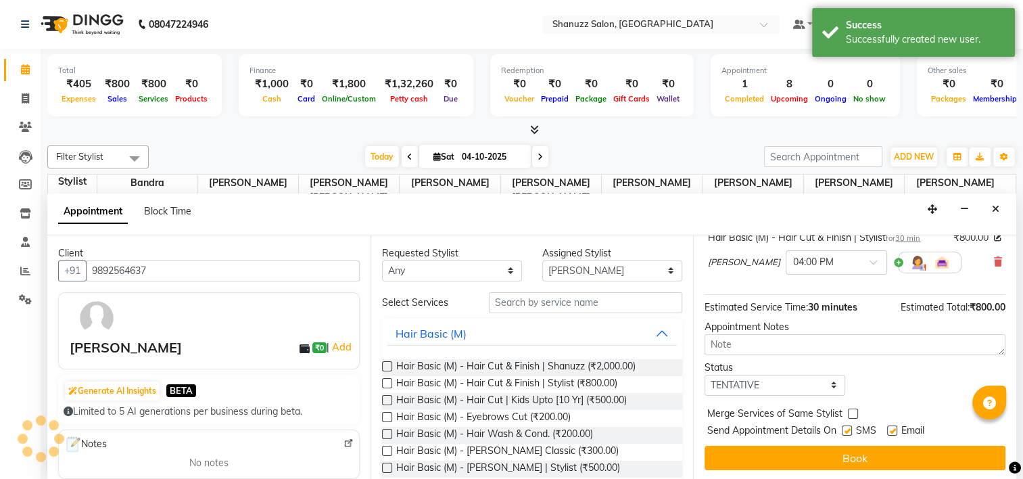
click at [735, 272] on div "[PERSON_NAME] × 04:00 PM" at bounding box center [834, 262] width 253 height 35
click at [577, 265] on select "Select Bandra [PERSON_NAME] [PERSON_NAME] [PERSON_NAME] [PERSON_NAME] [PERSON_N…" at bounding box center [612, 270] width 140 height 21
select select "93080"
click at [542, 260] on select "Select Bandra [PERSON_NAME] [PERSON_NAME] [PERSON_NAME] [PERSON_NAME] [PERSON_N…" at bounding box center [612, 270] width 140 height 21
click at [446, 274] on select "Any Bandra [PERSON_NAME] [PERSON_NAME] [PERSON_NAME] [PERSON_NAME] [PERSON_NAME…" at bounding box center [452, 270] width 140 height 21
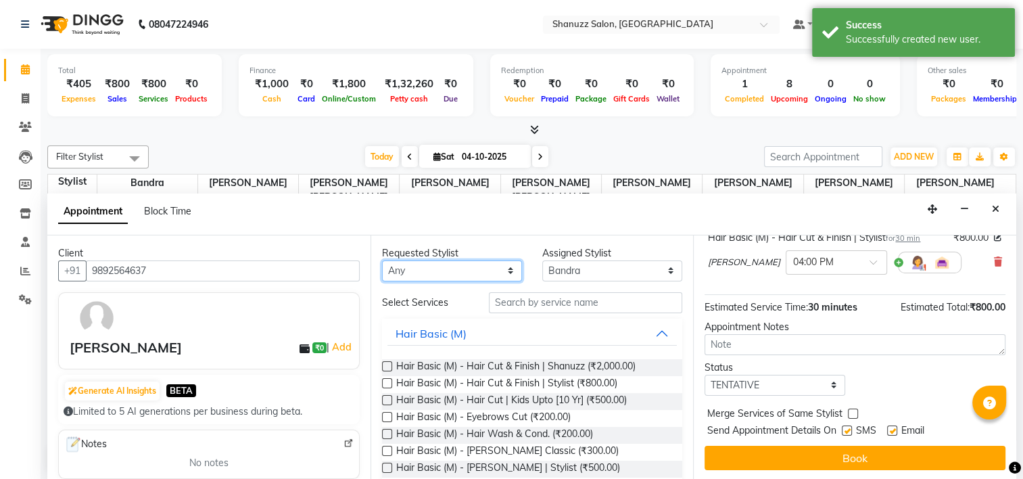
click at [382, 260] on select "Any Bandra [PERSON_NAME] [PERSON_NAME] [PERSON_NAME] [PERSON_NAME] [PERSON_NAME…" at bounding box center [452, 270] width 140 height 21
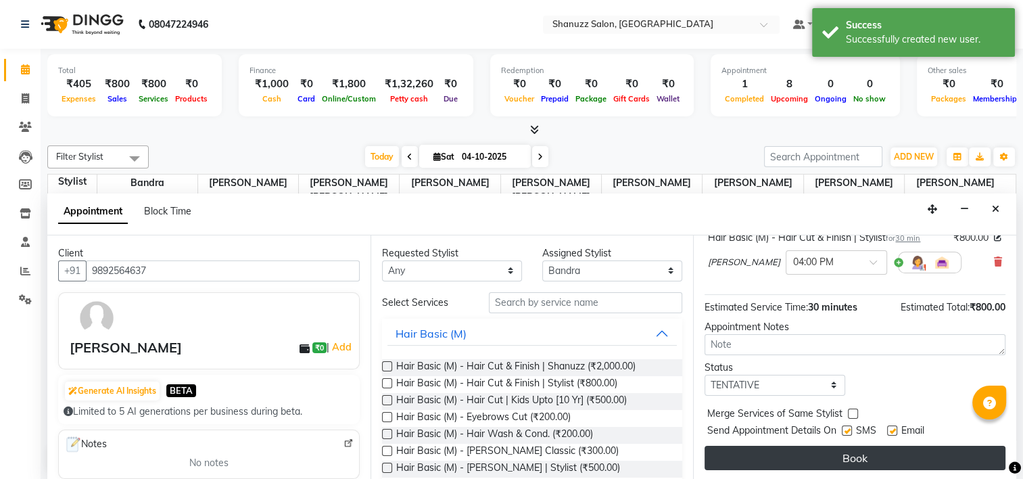
click at [791, 447] on button "Book" at bounding box center [854, 457] width 301 height 24
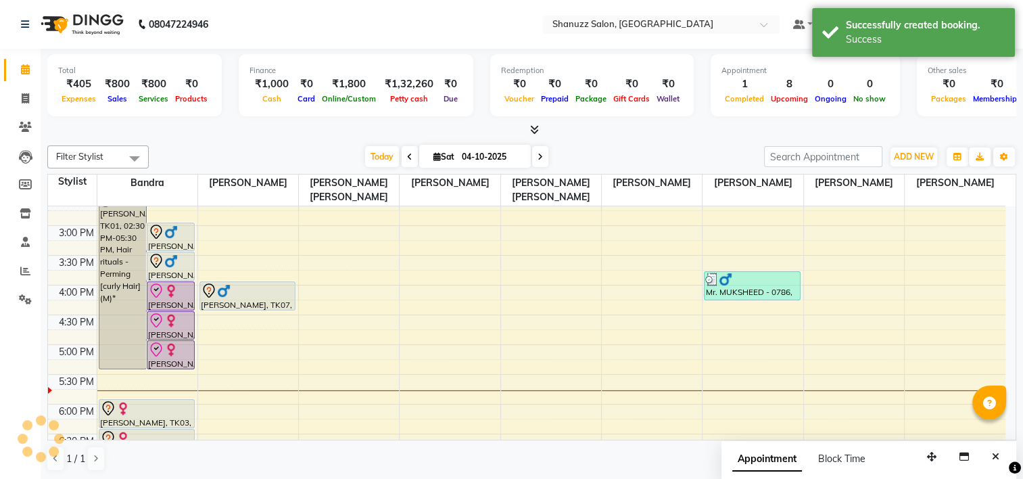
scroll to position [0, 0]
click at [407, 157] on icon at bounding box center [409, 157] width 5 height 8
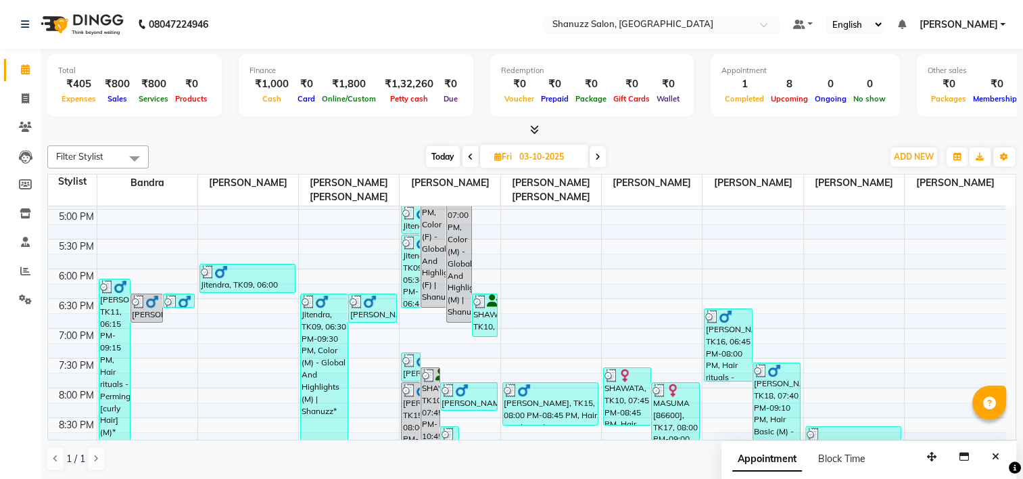
click at [599, 157] on span at bounding box center [597, 156] width 16 height 21
type input "04-10-2025"
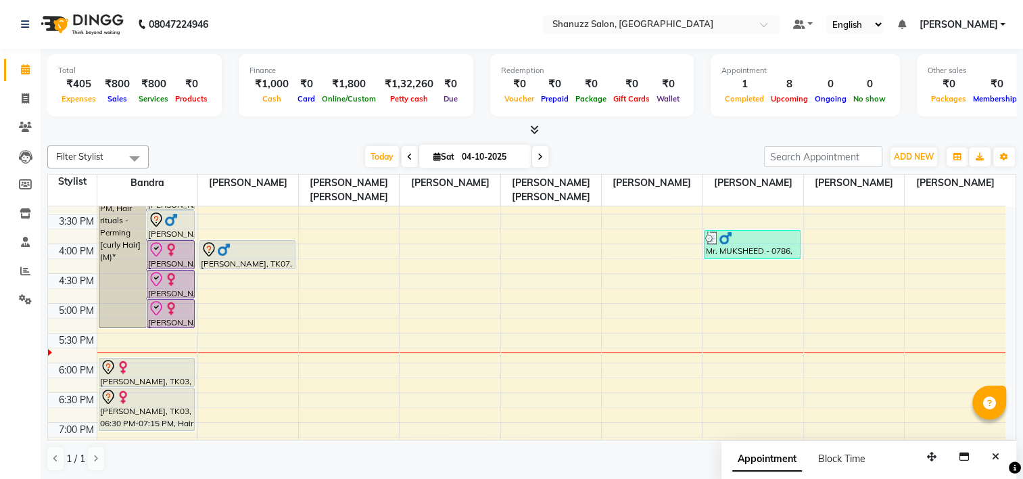
scroll to position [387, 0]
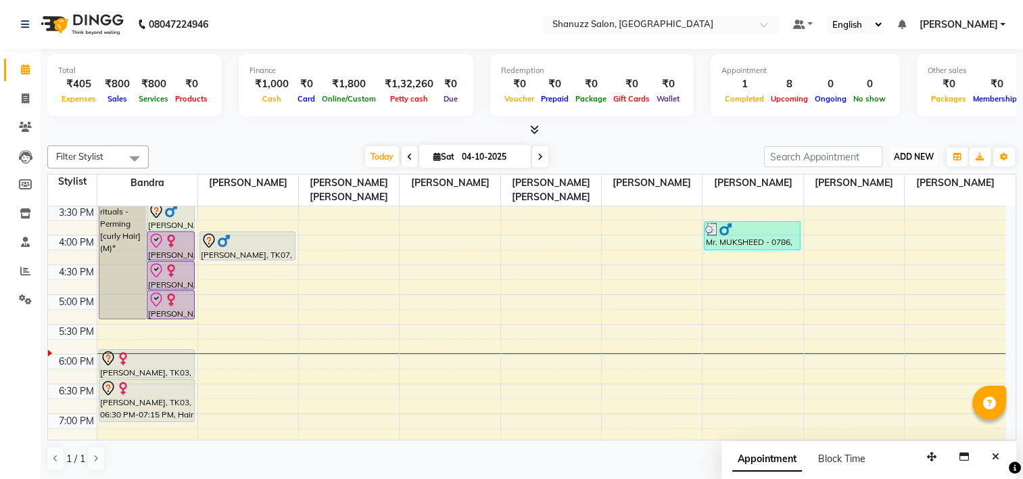
click at [909, 151] on span "ADD NEW" at bounding box center [913, 156] width 40 height 10
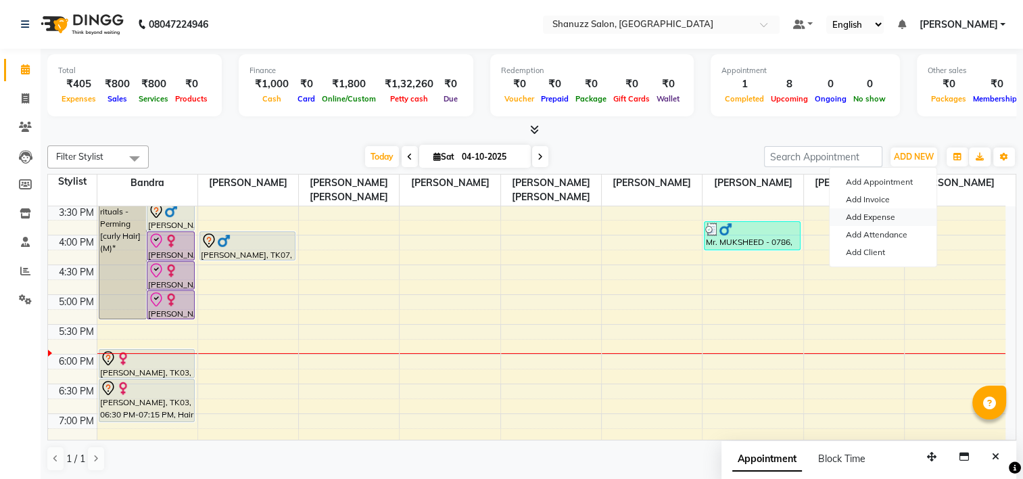
click at [886, 216] on link "Add Expense" at bounding box center [882, 217] width 107 height 18
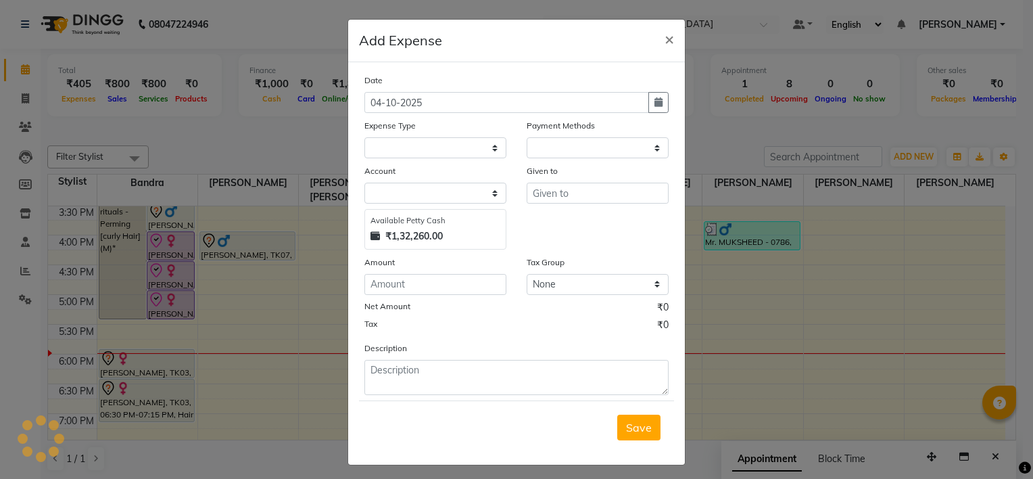
select select "1"
select select "8329"
click at [468, 140] on select "Select Bisleri CCTV and all other client welfare Conveyance Courier & Postage e…" at bounding box center [435, 147] width 142 height 21
select select "18265"
click at [364, 139] on select "Select Bisleri CCTV and all other client welfare Conveyance Courier & Postage e…" at bounding box center [435, 147] width 142 height 21
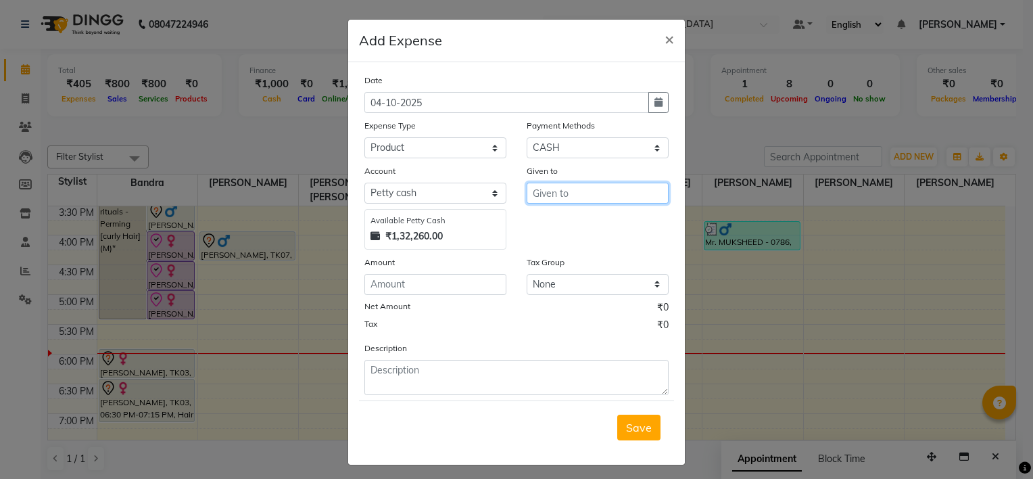
click at [567, 192] on input "text" at bounding box center [598, 192] width 142 height 21
click at [549, 226] on span "Mayuri" at bounding box center [561, 223] width 36 height 14
type input "[PERSON_NAME]"
click at [450, 269] on div "Amount" at bounding box center [435, 264] width 142 height 19
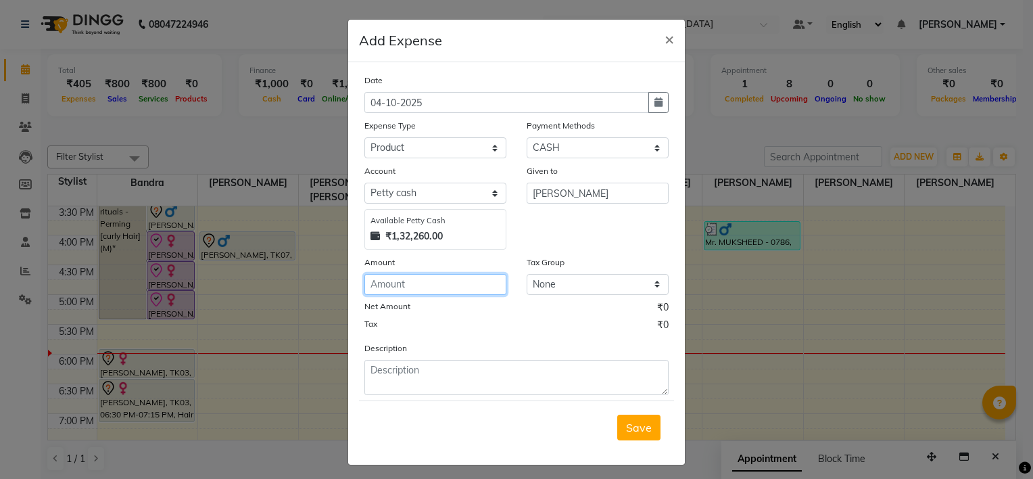
click at [443, 283] on input "number" at bounding box center [435, 284] width 142 height 21
type input "388"
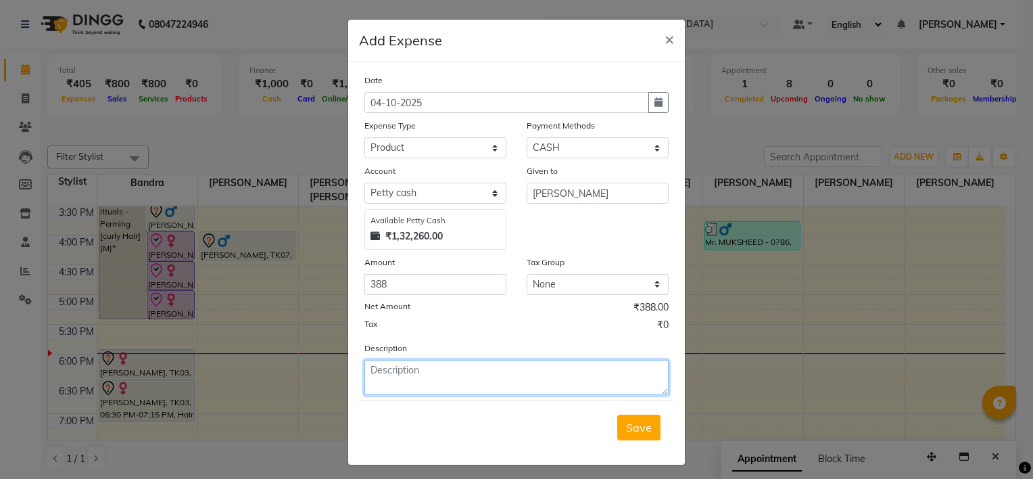
click at [433, 393] on textarea at bounding box center [516, 377] width 304 height 35
type textarea "Velocity lotion and travel."
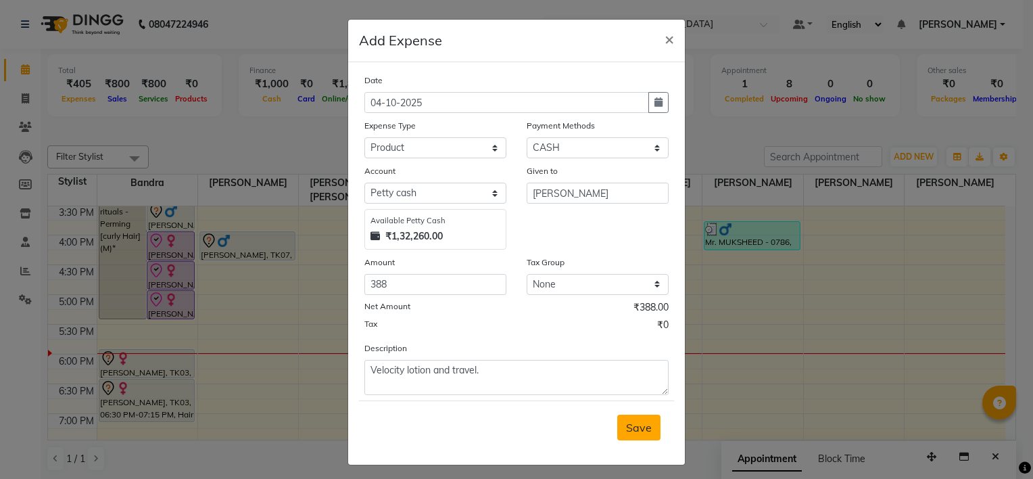
click at [654, 435] on button "Save" at bounding box center [638, 427] width 43 height 26
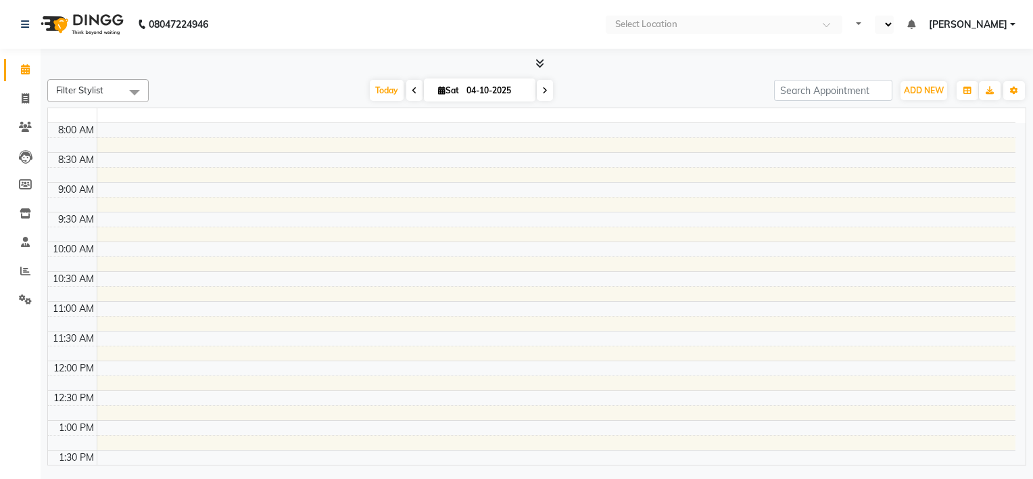
select select "en"
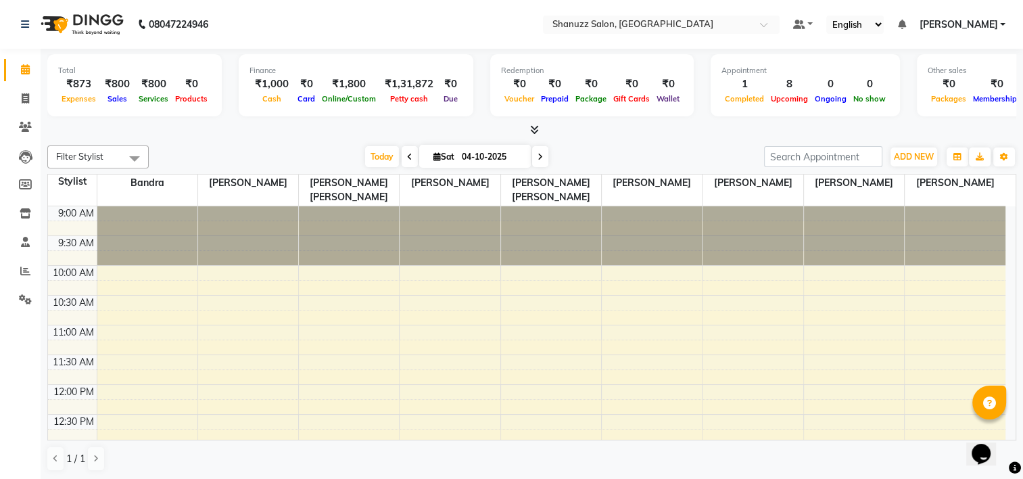
drag, startPoint x: 643, startPoint y: 460, endPoint x: 957, endPoint y: 492, distance: 315.2
click at [957, 478] on html "08047224946 Select Location × Shanuzz Salon, Bandra West Default Panel My Panel…" at bounding box center [511, 239] width 1023 height 479
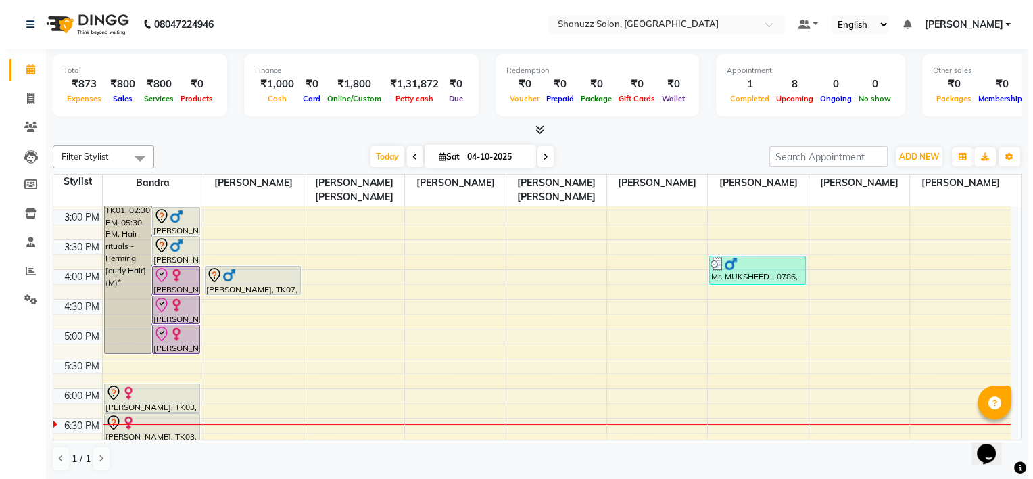
scroll to position [355, 0]
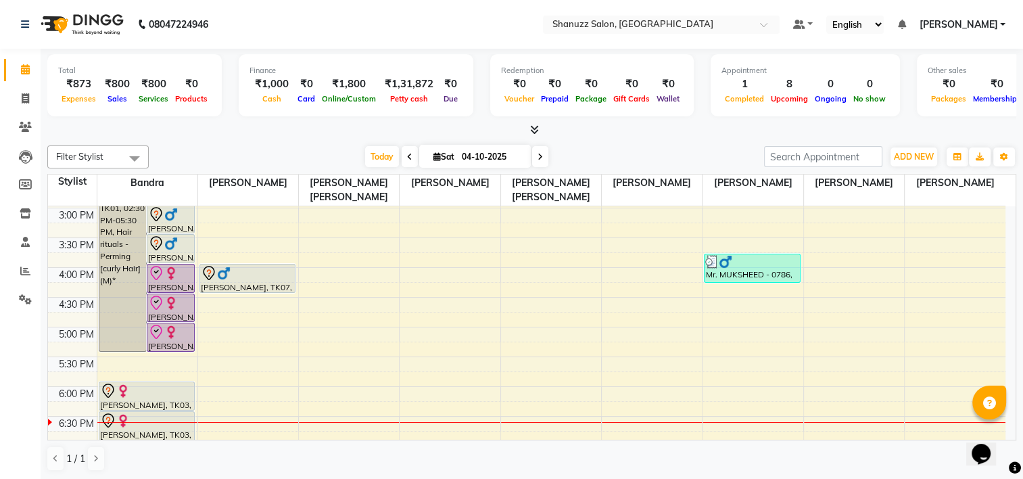
click at [1014, 325] on div "9:00 AM 9:30 AM 10:00 AM 10:30 AM 11:00 AM 11:30 AM 12:00 PM 12:30 PM 1:00 PM 1…" at bounding box center [531, 323] width 967 height 234
drag, startPoint x: 0, startPoint y: 180, endPoint x: 248, endPoint y: 235, distance: 254.0
drag, startPoint x: 248, startPoint y: 235, endPoint x: 166, endPoint y: 281, distance: 93.8
click at [166, 281] on div "[PERSON_NAME], TK02, 04:00 PM-04:30 PM, Hair Basic (F) - Hair Cut & Finish | St…" at bounding box center [170, 278] width 47 height 28
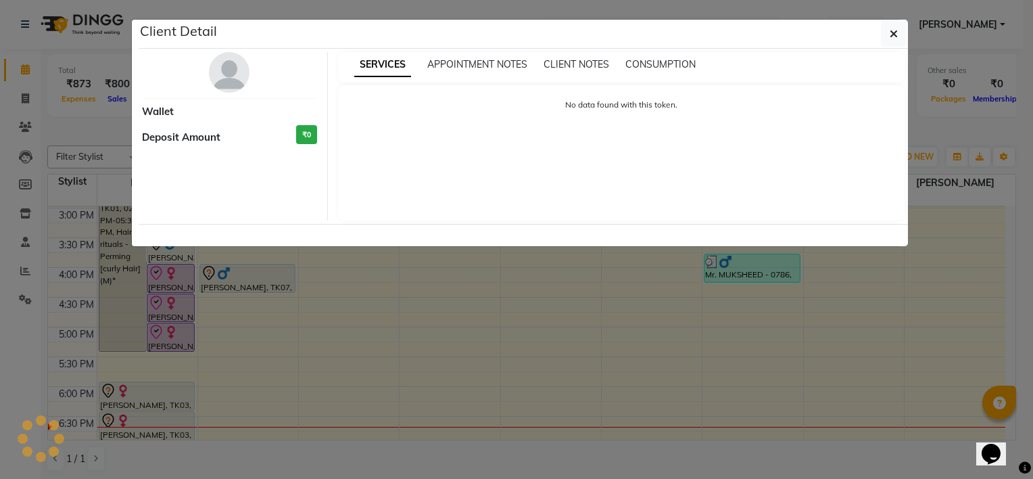
select select "8"
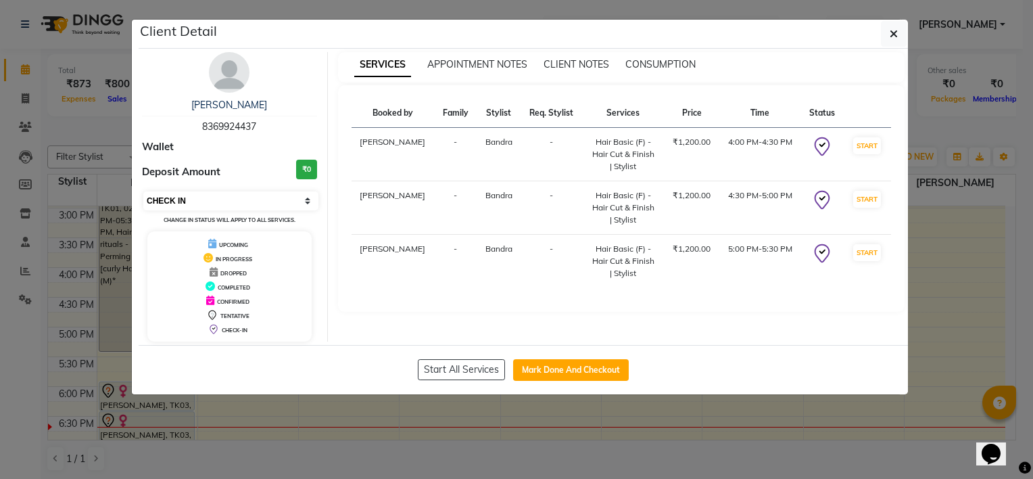
click at [266, 195] on select "Select IN SERVICE CONFIRMED TENTATIVE CHECK IN MARK DONE DROPPED UPCOMING" at bounding box center [230, 200] width 175 height 19
click at [434, 285] on td "-" at bounding box center [455, 261] width 43 height 53
click at [554, 370] on button "Mark Done And Checkout" at bounding box center [571, 370] width 116 height 22
select select "service"
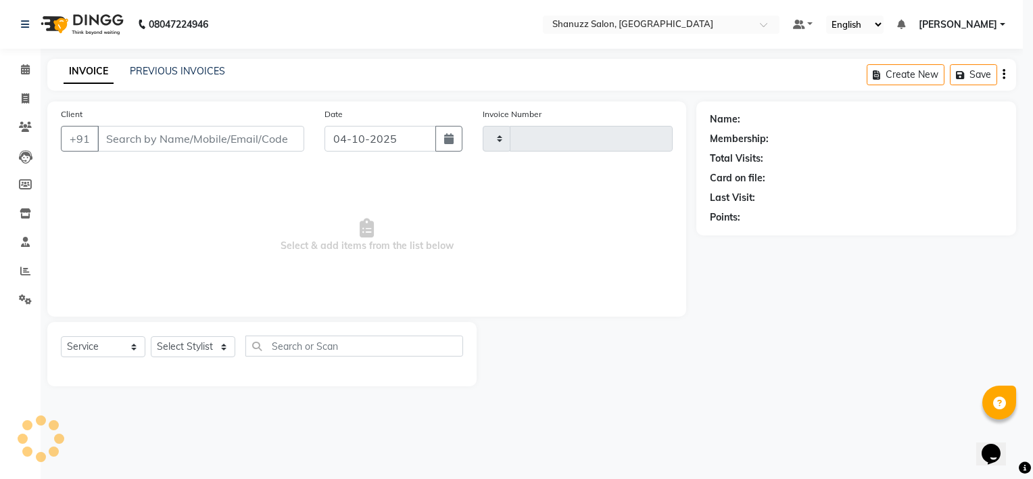
type input "1900"
select select "9055"
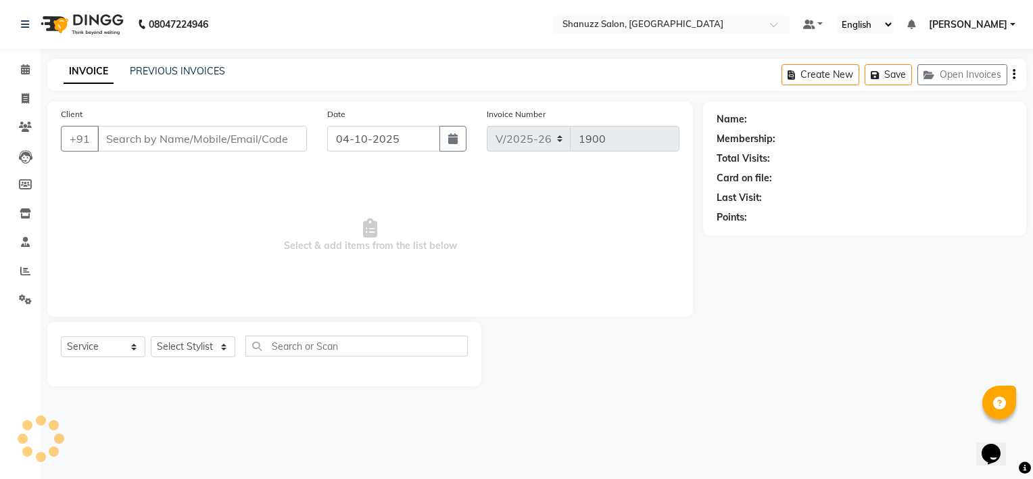
type input "8369924437"
select select "93080"
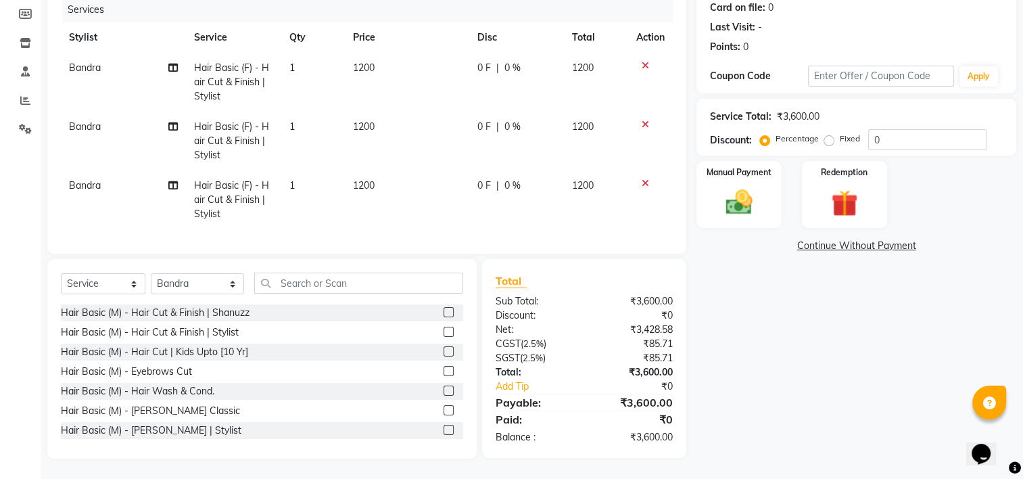
scroll to position [46, 0]
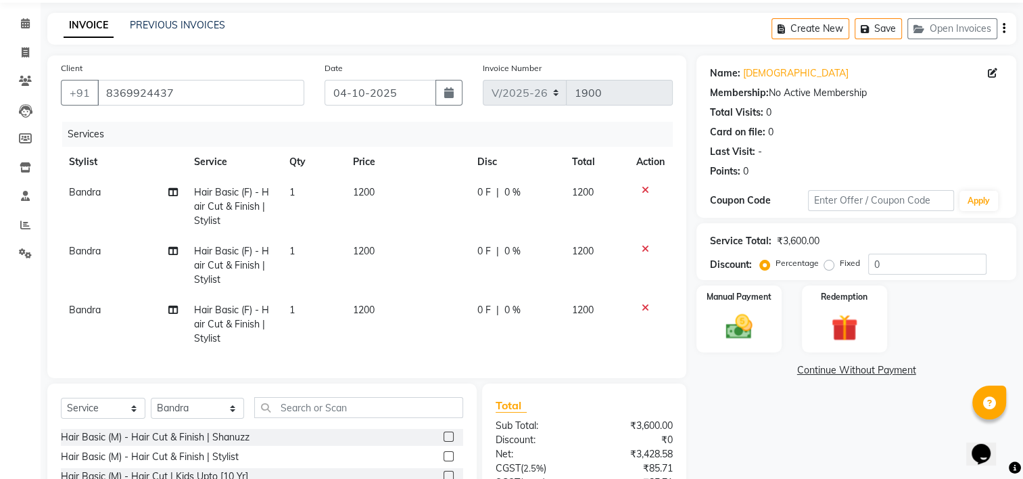
click at [83, 199] on td "Bandra" at bounding box center [123, 206] width 125 height 59
select select "93080"
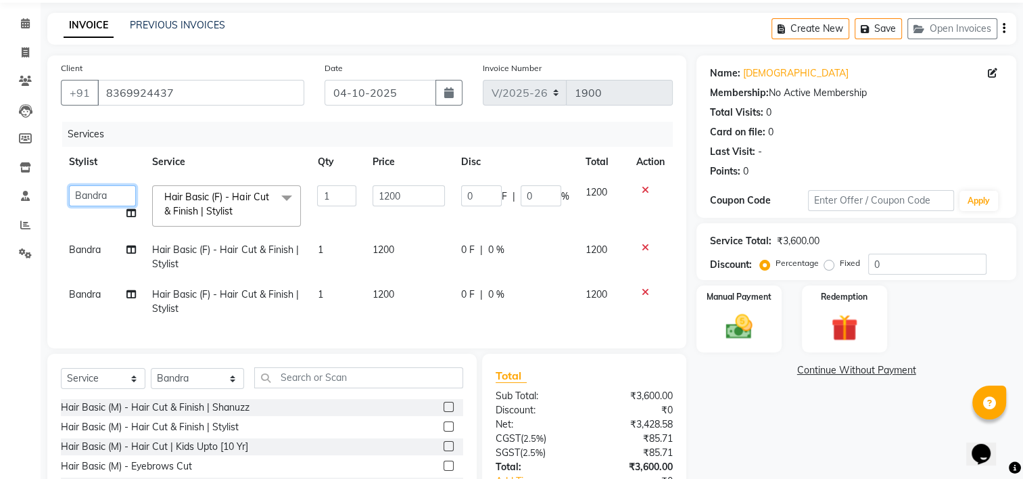
click at [103, 197] on select "Aishwarya Joshi Bandra Faijan Faizan Zakir Bagwan Junaid Alam Khushi Jaiswal Ma…" at bounding box center [102, 195] width 67 height 21
select select "92777"
click at [78, 237] on td "Bandra" at bounding box center [102, 257] width 83 height 45
select select "93080"
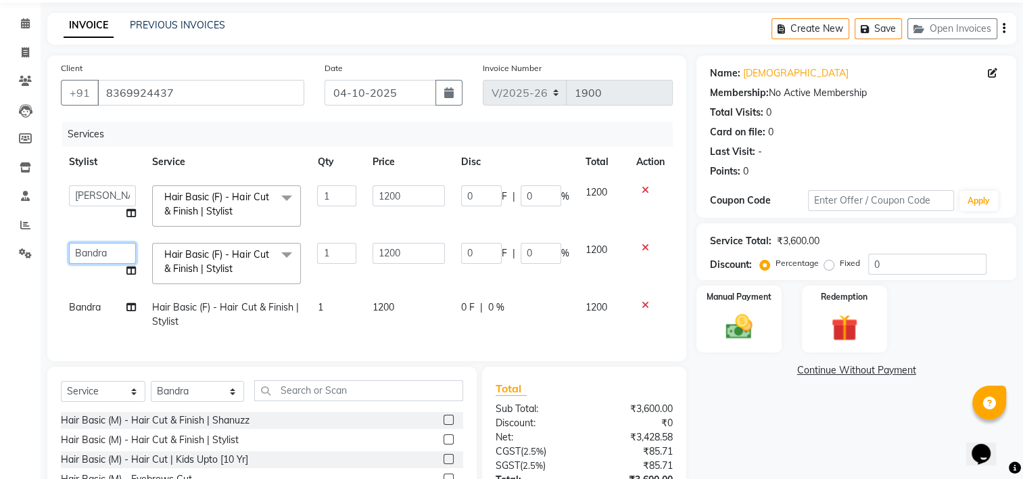
click at [80, 252] on select "Aishwarya Joshi Bandra Faijan Faizan Zakir Bagwan Junaid Alam Khushi Jaiswal Ma…" at bounding box center [102, 253] width 67 height 21
select select "92776"
click at [93, 302] on span "Bandra" at bounding box center [85, 307] width 32 height 12
select select "93080"
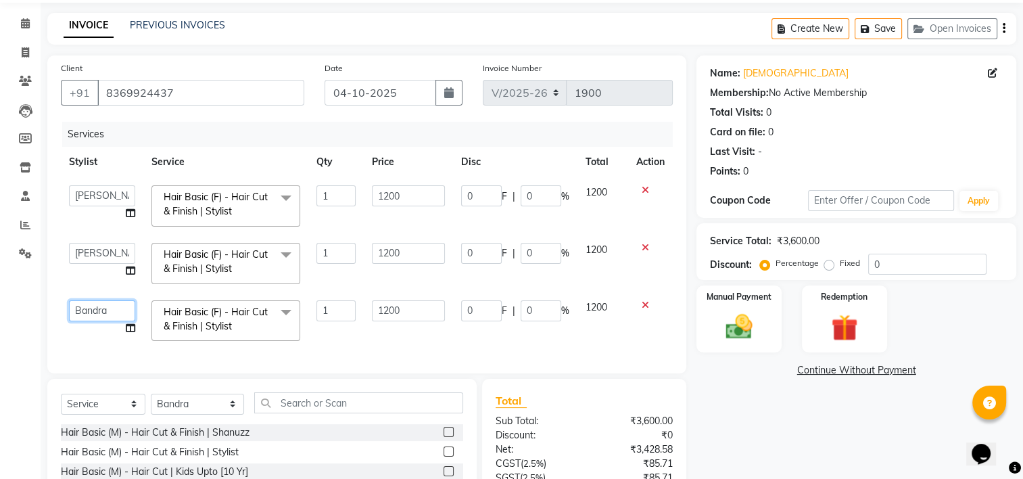
click at [92, 309] on select "Aishwarya Joshi Bandra Faijan Faizan Zakir Bagwan Junaid Alam Khushi Jaiswal Ma…" at bounding box center [102, 310] width 66 height 21
select select "92776"
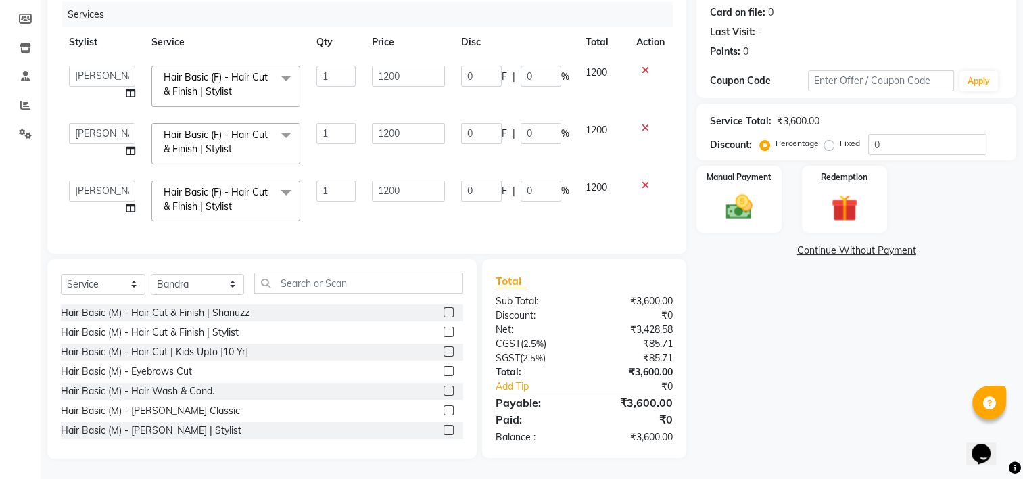
scroll to position [0, 0]
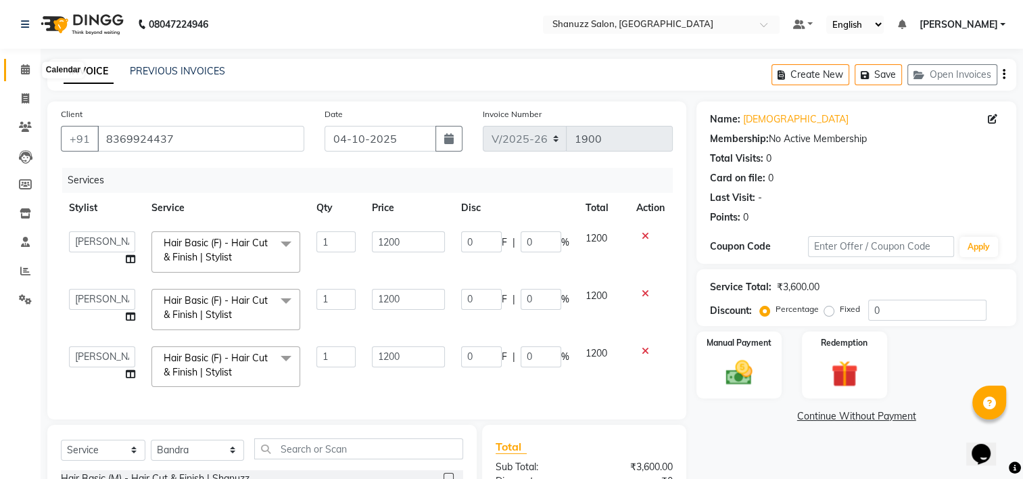
click at [34, 72] on span at bounding box center [26, 70] width 24 height 16
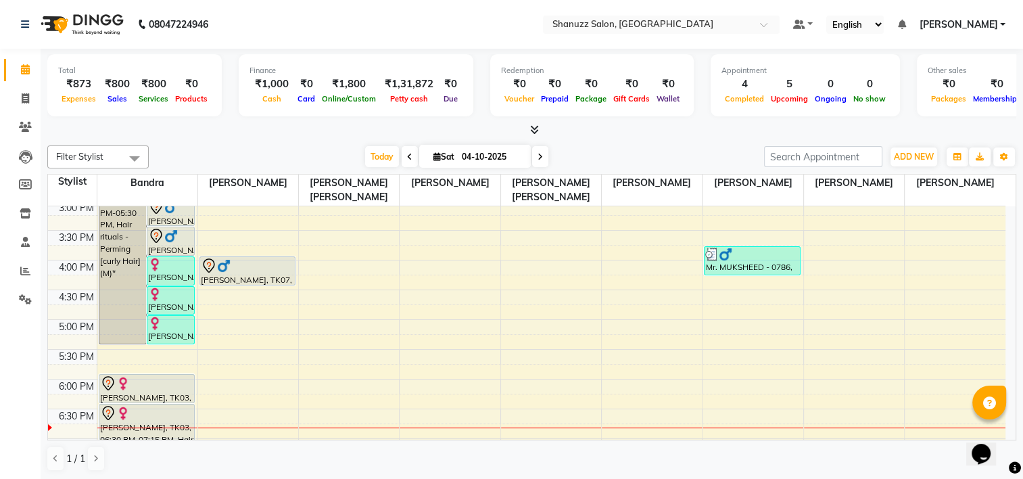
scroll to position [364, 0]
click at [479, 148] on input "04-10-2025" at bounding box center [492, 157] width 68 height 20
select select "10"
select select "2025"
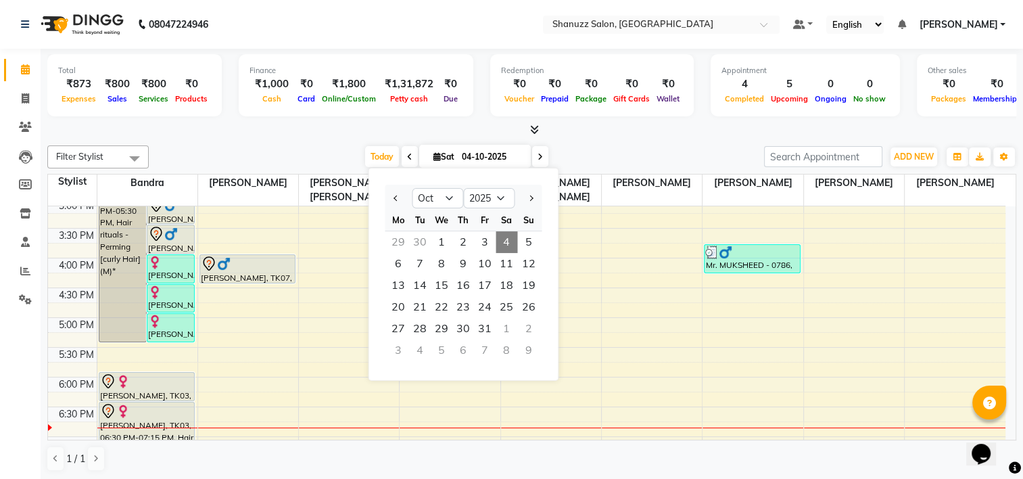
click at [7, 358] on div "Calendar Invoice Clients Leads Members Inventory Staff Reports Settings Complet…" at bounding box center [91, 249] width 182 height 421
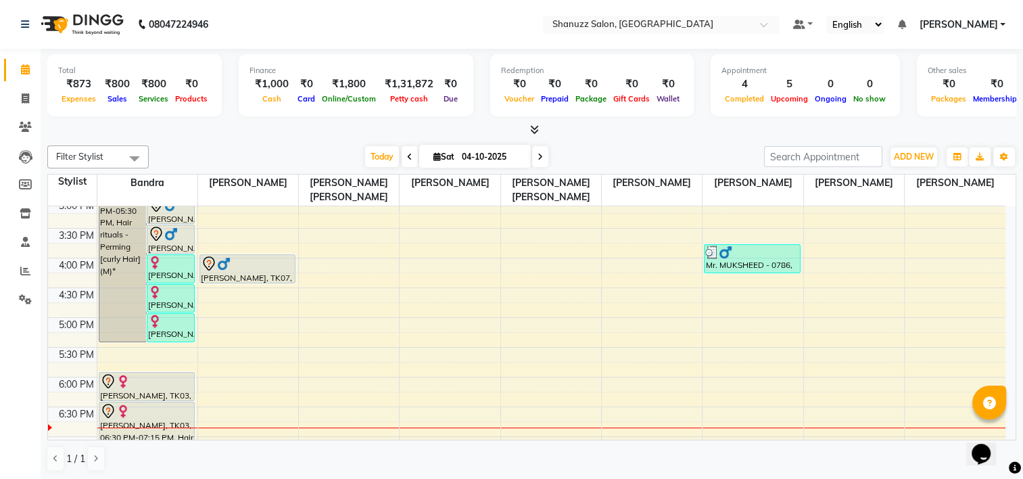
scroll to position [324, 0]
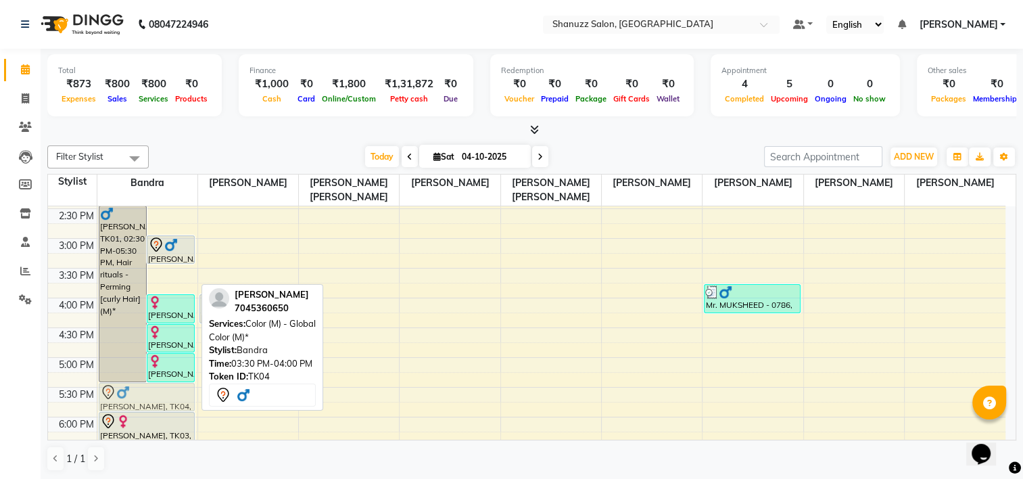
drag, startPoint x: 170, startPoint y: 285, endPoint x: 187, endPoint y: 397, distance: 114.0
click at [187, 397] on div "pranit kadam, TK01, 02:30 PM-05:30 PM, Hair rituals - Perming [curly Hair] (M)*…" at bounding box center [147, 298] width 100 height 832
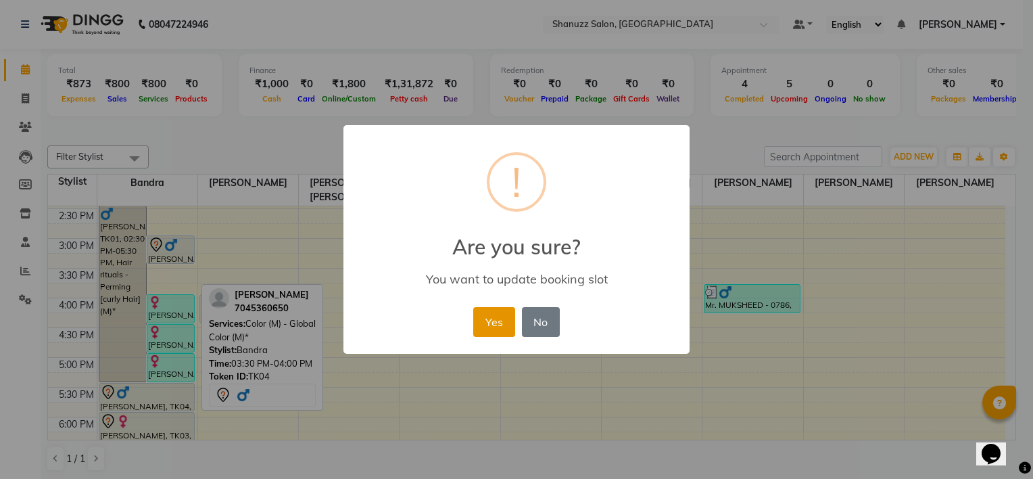
click at [488, 317] on button "Yes" at bounding box center [493, 322] width 41 height 30
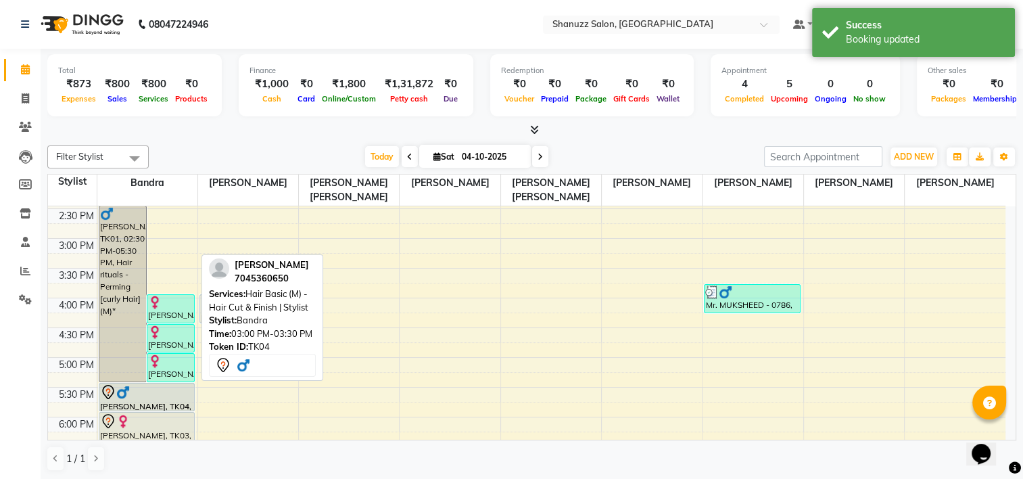
drag, startPoint x: 172, startPoint y: 247, endPoint x: 177, endPoint y: 392, distance: 145.4
click at [177, 393] on div "pranit kadam, TK01, 02:30 PM-05:30 PM, Hair rituals - Perming [curly Hair] (M)*…" at bounding box center [147, 298] width 100 height 832
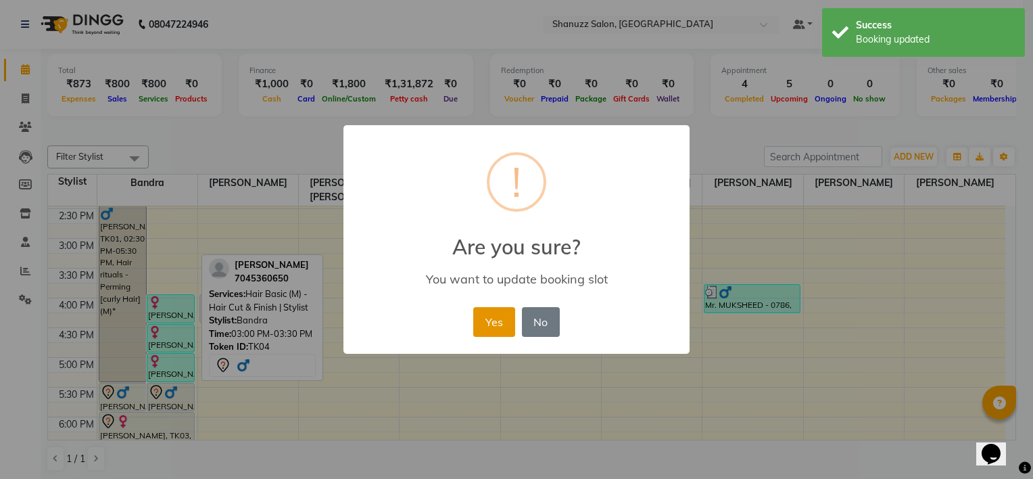
click at [489, 319] on button "Yes" at bounding box center [493, 322] width 41 height 30
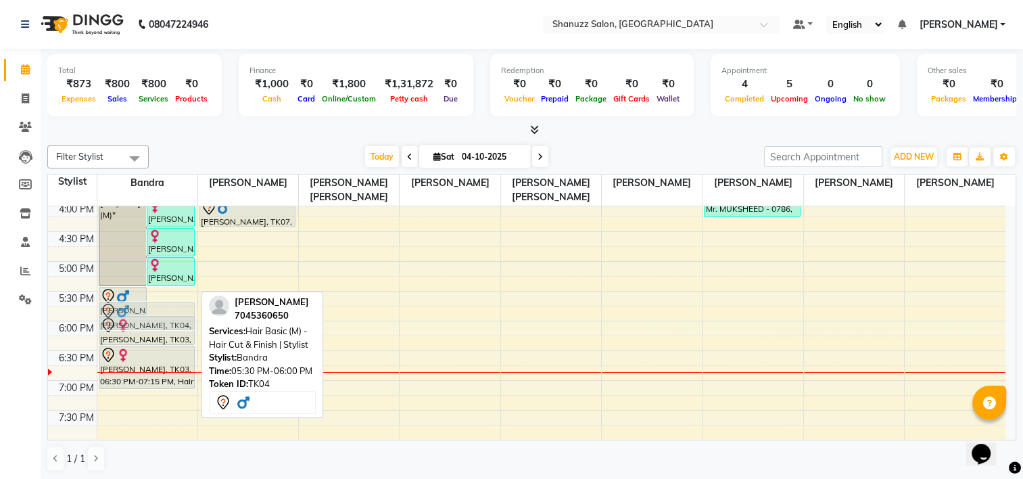
scroll to position [420, 0]
drag, startPoint x: 157, startPoint y: 342, endPoint x: 176, endPoint y: 308, distance: 39.1
click at [176, 308] on div "pranit kadam, TK01, 02:30 PM-05:30 PM, Hair rituals - Perming [curly Hair] (M)*…" at bounding box center [147, 202] width 100 height 832
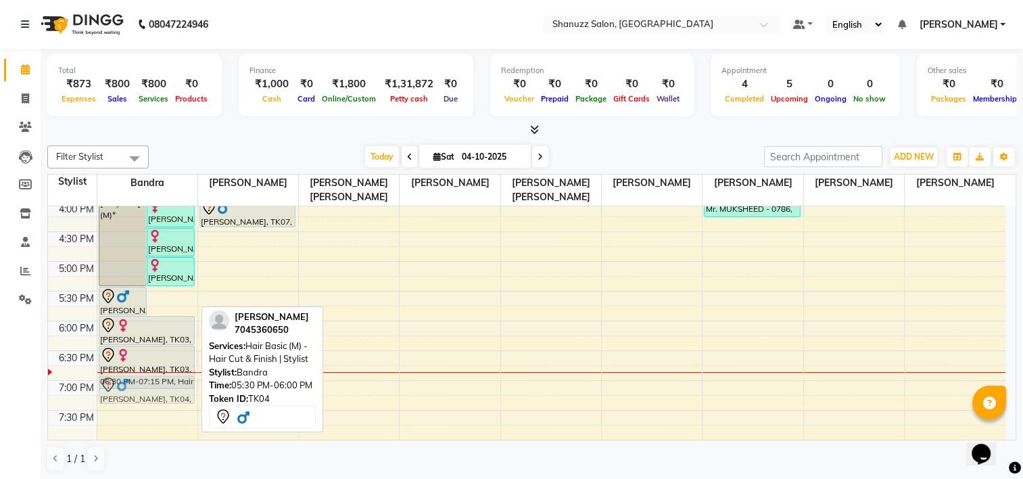
drag, startPoint x: 165, startPoint y: 300, endPoint x: 178, endPoint y: 421, distance: 121.7
click at [179, 424] on div "pranit kadam, TK01, 02:30 PM-05:30 PM, Hair rituals - Perming [curly Hair] (M)*…" at bounding box center [147, 202] width 100 height 832
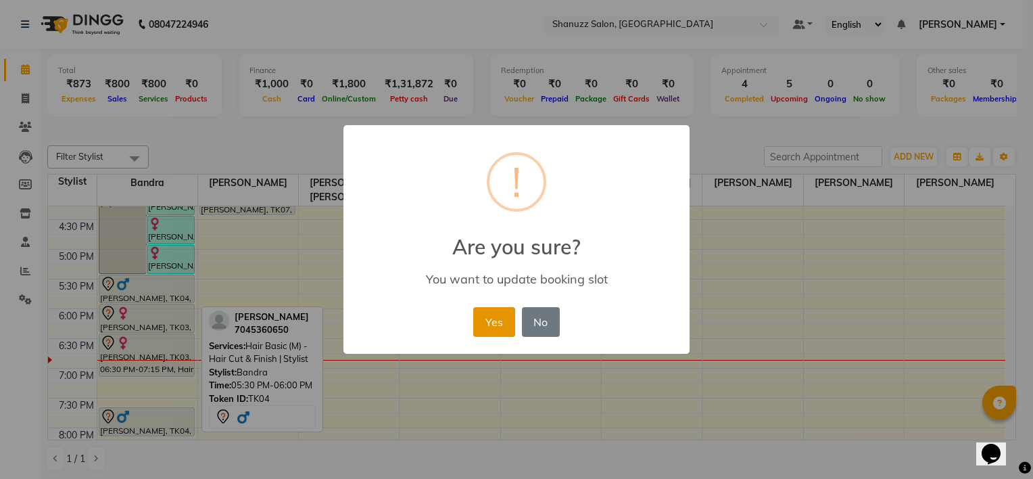
click at [497, 329] on button "Yes" at bounding box center [493, 322] width 41 height 30
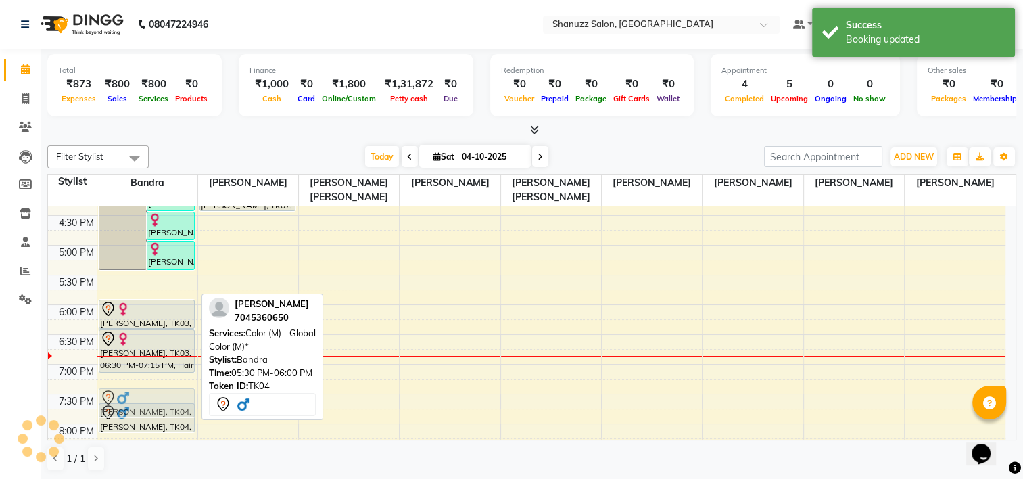
drag, startPoint x: 135, startPoint y: 289, endPoint x: 137, endPoint y: 407, distance: 117.6
click at [137, 411] on div "pranit kadam, TK01, 02:30 PM-05:30 PM, Hair rituals - Perming [curly Hair] (M)*…" at bounding box center [147, 186] width 100 height 832
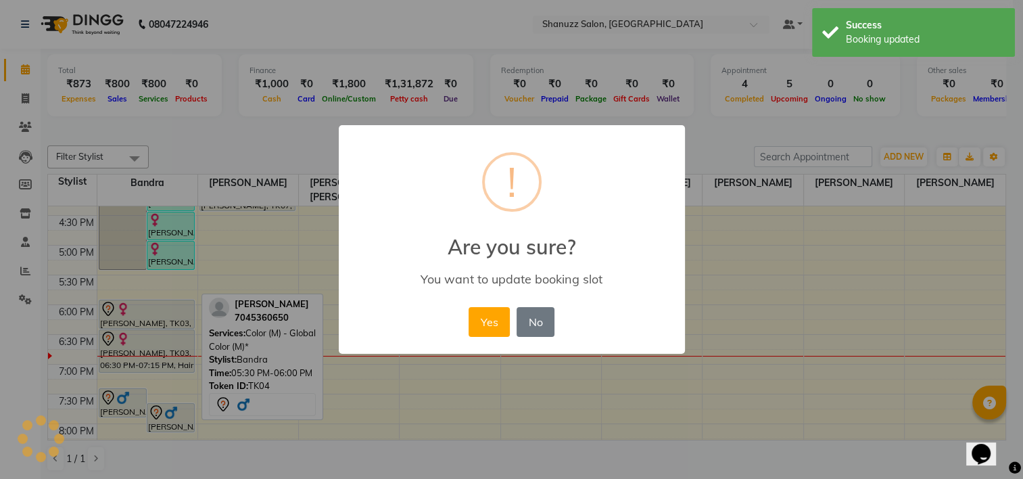
scroll to position [437, 0]
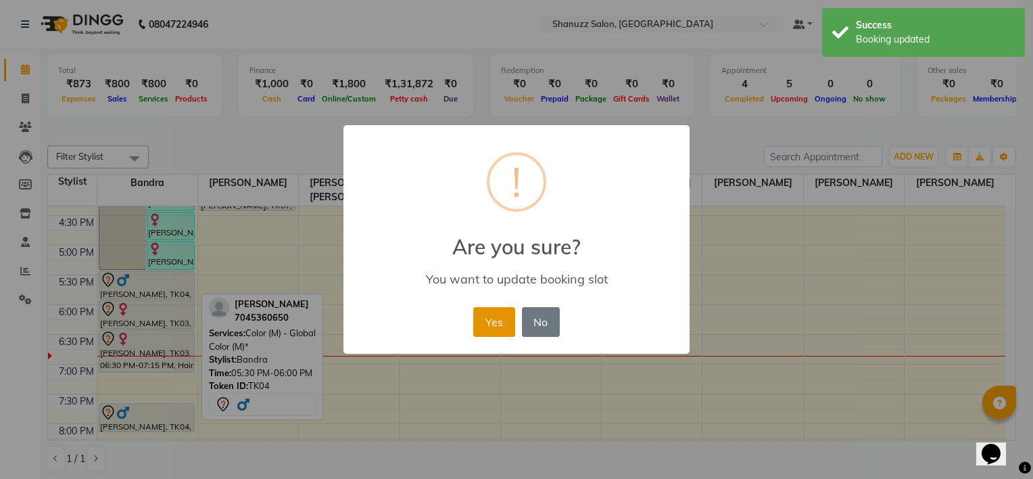
click at [492, 324] on button "Yes" at bounding box center [493, 322] width 41 height 30
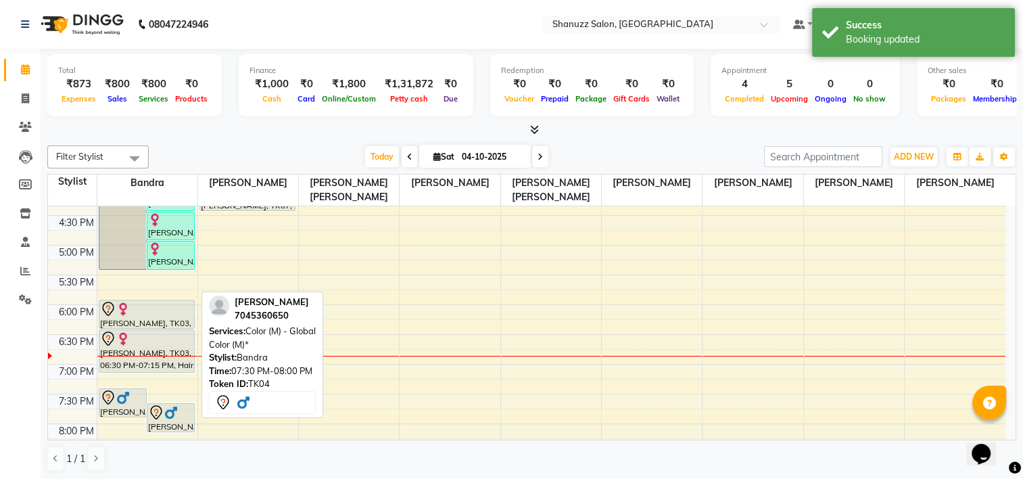
click at [94, 394] on div "7:30 PM" at bounding box center [76, 401] width 41 height 14
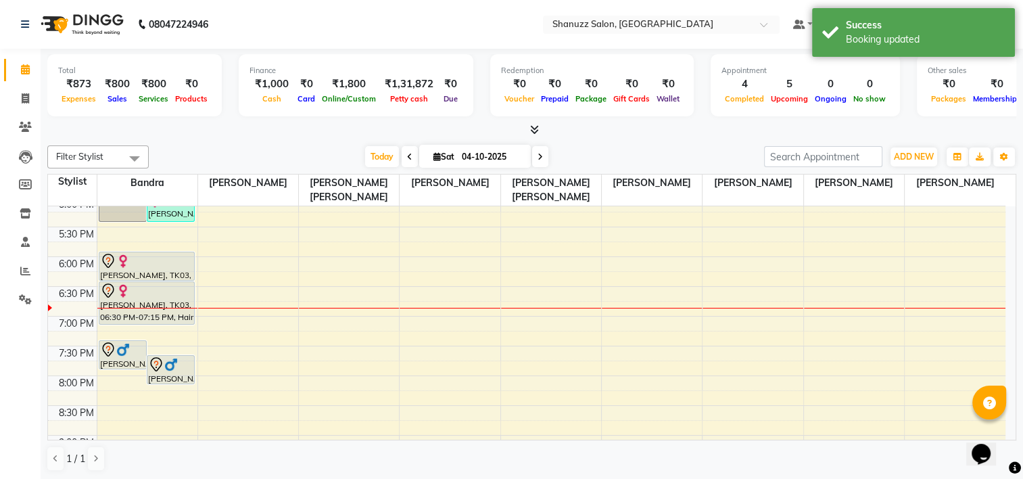
scroll to position [487, 0]
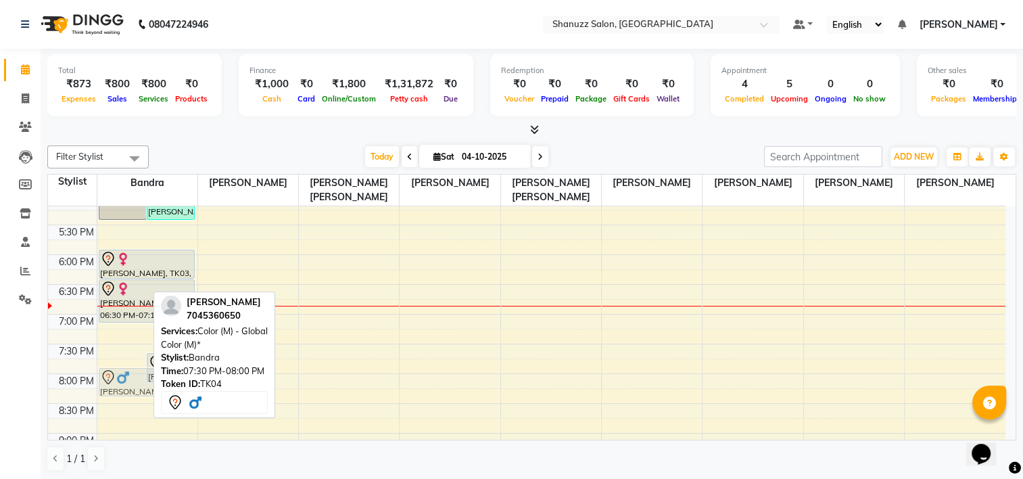
drag, startPoint x: 128, startPoint y: 348, endPoint x: 128, endPoint y: 377, distance: 29.1
click at [128, 377] on div "pranit kadam, TK01, 02:30 PM-05:30 PM, Hair rituals - Perming [curly Hair] (M)*…" at bounding box center [147, 136] width 100 height 832
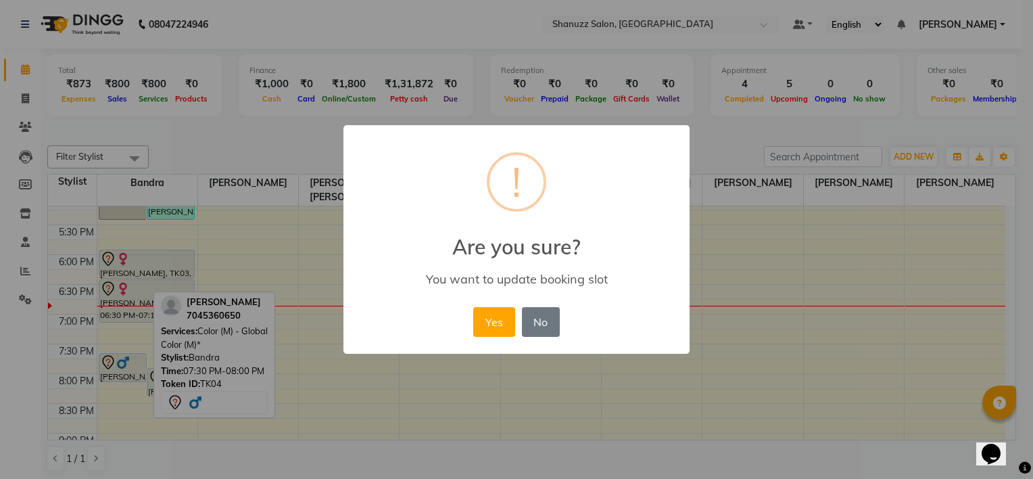
drag, startPoint x: 484, startPoint y: 324, endPoint x: 401, endPoint y: 312, distance: 83.3
click at [483, 324] on button "Yes" at bounding box center [493, 322] width 41 height 30
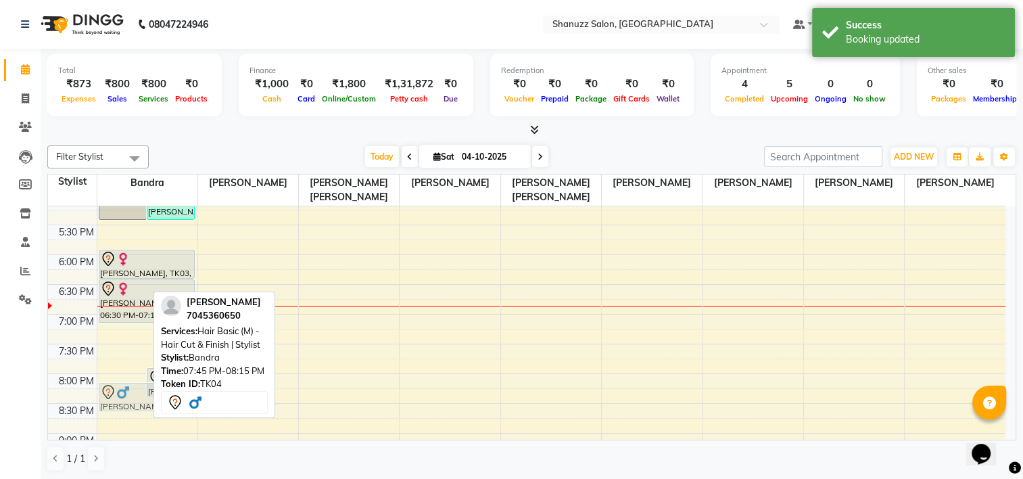
click at [130, 389] on div "pranit kadam, TK01, 02:30 PM-05:30 PM, Hair rituals - Perming [curly Hair] (M)*…" at bounding box center [147, 136] width 100 height 832
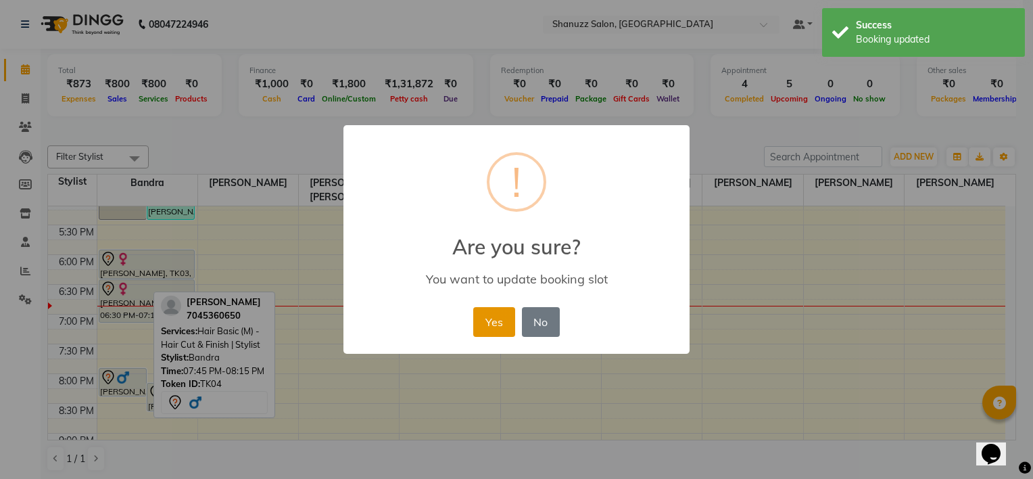
click at [489, 333] on button "Yes" at bounding box center [493, 322] width 41 height 30
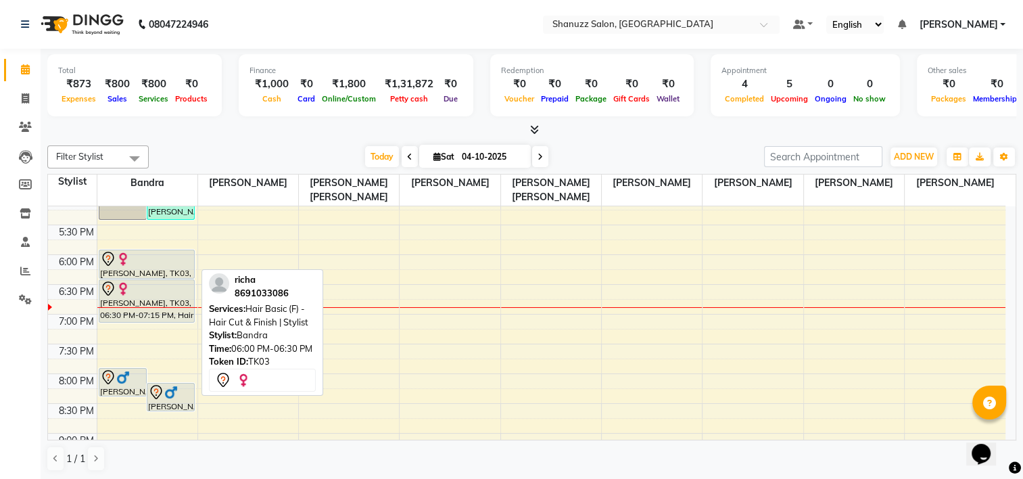
click at [128, 268] on div "[PERSON_NAME], TK03, 06:00 PM-06:30 PM, Hair Basic (F) - Hair Cut & Finish | St…" at bounding box center [146, 264] width 95 height 28
click at [160, 265] on div "[PERSON_NAME], TK03, 06:00 PM-06:30 PM, Hair Basic (F) - Hair Cut & Finish | St…" at bounding box center [146, 264] width 95 height 28
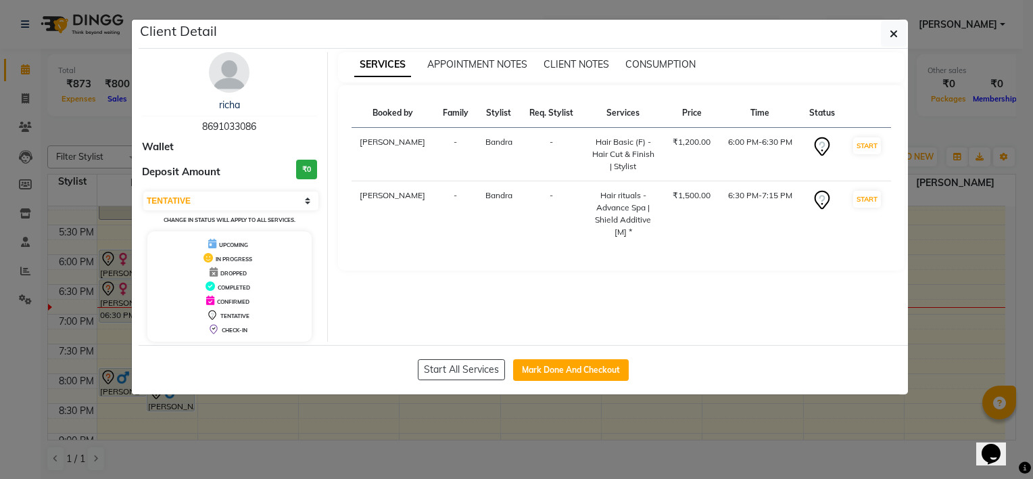
click at [193, 209] on div "Select IN SERVICE CONFIRMED TENTATIVE CHECK IN MARK DONE DROPPED UPCOMING Chang…" at bounding box center [229, 208] width 175 height 36
click at [197, 201] on select "Select IN SERVICE CONFIRMED TENTATIVE CHECK IN MARK DONE DROPPED UPCOMING" at bounding box center [230, 200] width 175 height 19
select select "2"
click at [143, 191] on select "Select IN SERVICE CONFIRMED TENTATIVE CHECK IN MARK DONE DROPPED UPCOMING" at bounding box center [230, 200] width 175 height 19
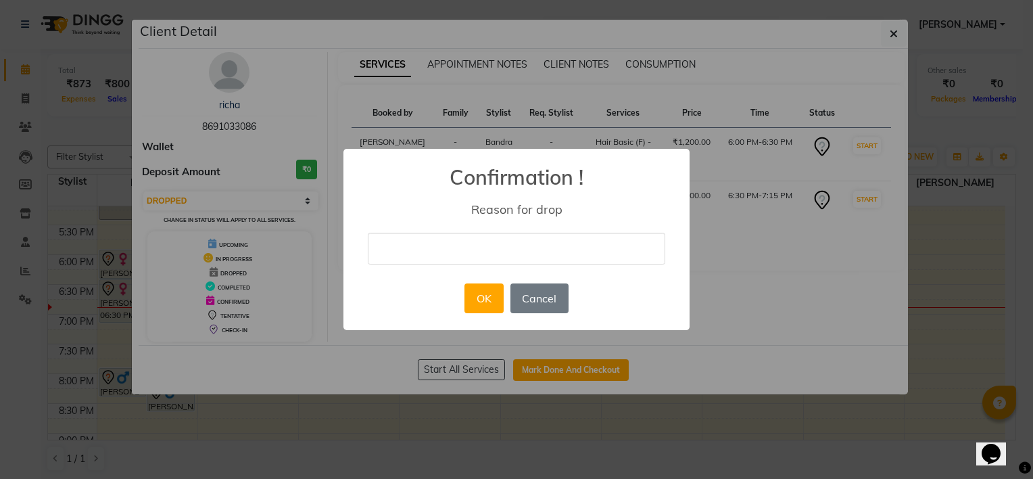
click at [412, 258] on input "text" at bounding box center [516, 248] width 297 height 32
type input "cancel"
click at [491, 297] on button "OK" at bounding box center [483, 298] width 39 height 30
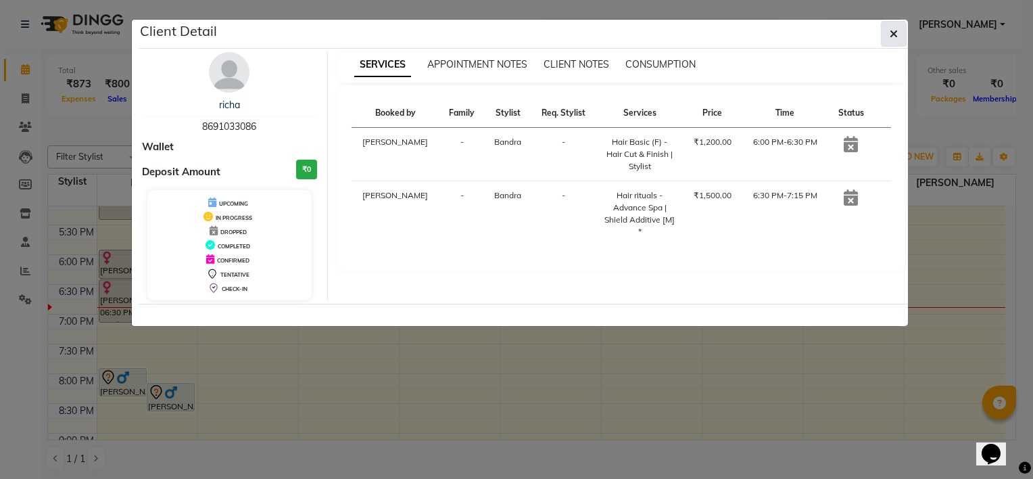
click at [893, 28] on icon "button" at bounding box center [893, 33] width 8 height 11
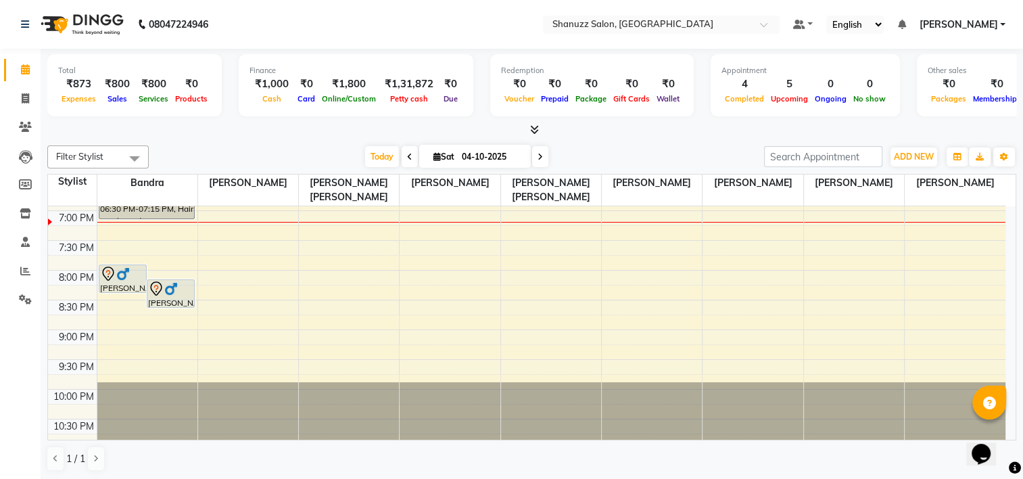
scroll to position [0, 0]
click at [13, 384] on div "Calendar Invoice Clients Leads Members Inventory Staff Reports Settings Complet…" at bounding box center [91, 249] width 182 height 421
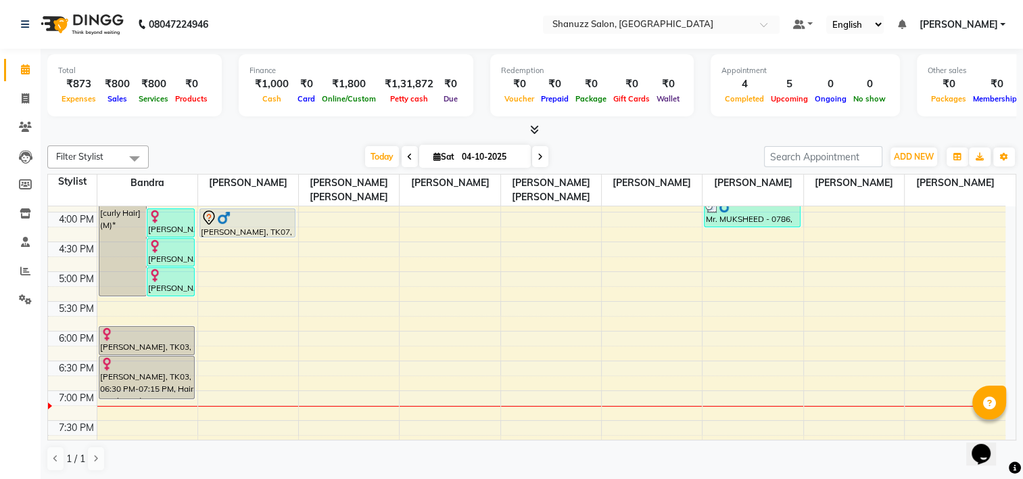
scroll to position [492, 0]
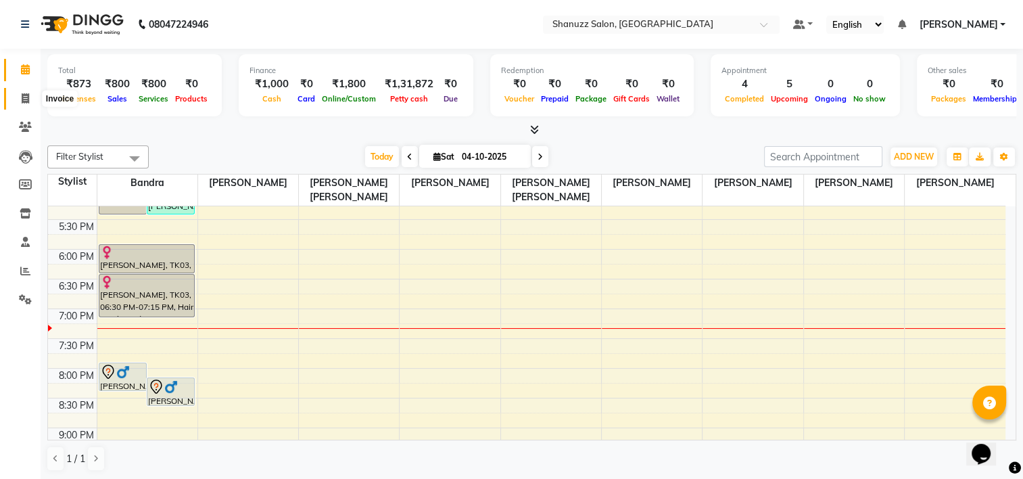
click at [19, 93] on span at bounding box center [26, 99] width 24 height 16
select select "9055"
select select "service"
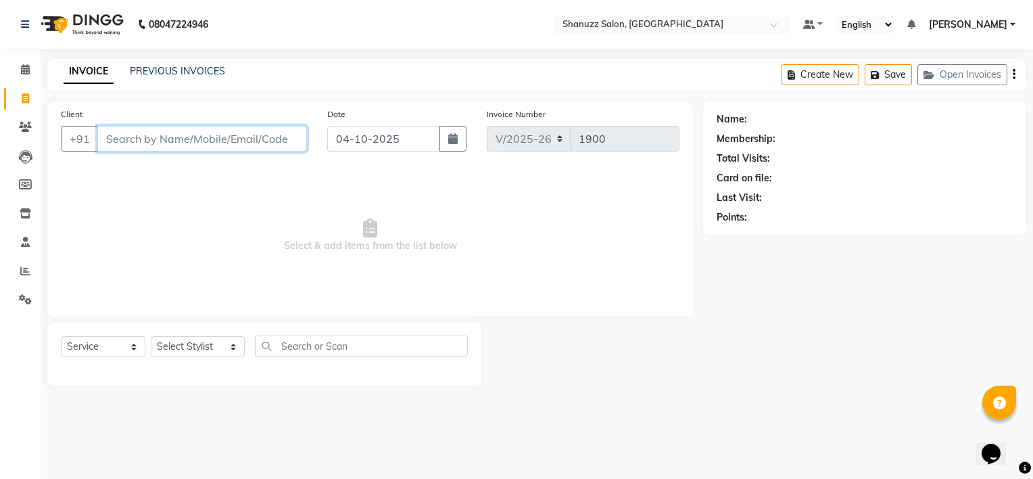
click at [178, 143] on input "Client" at bounding box center [202, 139] width 210 height 26
type input "7392016586"
click at [267, 130] on button "Add Client" at bounding box center [272, 139] width 70 height 26
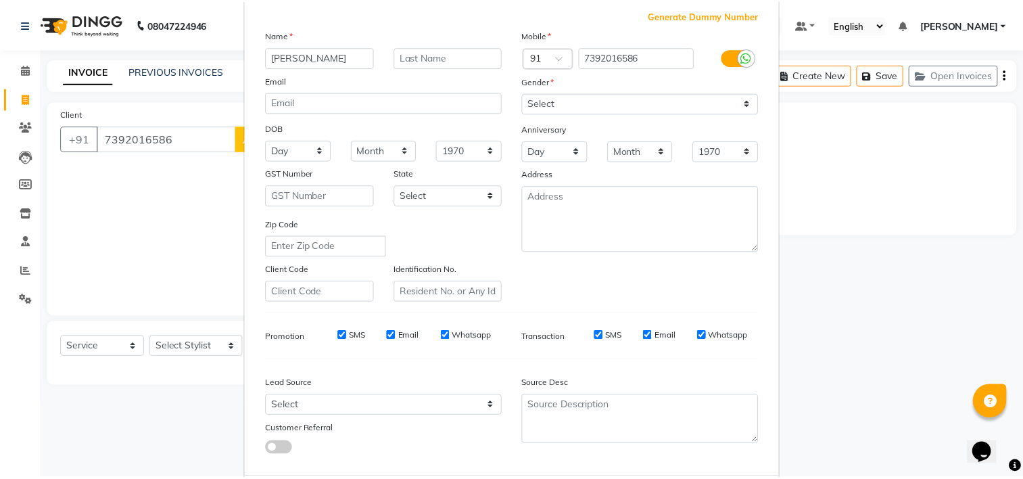
scroll to position [135, 0]
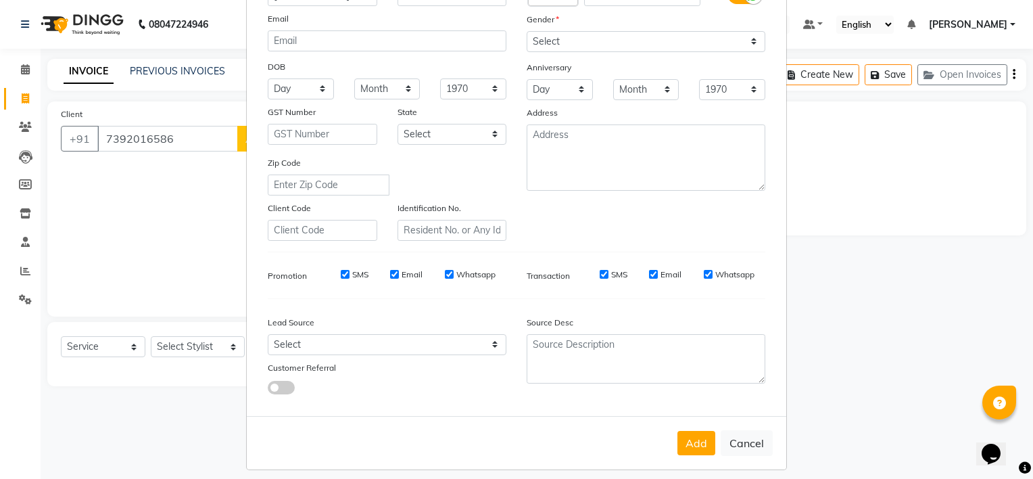
type input "dhanish siddhique"
click at [574, 41] on select "Select [DEMOGRAPHIC_DATA] [DEMOGRAPHIC_DATA] Other Prefer Not To Say" at bounding box center [646, 41] width 239 height 21
select select "[DEMOGRAPHIC_DATA]"
click at [527, 32] on select "Select [DEMOGRAPHIC_DATA] [DEMOGRAPHIC_DATA] Other Prefer Not To Say" at bounding box center [646, 41] width 239 height 21
click at [700, 441] on button "Add" at bounding box center [696, 443] width 38 height 24
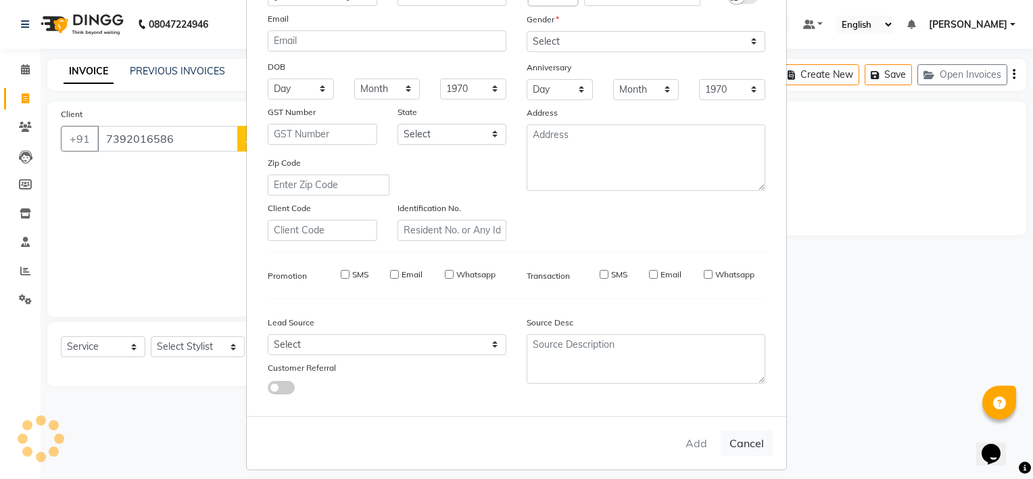
select select
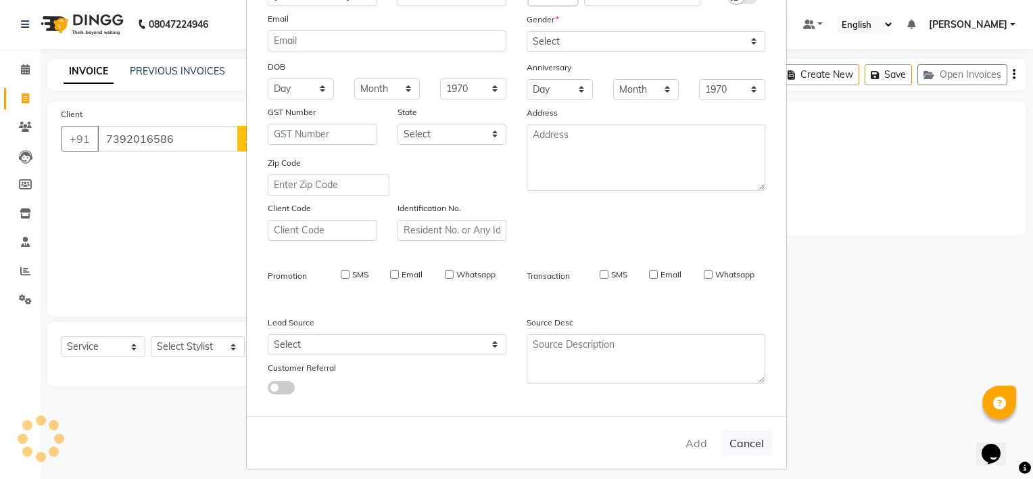
select select
checkbox input "false"
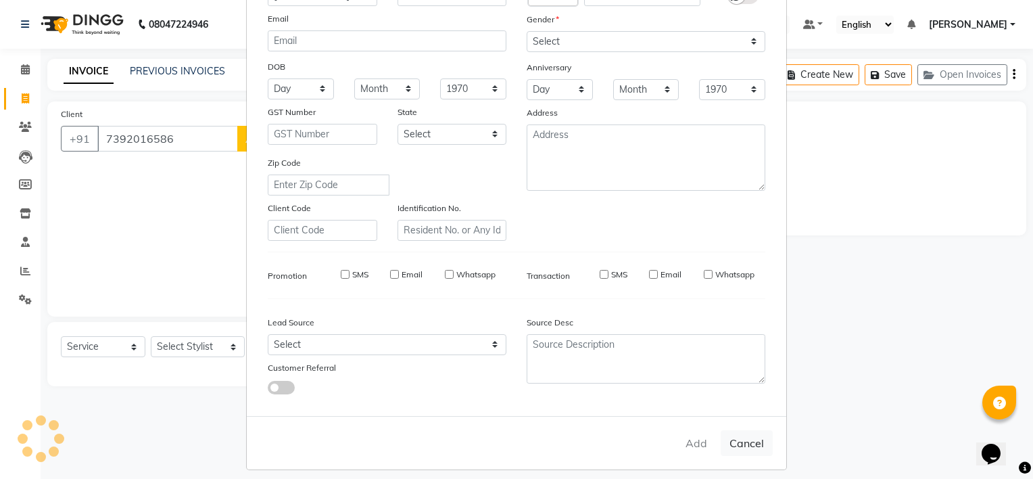
checkbox input "false"
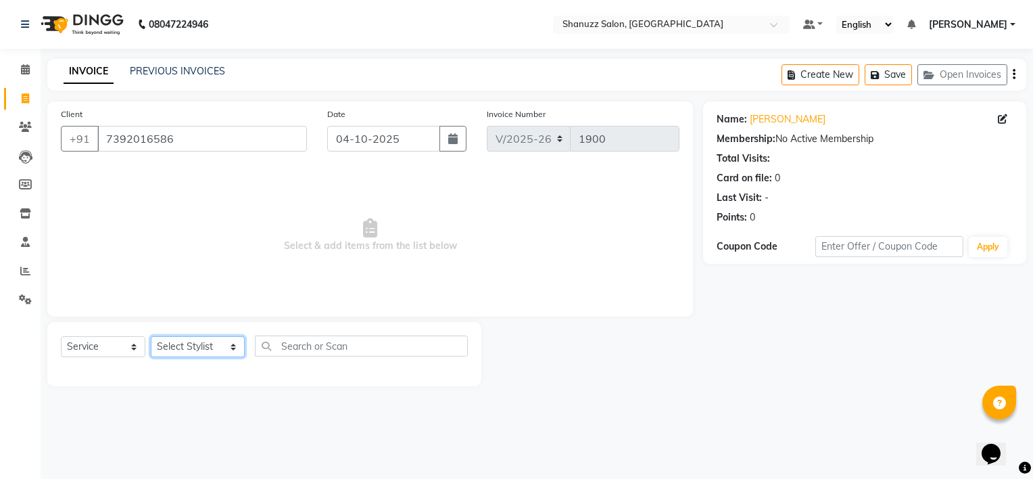
click at [187, 349] on select "Select Stylist [PERSON_NAME] [PERSON_NAME] [PERSON_NAME] [PERSON_NAME] [PERSON_…" at bounding box center [198, 346] width 94 height 21
select select "92772"
click at [151, 337] on select "Select Stylist [PERSON_NAME] [PERSON_NAME] [PERSON_NAME] [PERSON_NAME] [PERSON_…" at bounding box center [198, 346] width 94 height 21
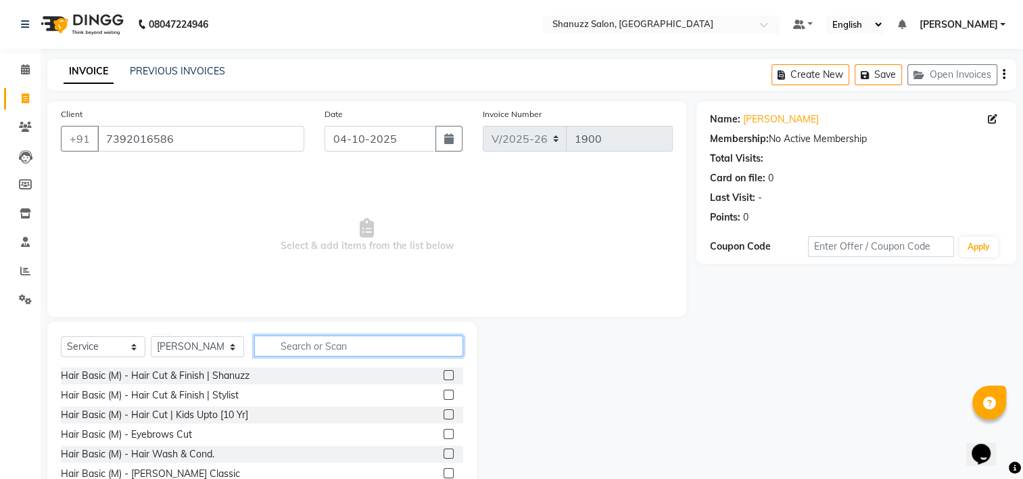
click at [299, 353] on input "text" at bounding box center [358, 345] width 209 height 21
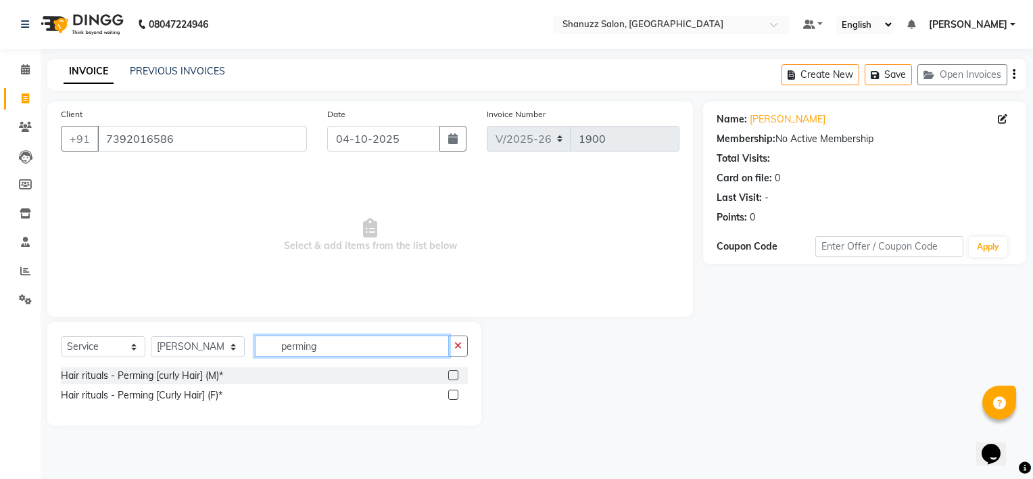
type input "perming"
click at [454, 375] on label at bounding box center [453, 375] width 10 height 10
click at [454, 375] on input "checkbox" at bounding box center [452, 375] width 9 height 9
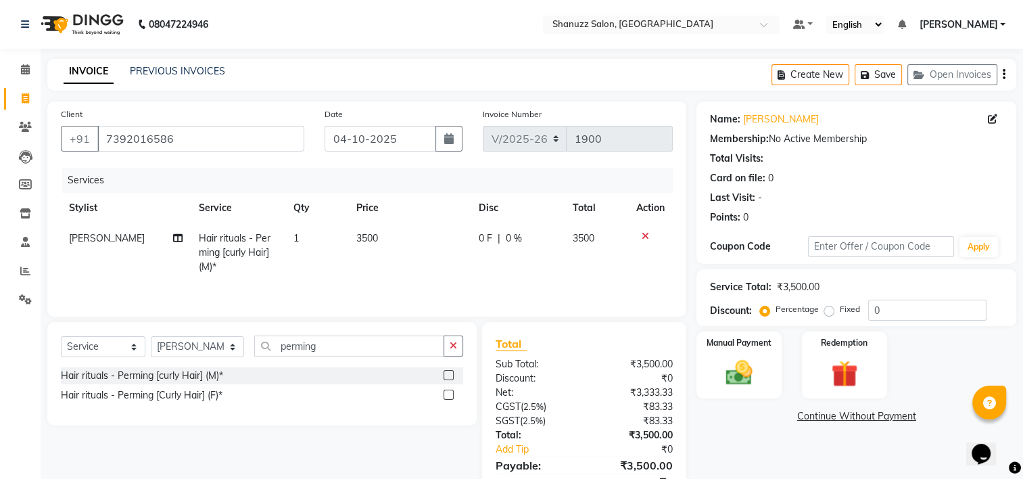
checkbox input "false"
click at [388, 245] on td "3500" at bounding box center [409, 252] width 122 height 59
select select "92772"
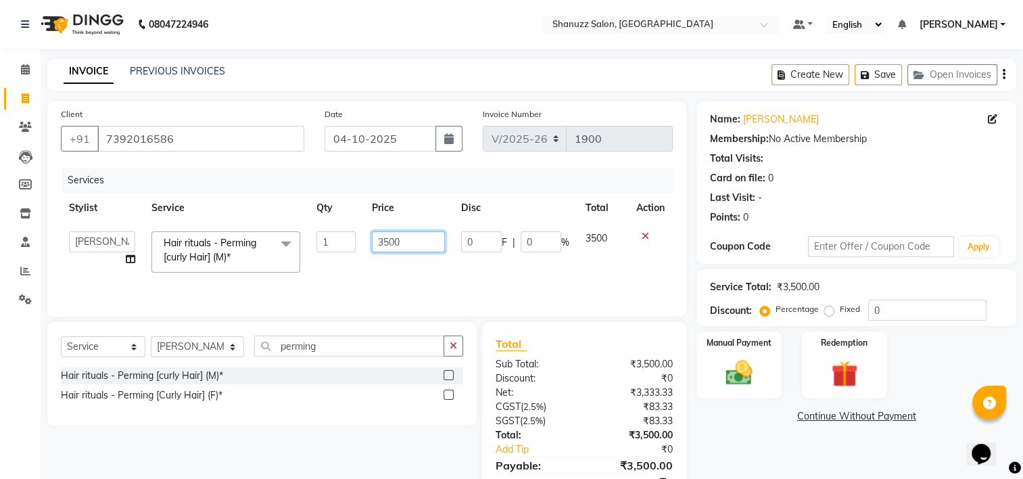
drag, startPoint x: 395, startPoint y: 245, endPoint x: 180, endPoint y: 241, distance: 215.0
click at [184, 240] on tr "Aishwarya Joshi Bandra Faijan Faizan Zakir Bagwan Junaid Alam Khushi Jaiswal Ma…" at bounding box center [367, 251] width 612 height 57
click at [357, 278] on tr "Aishwarya Joshi Bandra Faijan Faizan Zakir Bagwan Junaid Alam Khushi Jaiswal Ma…" at bounding box center [367, 251] width 612 height 57
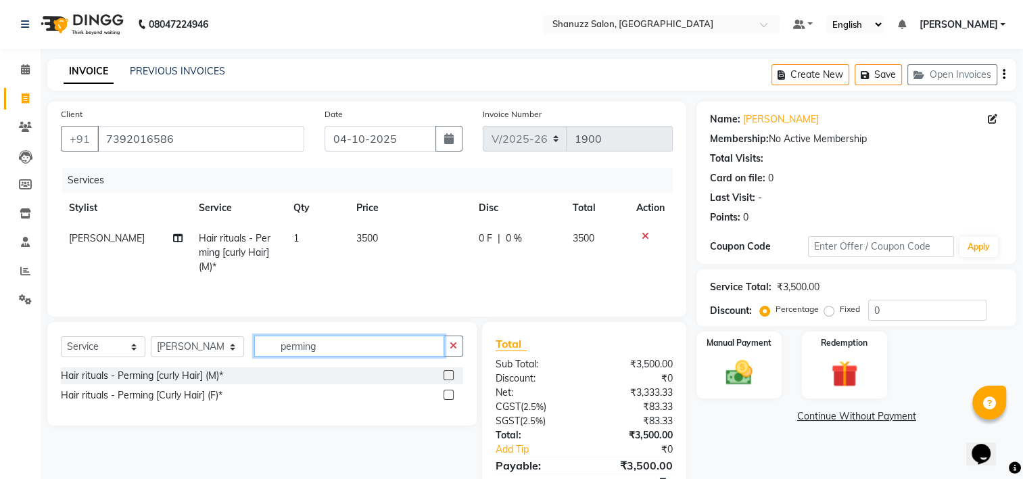
drag, startPoint x: 318, startPoint y: 337, endPoint x: 146, endPoint y: 349, distance: 172.1
click at [151, 349] on div "Select Service Product Membership Package Voucher Prepaid Gift Card Select Styl…" at bounding box center [262, 351] width 402 height 32
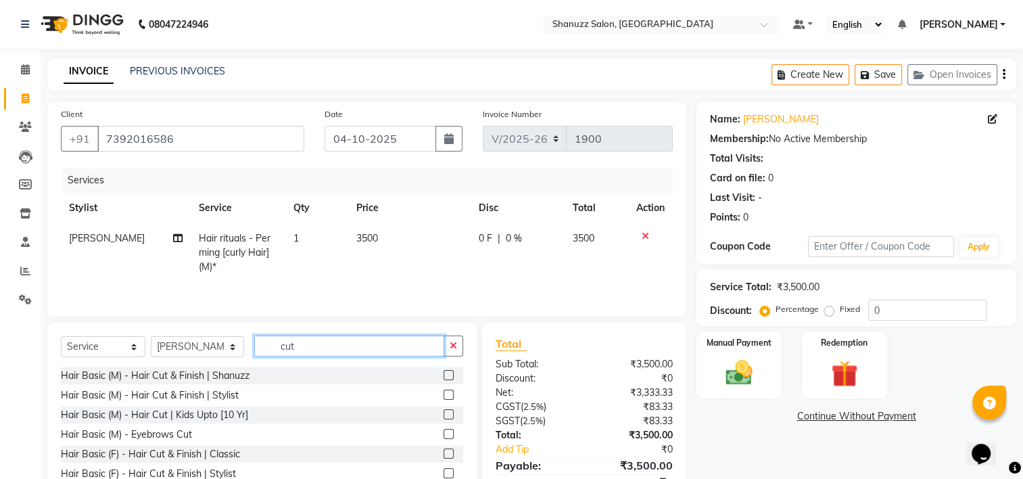
type input "cut"
click at [443, 395] on label at bounding box center [448, 394] width 10 height 10
click at [443, 395] on input "checkbox" at bounding box center [447, 395] width 9 height 9
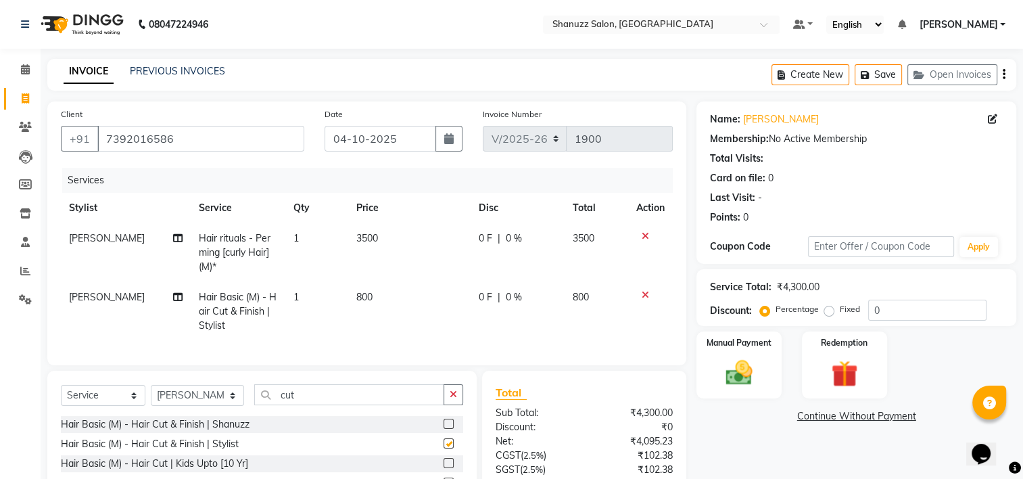
checkbox input "false"
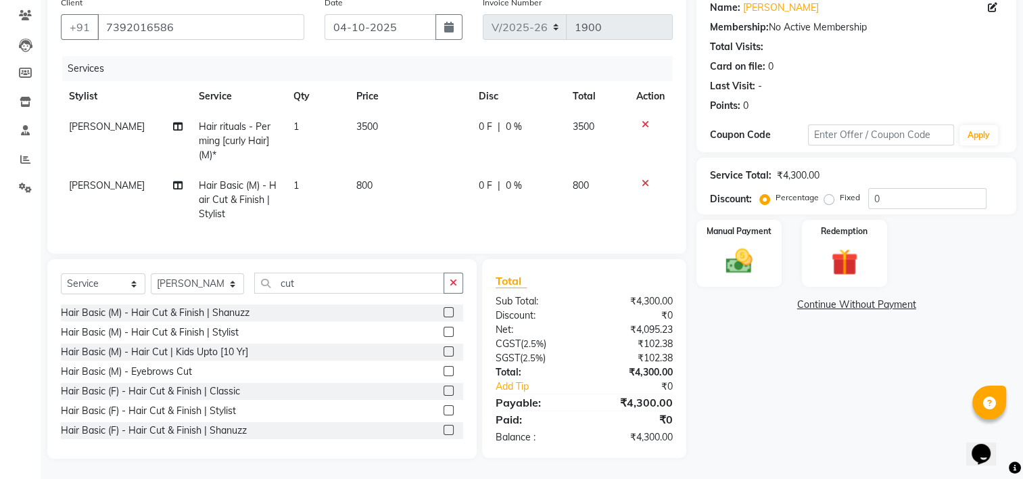
click at [378, 210] on td "800" at bounding box center [409, 199] width 122 height 59
select select "92772"
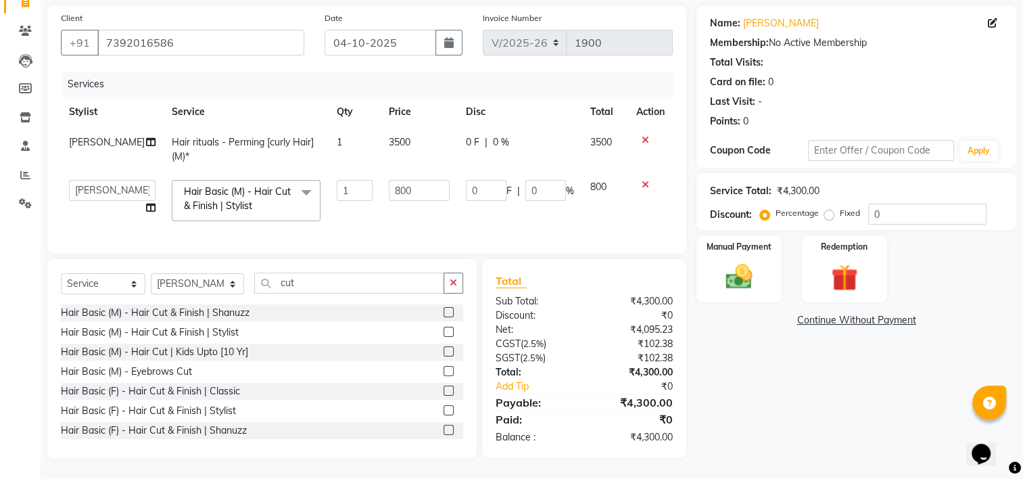
scroll to position [106, 0]
drag, startPoint x: 306, startPoint y: 279, endPoint x: 19, endPoint y: 278, distance: 287.2
click at [34, 279] on app-home "08047224946 Select Location × Shanuzz Salon, Bandra West Default Panel My Panel…" at bounding box center [511, 191] width 1023 height 574
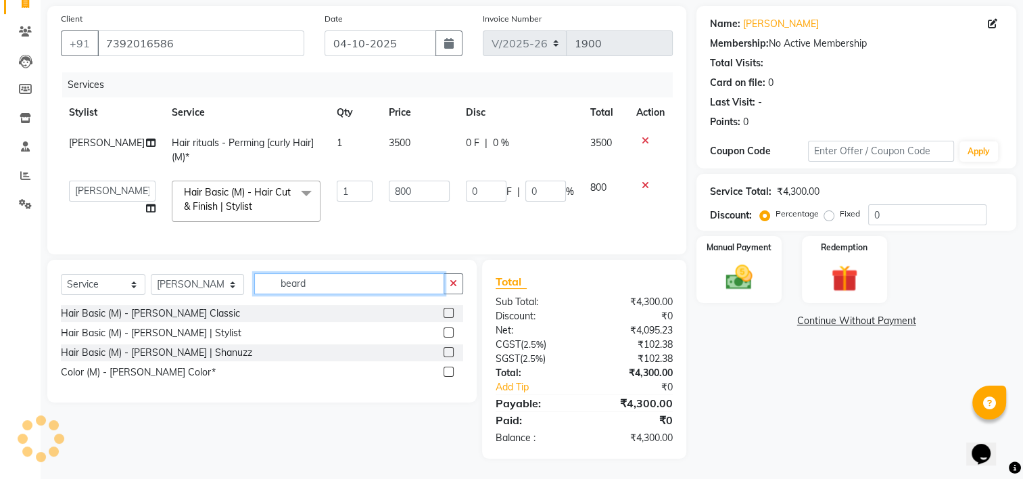
type input "beard"
drag, startPoint x: 451, startPoint y: 313, endPoint x: 439, endPoint y: 279, distance: 35.9
click at [450, 313] on label at bounding box center [448, 313] width 10 height 10
click at [450, 313] on input "checkbox" at bounding box center [447, 313] width 9 height 9
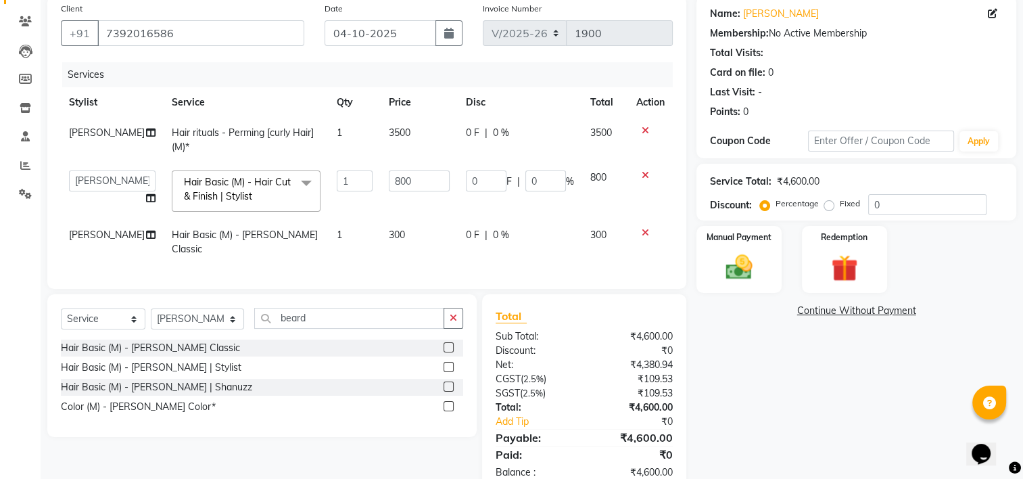
checkbox input "false"
click at [423, 240] on td "300" at bounding box center [419, 242] width 76 height 45
select select "92772"
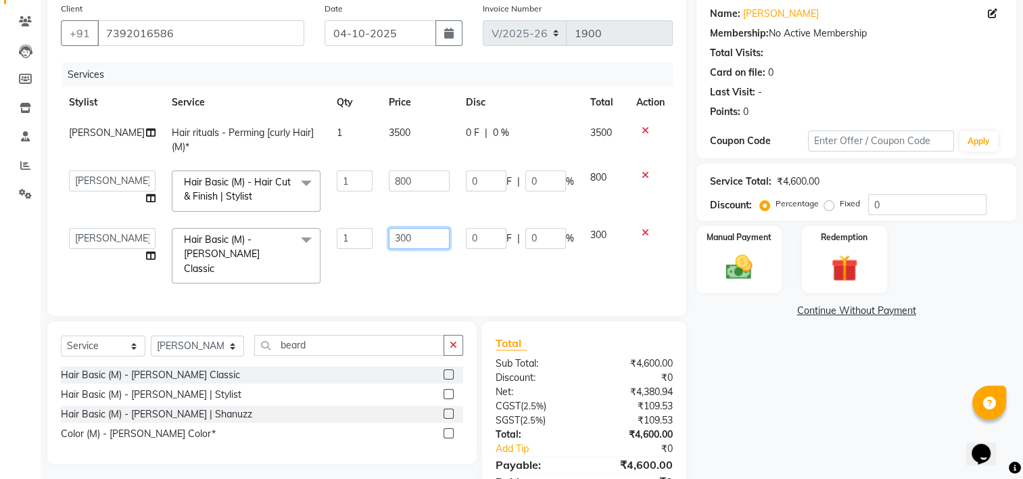
drag, startPoint x: 416, startPoint y: 235, endPoint x: 21, endPoint y: 260, distance: 396.1
click at [32, 249] on app-home "08047224946 Select Location × Shanuzz Salon, Bandra West Default Panel My Panel…" at bounding box center [511, 217] width 1023 height 645
type input "200"
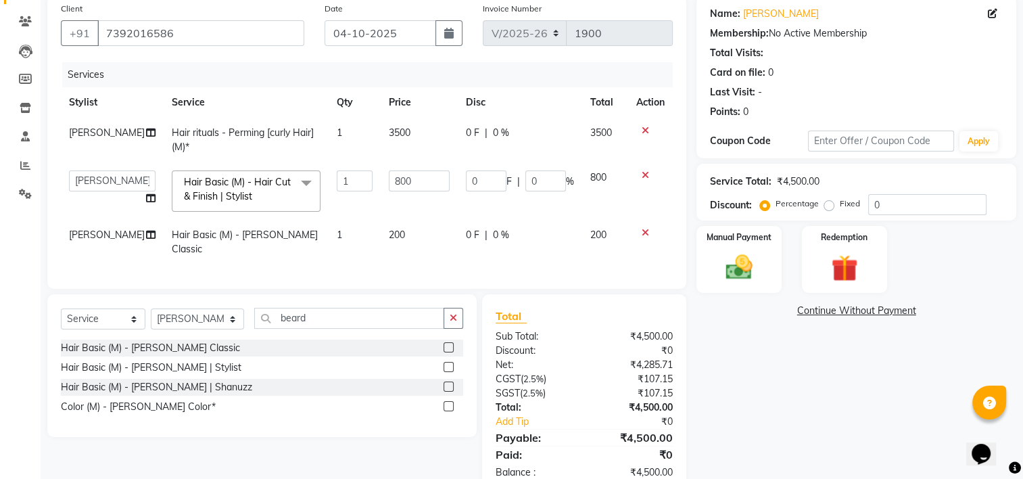
click at [736, 389] on div "Name: Dhanish Siddhique Membership: No Active Membership Total Visits: Card on …" at bounding box center [861, 244] width 330 height 497
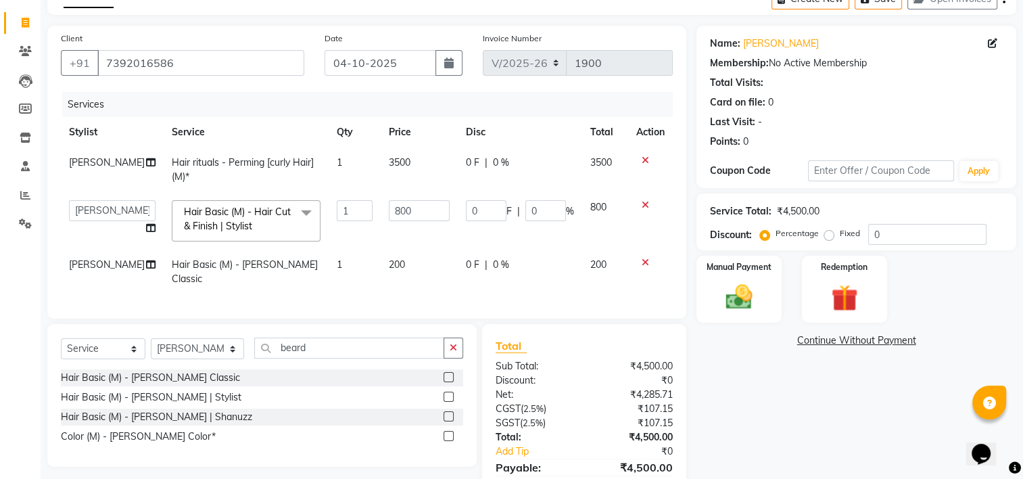
scroll to position [0, 0]
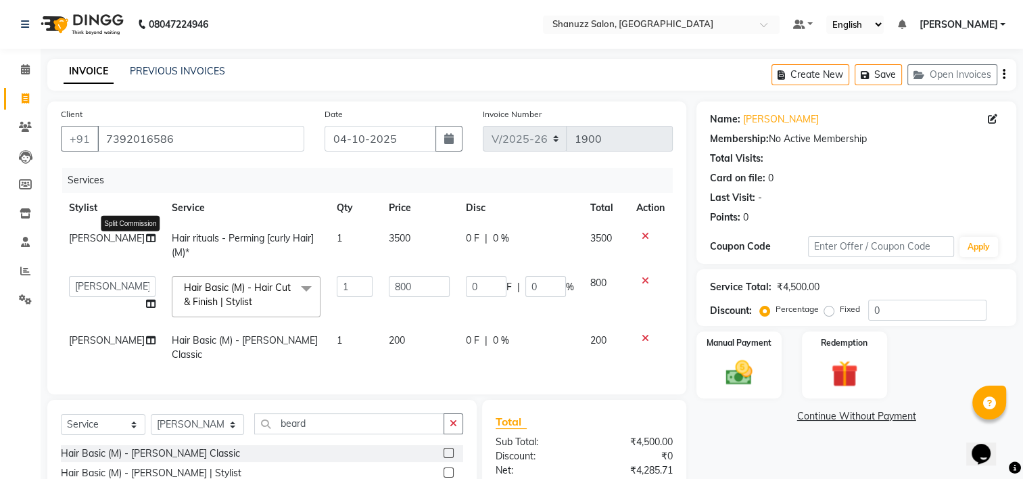
click at [146, 240] on icon at bounding box center [150, 237] width 9 height 9
select select "92772"
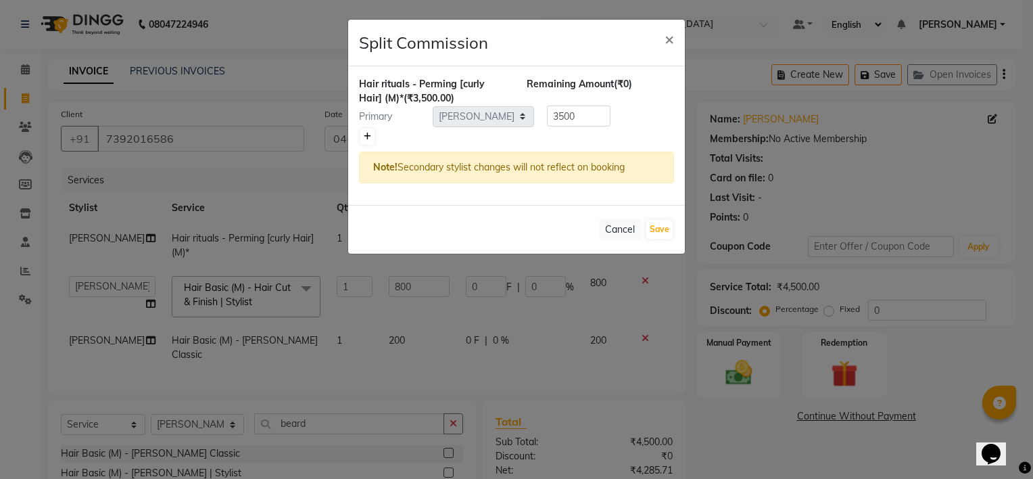
click at [364, 136] on icon at bounding box center [367, 136] width 7 height 8
type input "1750"
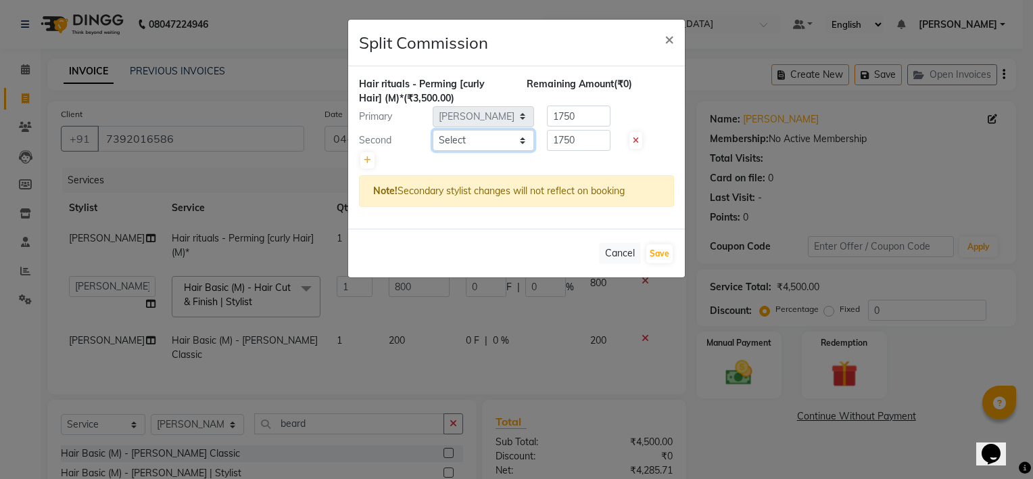
drag, startPoint x: 487, startPoint y: 134, endPoint x: 487, endPoint y: 141, distance: 7.4
click at [487, 133] on select "Select Aishwarya Joshi Bandra Faijan Faizan Zakir Bagwan Junaid Alam Khushi Jai…" at bounding box center [483, 140] width 101 height 21
select select "92775"
click at [433, 130] on select "Select Aishwarya Joshi Bandra Faijan Faizan Zakir Bagwan Junaid Alam Khushi Jai…" at bounding box center [483, 140] width 101 height 21
drag, startPoint x: 579, startPoint y: 140, endPoint x: 539, endPoint y: 134, distance: 40.9
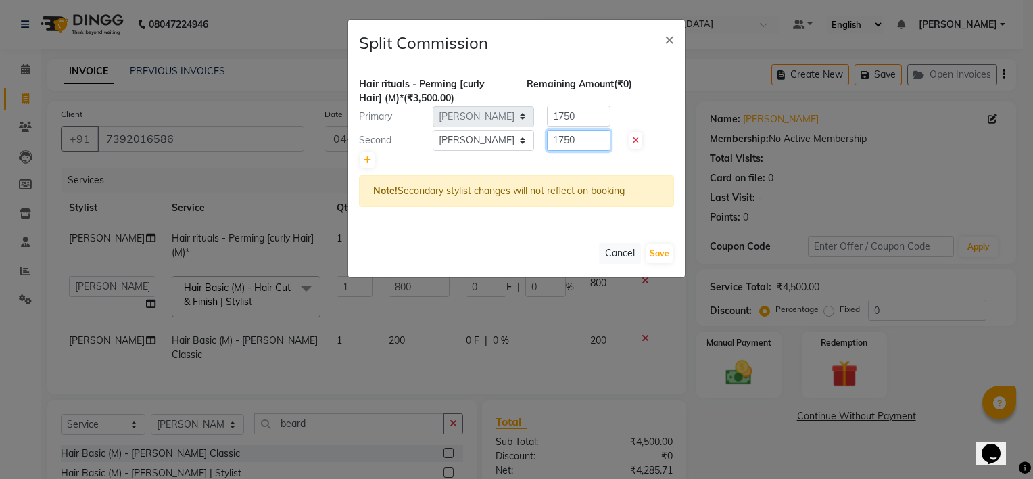
click at [539, 134] on div "1750" at bounding box center [576, 140] width 84 height 21
type input "1000"
click at [488, 123] on div "Primary Select Aishwarya Joshi Bandra Faijan Faizan Zakir Bagwan Junaid Alam Kh…" at bounding box center [516, 116] width 335 height 22
type input "2500"
click at [658, 247] on button "Save" at bounding box center [659, 253] width 26 height 19
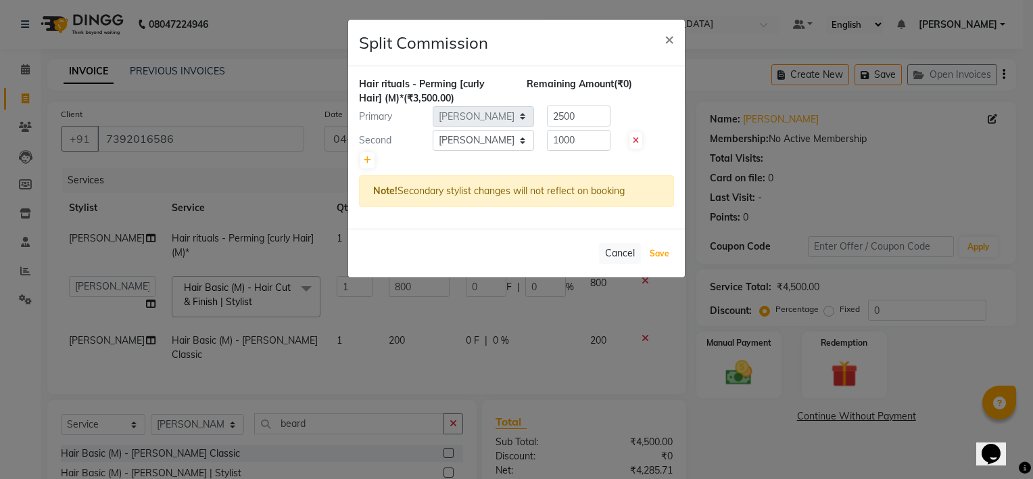
select select "Select"
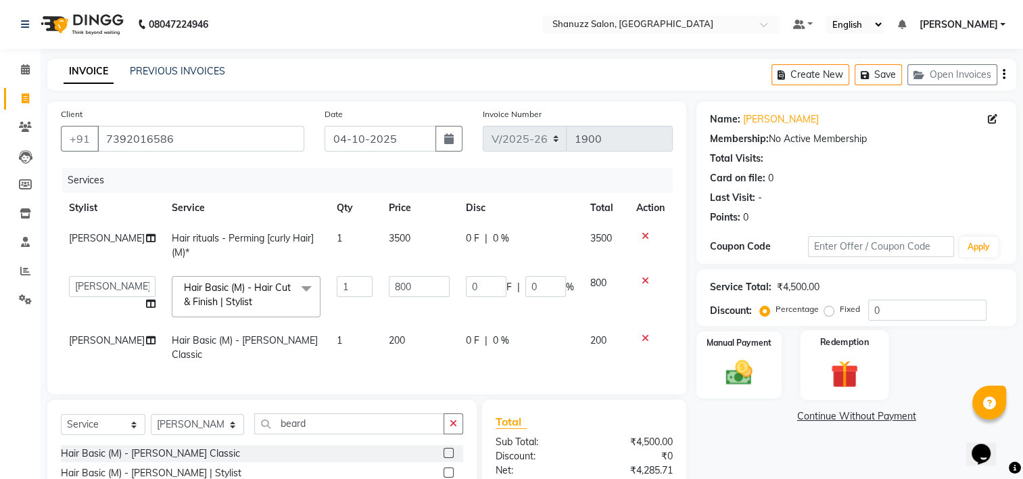
scroll to position [136, 0]
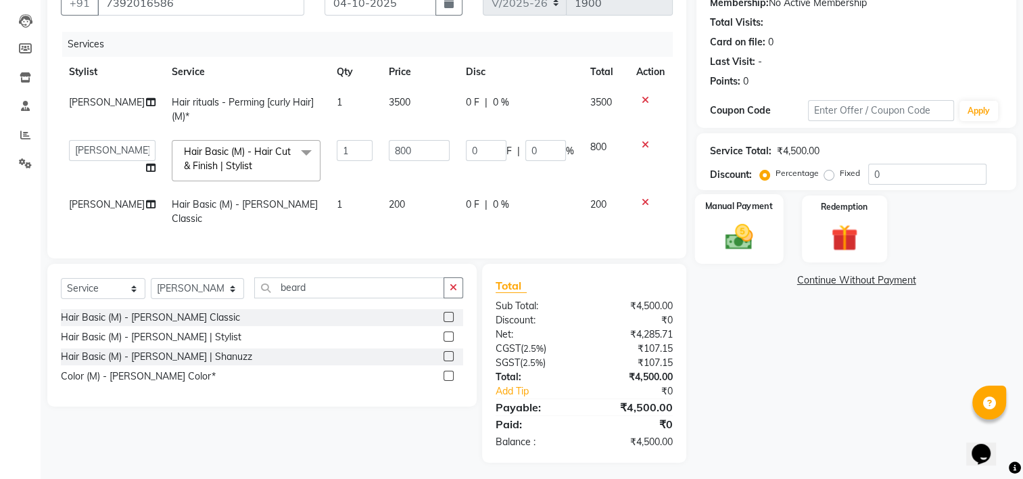
drag, startPoint x: 694, startPoint y: 251, endPoint x: 710, endPoint y: 253, distance: 15.7
click at [695, 251] on div "Manual Payment" at bounding box center [739, 229] width 89 height 70
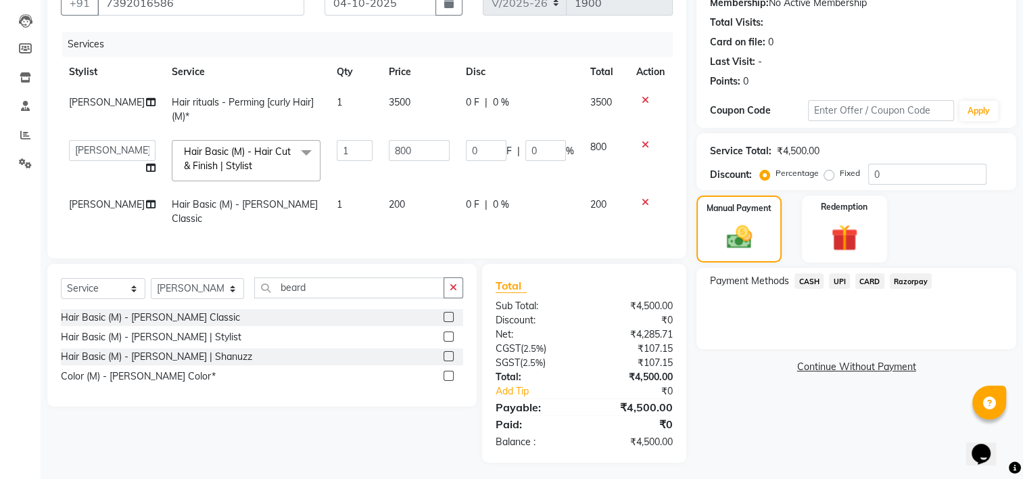
click at [810, 282] on span "CASH" at bounding box center [808, 281] width 29 height 16
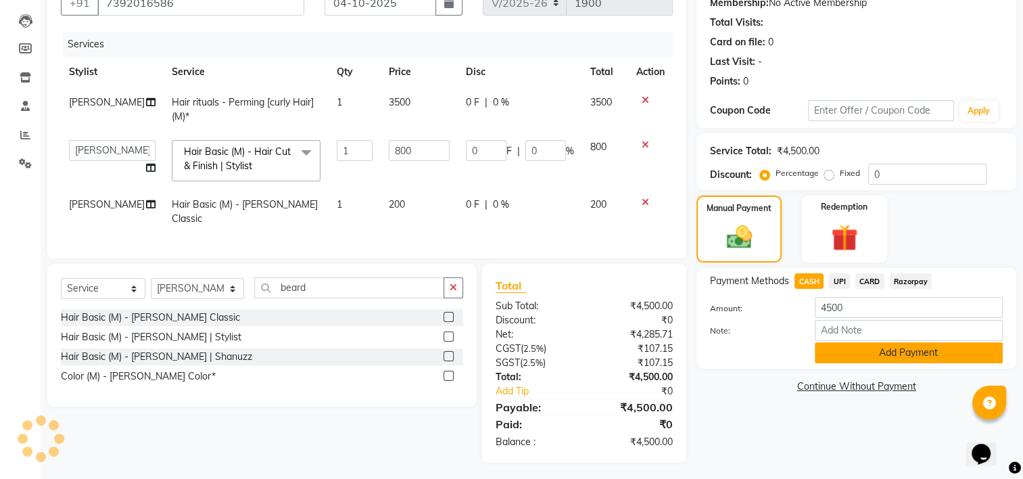
click at [879, 349] on button "Add Payment" at bounding box center [908, 352] width 188 height 21
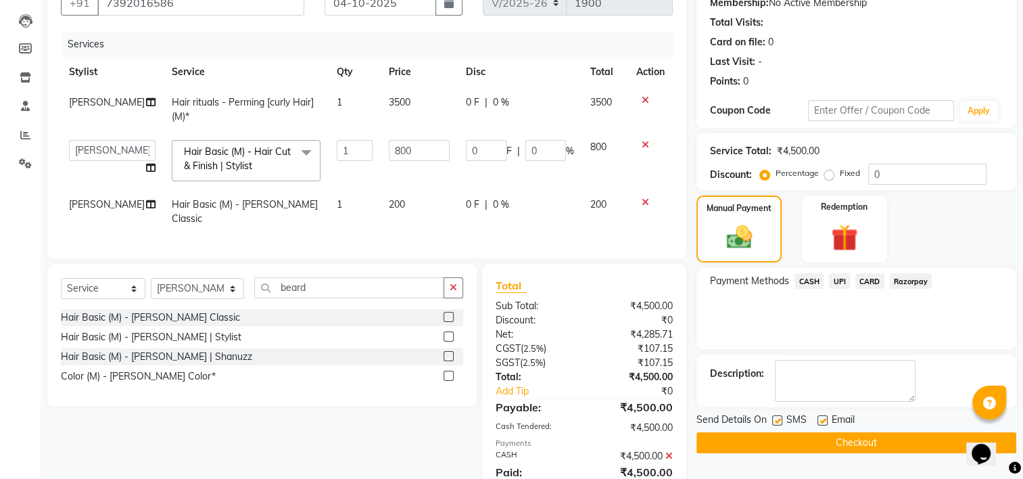
click at [856, 439] on button "Checkout" at bounding box center [856, 442] width 320 height 21
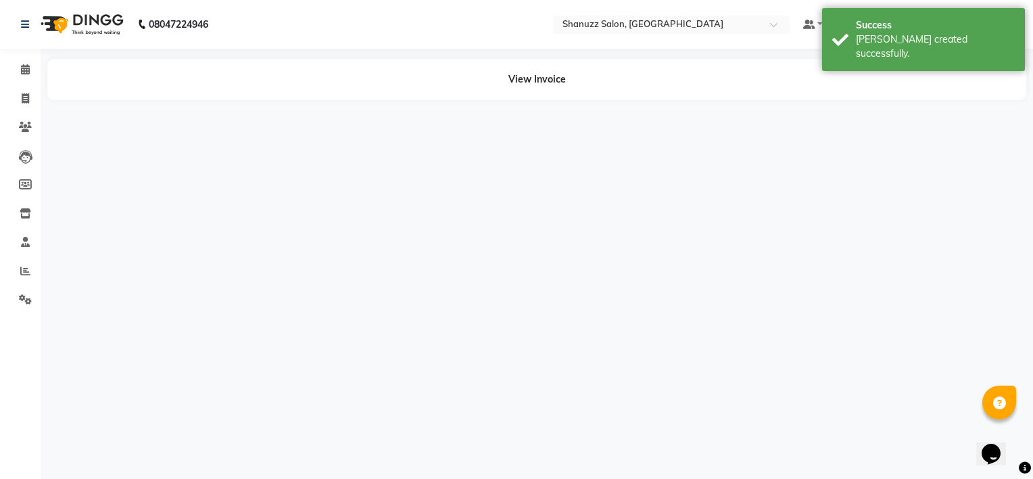
select select "92772"
select select "92775"
select select "92772"
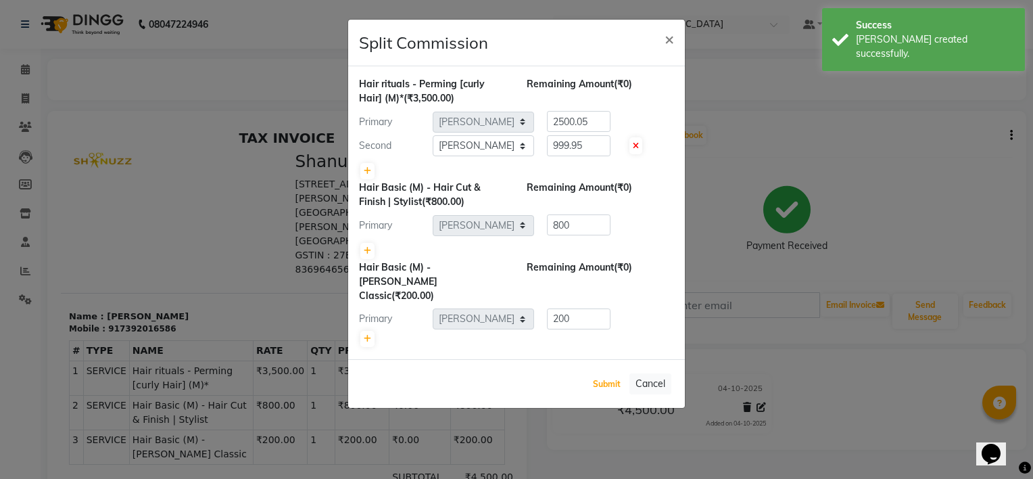
drag, startPoint x: 612, startPoint y: 367, endPoint x: 492, endPoint y: 332, distance: 125.3
click at [612, 374] on button "Submit" at bounding box center [606, 383] width 34 height 19
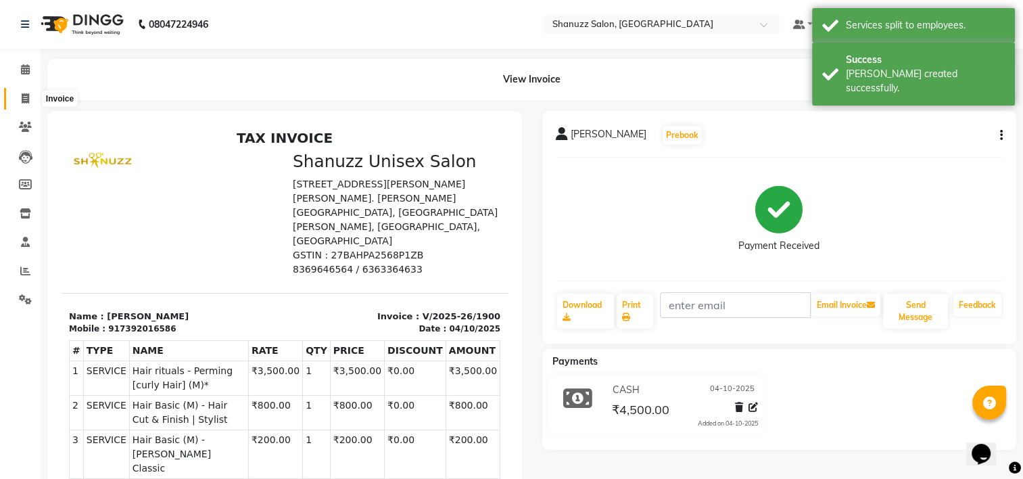
click at [27, 101] on icon at bounding box center [25, 98] width 7 height 10
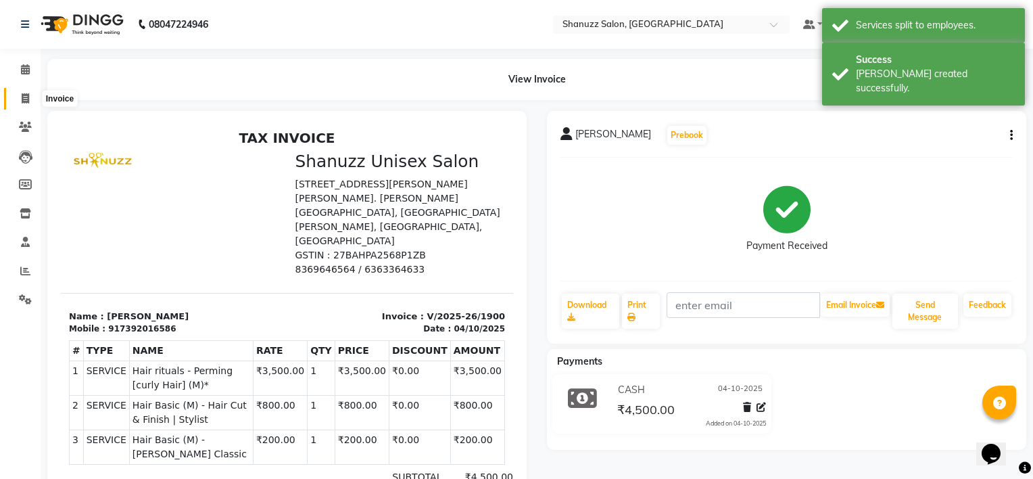
select select "9055"
select select "service"
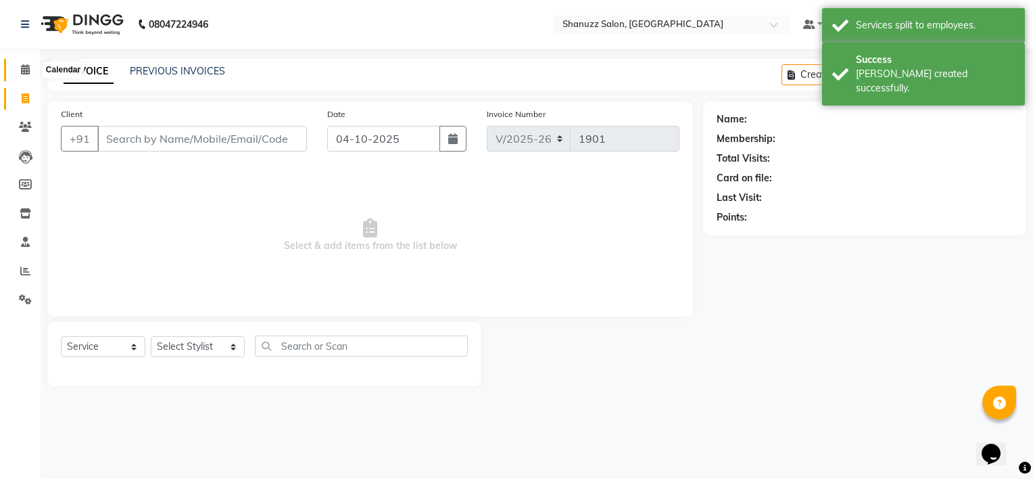
click at [24, 70] on icon at bounding box center [25, 69] width 9 height 10
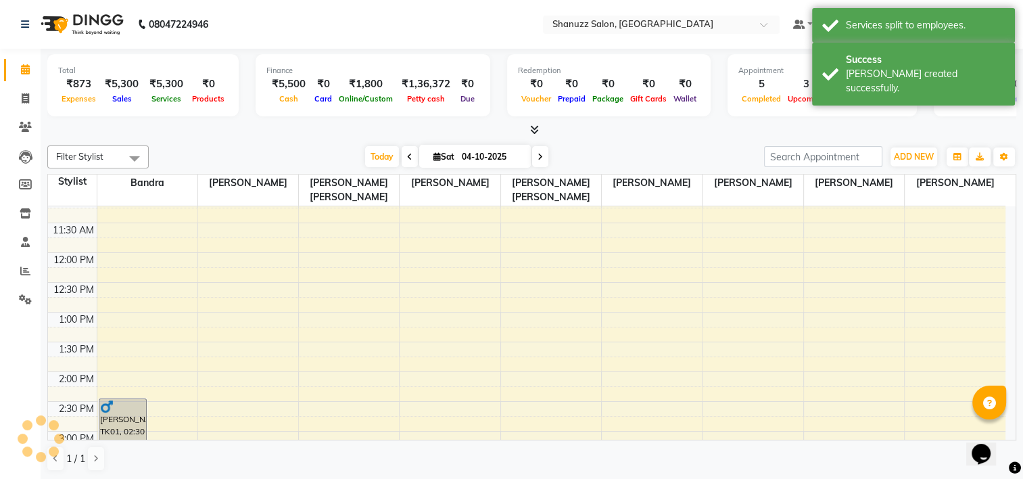
scroll to position [135, 0]
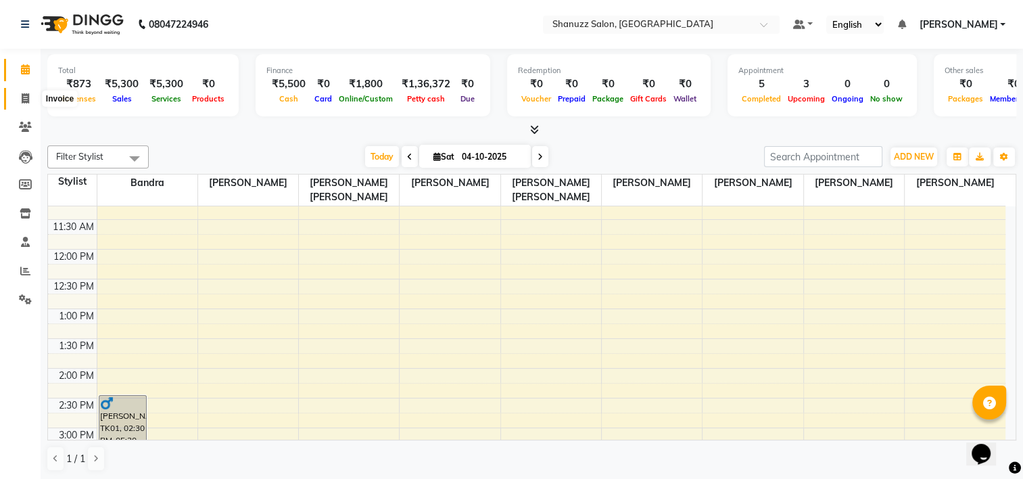
click at [25, 99] on icon at bounding box center [25, 98] width 7 height 10
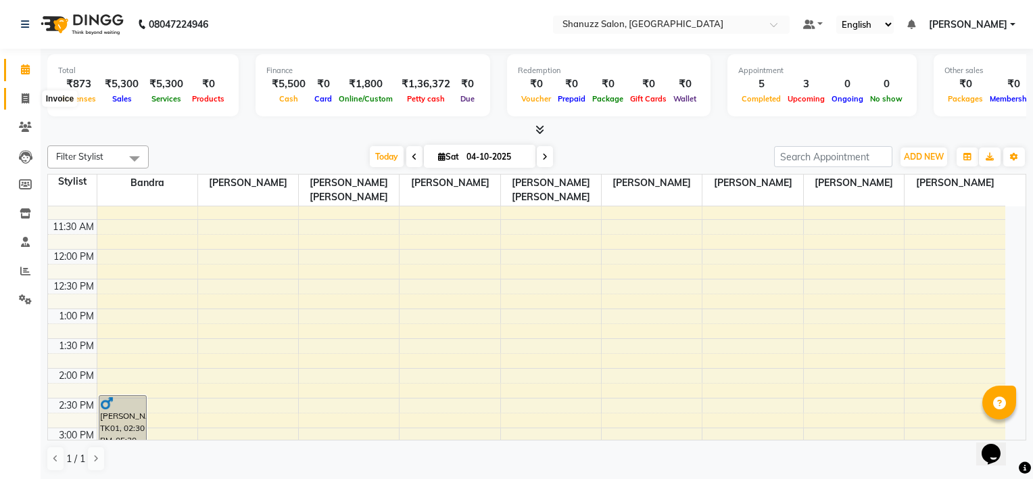
select select "9055"
select select "service"
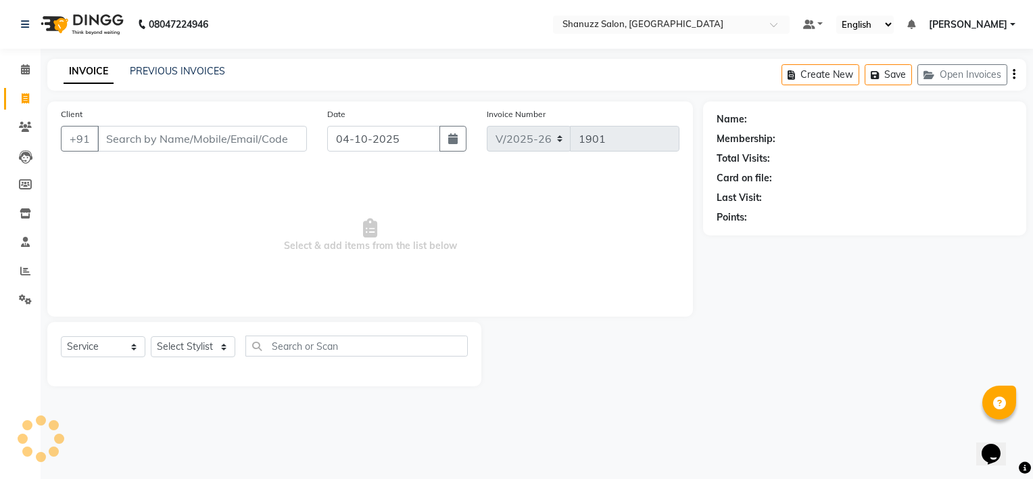
drag, startPoint x: 225, startPoint y: 149, endPoint x: 235, endPoint y: 147, distance: 10.3
click at [225, 149] on input "Client" at bounding box center [202, 139] width 210 height 26
type input "g"
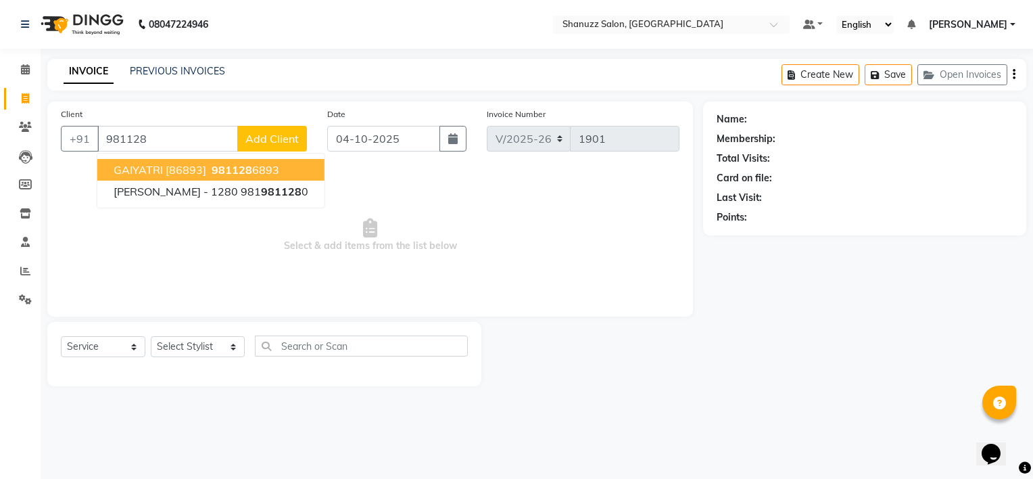
click at [158, 163] on span "GAIYATRI [86893]" at bounding box center [160, 170] width 93 height 14
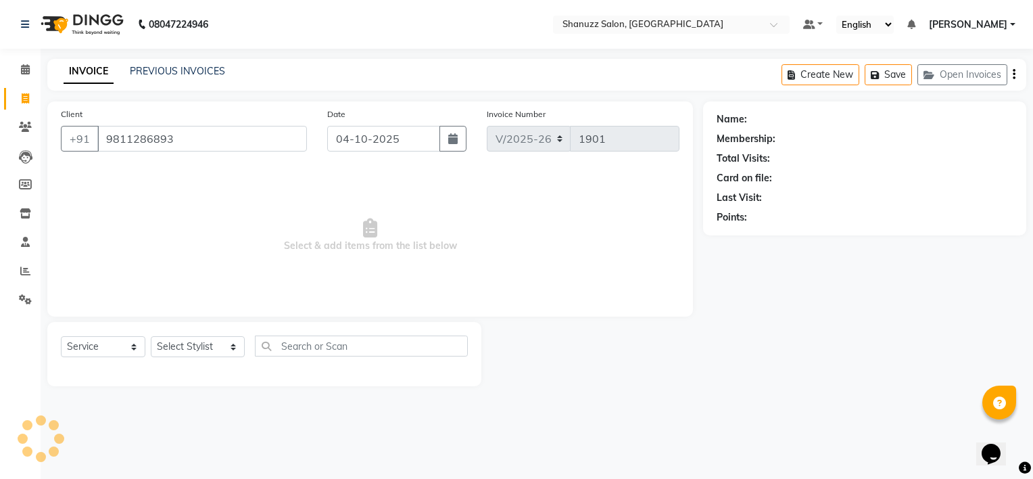
type input "9811286893"
drag, startPoint x: 208, startPoint y: 352, endPoint x: 208, endPoint y: 341, distance: 11.5
click at [208, 351] on select "Select Stylist [PERSON_NAME] [PERSON_NAME] [PERSON_NAME] [PERSON_NAME] [PERSON_…" at bounding box center [198, 346] width 94 height 21
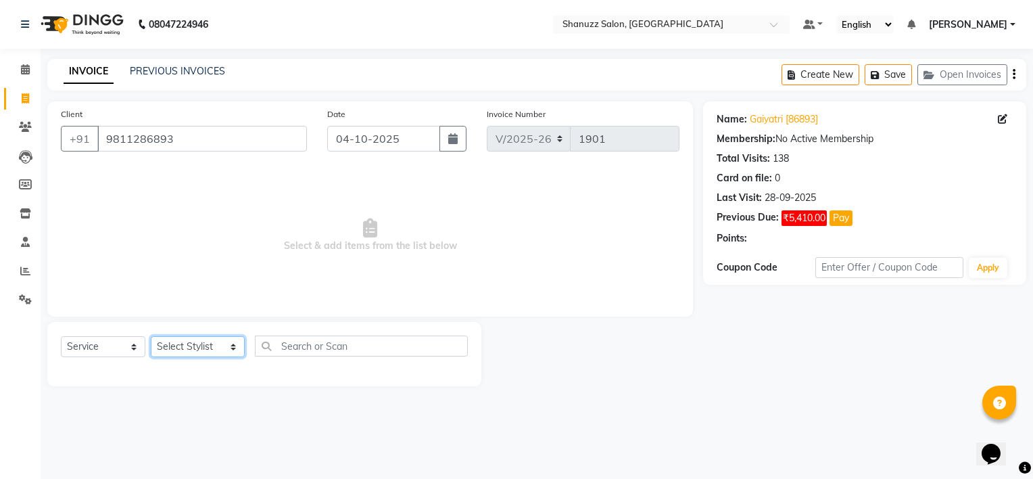
select select "92775"
click at [151, 337] on select "Select Stylist [PERSON_NAME] [PERSON_NAME] [PERSON_NAME] [PERSON_NAME] [PERSON_…" at bounding box center [198, 346] width 94 height 21
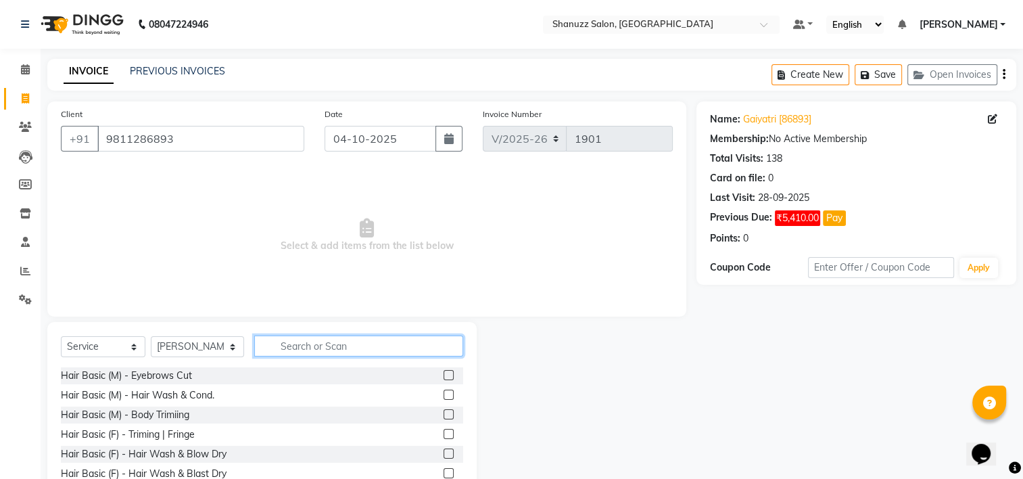
click at [303, 341] on input "text" at bounding box center [358, 345] width 209 height 21
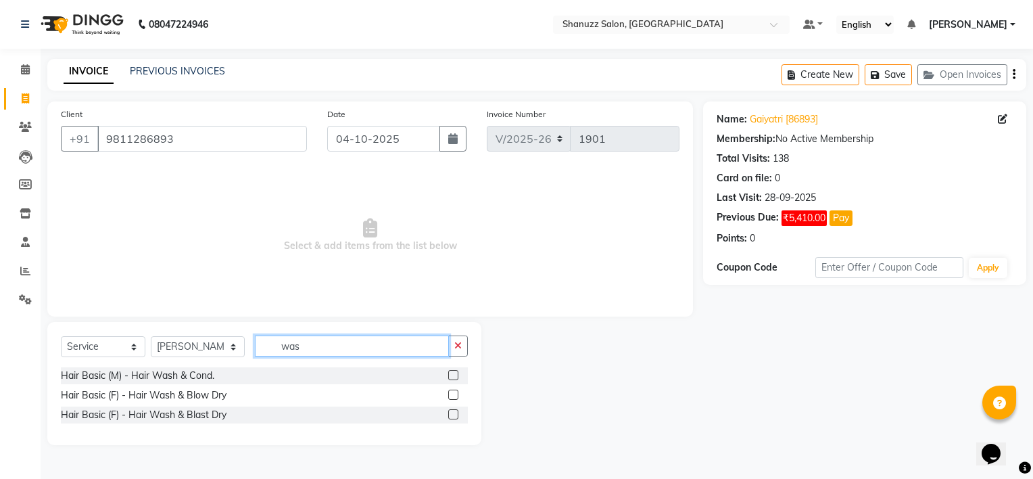
type input "was"
drag, startPoint x: 452, startPoint y: 395, endPoint x: 424, endPoint y: 307, distance: 93.0
click at [451, 395] on label at bounding box center [453, 394] width 10 height 10
click at [451, 395] on input "checkbox" at bounding box center [452, 395] width 9 height 9
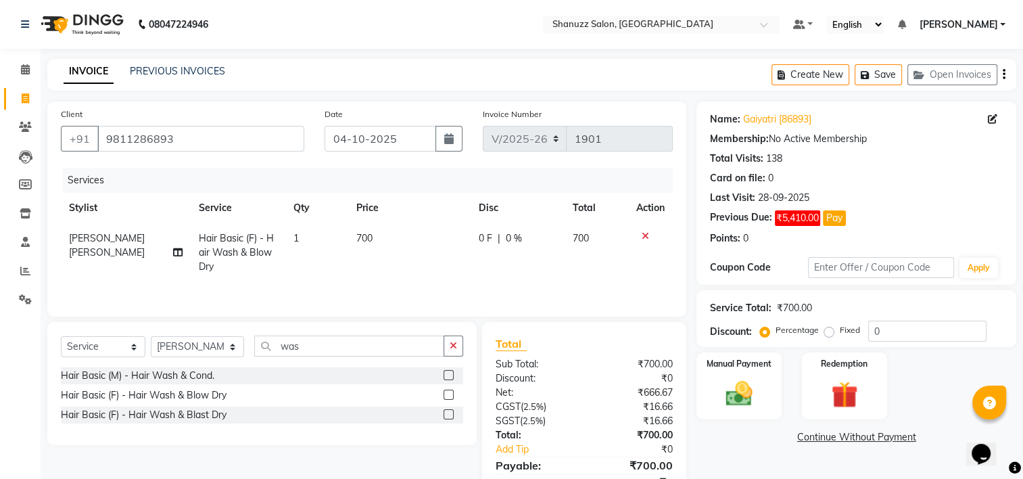
checkbox input "false"
click at [397, 243] on td "700" at bounding box center [409, 252] width 122 height 59
select select "92775"
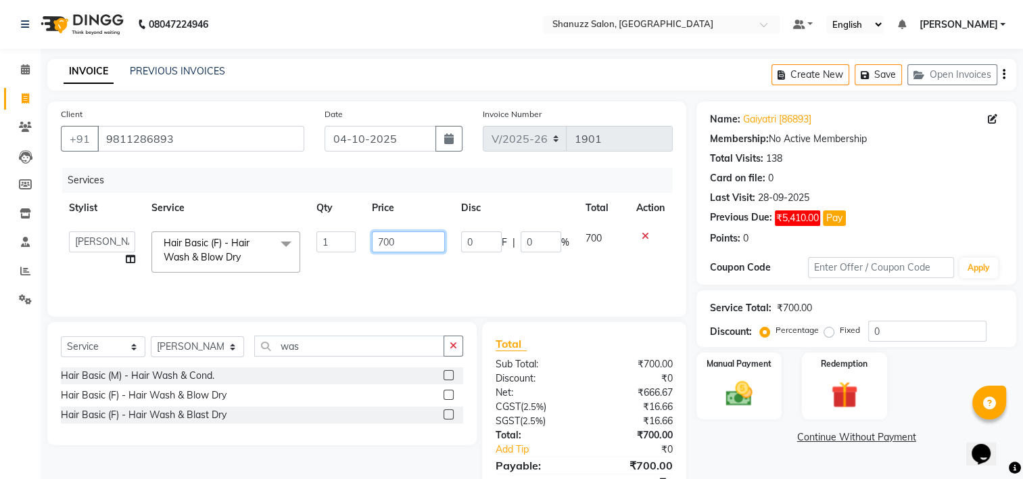
drag, startPoint x: 410, startPoint y: 241, endPoint x: 308, endPoint y: 242, distance: 102.1
click at [314, 246] on tr "Aishwarya Joshi Bandra Faijan Faizan Zakir Bagwan Junaid Alam Khushi Jaiswal Ma…" at bounding box center [367, 251] width 612 height 57
type input "450"
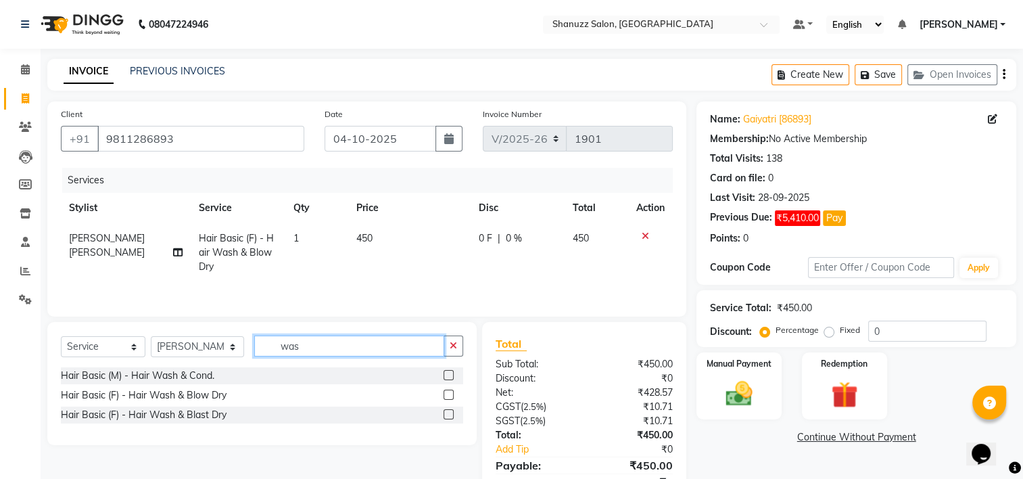
drag, startPoint x: 305, startPoint y: 350, endPoint x: 170, endPoint y: 354, distance: 135.2
click at [170, 354] on div "Select Service Product Membership Package Voucher Prepaid Gift Card Select Styl…" at bounding box center [262, 351] width 402 height 32
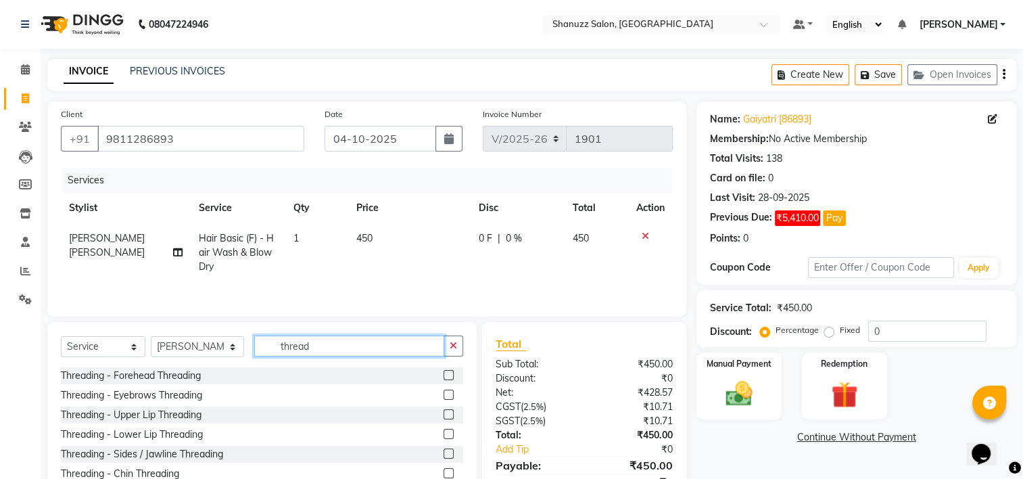
type input "thread"
click at [443, 397] on label at bounding box center [448, 394] width 10 height 10
click at [443, 397] on input "checkbox" at bounding box center [447, 395] width 9 height 9
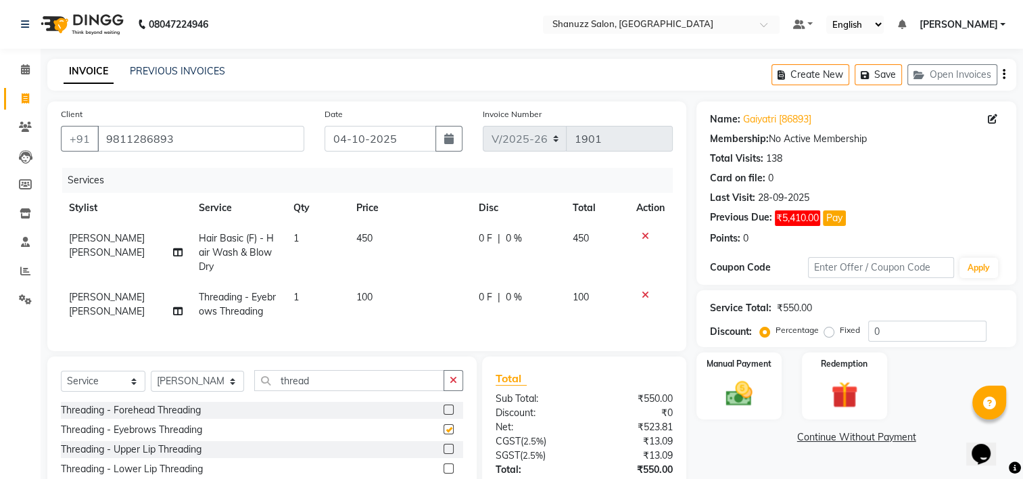
checkbox input "false"
click at [392, 297] on td "100" at bounding box center [409, 304] width 122 height 45
select select "92775"
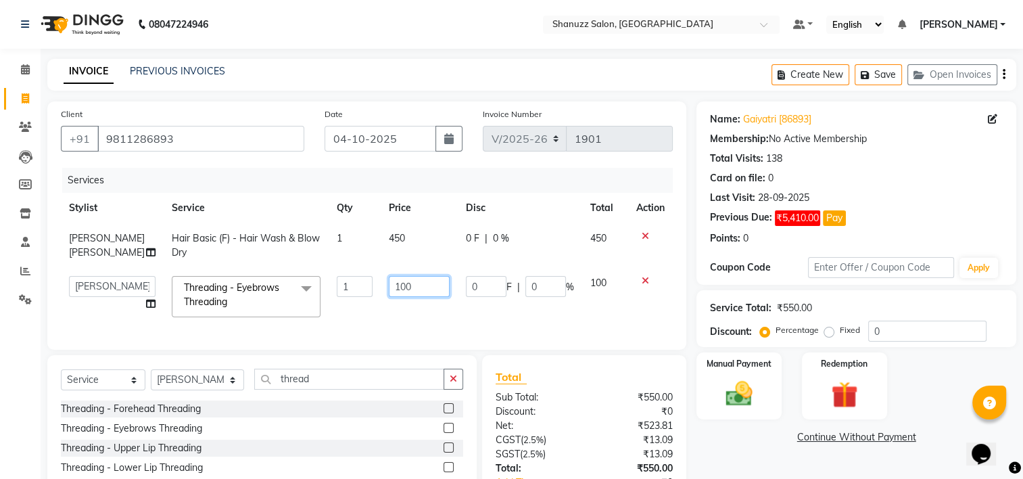
drag, startPoint x: 422, startPoint y: 299, endPoint x: 203, endPoint y: 305, distance: 219.8
click at [215, 305] on tr "Aishwarya Joshi Bandra Faijan Faizan Zakir Bagwan Junaid Alam Khushi Jaiswal Ma…" at bounding box center [367, 296] width 612 height 57
type input "150"
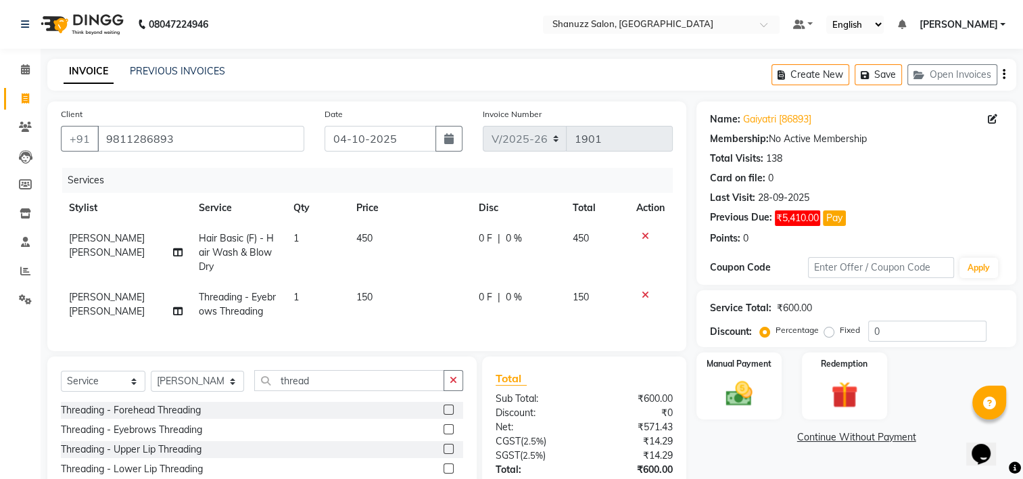
click at [739, 427] on div "Name: Gaiyatri [86893] Membership: No Active Membership Total Visits: 138 Card …" at bounding box center [861, 328] width 330 height 454
click at [775, 448] on div "Name: Gaiyatri [86893] Membership: No Active Membership Total Visits: 138 Card …" at bounding box center [861, 328] width 330 height 454
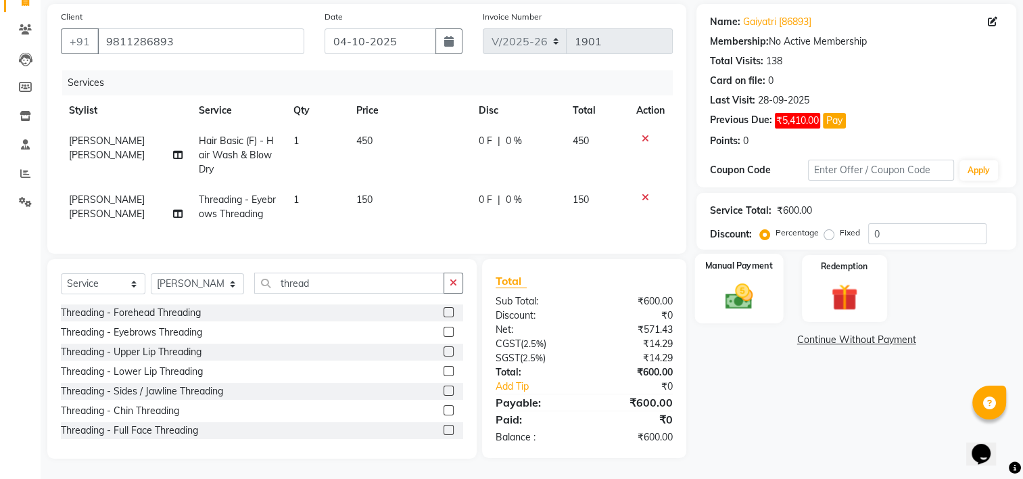
drag, startPoint x: 743, startPoint y: 281, endPoint x: 776, endPoint y: 299, distance: 37.2
click at [743, 283] on img at bounding box center [738, 296] width 45 height 32
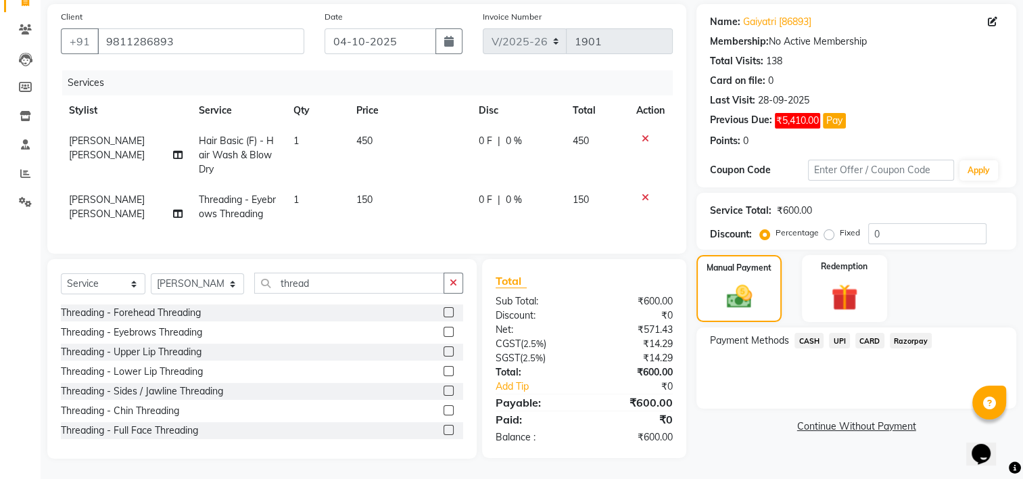
click at [839, 333] on span "UPI" at bounding box center [839, 341] width 21 height 16
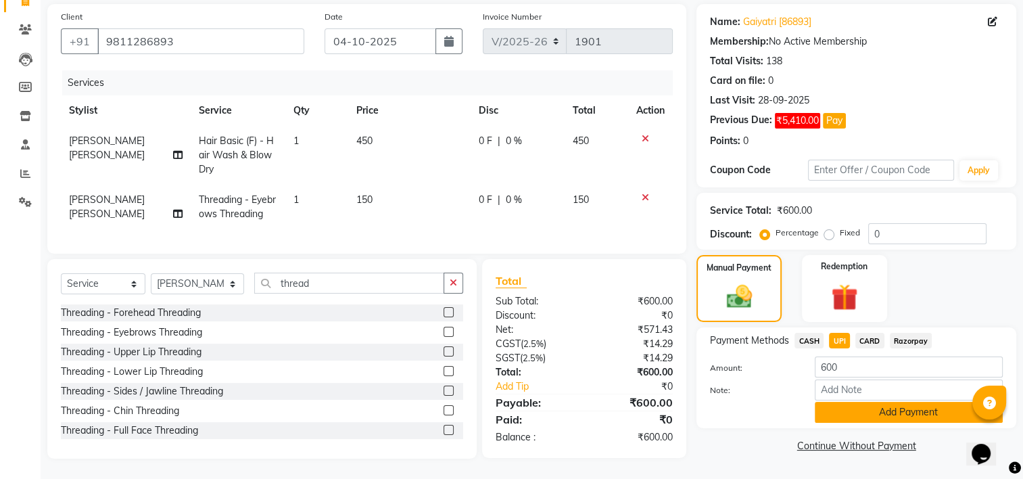
click at [881, 401] on button "Add Payment" at bounding box center [908, 411] width 188 height 21
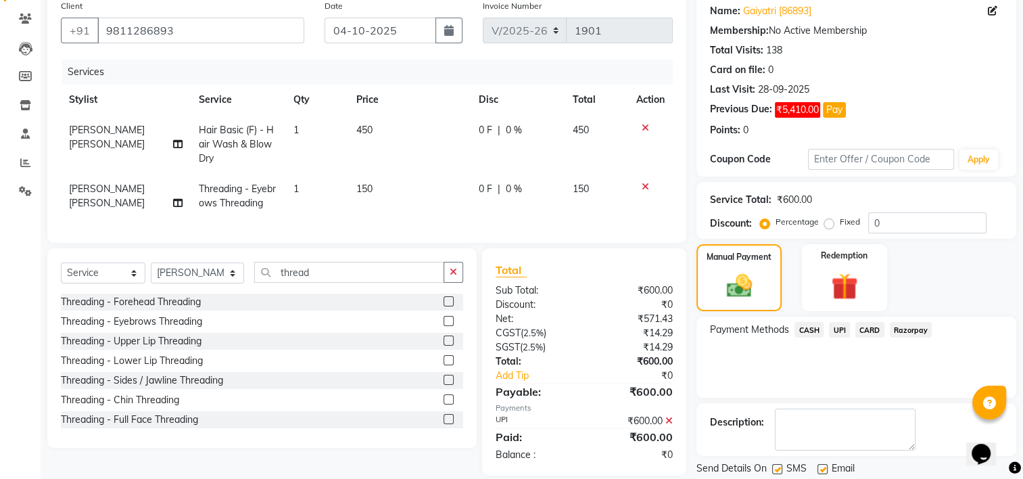
scroll to position [151, 0]
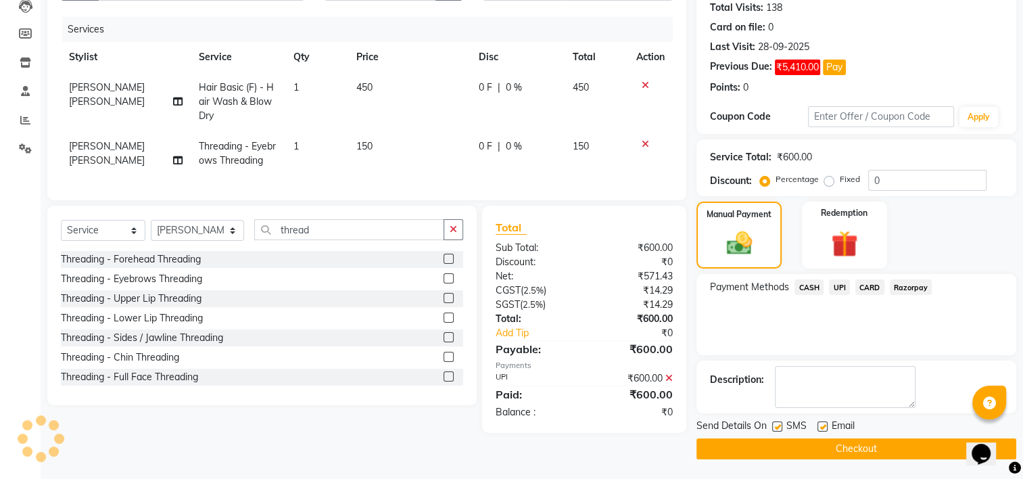
click at [768, 446] on button "Checkout" at bounding box center [856, 448] width 320 height 21
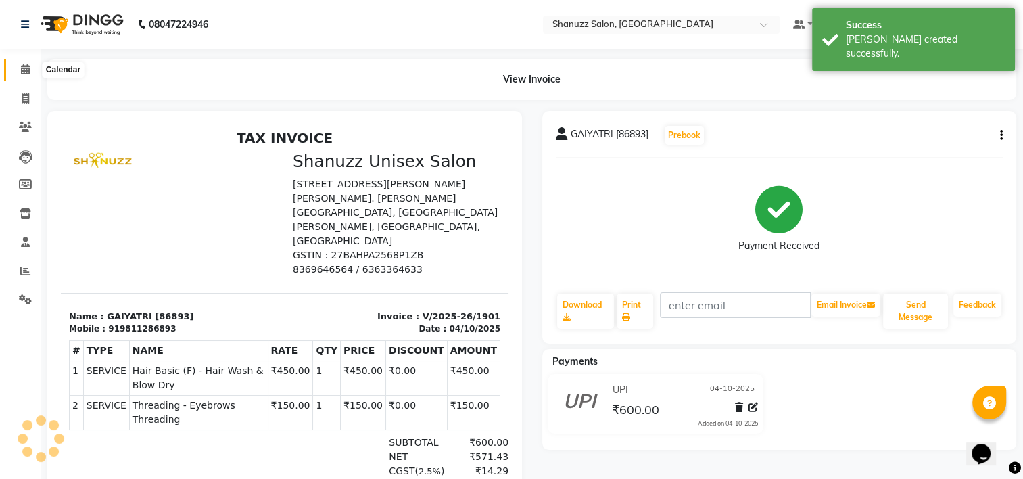
click at [28, 70] on icon at bounding box center [25, 69] width 9 height 10
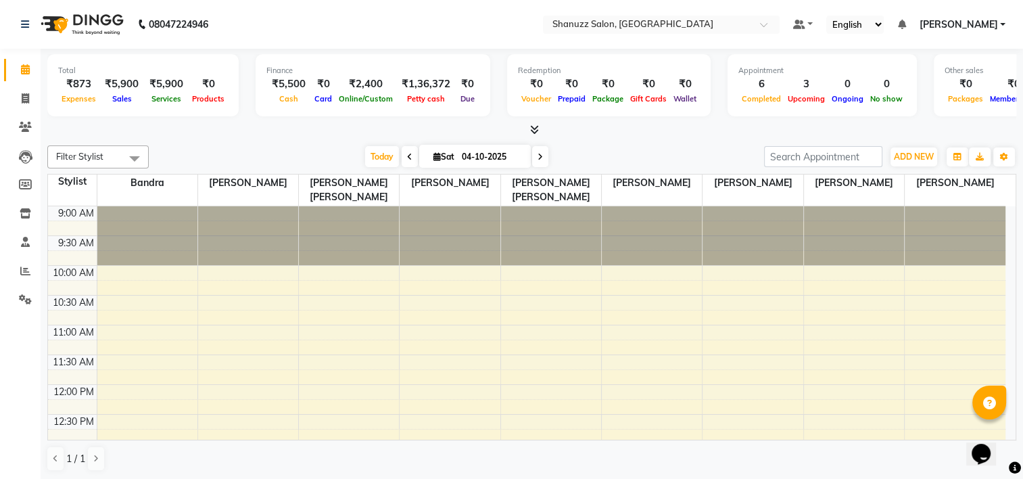
drag, startPoint x: 1015, startPoint y: 242, endPoint x: 1012, endPoint y: 263, distance: 21.1
click at [1012, 263] on td "9:00 AM 9:30 AM 10:00 AM 10:30 AM 11:00 AM 11:30 AM 12:00 PM 12:30 PM 1:00 PM 1…" at bounding box center [532, 323] width 968 height 235
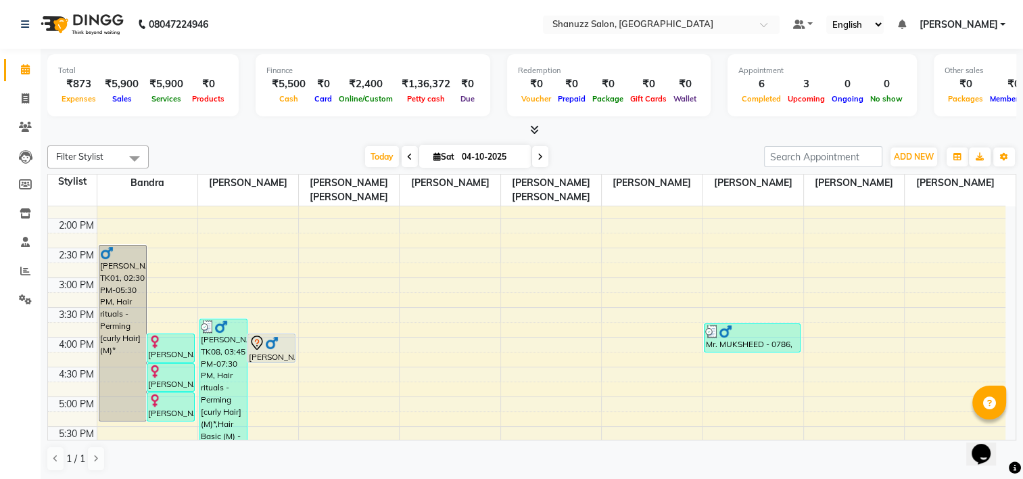
scroll to position [274, 0]
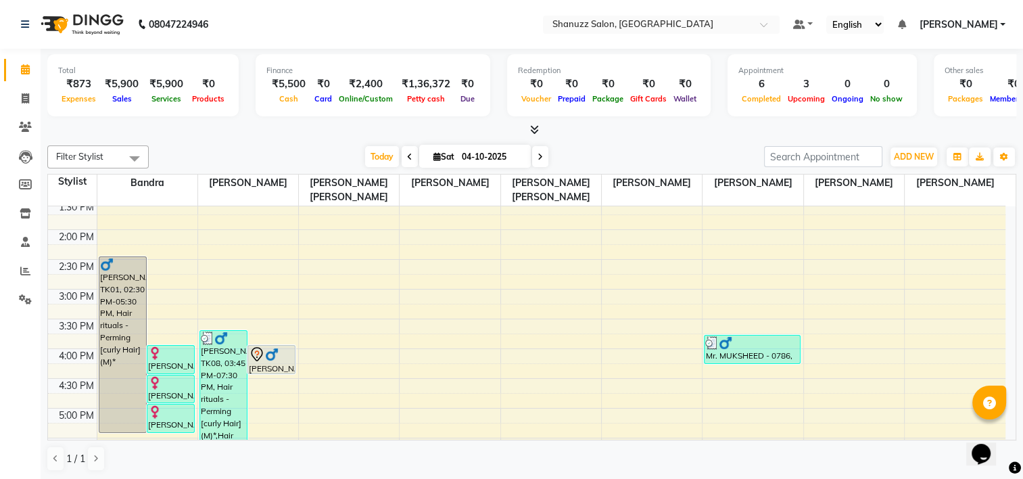
click at [5, 389] on div "Calendar Invoice Clients Leads Members Inventory Staff Reports Settings Complet…" at bounding box center [91, 249] width 182 height 421
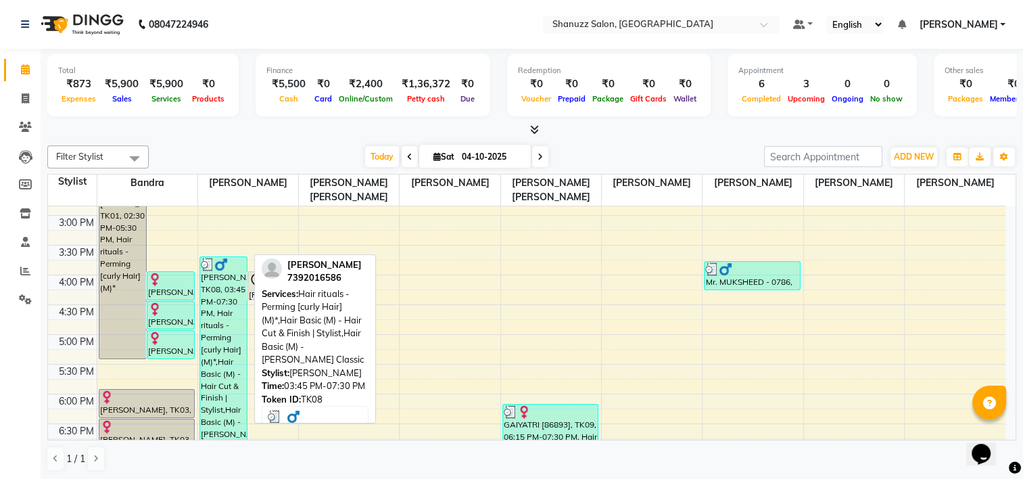
scroll to position [324, 0]
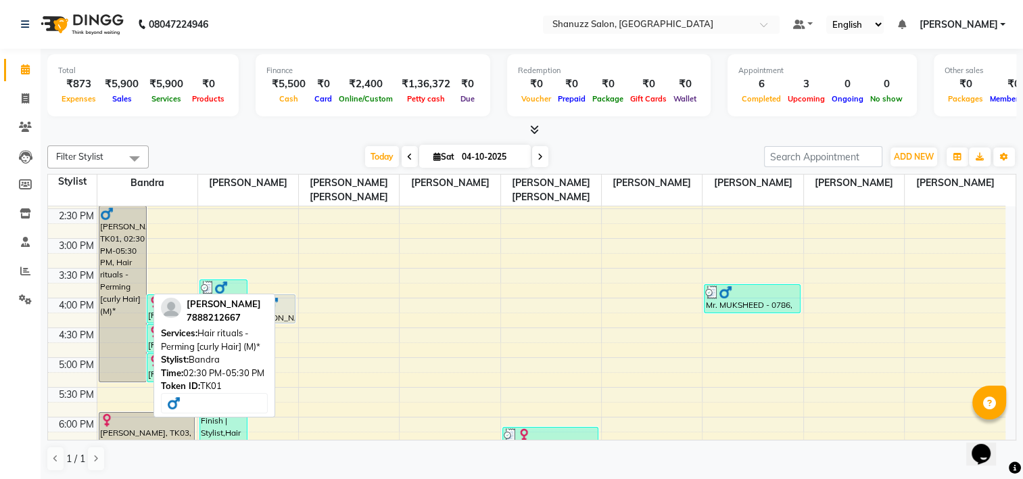
click at [143, 311] on div "[PERSON_NAME], TK01, 02:30 PM-05:30 PM, Hair rituals - Perming [curly Hair] (M)*" at bounding box center [122, 293] width 47 height 175
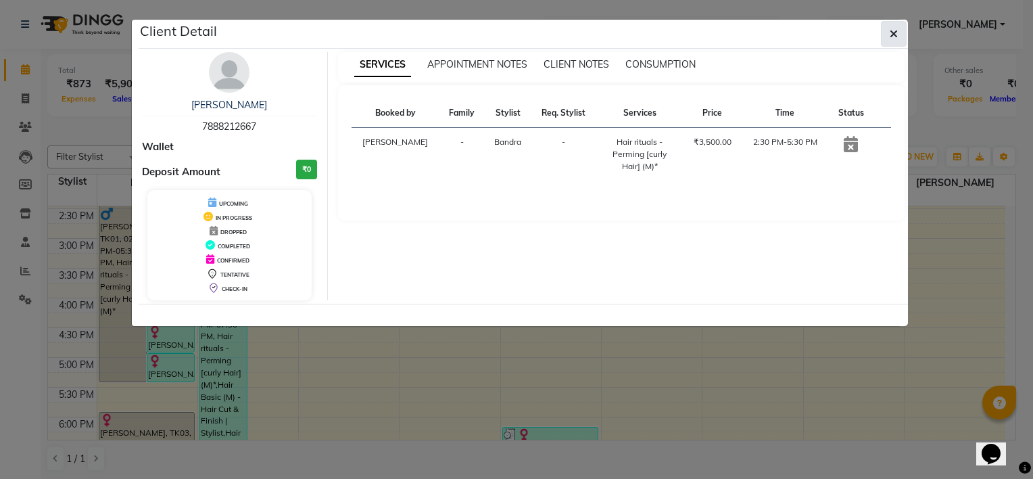
click at [895, 38] on span "button" at bounding box center [893, 34] width 8 height 14
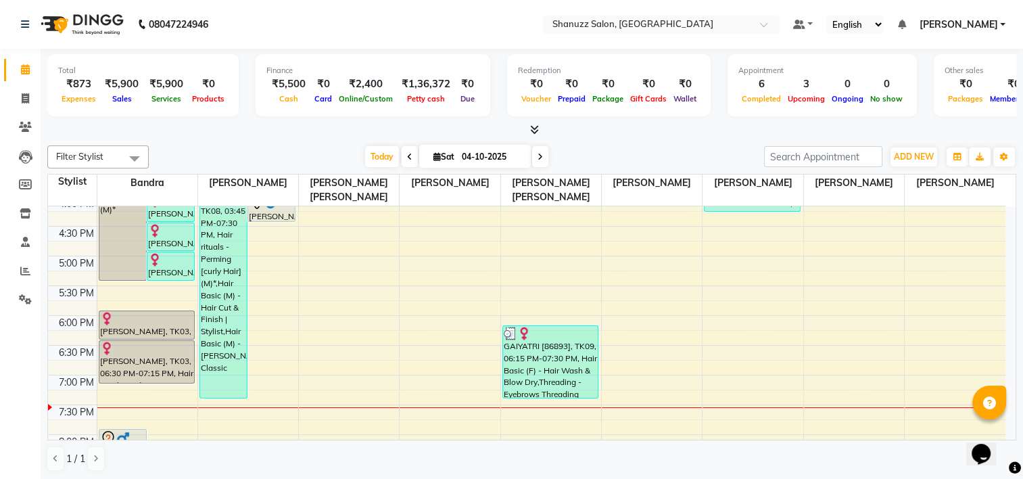
scroll to position [338, 0]
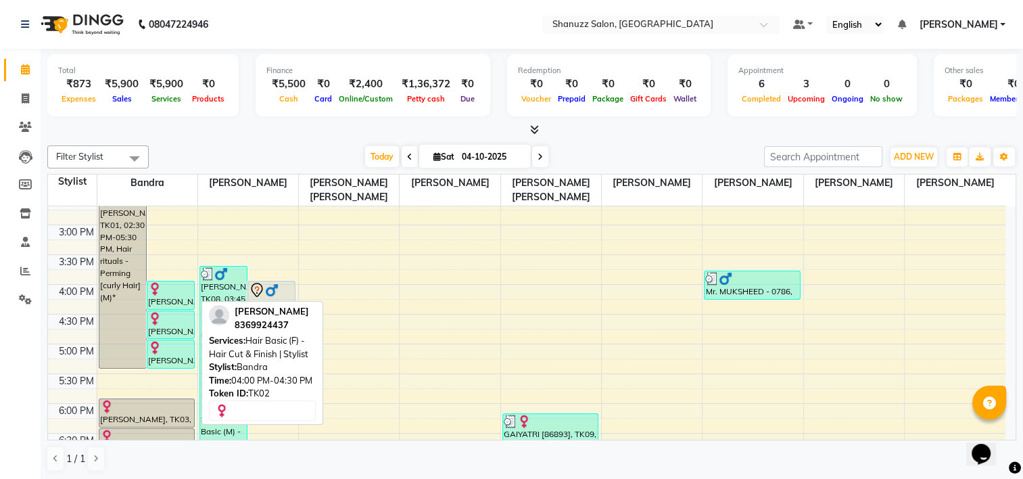
click at [172, 303] on div "[PERSON_NAME], TK02, 04:00 PM-04:30 PM, Hair Basic (F) - Hair Cut & Finish | St…" at bounding box center [170, 295] width 47 height 28
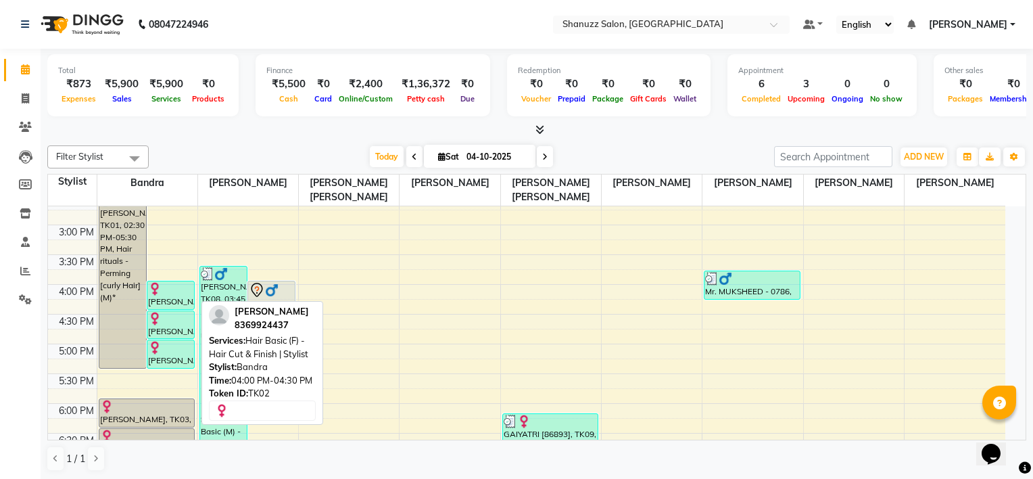
select select "3"
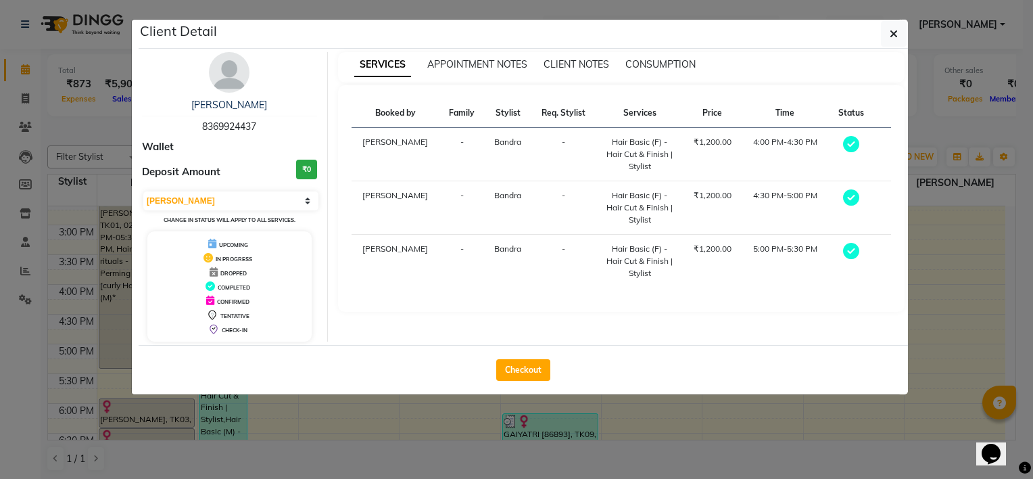
drag, startPoint x: 512, startPoint y: 362, endPoint x: 489, endPoint y: 352, distance: 25.7
click at [512, 362] on button "Checkout" at bounding box center [523, 370] width 54 height 22
select select "9055"
select select "service"
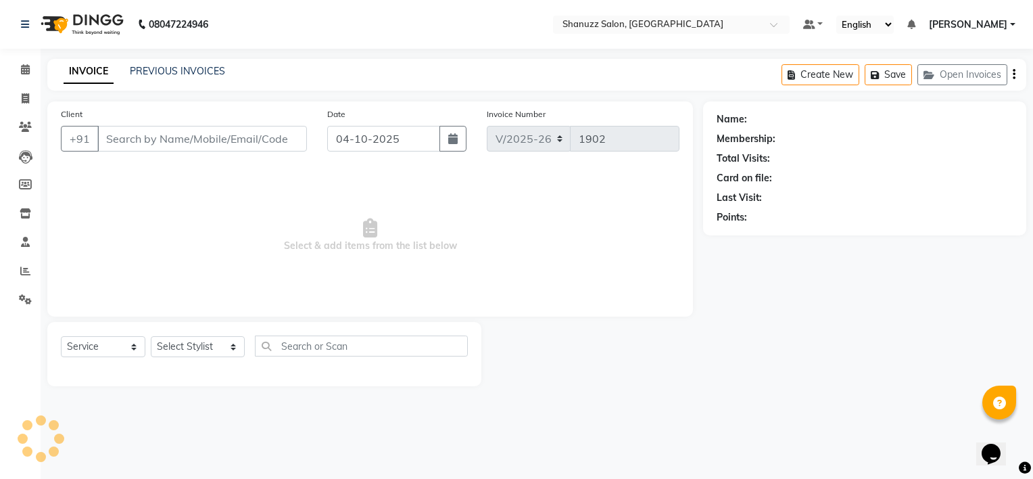
type input "8369924437"
select select "93080"
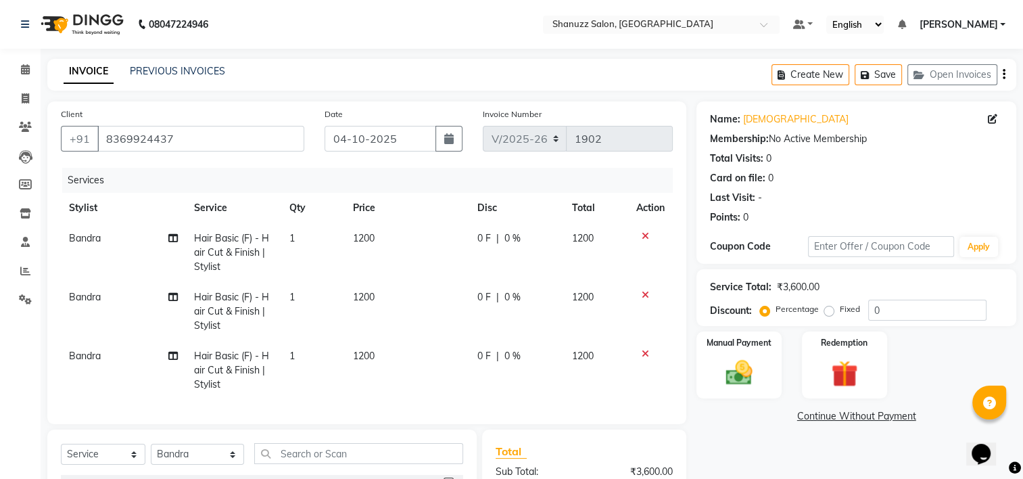
scroll to position [135, 0]
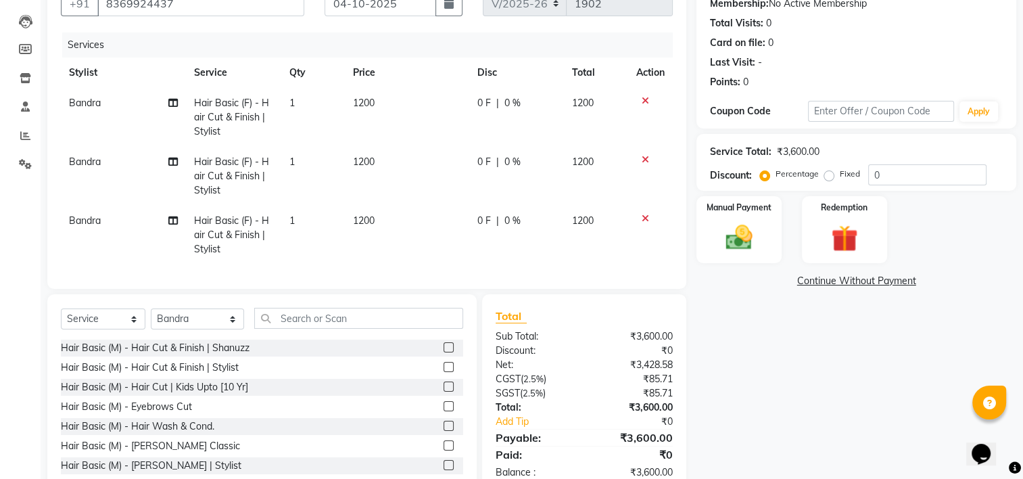
click at [339, 315] on div "Select Service Product Membership Package Voucher Prepaid Gift Card Select Styl…" at bounding box center [261, 393] width 429 height 199
click at [333, 324] on input "text" at bounding box center [358, 318] width 209 height 21
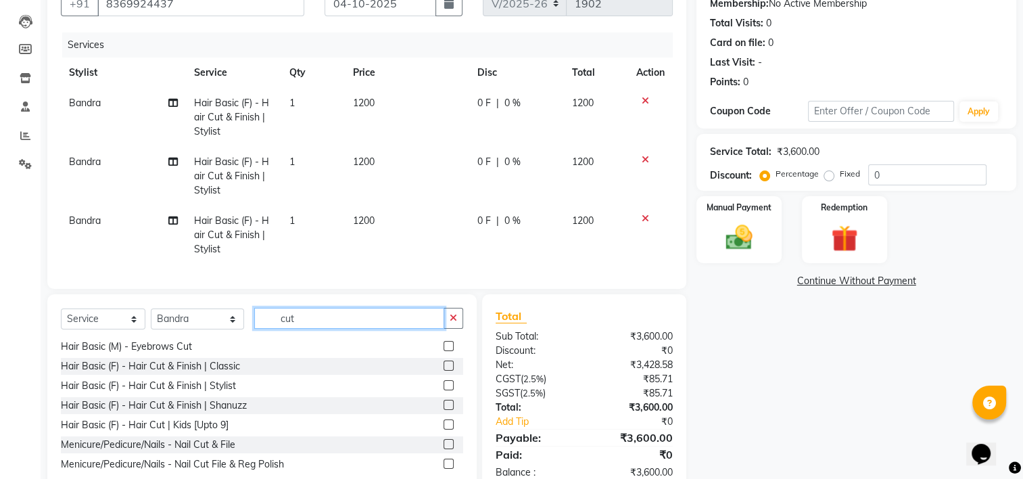
scroll to position [181, 0]
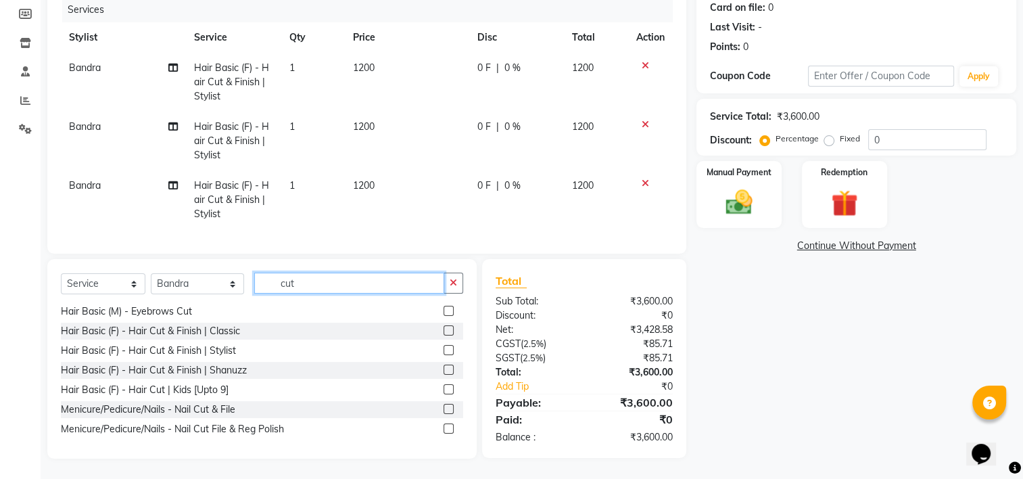
type input "cut"
click at [443, 345] on label at bounding box center [448, 350] width 10 height 10
click at [443, 346] on input "checkbox" at bounding box center [447, 350] width 9 height 9
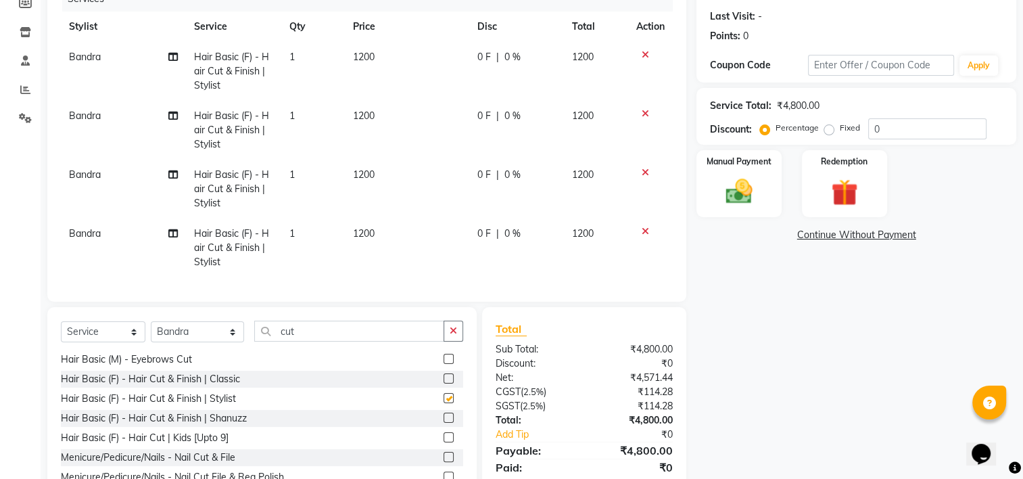
checkbox input "false"
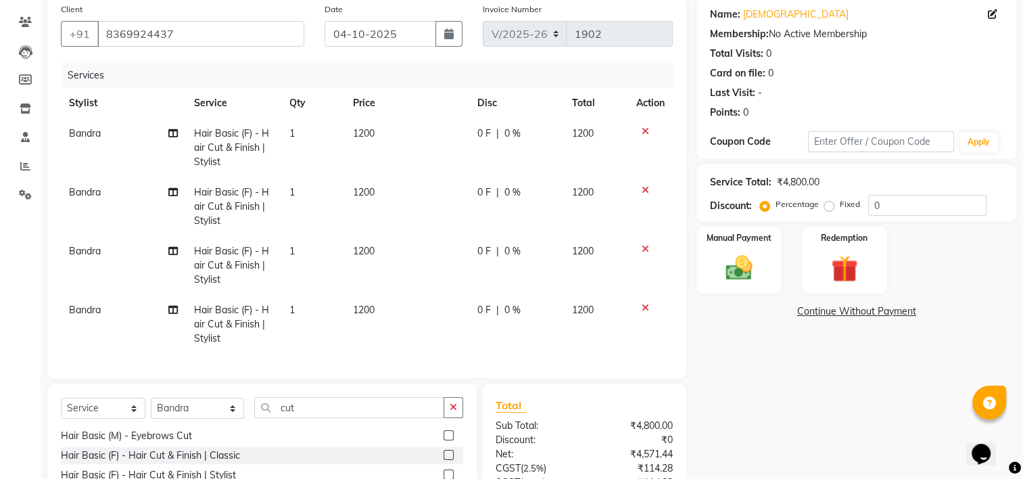
scroll to position [0, 0]
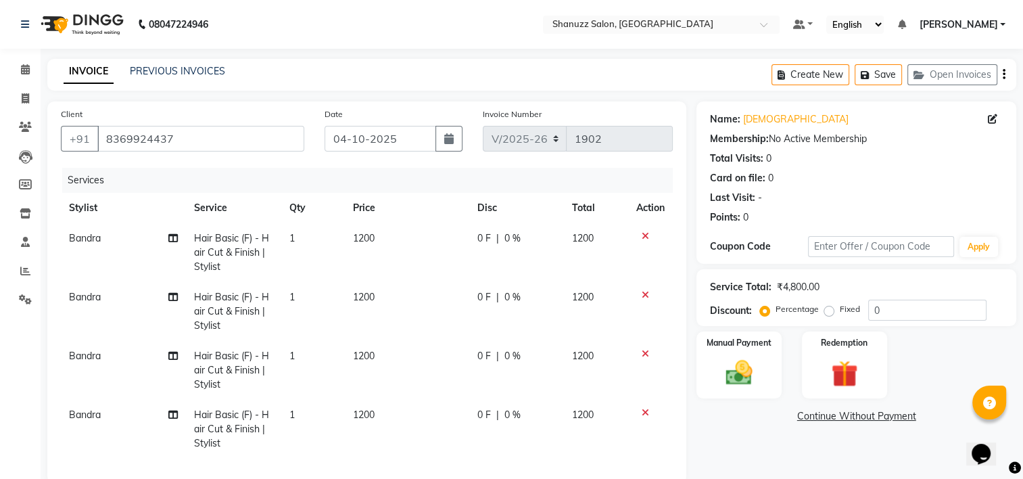
click at [92, 242] on span "Bandra" at bounding box center [85, 238] width 32 height 12
select select "93080"
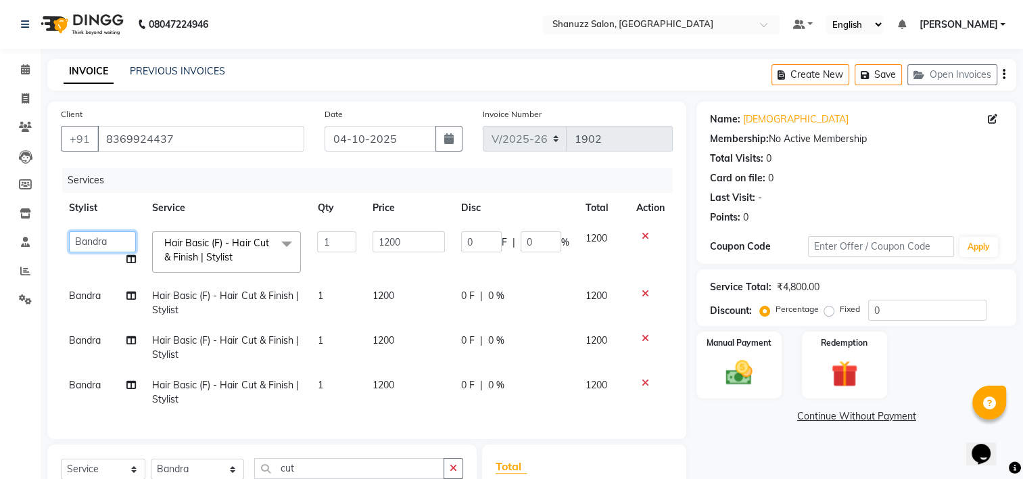
click at [89, 243] on select "Aishwarya Joshi Bandra Faijan Faizan Zakir Bagwan Junaid Alam Khushi Jaiswal Ma…" at bounding box center [102, 241] width 67 height 21
select select "92777"
drag, startPoint x: 99, startPoint y: 248, endPoint x: 101, endPoint y: 239, distance: 9.7
click at [99, 248] on select "Aishwarya Joshi Bandra Faijan Faizan Zakir Bagwan Junaid Alam Khushi Jaiswal Ma…" at bounding box center [102, 241] width 67 height 21
select select "92776"
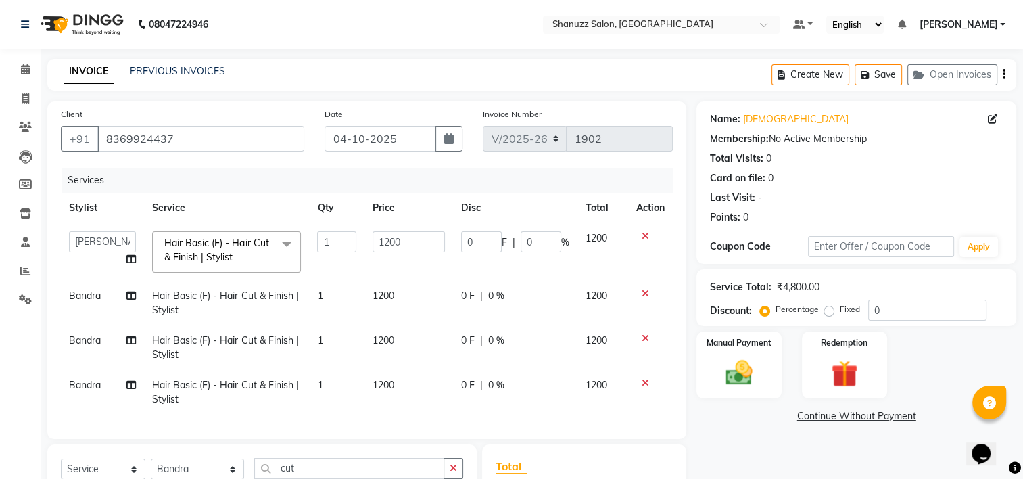
click at [97, 295] on span "Bandra" at bounding box center [85, 295] width 32 height 12
select select "93080"
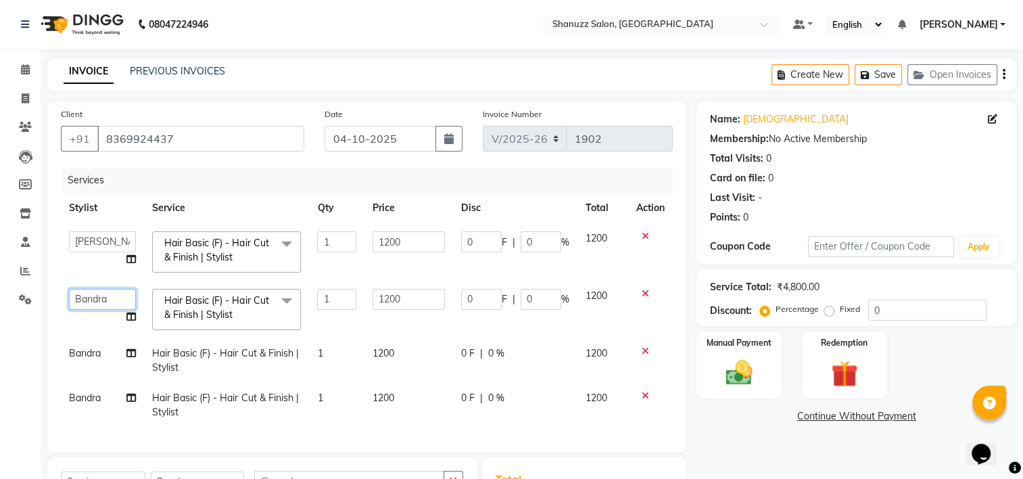
click at [95, 303] on select "Aishwarya Joshi Bandra Faijan Faizan Zakir Bagwan Junaid Alam Khushi Jaiswal Ma…" at bounding box center [102, 299] width 67 height 21
select select "92776"
click at [98, 351] on span "Bandra" at bounding box center [85, 353] width 32 height 12
select select "93080"
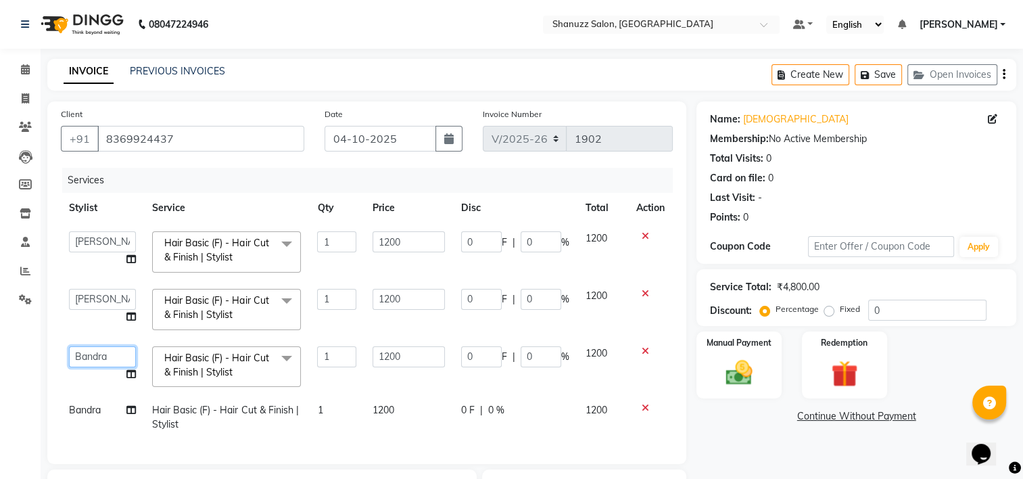
click at [85, 360] on select "Aishwarya Joshi Bandra Faijan Faizan Zakir Bagwan Junaid Alam Khushi Jaiswal Ma…" at bounding box center [102, 356] width 67 height 21
select select "92776"
click at [96, 408] on span "Bandra" at bounding box center [85, 409] width 32 height 12
select select "93080"
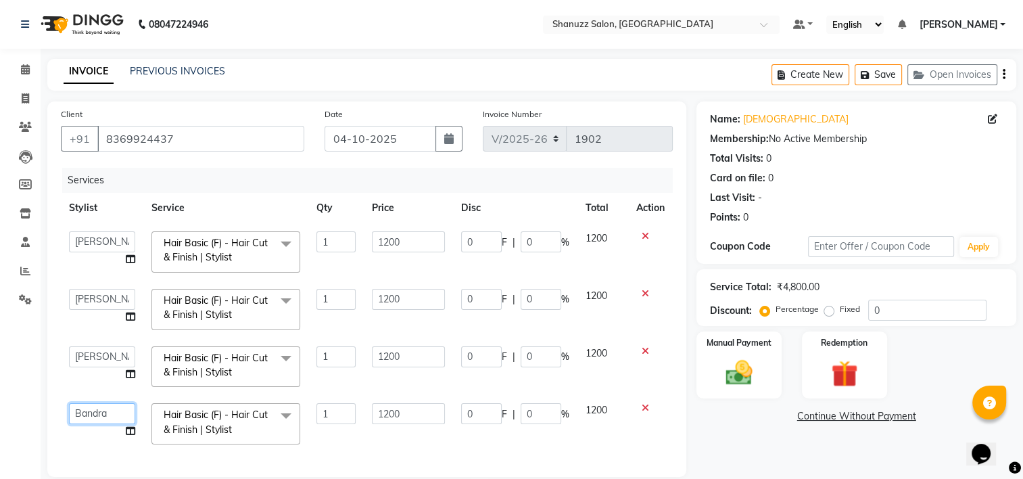
click at [95, 408] on select "Aishwarya Joshi Bandra Faijan Faizan Zakir Bagwan Junaid Alam Khushi Jaiswal Ma…" at bounding box center [102, 413] width 66 height 21
select select "92777"
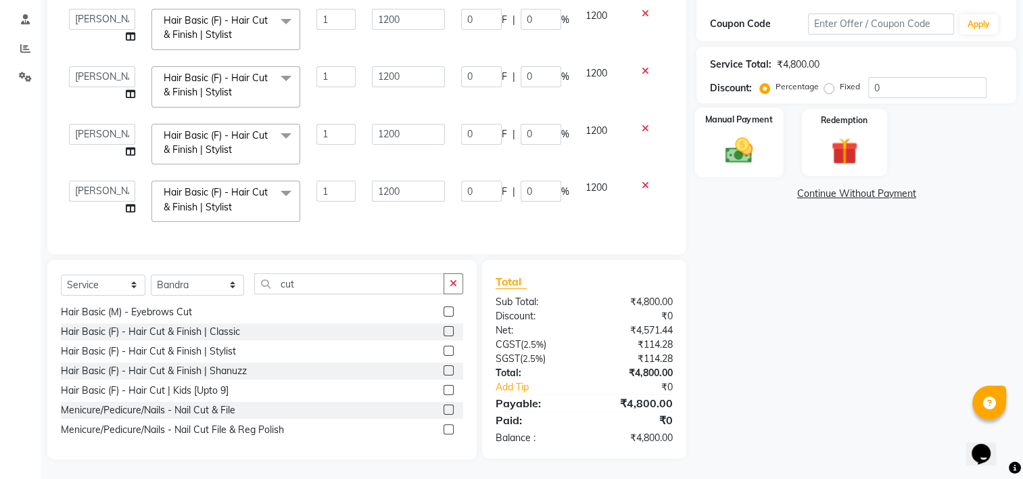
click at [745, 143] on img at bounding box center [738, 150] width 45 height 32
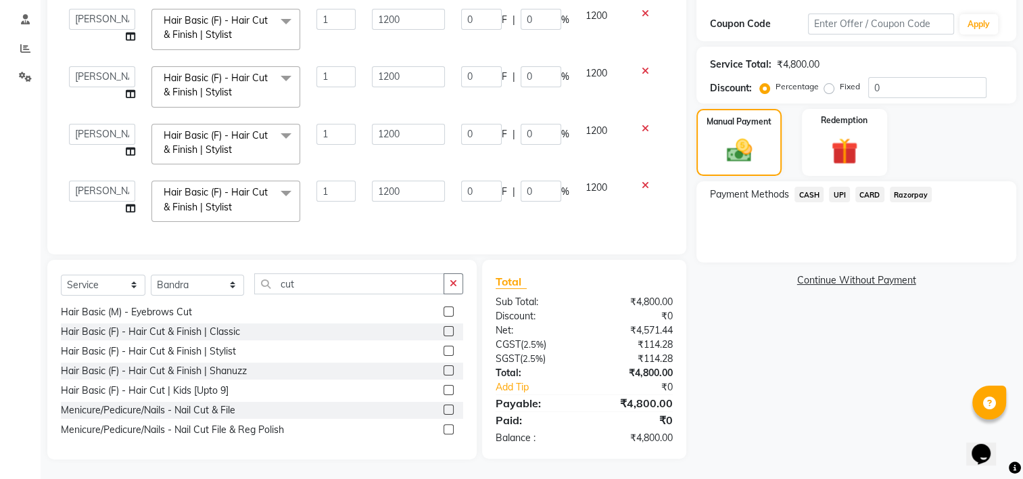
click at [835, 193] on span "UPI" at bounding box center [839, 195] width 21 height 16
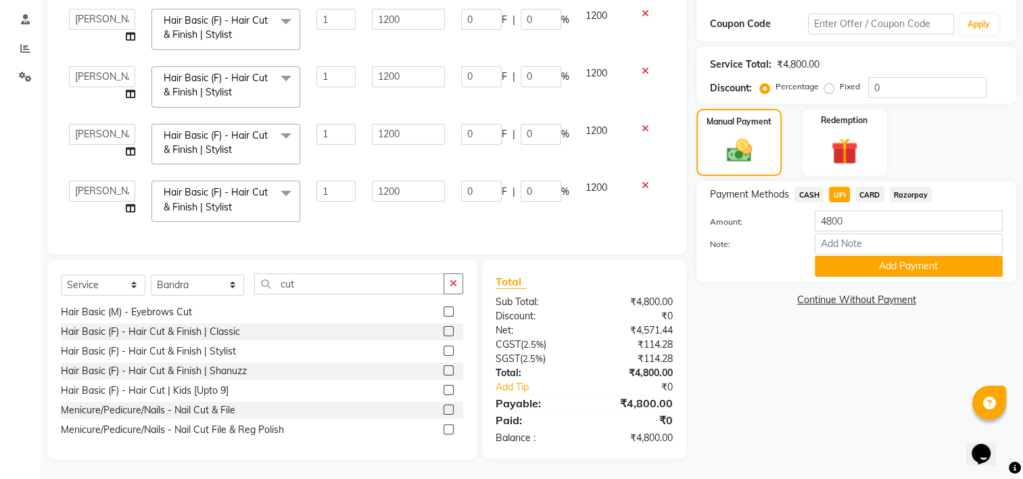
click at [928, 258] on button "Add Payment" at bounding box center [908, 265] width 188 height 21
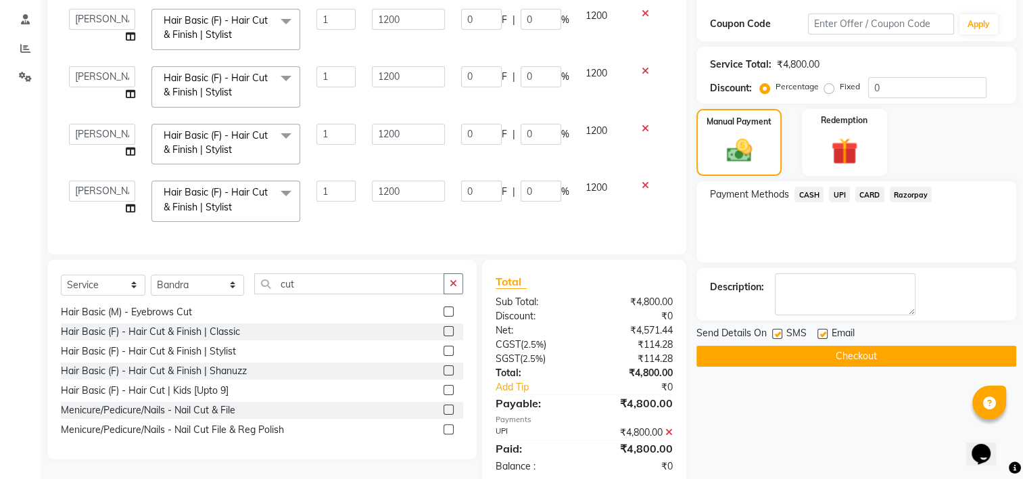
click at [859, 353] on button "Checkout" at bounding box center [856, 355] width 320 height 21
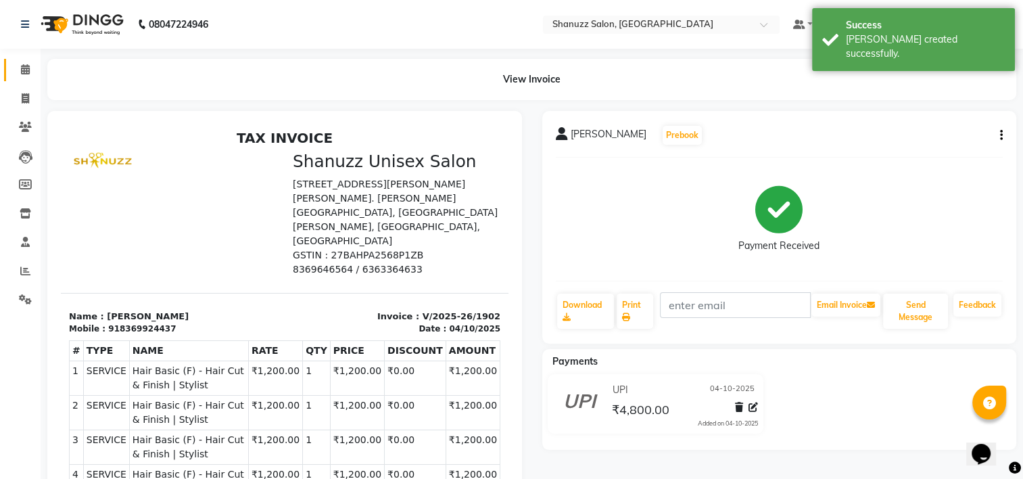
click at [29, 69] on icon at bounding box center [25, 69] width 9 height 10
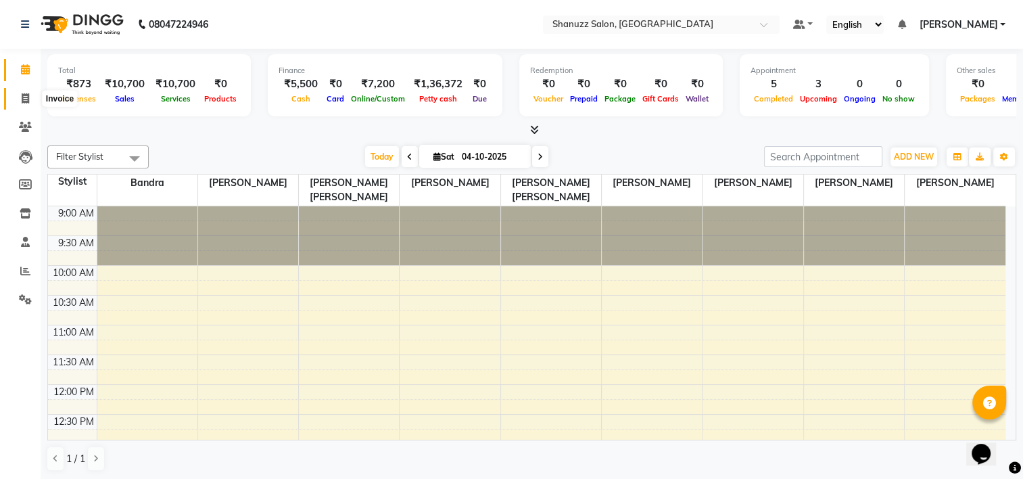
click at [22, 97] on icon at bounding box center [25, 98] width 7 height 10
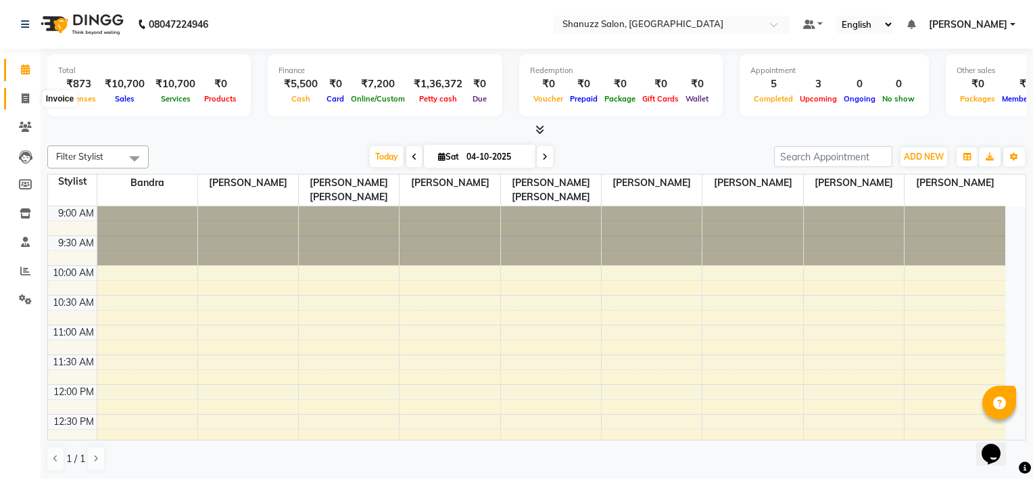
select select "9055"
select select "service"
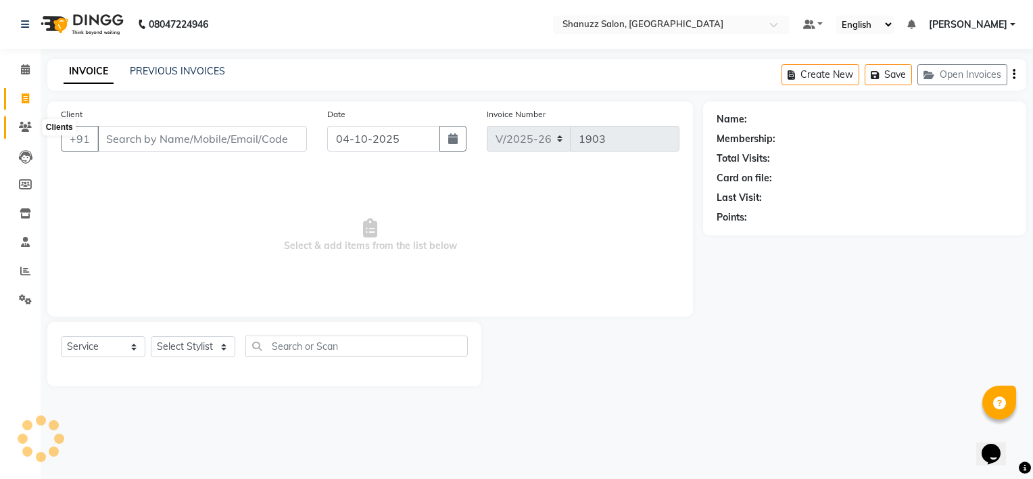
click at [30, 123] on icon at bounding box center [25, 127] width 13 height 10
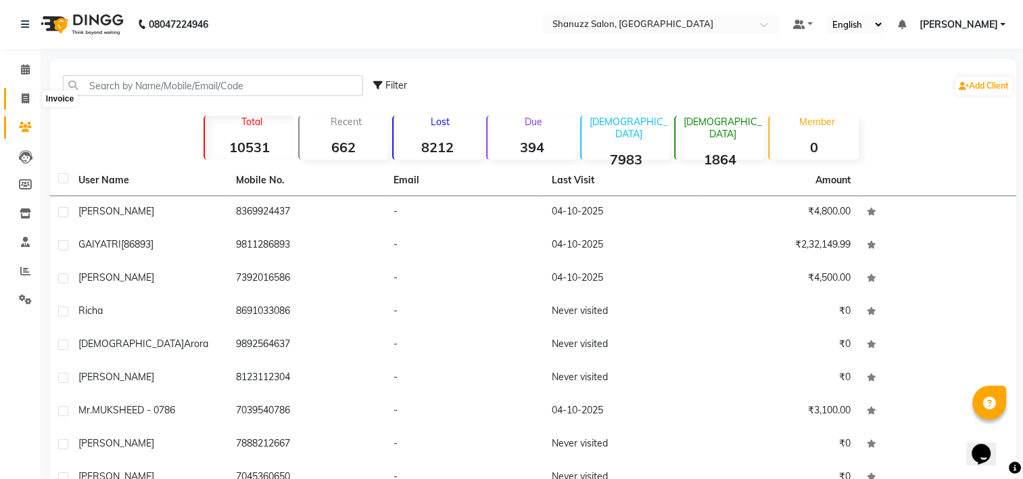
click at [27, 99] on icon at bounding box center [25, 98] width 7 height 10
select select "service"
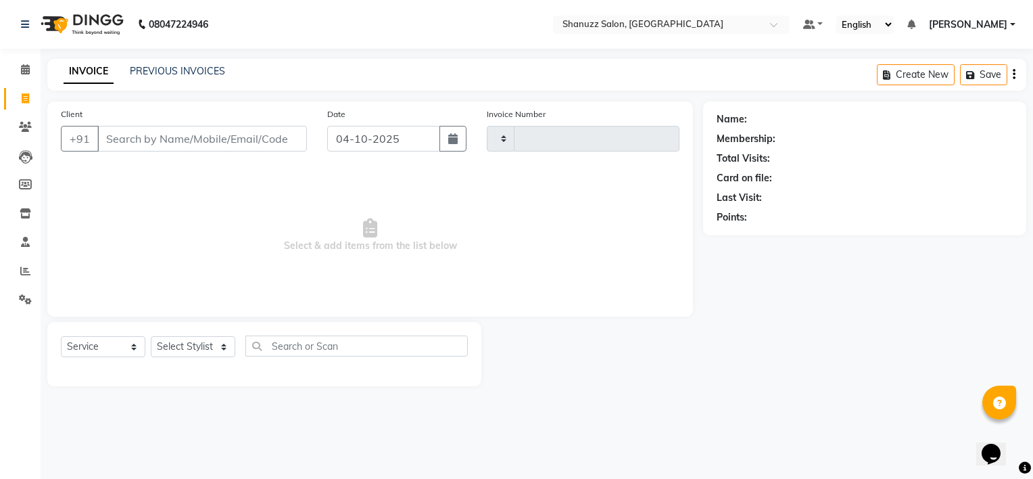
type input "1903"
select select "9055"
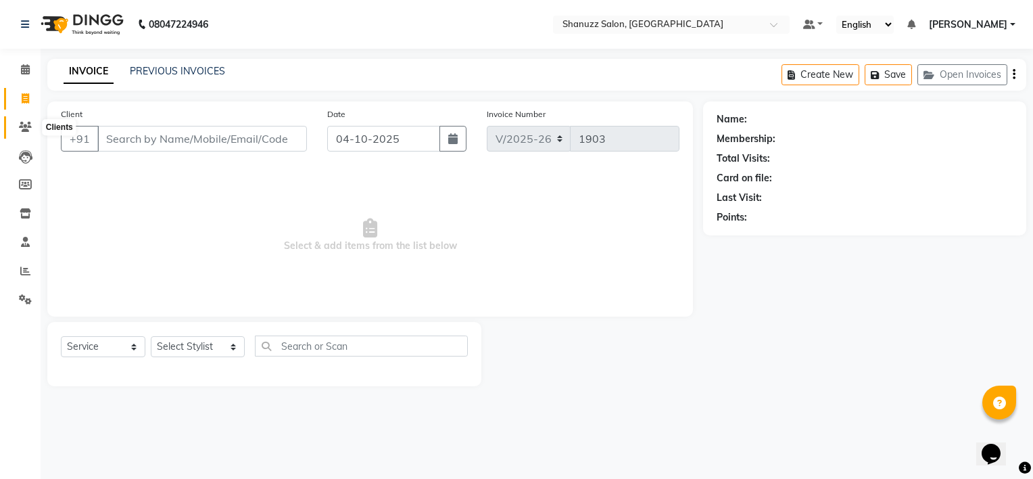
click at [32, 132] on span at bounding box center [26, 128] width 24 height 16
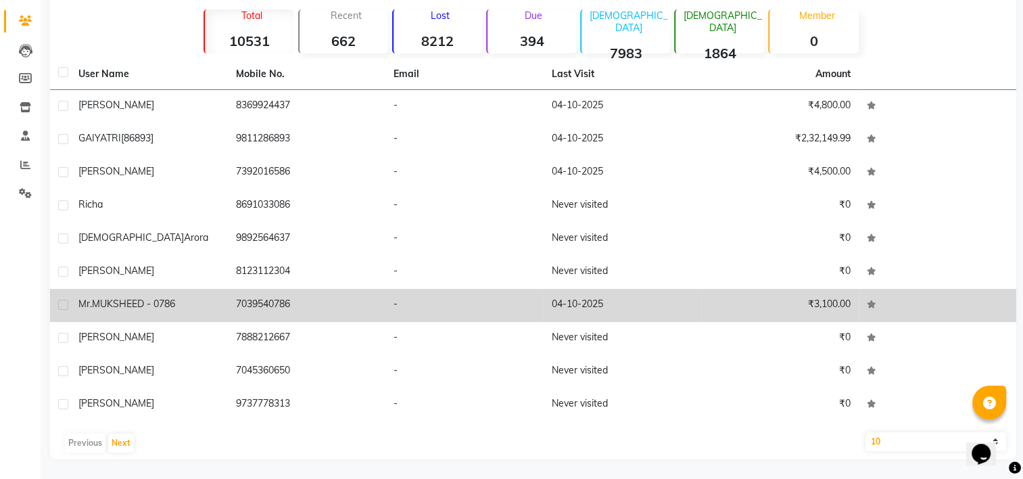
scroll to position [39, 0]
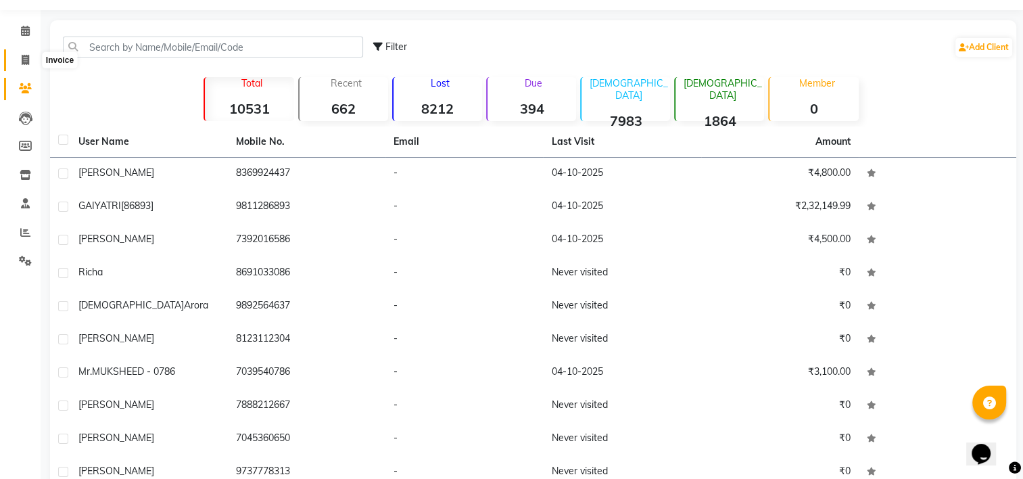
click at [24, 55] on icon at bounding box center [25, 60] width 7 height 10
select select "9055"
select select "service"
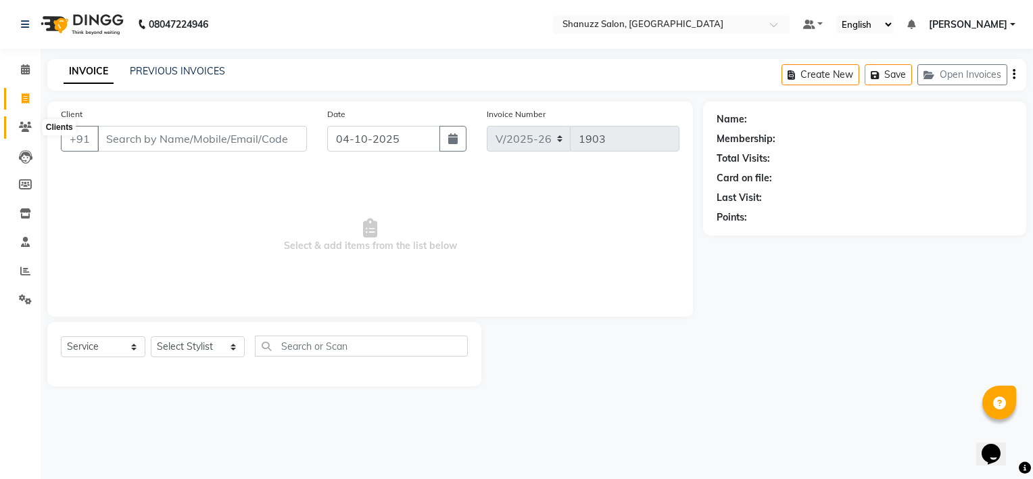
click at [28, 130] on icon at bounding box center [25, 127] width 13 height 10
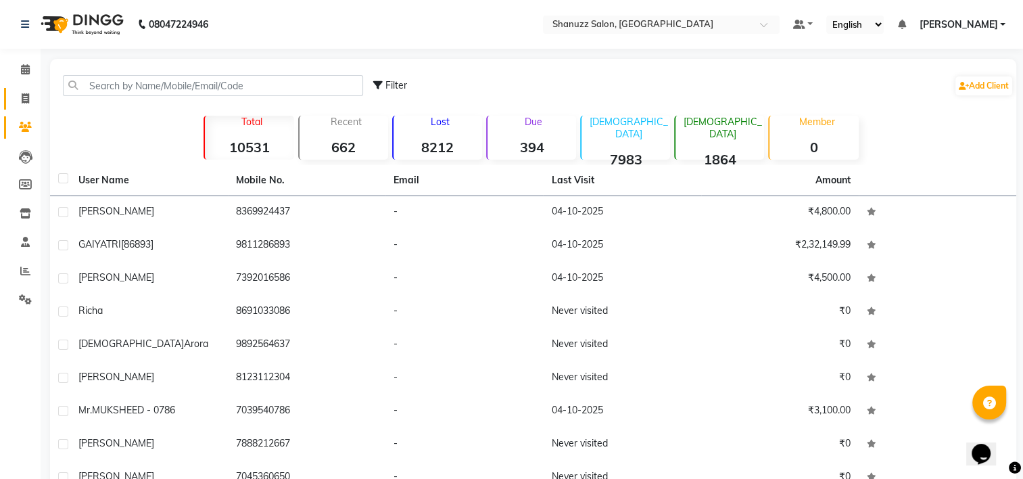
click at [23, 89] on link "Invoice" at bounding box center [20, 99] width 32 height 22
select select "service"
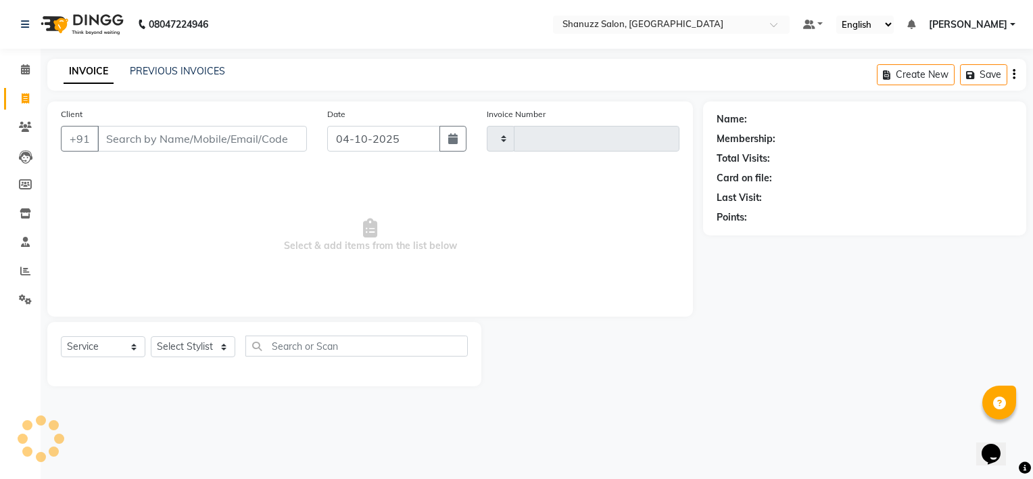
type input "1903"
select select "9055"
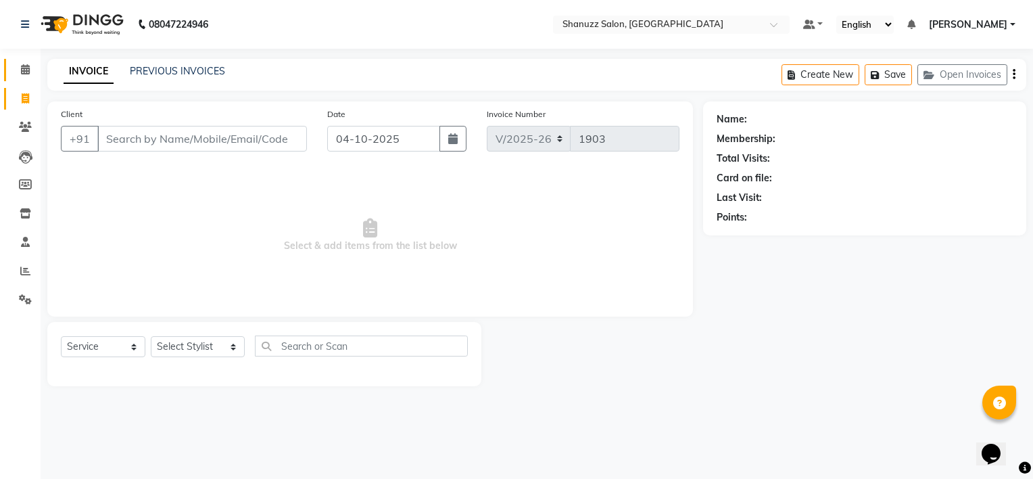
click at [22, 60] on link "Calendar" at bounding box center [20, 70] width 32 height 22
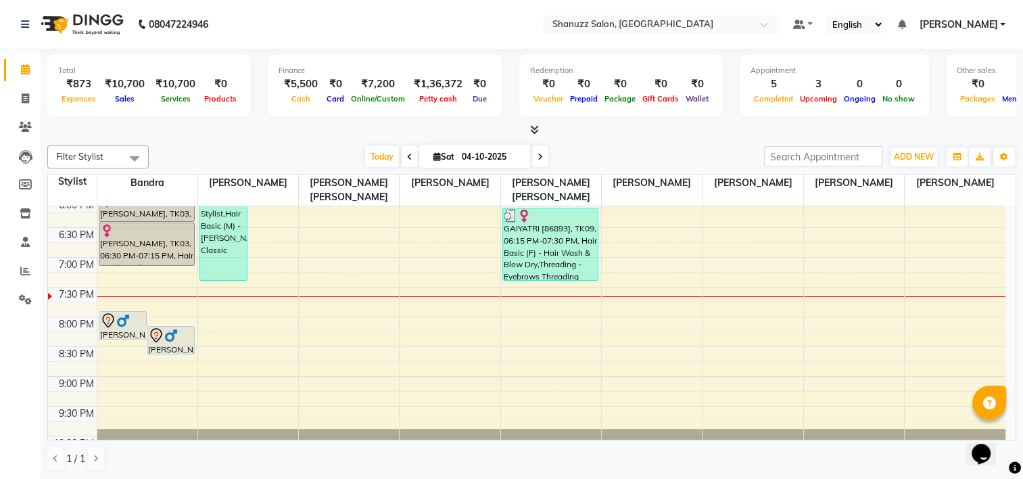
scroll to position [590, 0]
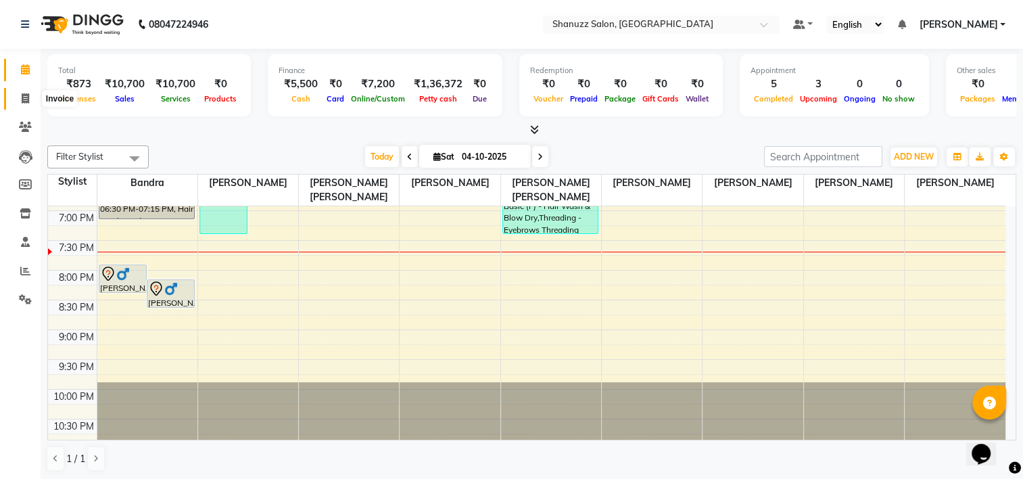
drag, startPoint x: 22, startPoint y: 92, endPoint x: 22, endPoint y: 101, distance: 9.5
click at [22, 92] on span at bounding box center [26, 99] width 24 height 16
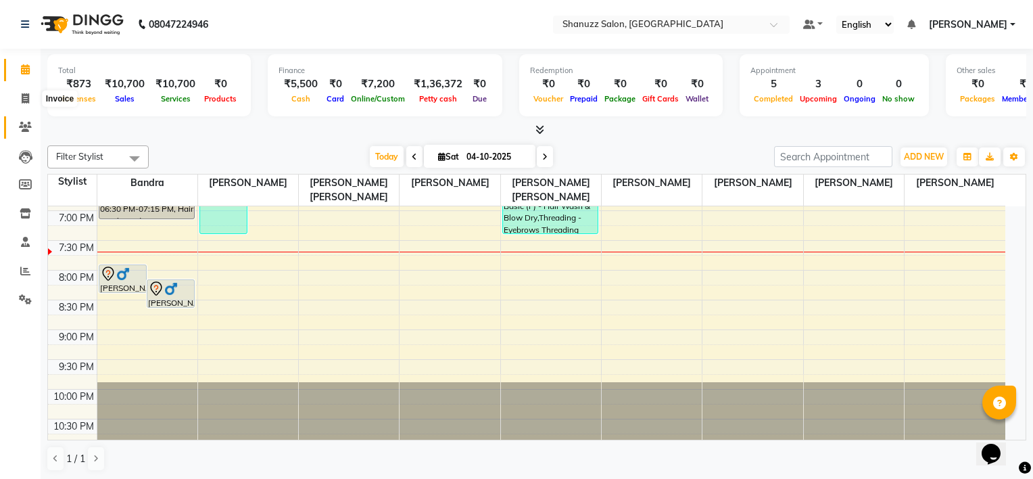
select select "9055"
select select "service"
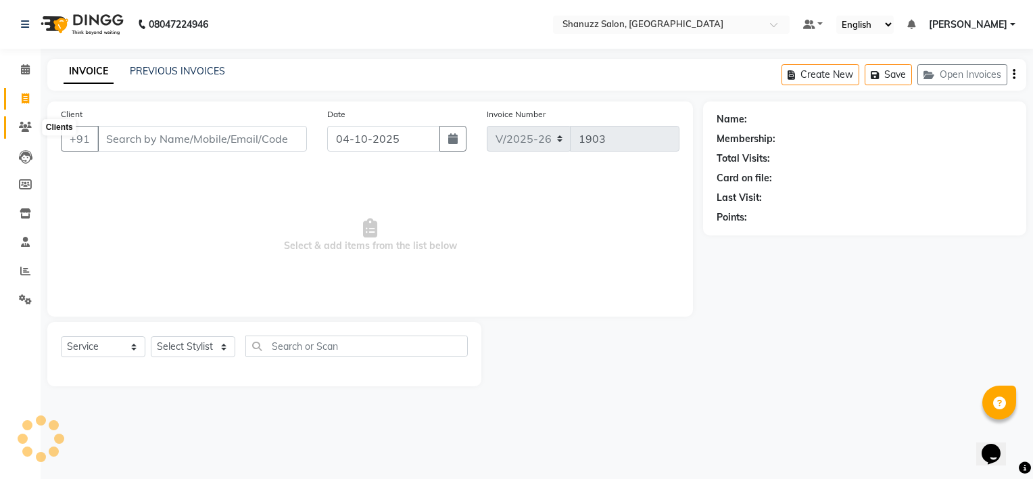
click at [17, 123] on span at bounding box center [26, 128] width 24 height 16
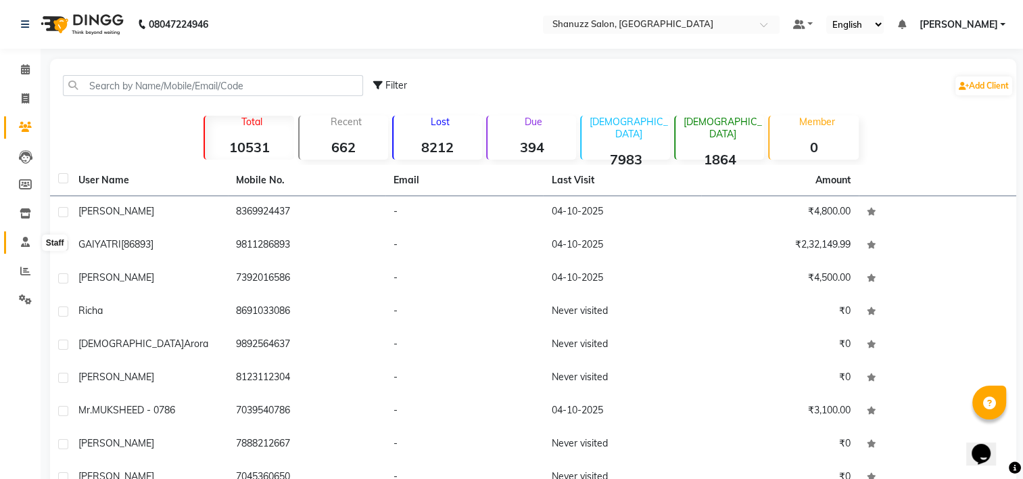
click at [22, 236] on span at bounding box center [26, 243] width 24 height 16
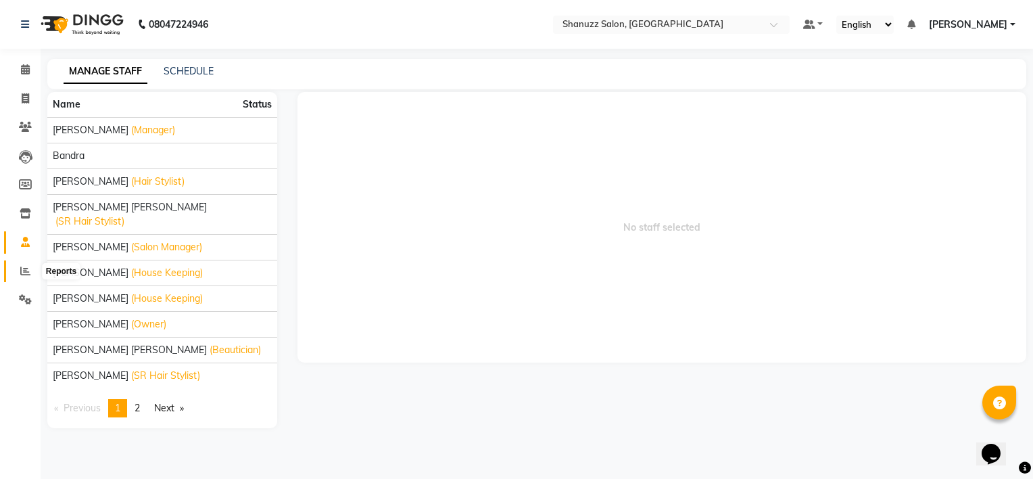
click at [22, 267] on icon at bounding box center [25, 271] width 10 height 10
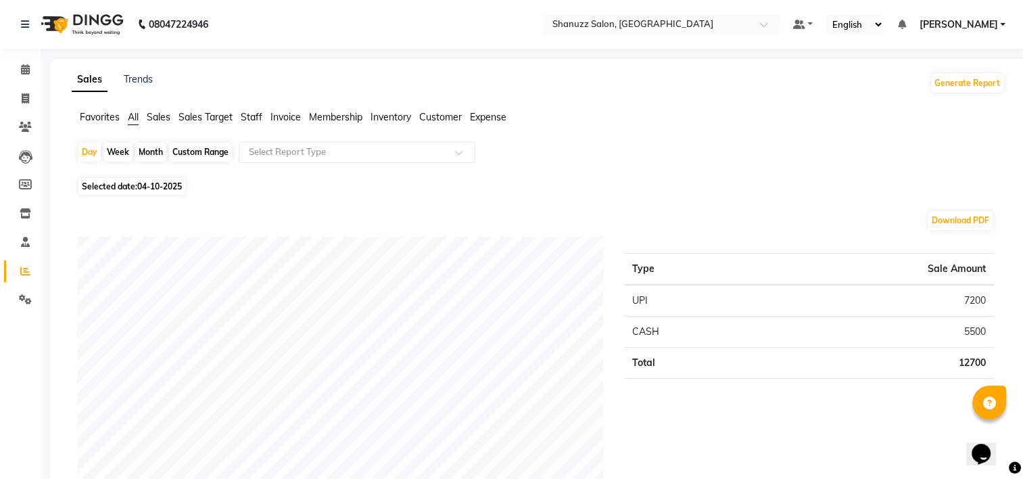
click at [149, 150] on div "Month" at bounding box center [150, 152] width 31 height 19
select select "10"
select select "2025"
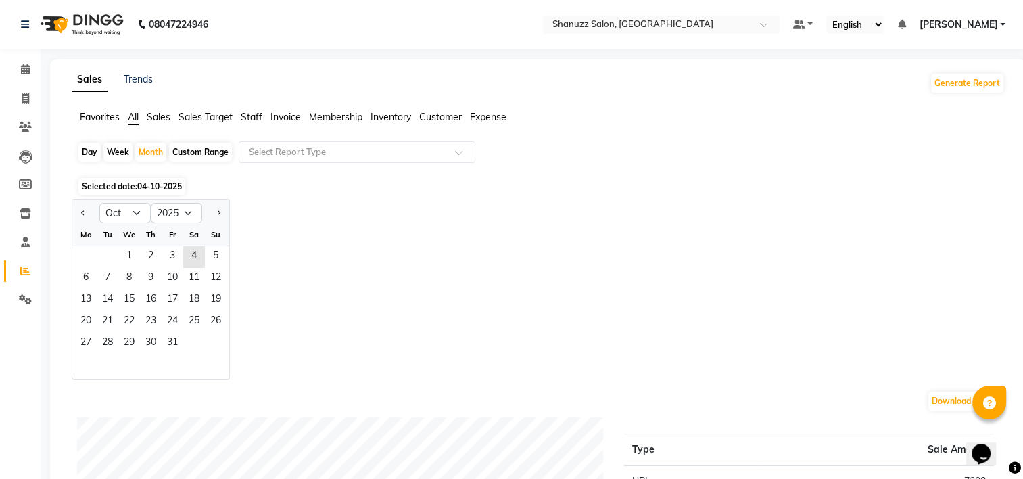
click at [149, 180] on span "Selected date: 04-10-2025" at bounding box center [131, 186] width 107 height 17
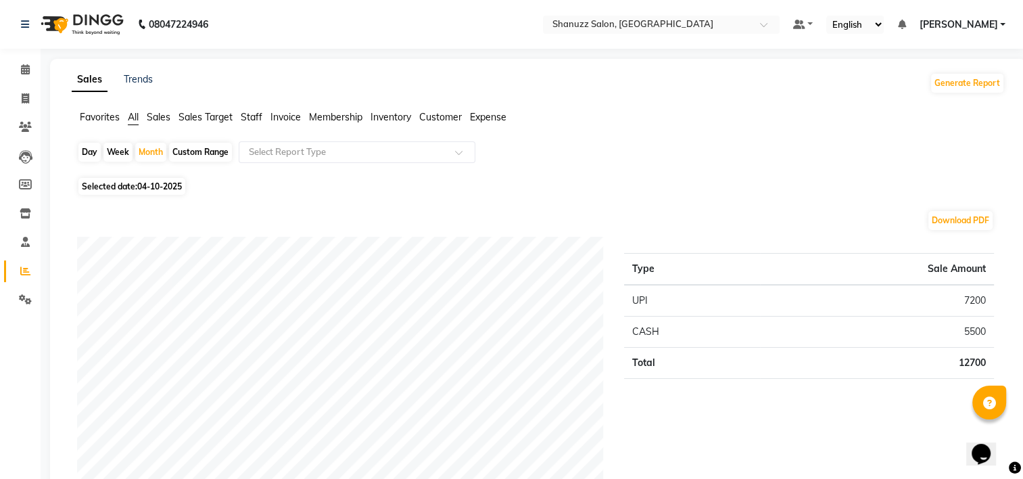
click at [141, 179] on span "Selected date: 04-10-2025" at bounding box center [131, 186] width 107 height 17
select select "10"
select select "2025"
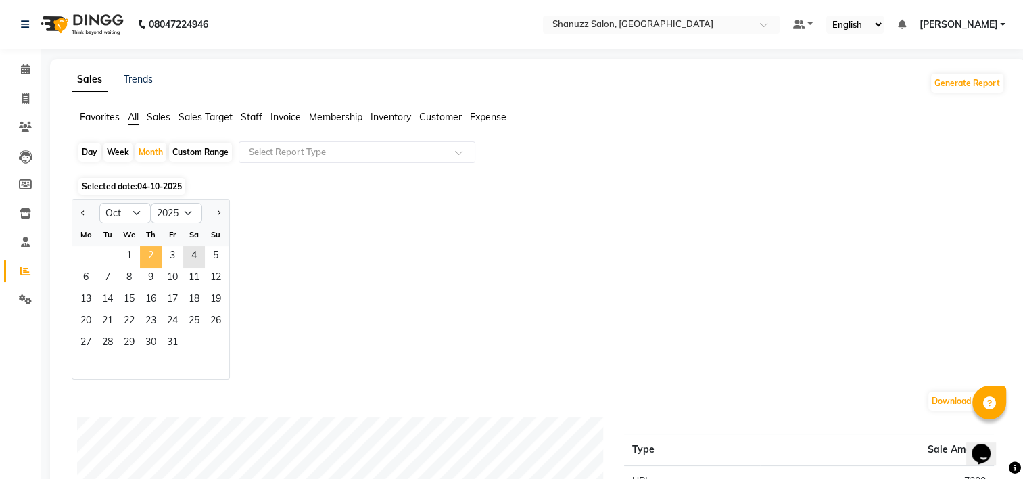
click at [140, 252] on span "2" at bounding box center [151, 257] width 22 height 22
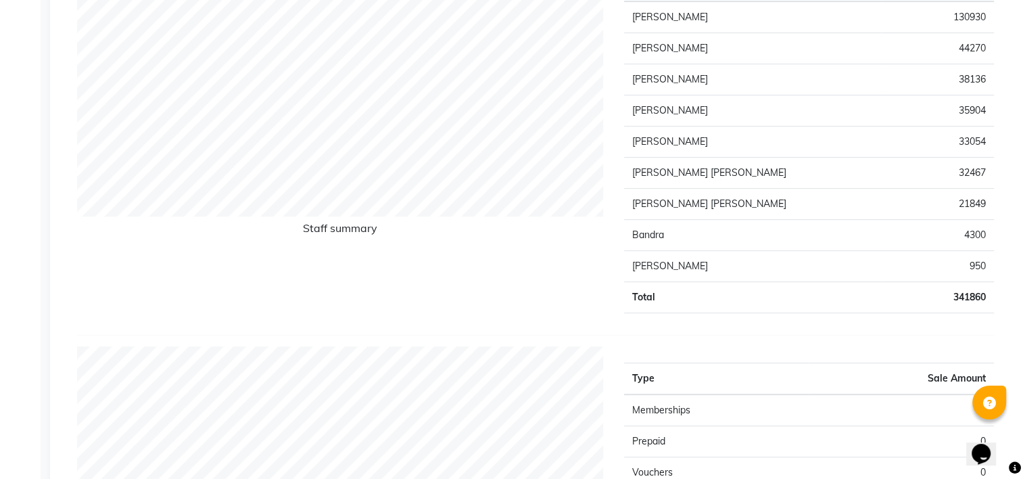
scroll to position [541, 0]
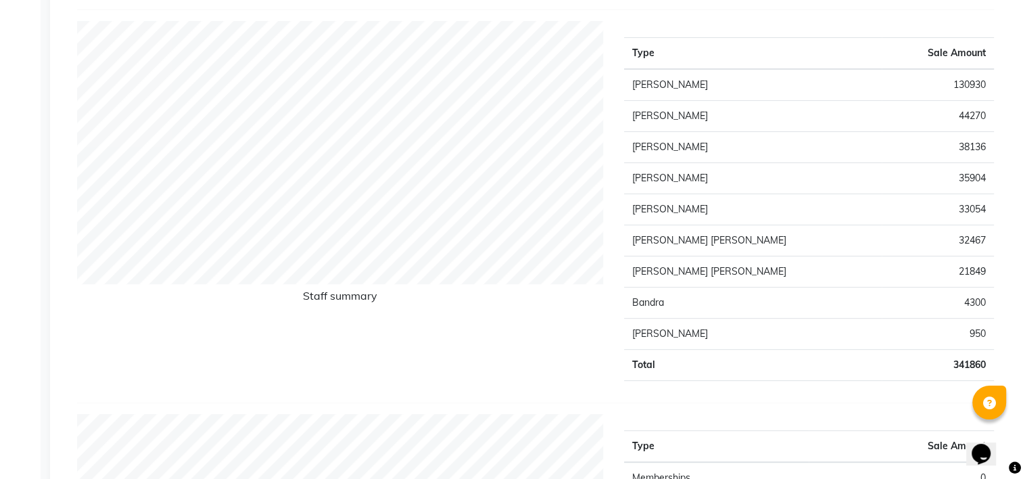
click at [977, 145] on td "38136" at bounding box center [937, 147] width 112 height 31
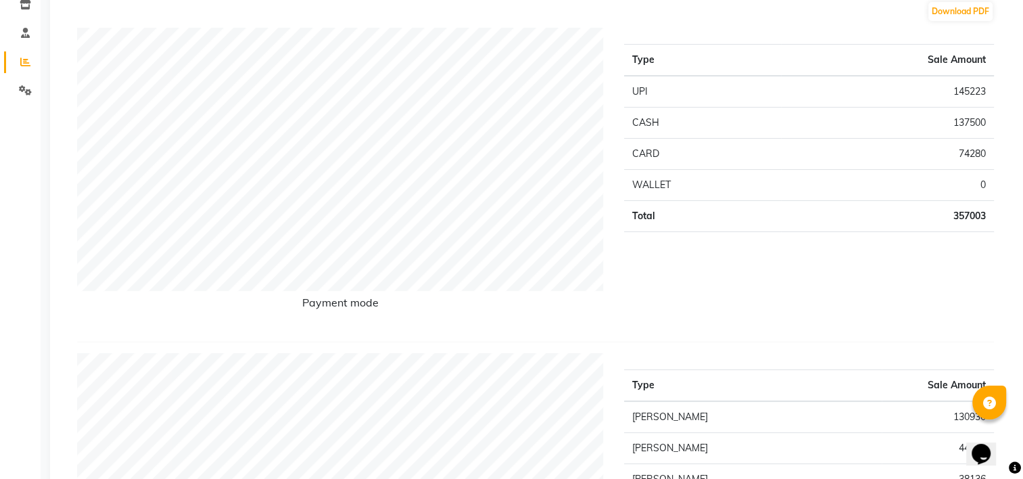
click at [927, 270] on div "Type Sale Amount UPI 145223 CASH 137500 CARD 74280 WALLET 0 Total 357003" at bounding box center [809, 179] width 391 height 303
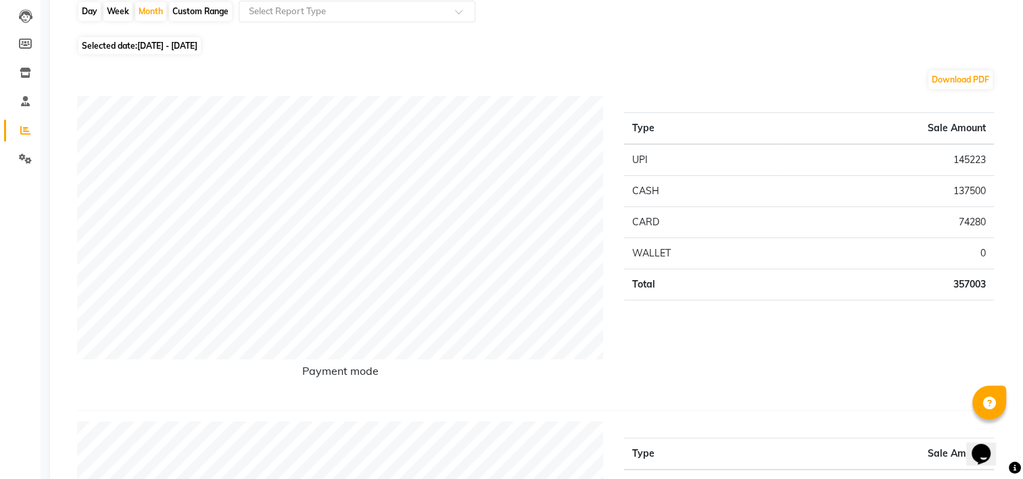
scroll to position [0, 0]
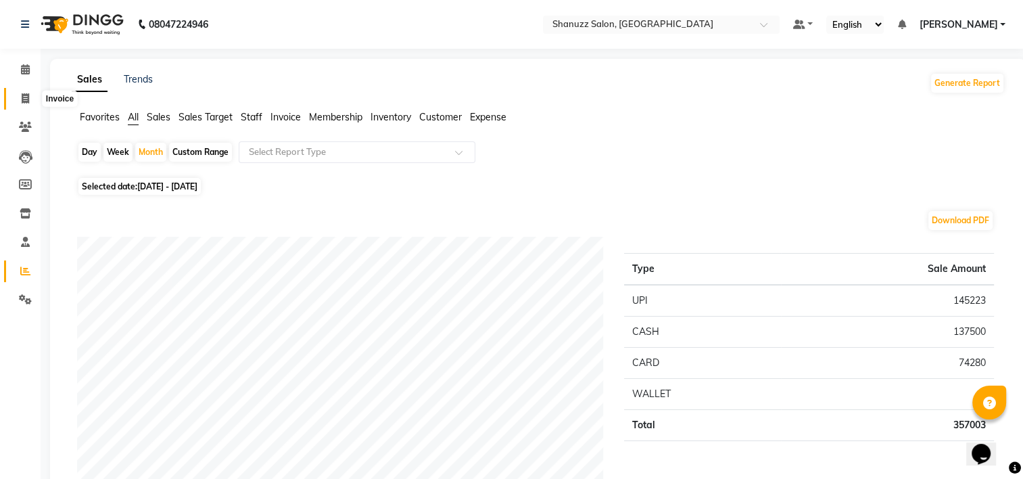
click at [25, 97] on icon at bounding box center [25, 98] width 7 height 10
select select "service"
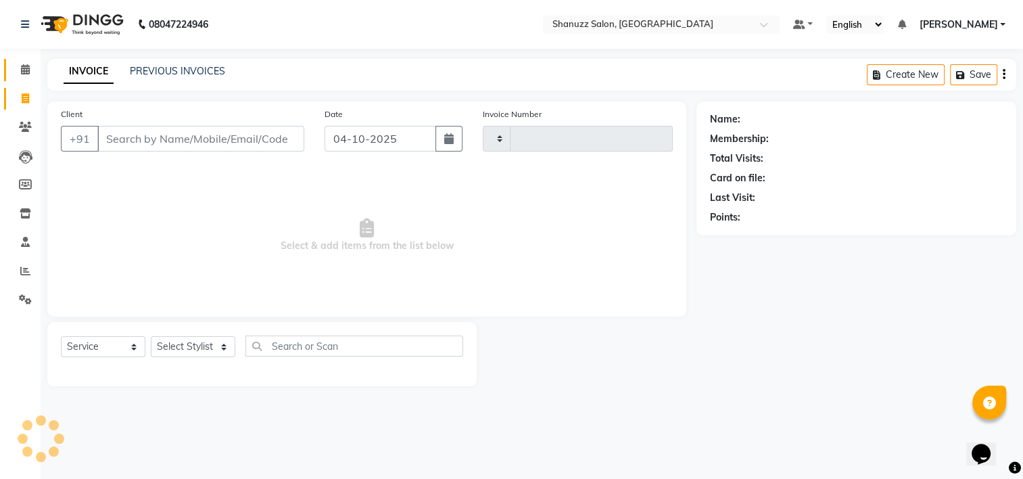
type input "1903"
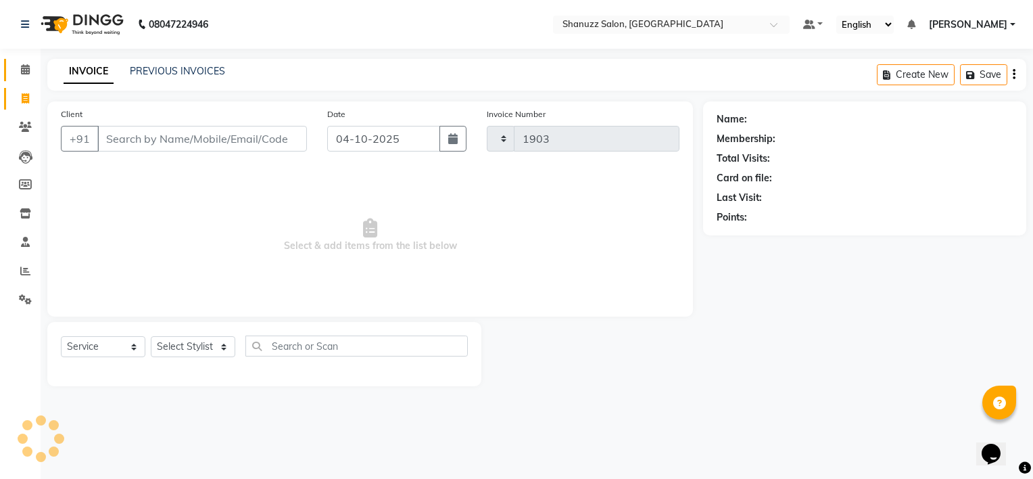
select select "9055"
click at [23, 76] on span at bounding box center [26, 70] width 24 height 16
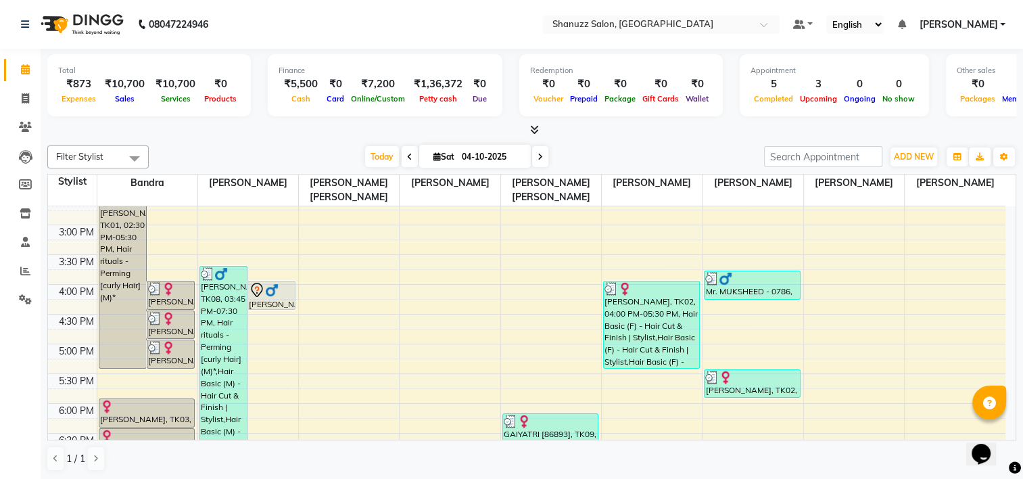
scroll to position [590, 0]
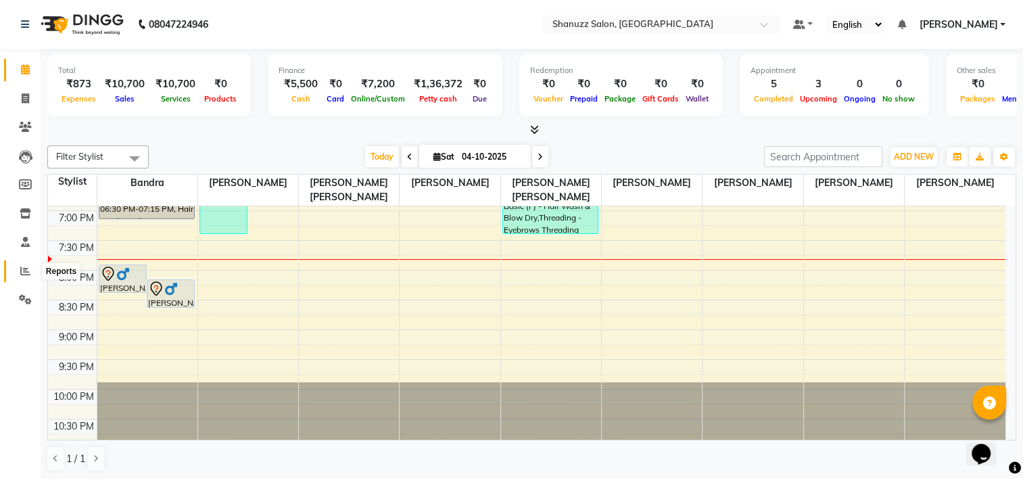
click at [22, 272] on icon at bounding box center [25, 271] width 10 height 10
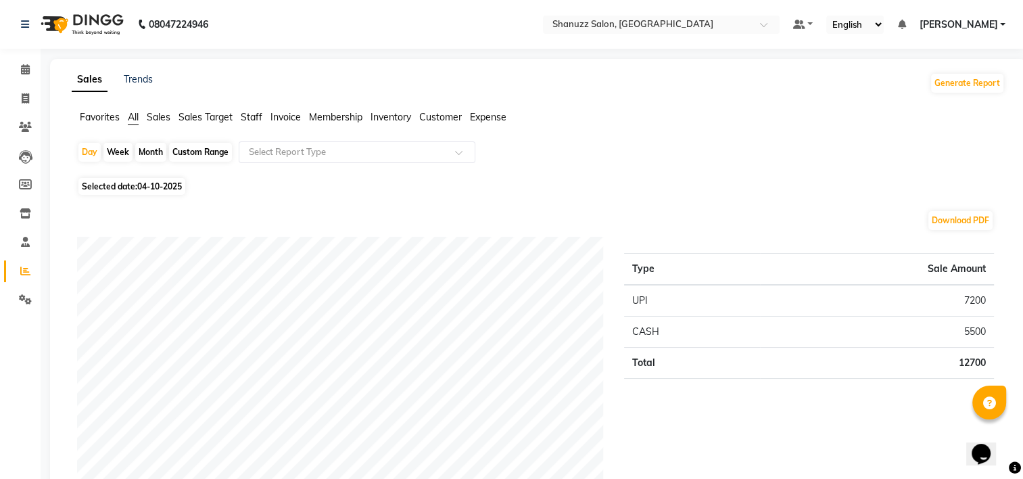
click at [146, 149] on div "Month" at bounding box center [150, 152] width 31 height 19
select select "10"
select select "2025"
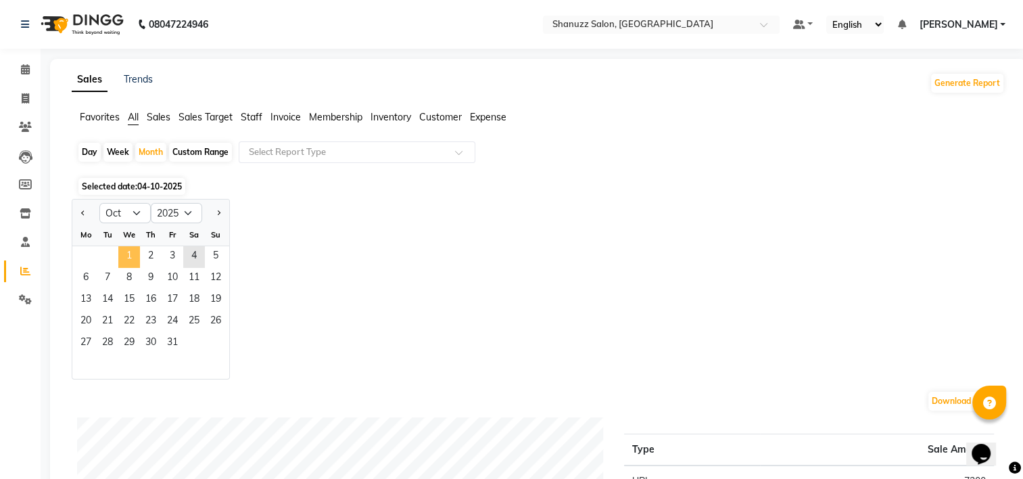
drag, startPoint x: 134, startPoint y: 251, endPoint x: 330, endPoint y: 192, distance: 204.6
click at [134, 251] on span "1" at bounding box center [129, 257] width 22 height 22
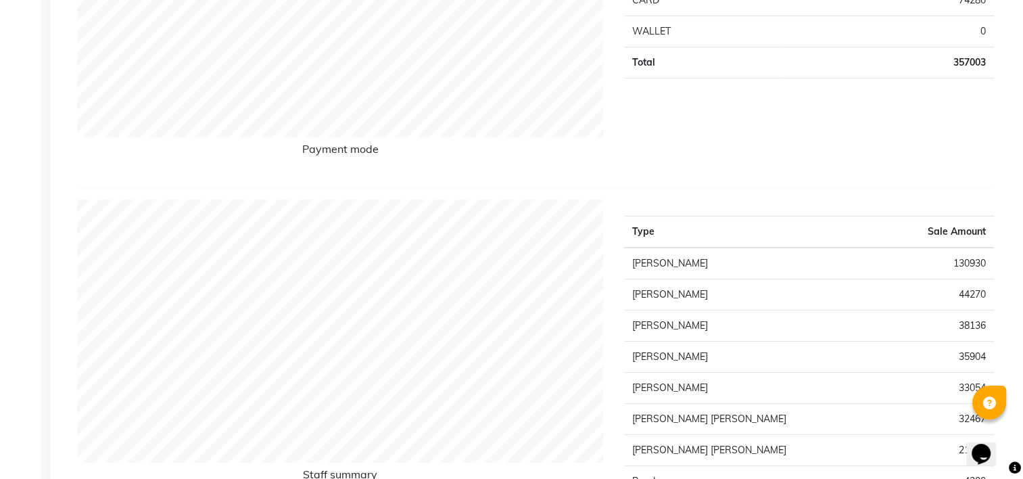
scroll to position [406, 0]
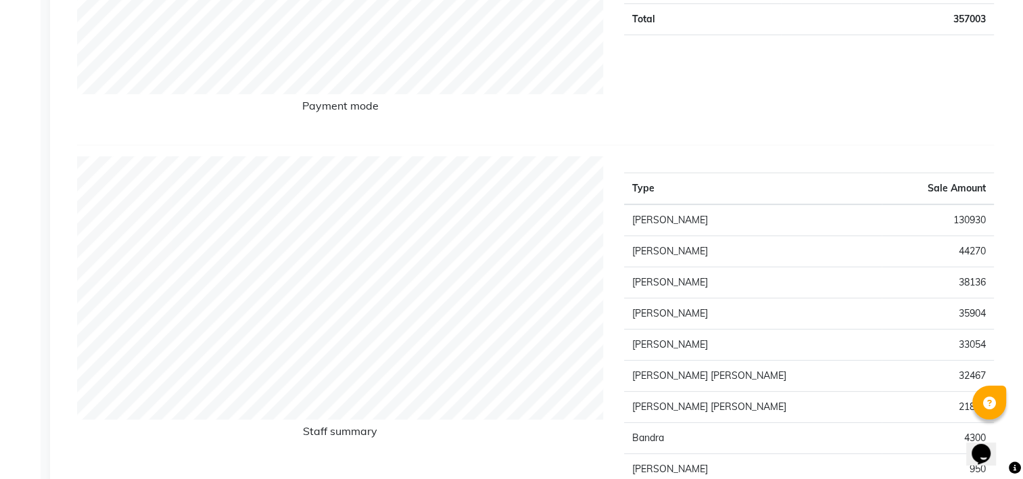
click at [977, 350] on td "33054" at bounding box center [937, 344] width 112 height 31
click at [976, 351] on td "33054" at bounding box center [937, 344] width 112 height 31
click at [984, 345] on td "33054" at bounding box center [937, 344] width 112 height 31
click at [983, 345] on td "33054" at bounding box center [937, 344] width 112 height 31
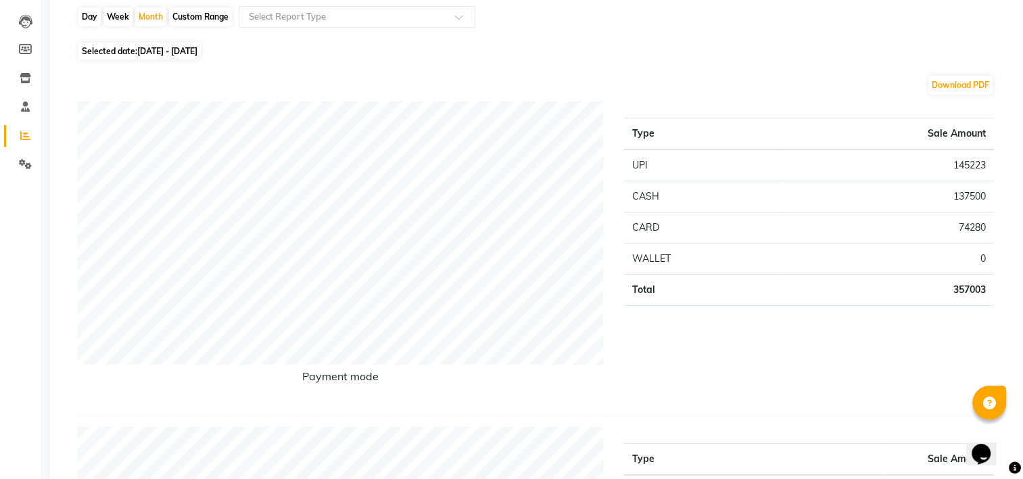
scroll to position [0, 0]
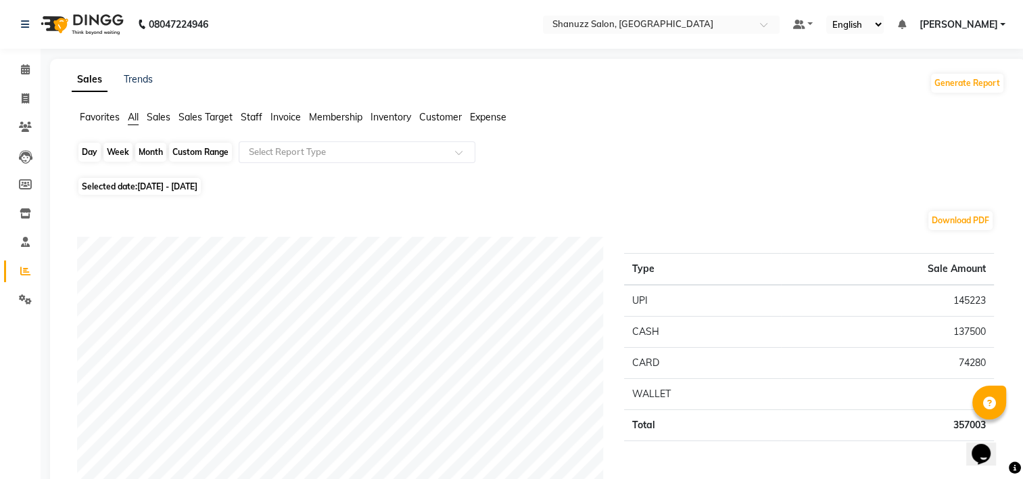
click at [165, 159] on div "Month" at bounding box center [150, 152] width 31 height 19
select select "10"
select select "2025"
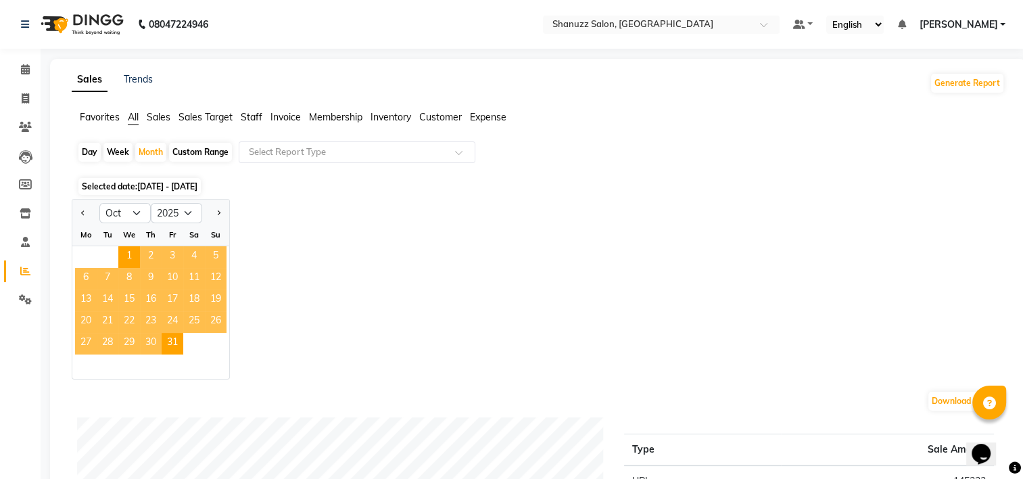
click at [390, 222] on div "Jan Feb Mar Apr May Jun Jul Aug Sep Oct Nov Dec 2015 2016 2017 2018 2019 2020 2…" at bounding box center [538, 289] width 933 height 180
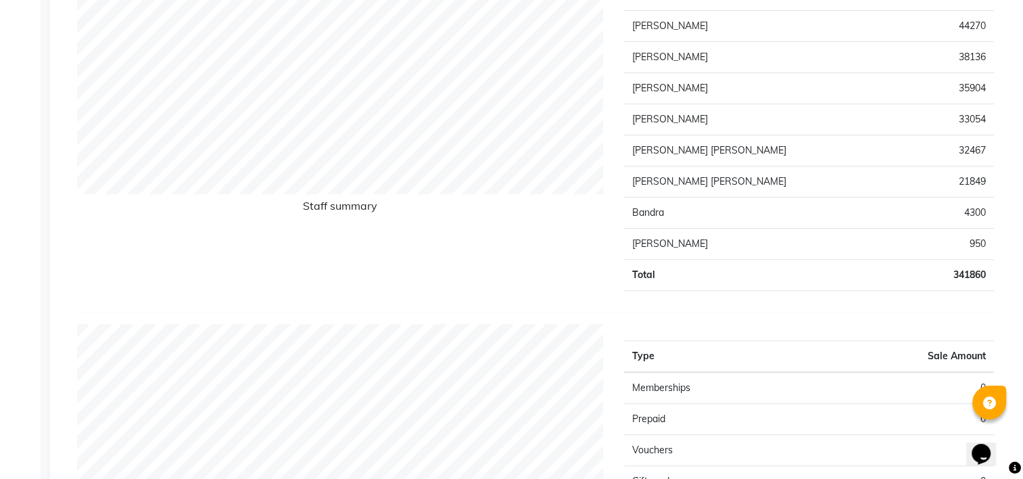
scroll to position [743, 0]
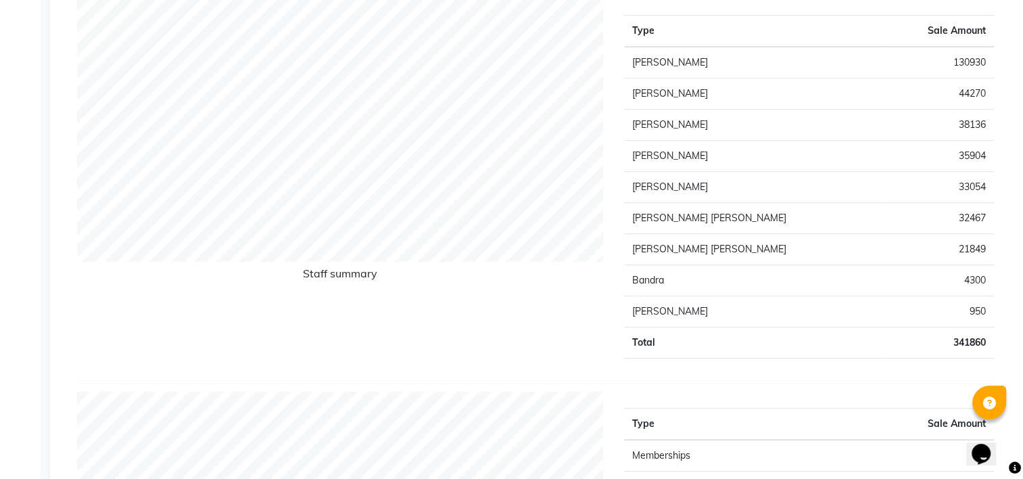
click at [966, 178] on td "33054" at bounding box center [937, 187] width 112 height 31
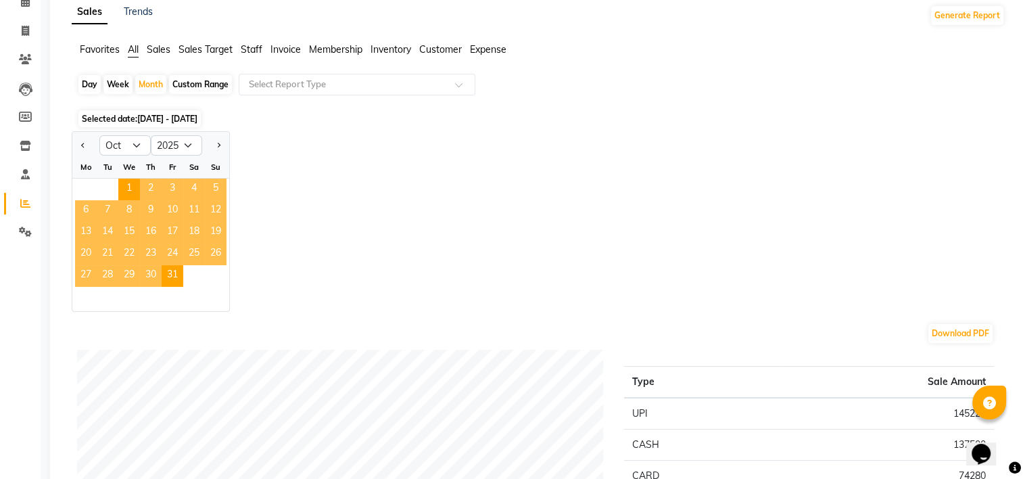
scroll to position [0, 0]
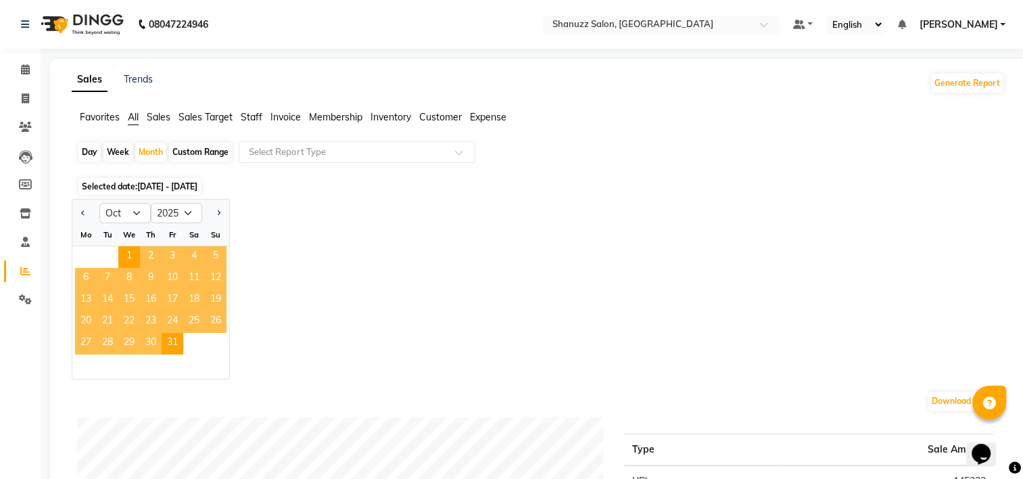
drag, startPoint x: 403, startPoint y: 265, endPoint x: 380, endPoint y: 244, distance: 31.1
click at [395, 260] on div "Jan Feb Mar Apr May Jun Jul Aug Sep Oct Nov Dec 2015 2016 2017 2018 2019 2020 2…" at bounding box center [538, 289] width 933 height 180
click at [26, 74] on span at bounding box center [26, 70] width 24 height 16
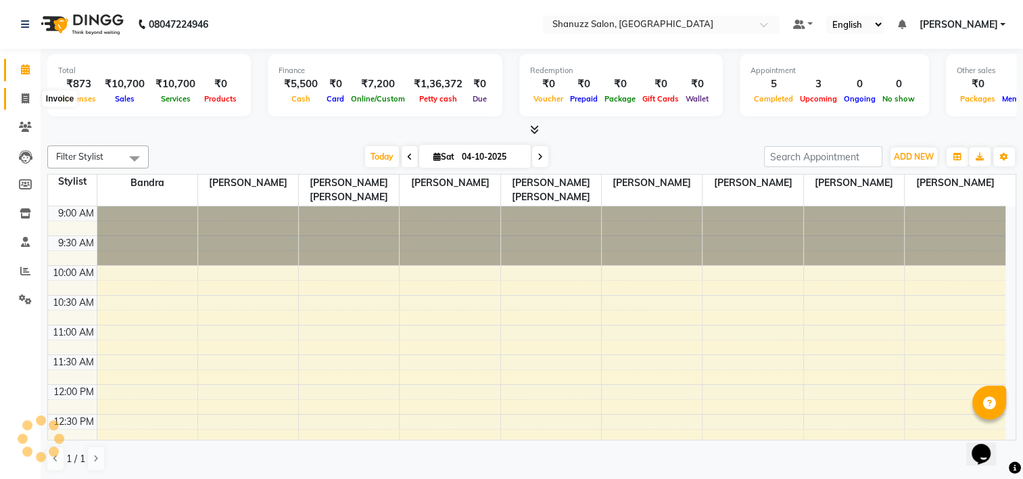
click at [22, 91] on span at bounding box center [26, 99] width 24 height 16
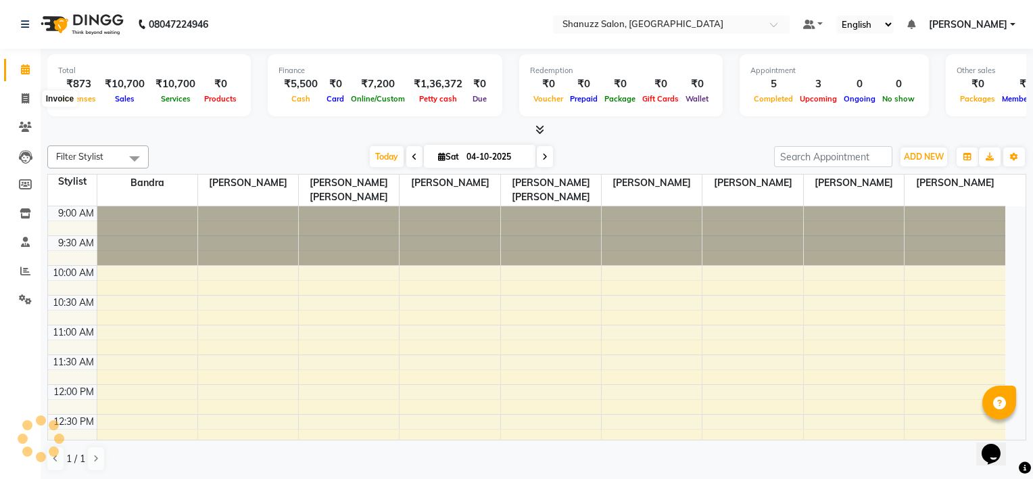
select select "9055"
select select "service"
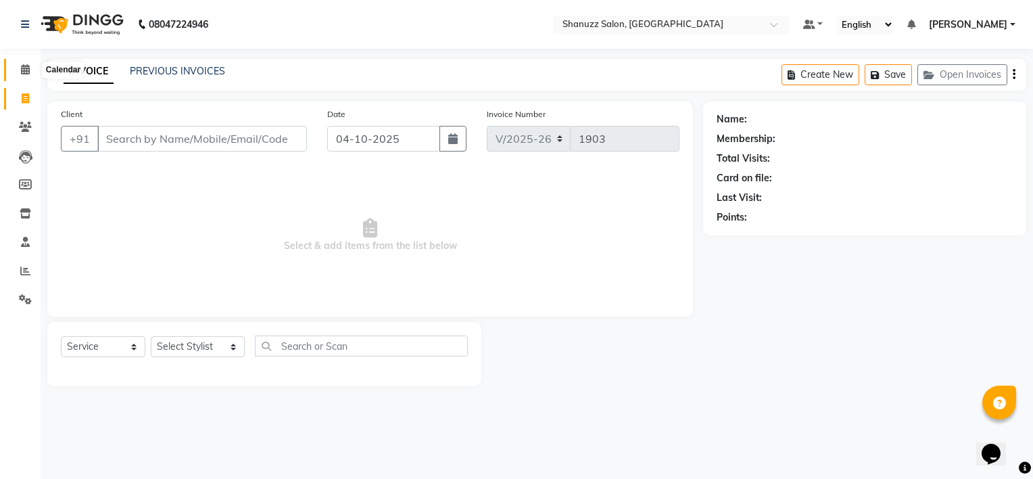
click at [28, 75] on span at bounding box center [26, 70] width 24 height 16
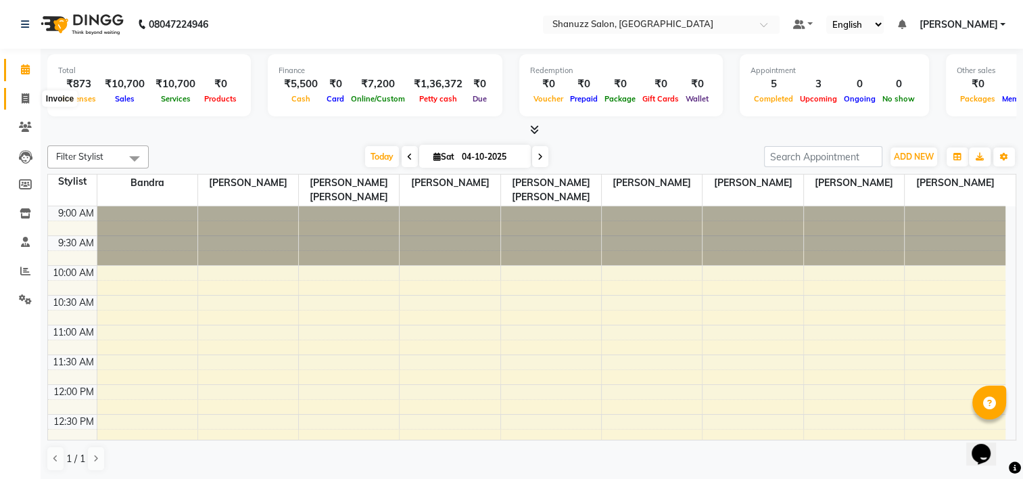
click at [16, 101] on span at bounding box center [26, 99] width 24 height 16
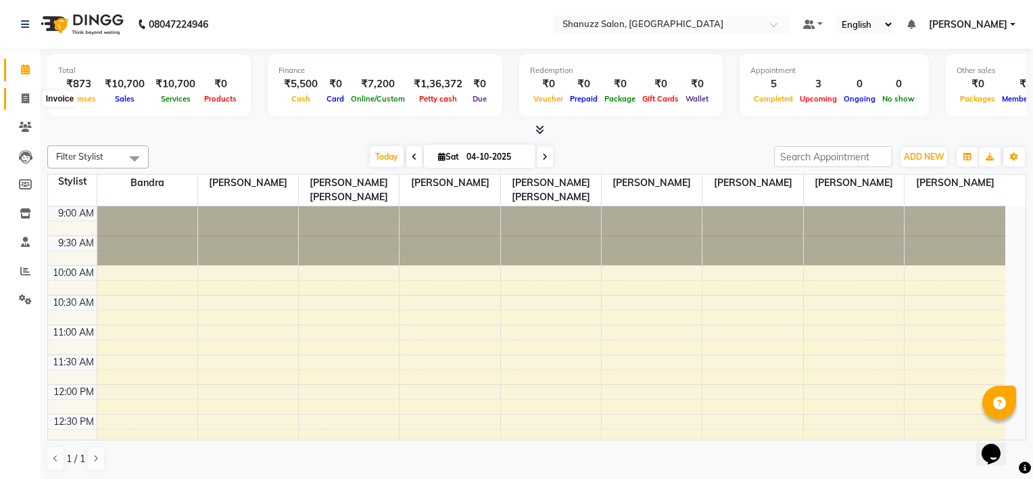
select select "9055"
select select "service"
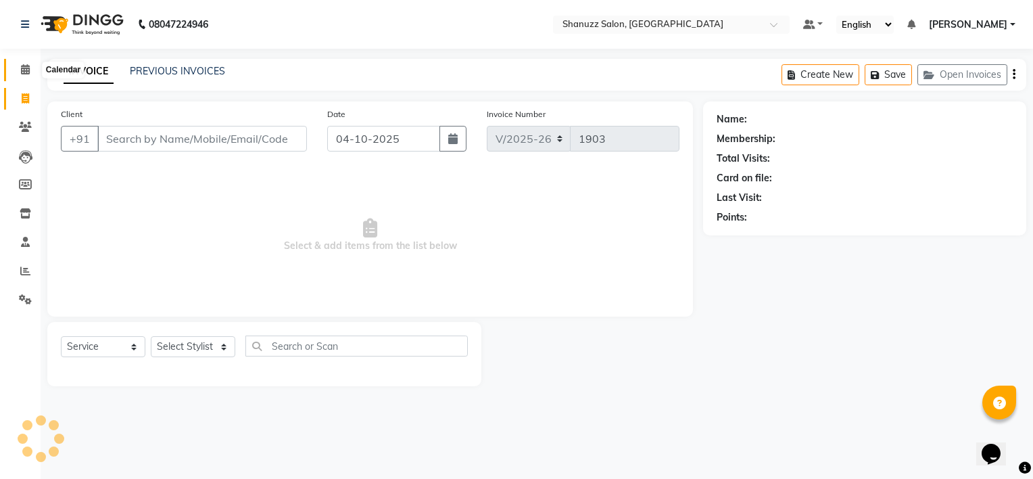
click at [24, 74] on icon at bounding box center [25, 69] width 9 height 10
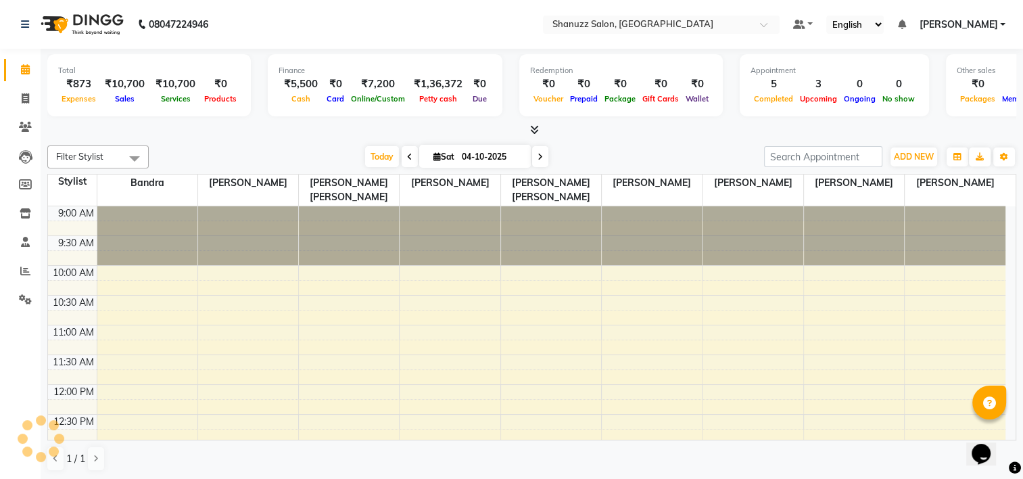
click at [25, 109] on li "Invoice" at bounding box center [20, 98] width 41 height 29
drag, startPoint x: 191, startPoint y: 138, endPoint x: 180, endPoint y: 135, distance: 11.1
click at [186, 137] on div "Total ₹873 Expenses ₹10,700 Sales ₹10,700 Services ₹0 Products Finance ₹5,500 C…" at bounding box center [532, 264] width 982 height 431
click at [28, 94] on icon at bounding box center [25, 98] width 7 height 10
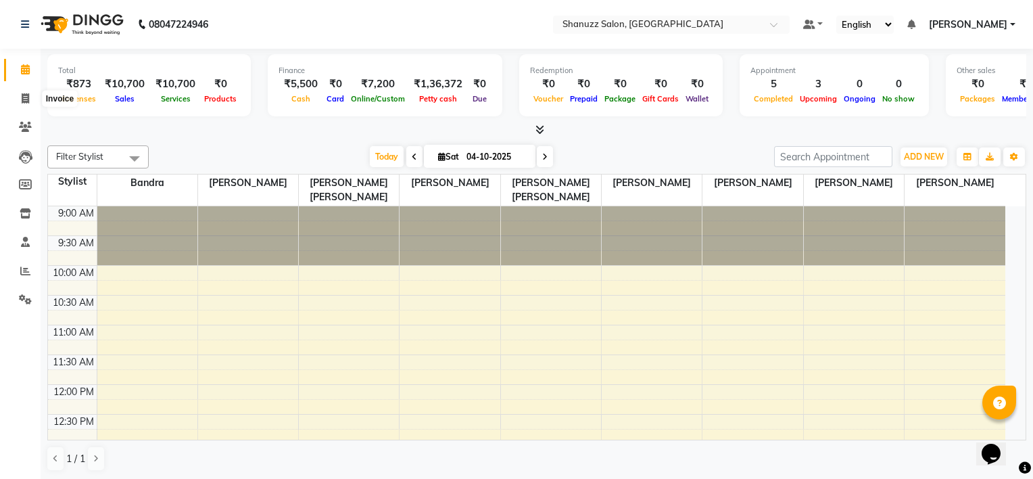
select select "9055"
select select "service"
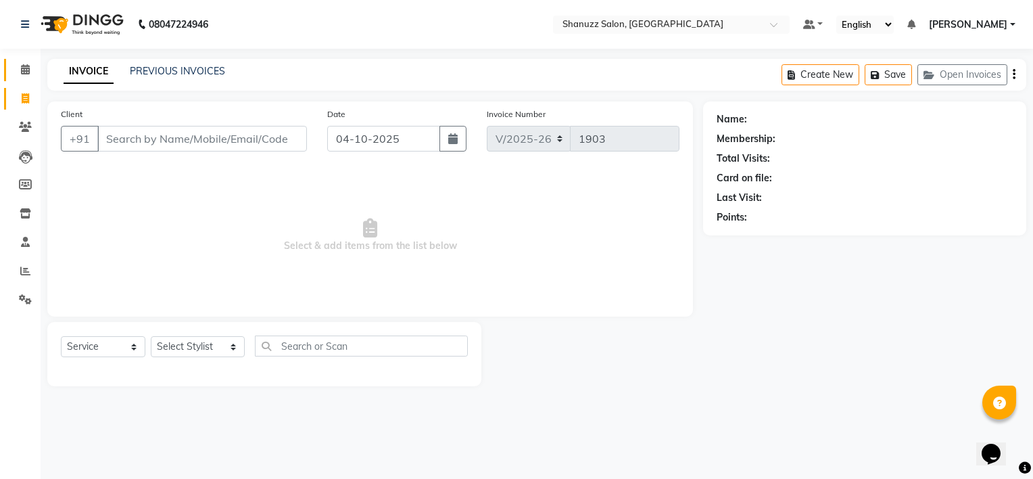
click at [22, 78] on link "Calendar" at bounding box center [20, 70] width 32 height 22
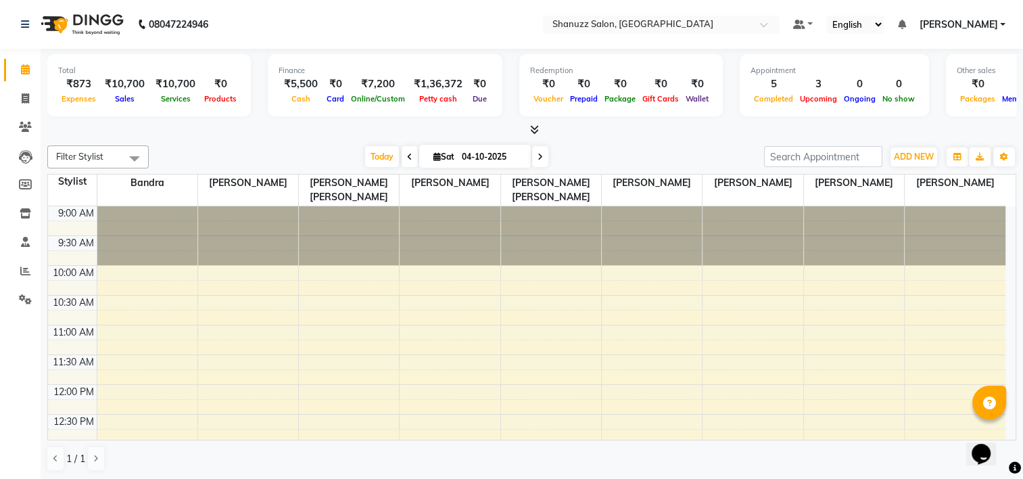
click at [247, 140] on div "Filter Stylist Select All Bandra Faijan Faizan Zakir Bagwan Mohhamed Afsar Seem…" at bounding box center [531, 308] width 969 height 337
drag, startPoint x: 26, startPoint y: 91, endPoint x: 29, endPoint y: 80, distance: 11.3
click at [26, 90] on link "Invoice" at bounding box center [20, 99] width 32 height 22
select select "9055"
select select "service"
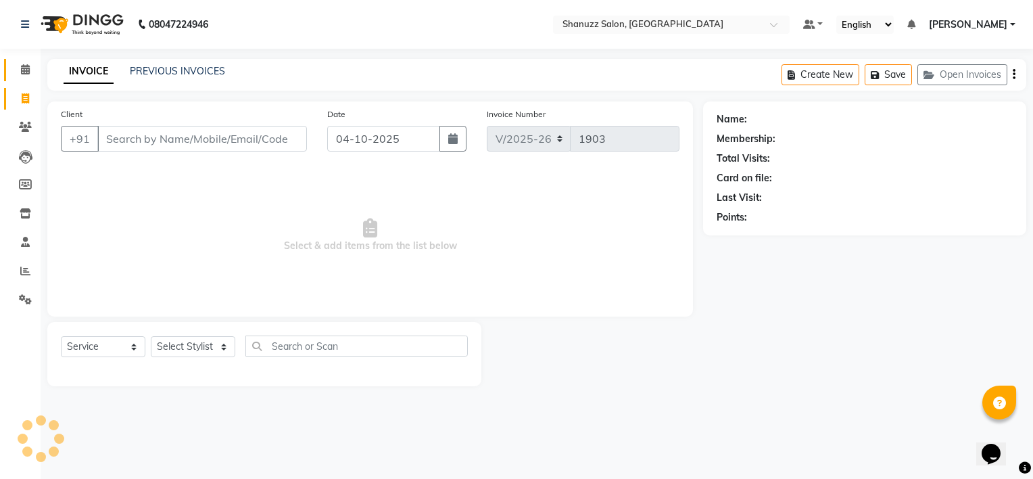
click at [29, 59] on link "Calendar" at bounding box center [20, 70] width 32 height 22
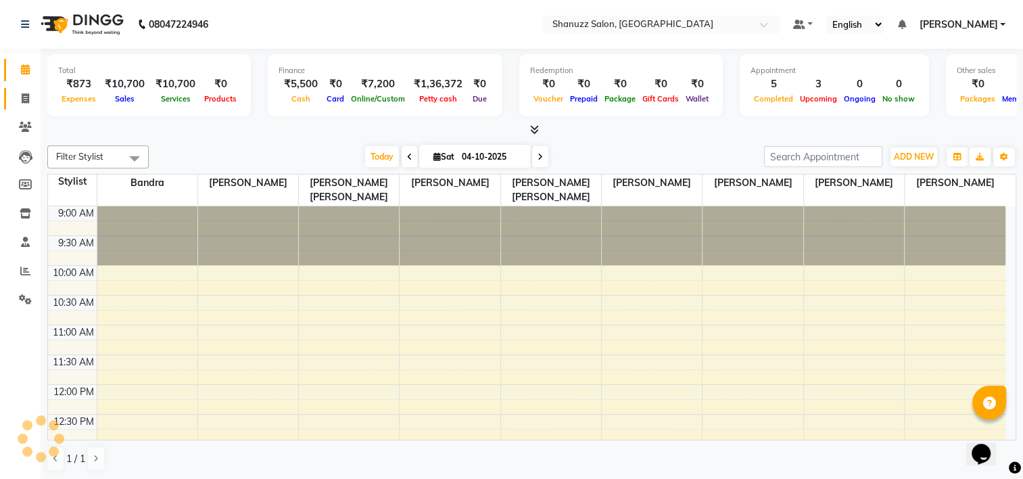
click at [25, 105] on span at bounding box center [26, 99] width 24 height 16
select select "service"
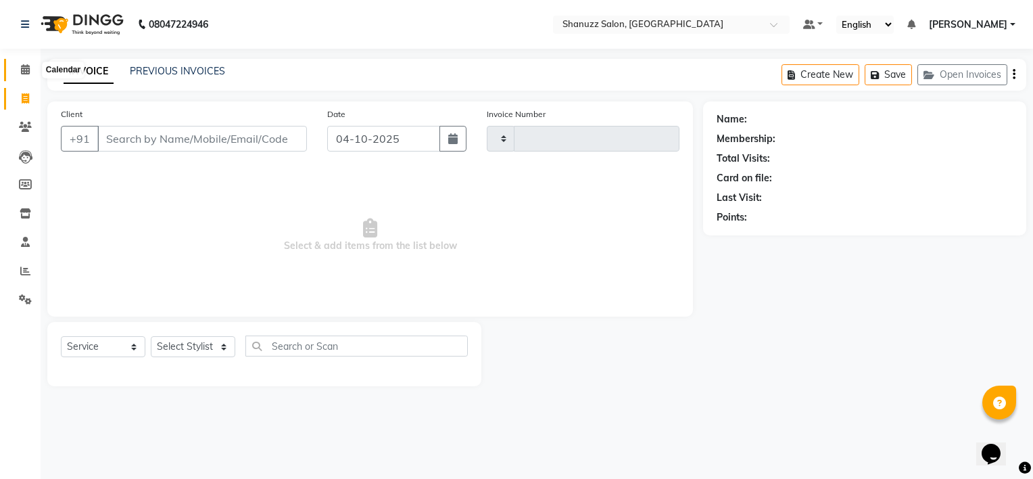
click at [33, 70] on span at bounding box center [26, 70] width 24 height 16
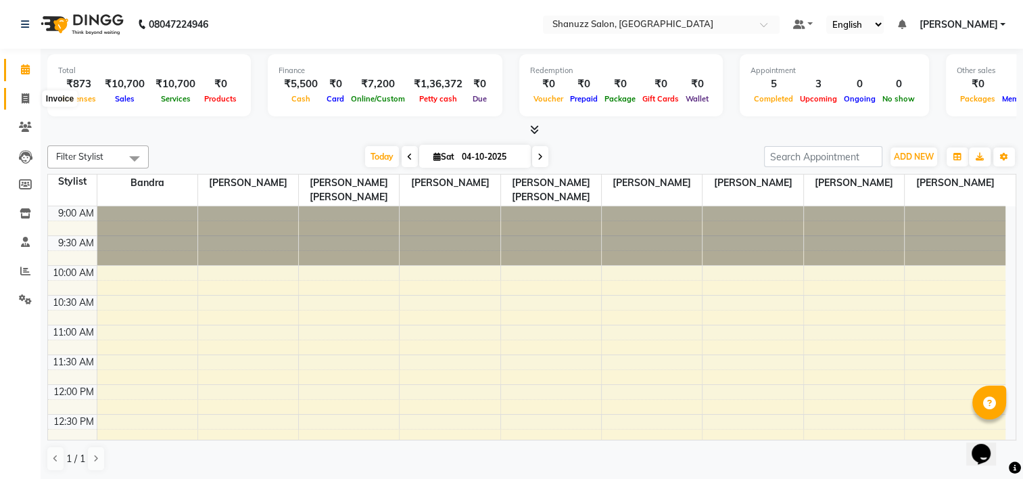
click at [29, 95] on span at bounding box center [26, 99] width 24 height 16
select select "service"
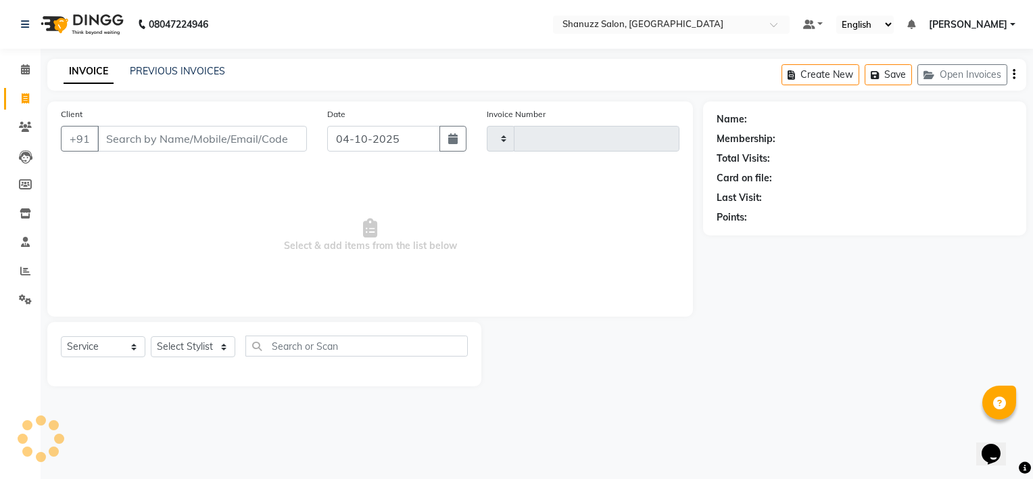
type input "1903"
select select "9055"
click at [16, 66] on span at bounding box center [26, 70] width 24 height 16
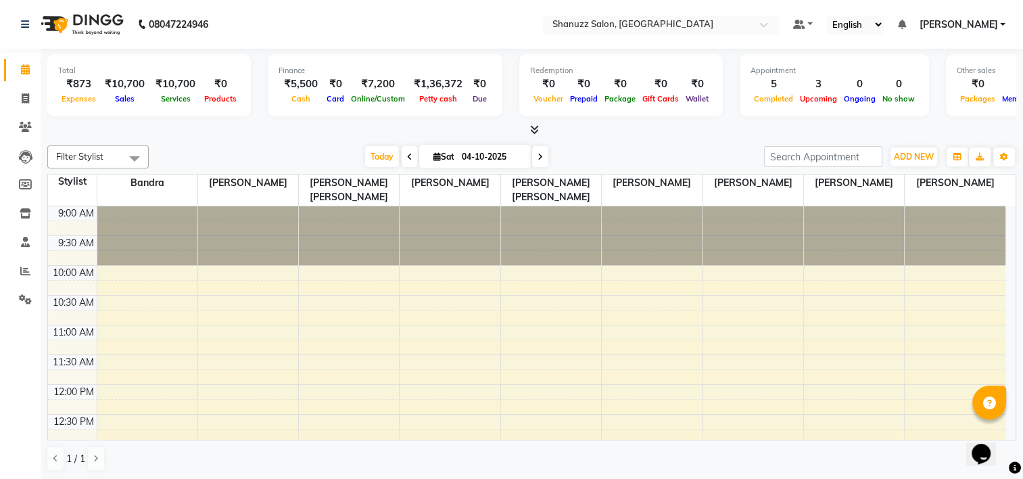
click at [539, 157] on icon at bounding box center [539, 157] width 5 height 8
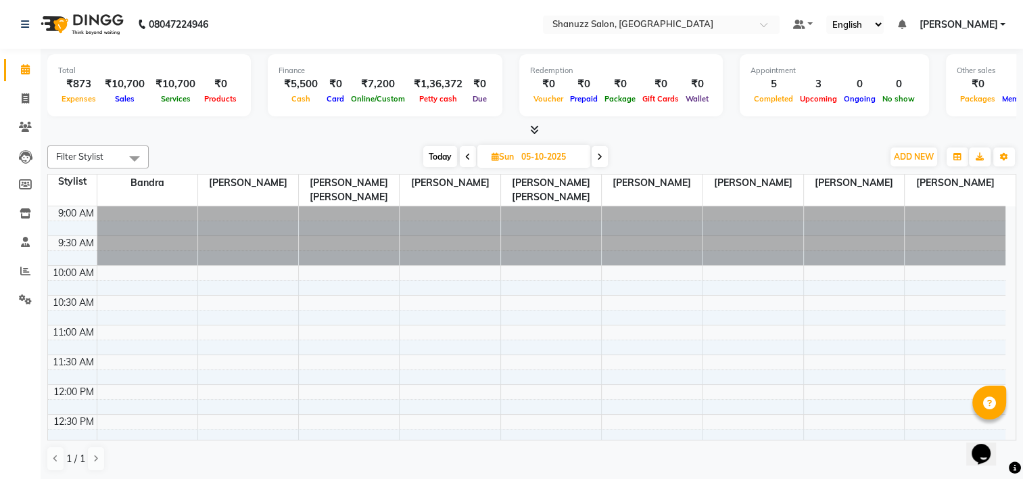
scroll to position [589, 0]
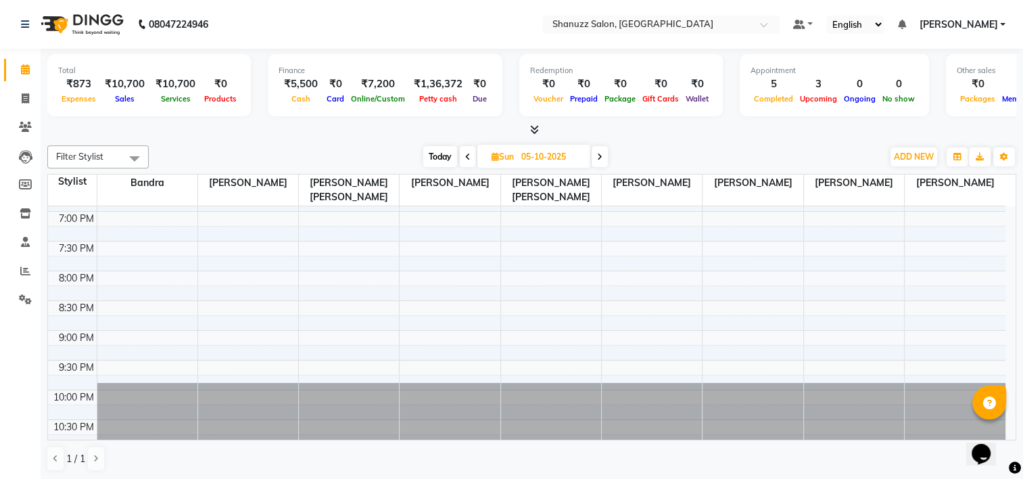
click at [467, 157] on icon at bounding box center [467, 157] width 5 height 8
type input "04-10-2025"
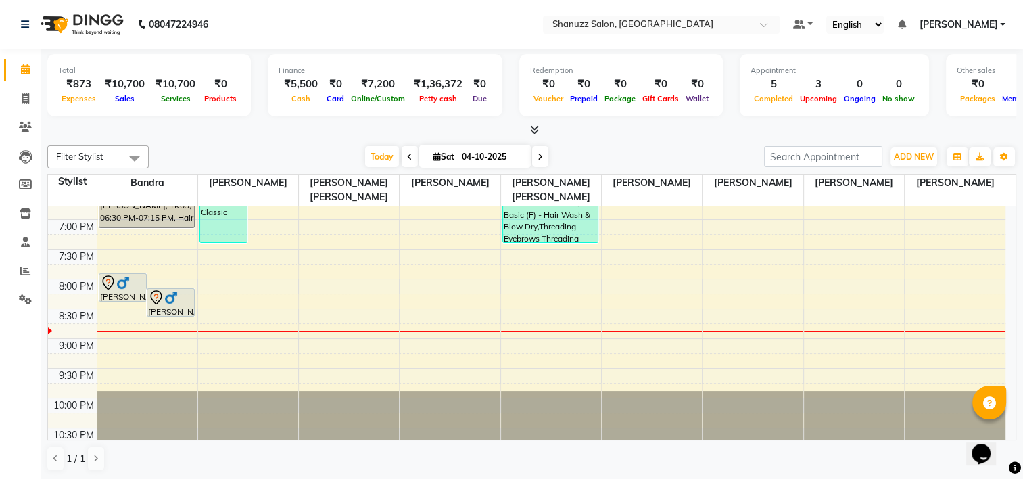
scroll to position [590, 0]
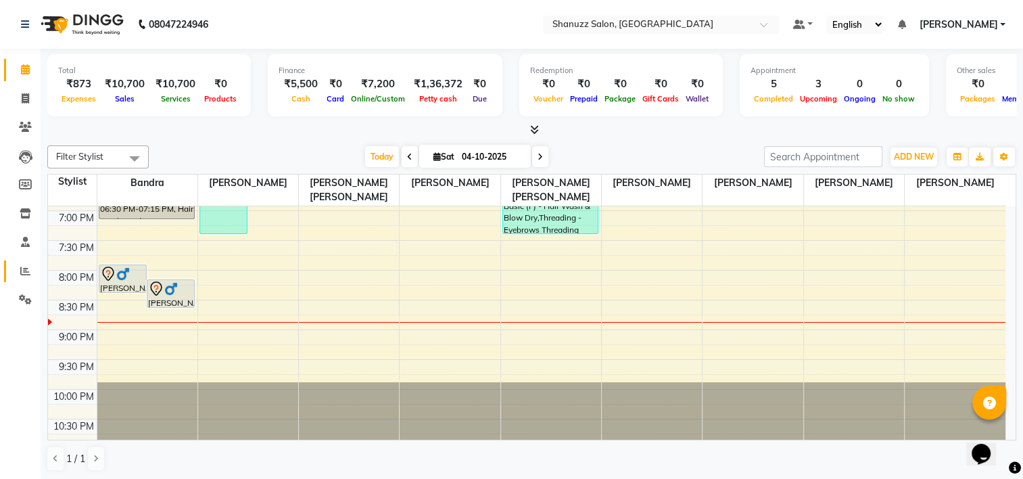
click at [16, 265] on span at bounding box center [26, 272] width 24 height 16
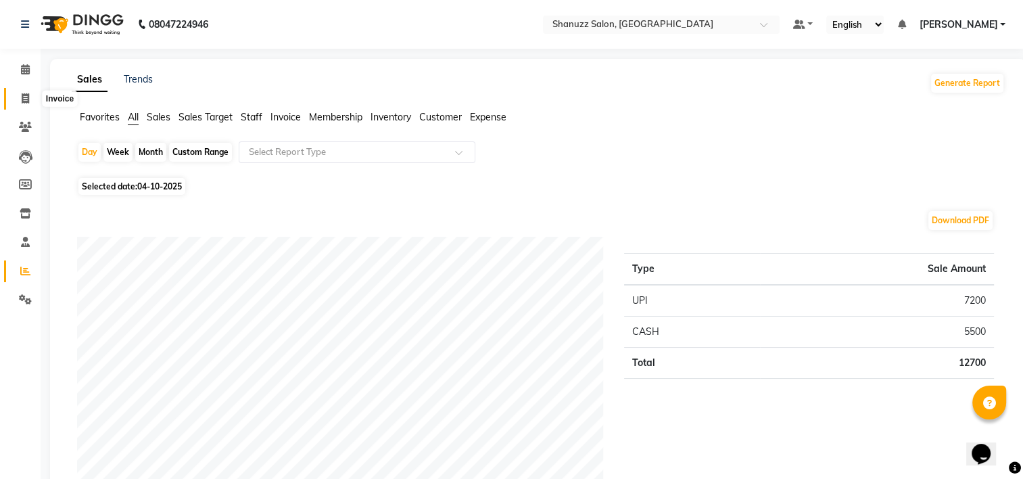
click at [26, 98] on icon at bounding box center [25, 98] width 7 height 10
select select "9055"
select select "service"
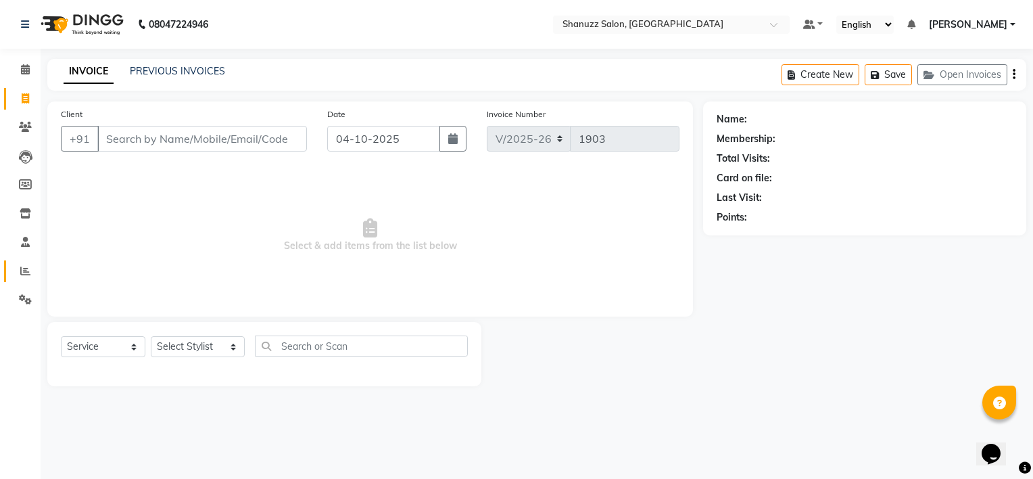
click at [26, 262] on link "Reports" at bounding box center [20, 271] width 32 height 22
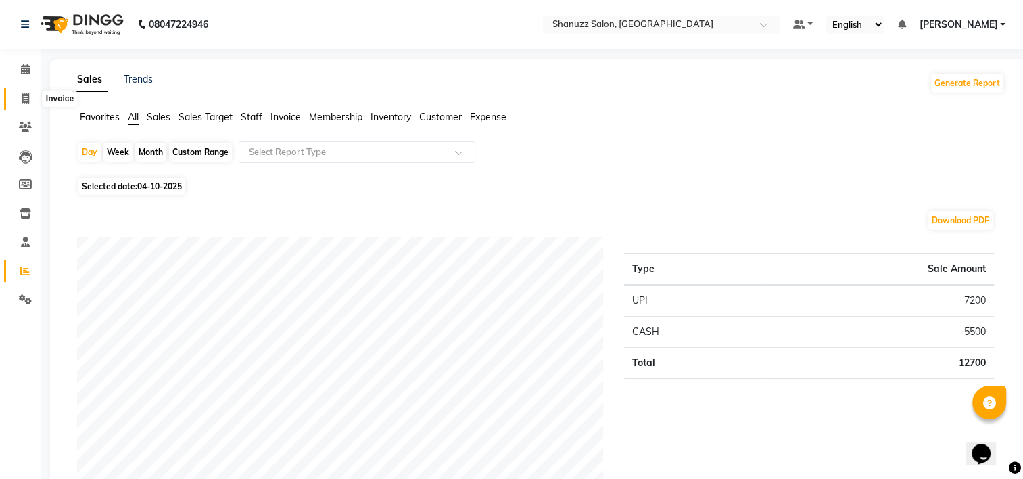
click at [16, 97] on span at bounding box center [26, 99] width 24 height 16
select select "9055"
select select "service"
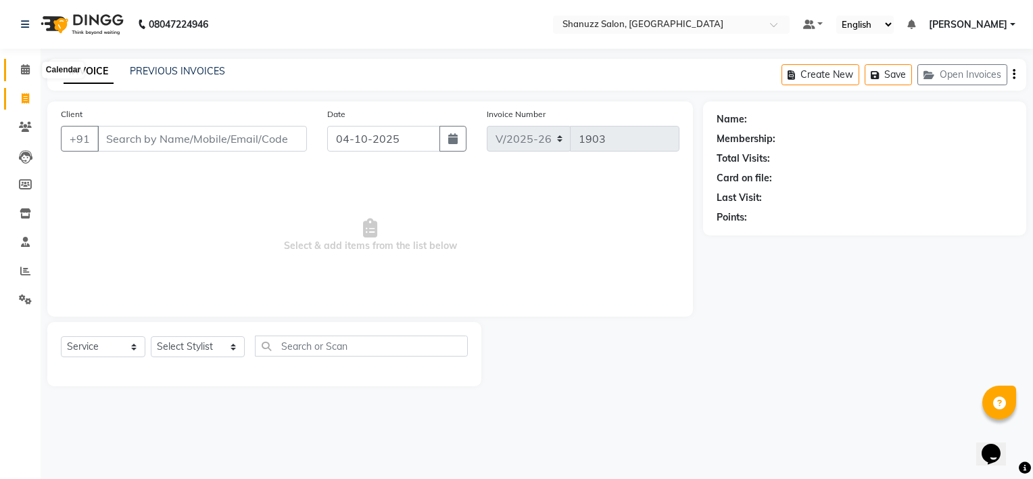
click at [32, 76] on span at bounding box center [26, 70] width 24 height 16
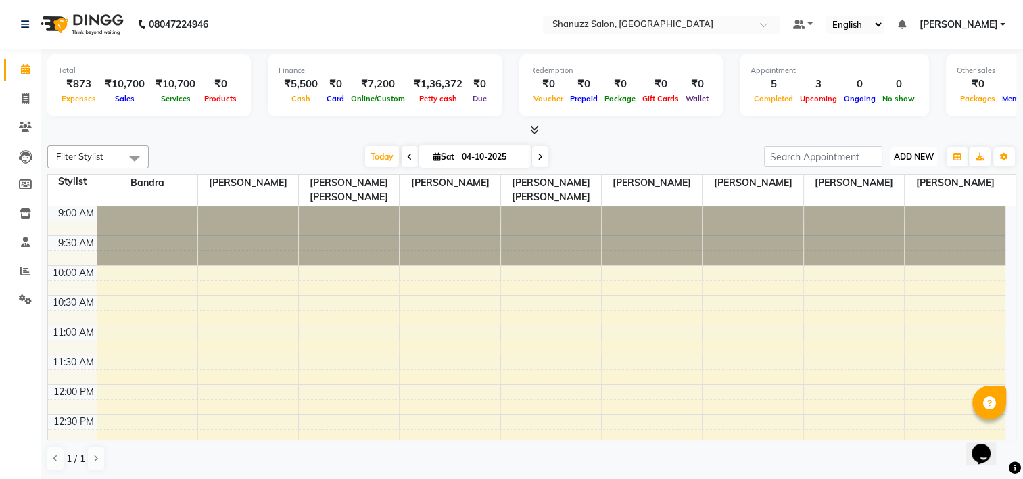
click at [910, 154] on span "ADD NEW" at bounding box center [913, 156] width 40 height 10
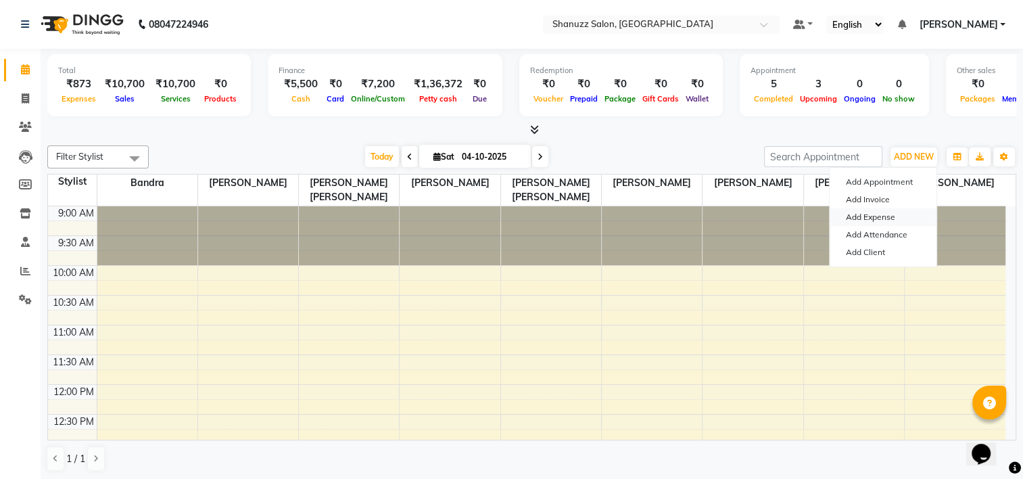
click at [857, 217] on link "Add Expense" at bounding box center [882, 217] width 107 height 18
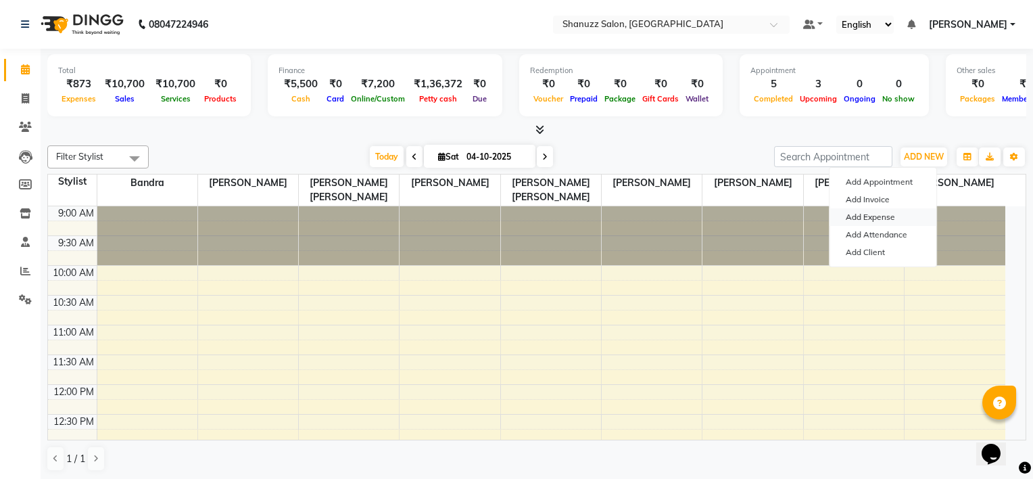
select select "1"
select select "8329"
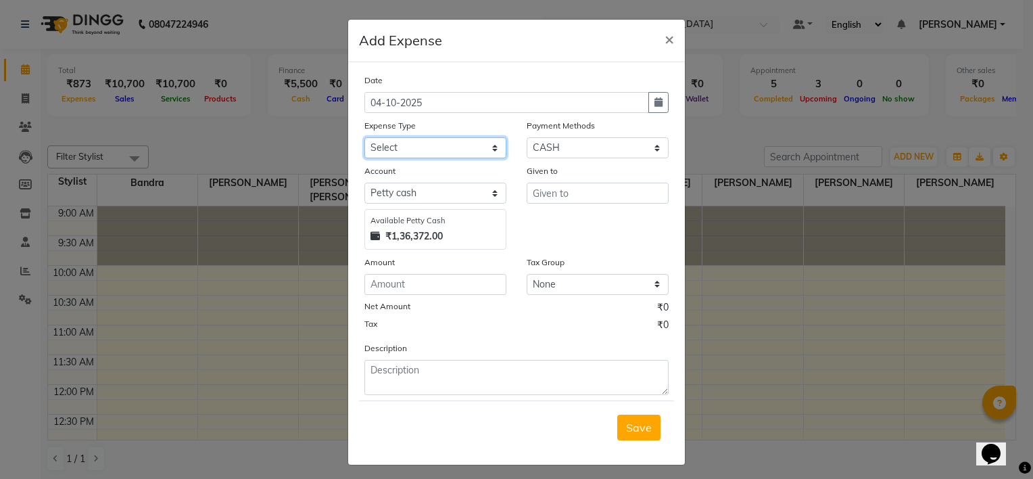
click at [412, 153] on select "Select Bisleri CCTV and all other client welfare Conveyance Courier & Postage e…" at bounding box center [435, 147] width 142 height 21
click at [364, 139] on select "Select Bisleri CCTV and all other client welfare Conveyance Courier & Postage e…" at bounding box center [435, 147] width 142 height 21
click at [445, 137] on div "Expense Type" at bounding box center [435, 127] width 142 height 19
click at [446, 153] on select "Select Bisleri CCTV and all other client welfare Conveyance Courier & Postage e…" at bounding box center [435, 147] width 142 height 21
select select "24903"
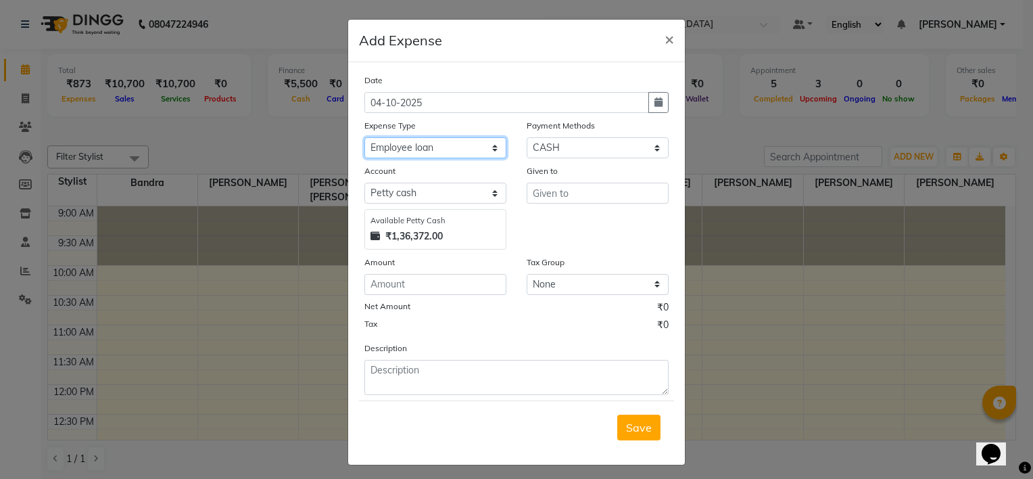
click at [364, 139] on select "Select Bisleri CCTV and all other client welfare Conveyance Courier & Postage e…" at bounding box center [435, 147] width 142 height 21
click at [549, 195] on input "text" at bounding box center [598, 192] width 142 height 21
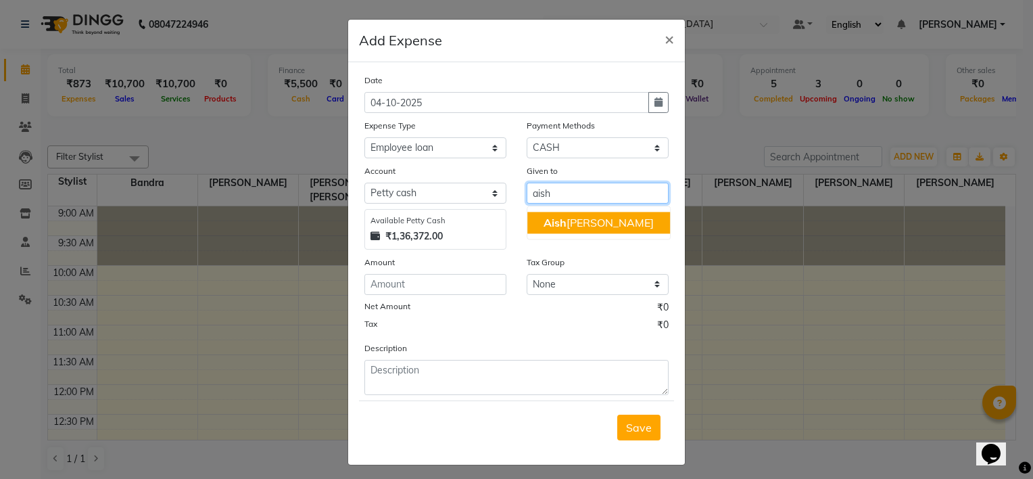
click at [570, 222] on ngb-highlight "Aish warya Joshi" at bounding box center [598, 223] width 110 height 14
type input "[PERSON_NAME]"
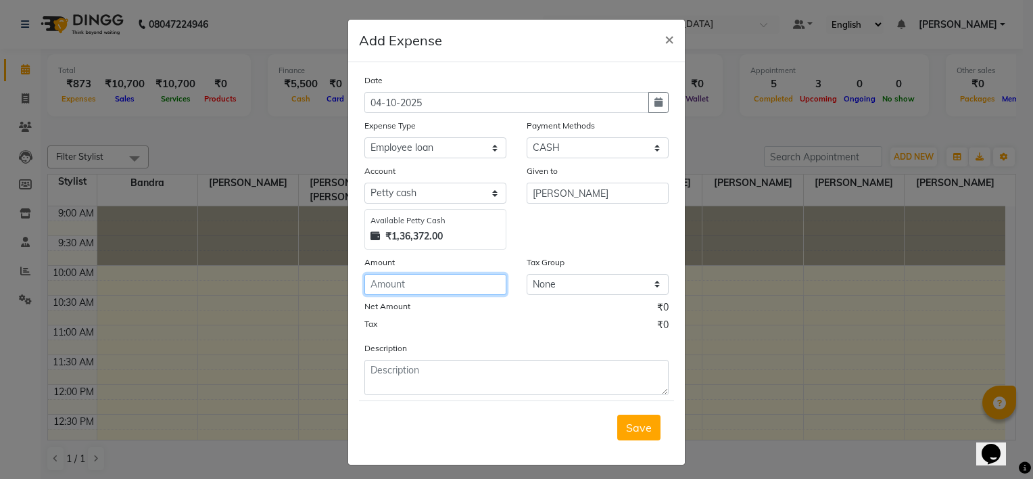
click at [397, 278] on input "number" at bounding box center [435, 284] width 142 height 21
type input "2000"
click at [474, 362] on div "Description" at bounding box center [516, 368] width 324 height 54
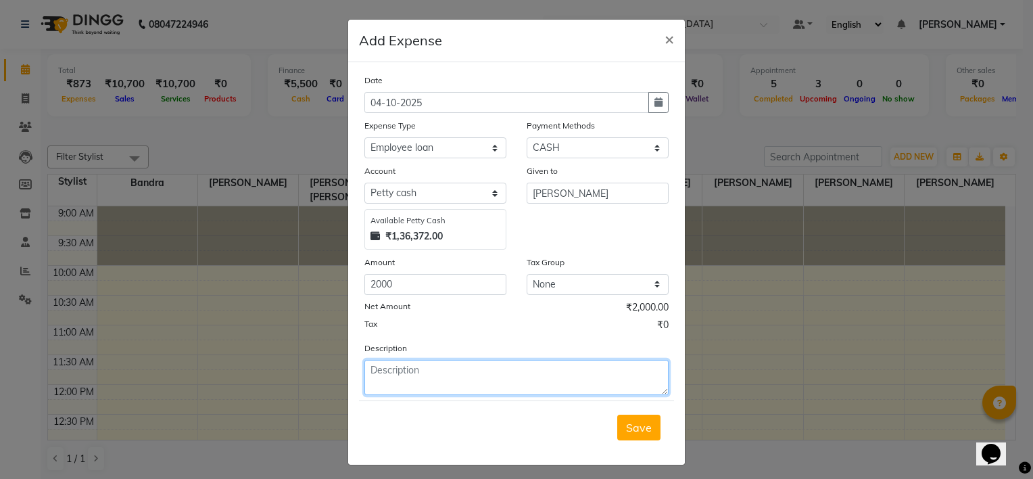
drag, startPoint x: 474, startPoint y: 376, endPoint x: 464, endPoint y: 384, distance: 12.6
click at [473, 376] on textarea at bounding box center [516, 377] width 304 height 35
type textarea "a"
type textarea "Advance"
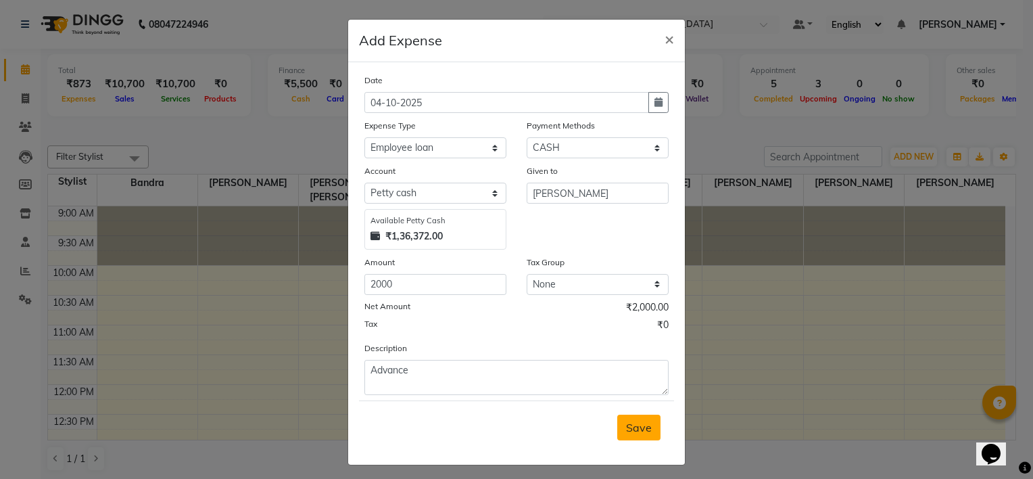
click at [654, 424] on button "Save" at bounding box center [638, 427] width 43 height 26
